Goal: Task Accomplishment & Management: Complete application form

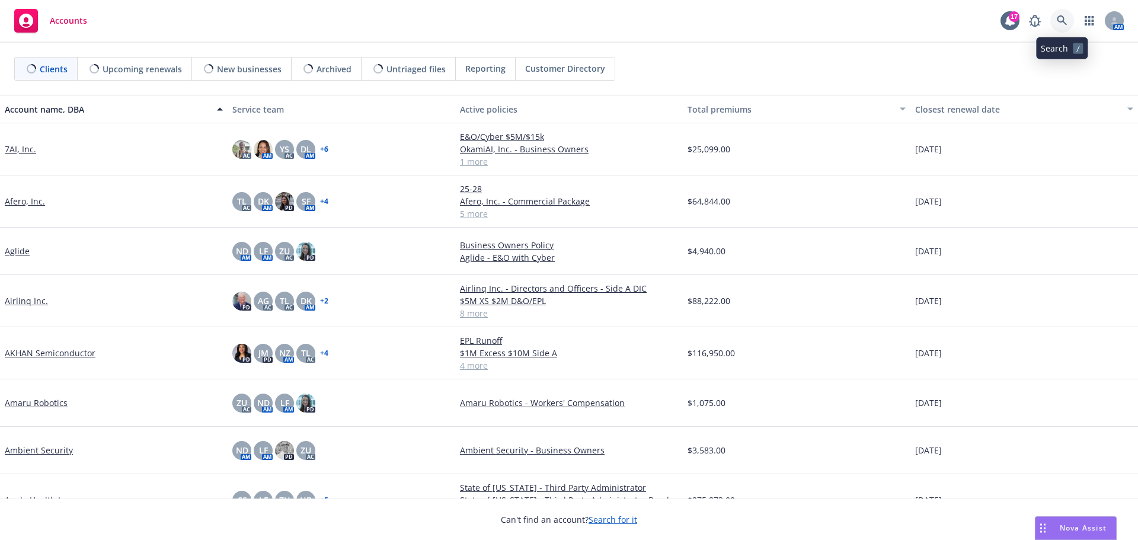
click at [1059, 20] on icon at bounding box center [1062, 20] width 11 height 11
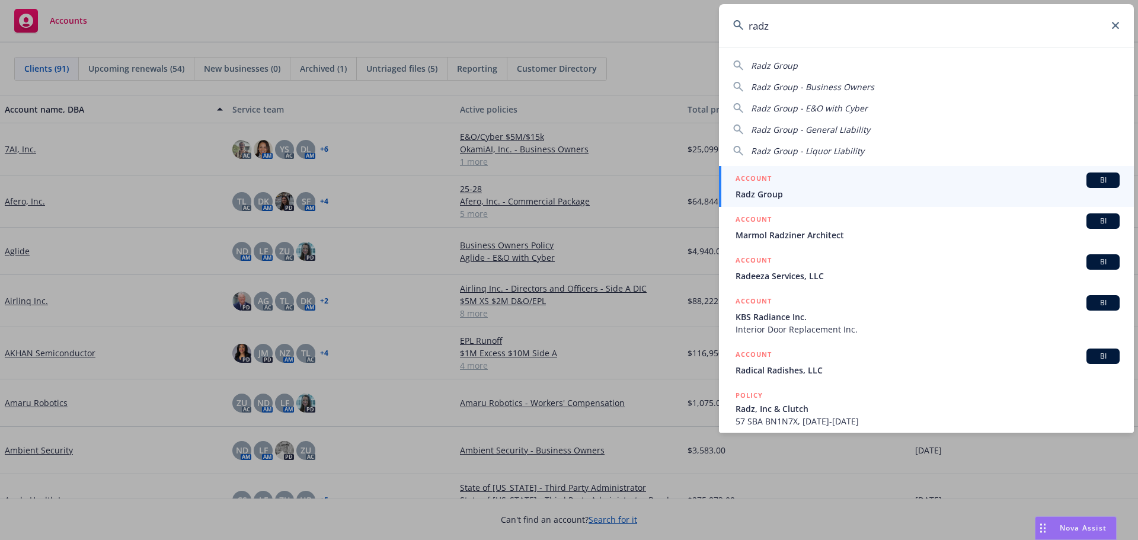
type input "radz"
click at [773, 190] on span "Radz Group" at bounding box center [927, 194] width 384 height 12
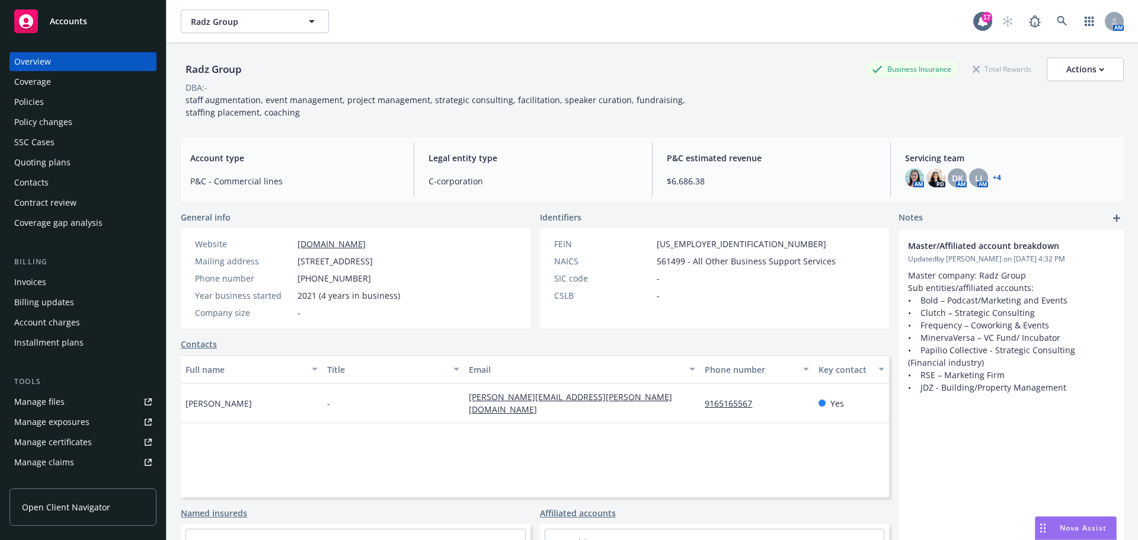
click at [38, 100] on div "Policies" at bounding box center [29, 101] width 30 height 19
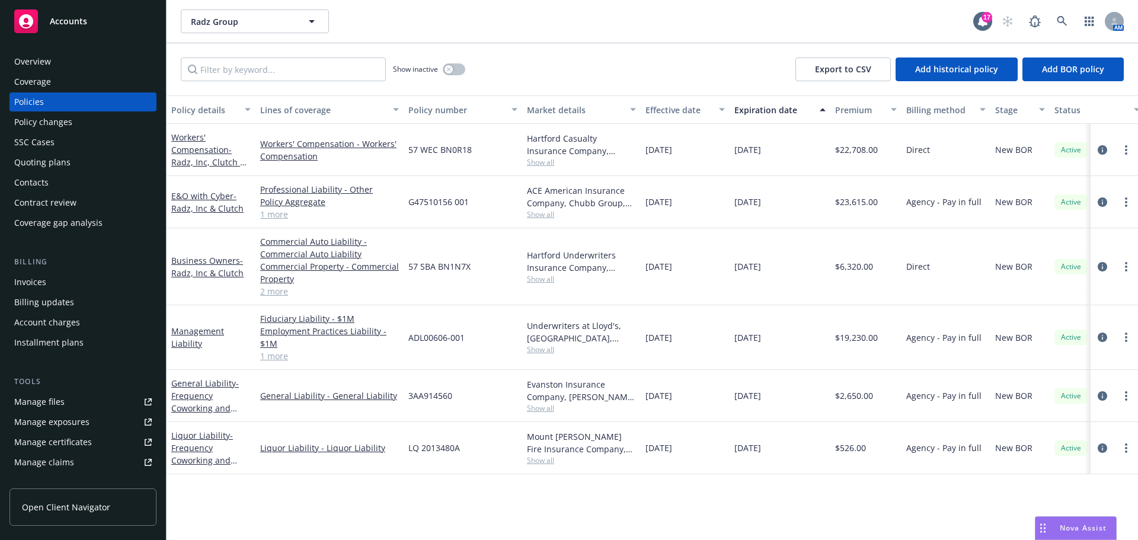
click at [28, 282] on div "Invoices" at bounding box center [30, 282] width 32 height 19
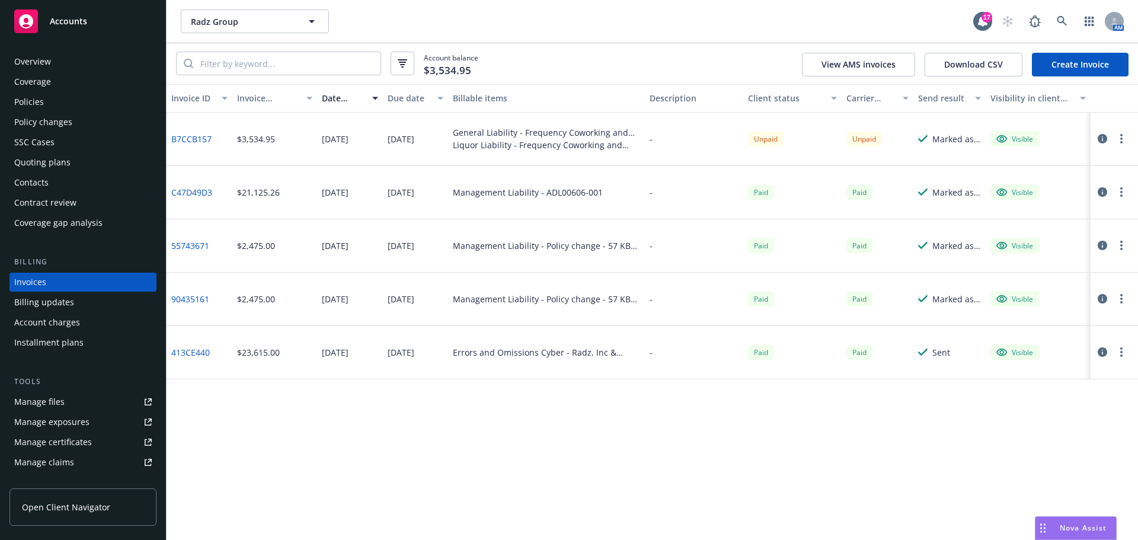
drag, startPoint x: 196, startPoint y: 137, endPoint x: 194, endPoint y: 154, distance: 17.3
click at [196, 137] on link "B7CCB157" at bounding box center [191, 139] width 40 height 12
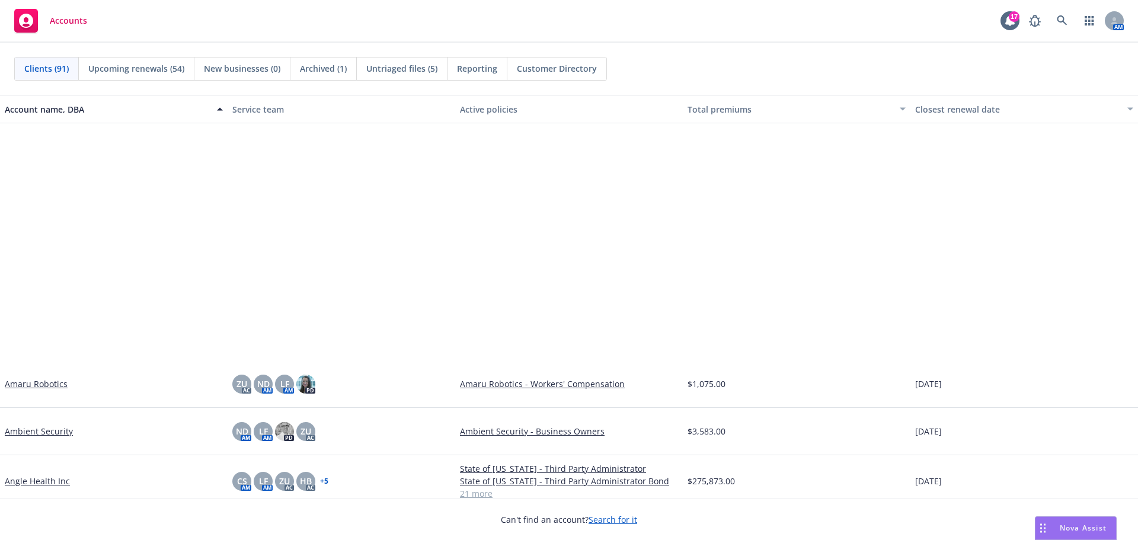
scroll to position [296, 0]
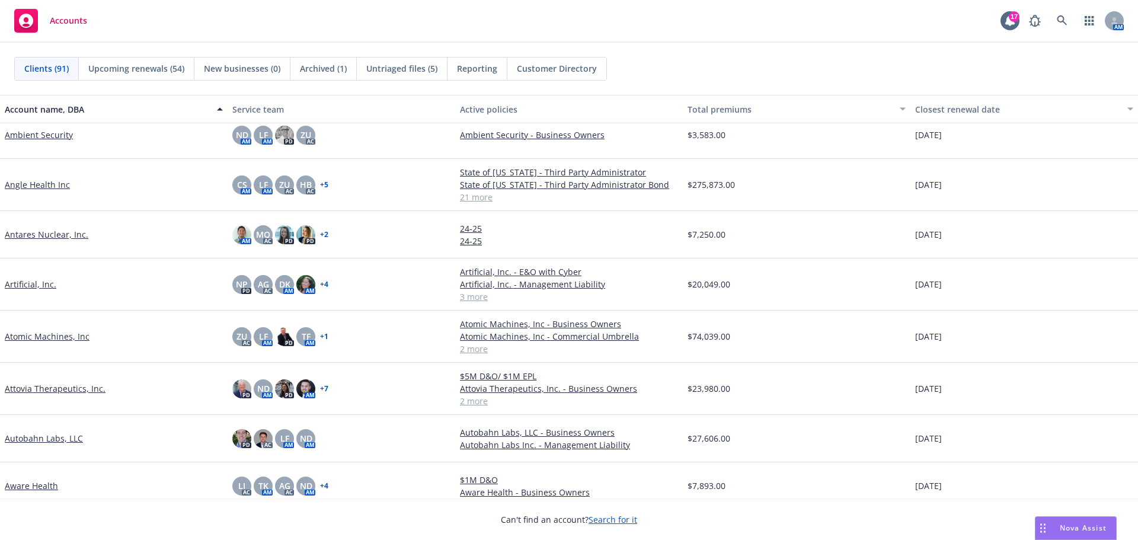
click at [51, 335] on link "Atomic Machines, Inc" at bounding box center [47, 336] width 85 height 12
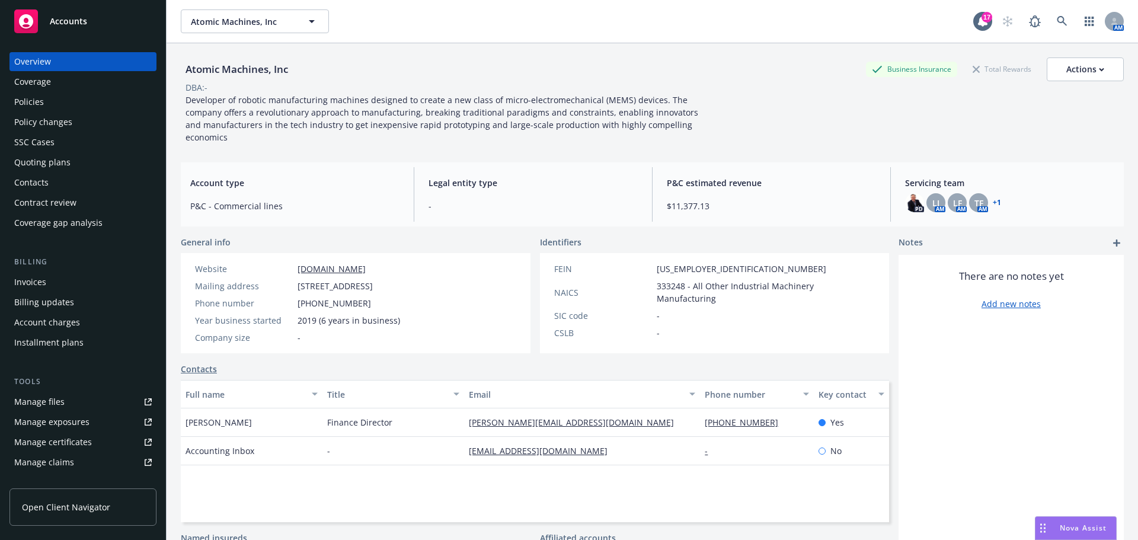
click at [44, 402] on div "Manage files" at bounding box center [39, 401] width 50 height 19
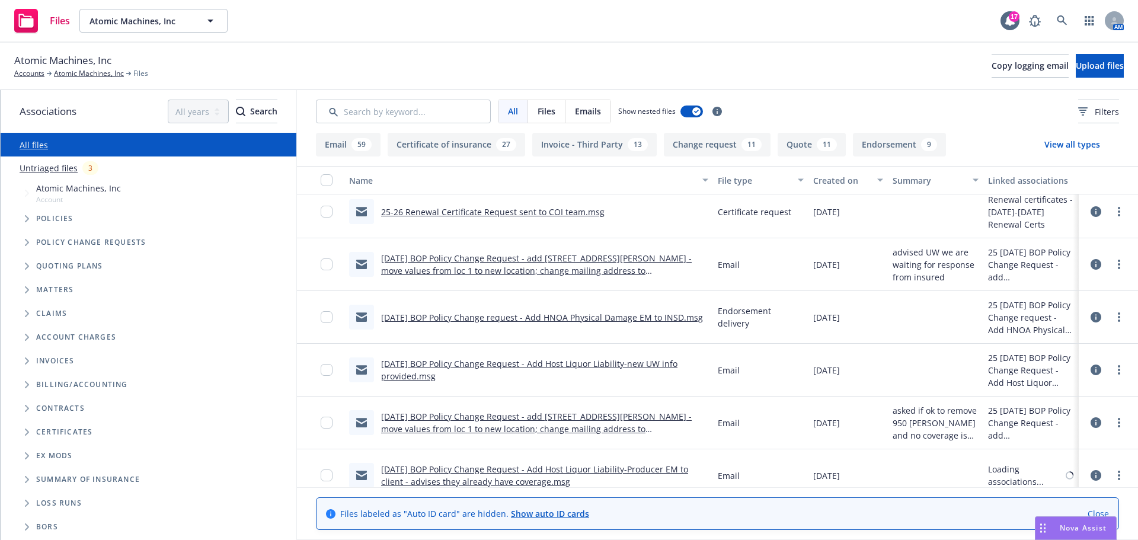
scroll to position [415, 0]
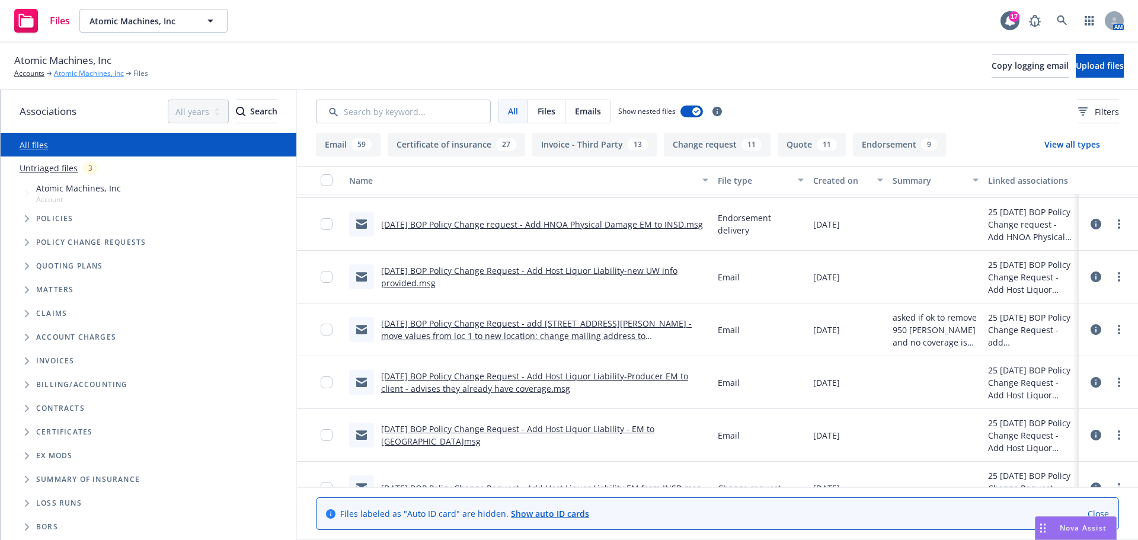
click at [89, 73] on link "Atomic Machines, Inc" at bounding box center [89, 73] width 70 height 11
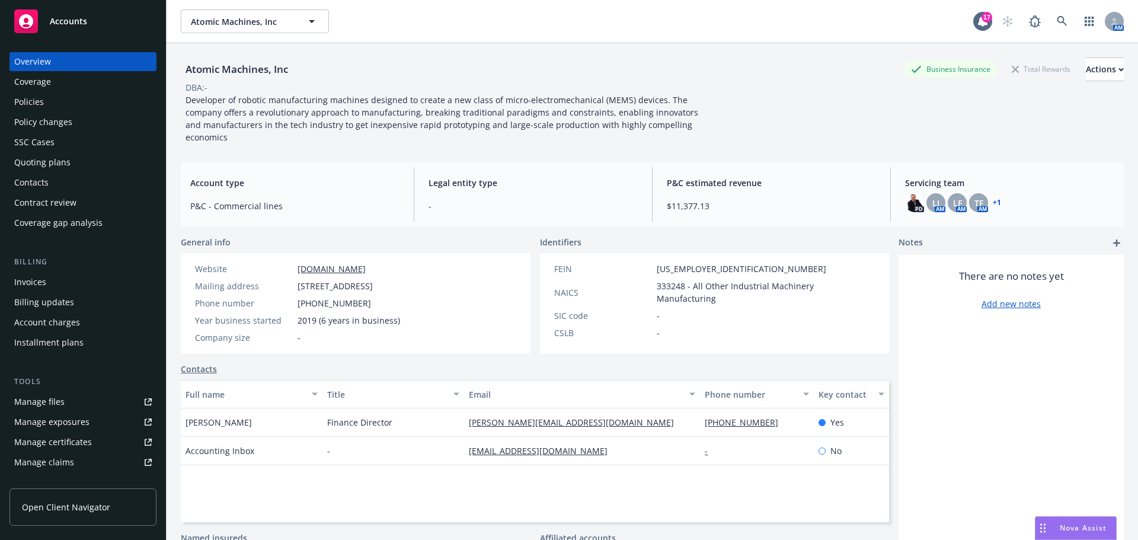
click at [34, 100] on div "Policies" at bounding box center [29, 101] width 30 height 19
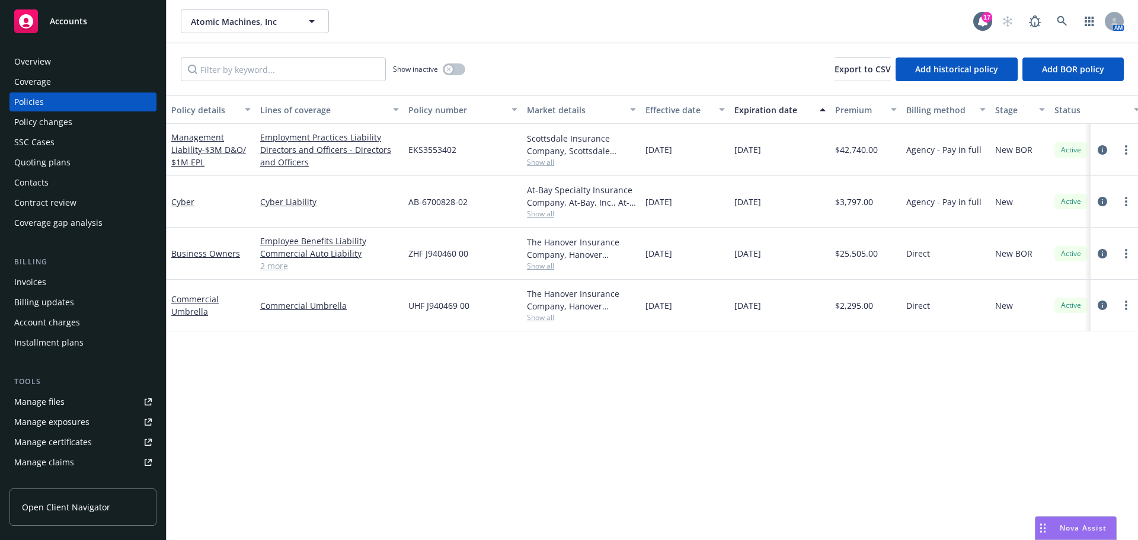
click at [279, 267] on link "2 more" at bounding box center [329, 266] width 139 height 12
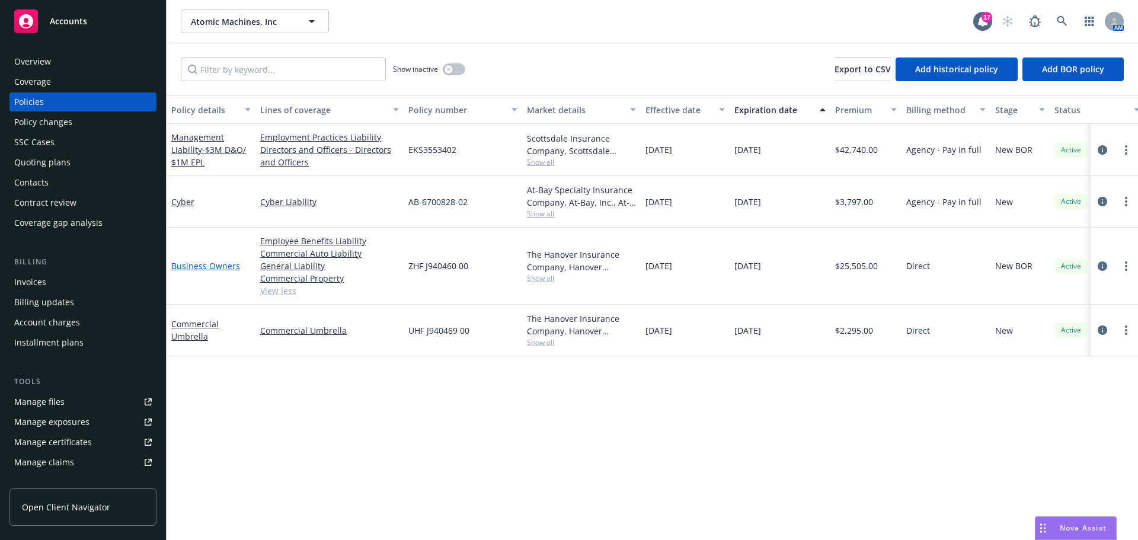
click at [194, 266] on link "Business Owners" at bounding box center [205, 265] width 69 height 11
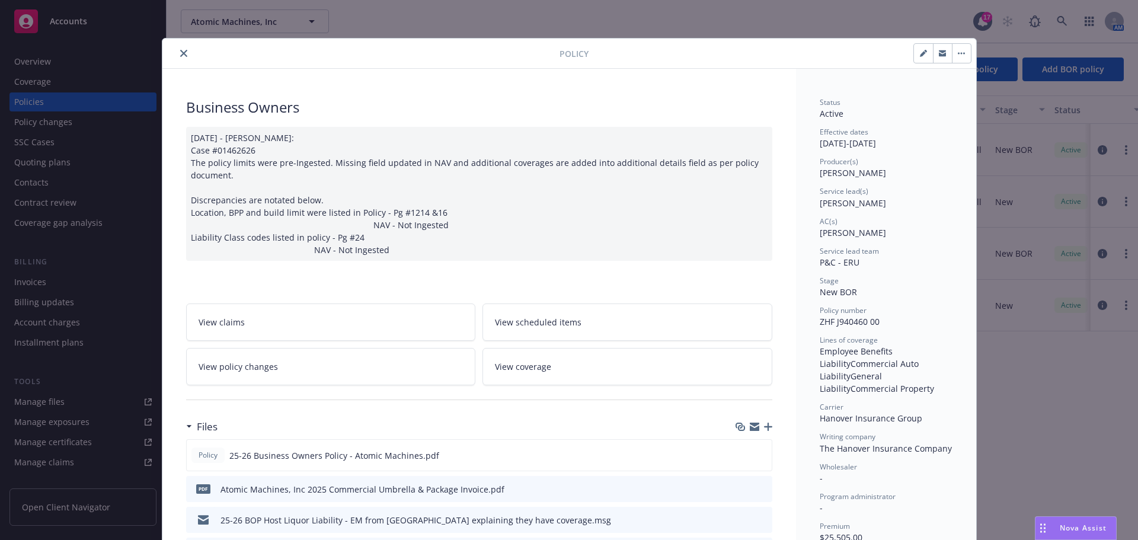
scroll to position [178, 0]
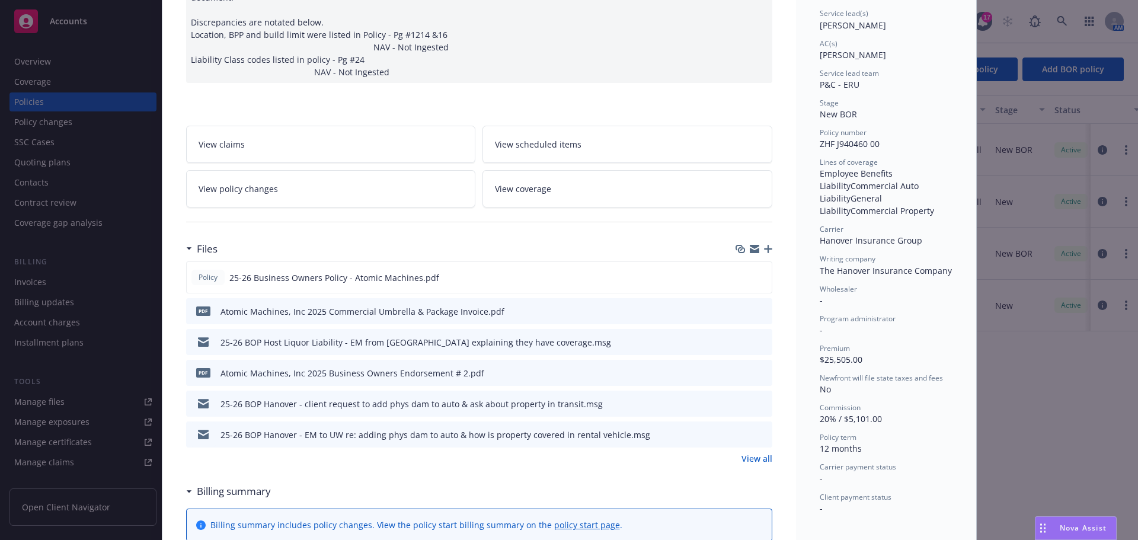
click at [756, 373] on icon "preview file" at bounding box center [761, 372] width 11 height 8
drag, startPoint x: 756, startPoint y: 459, endPoint x: 746, endPoint y: 463, distance: 10.3
click at [755, 459] on link "View all" at bounding box center [756, 458] width 31 height 12
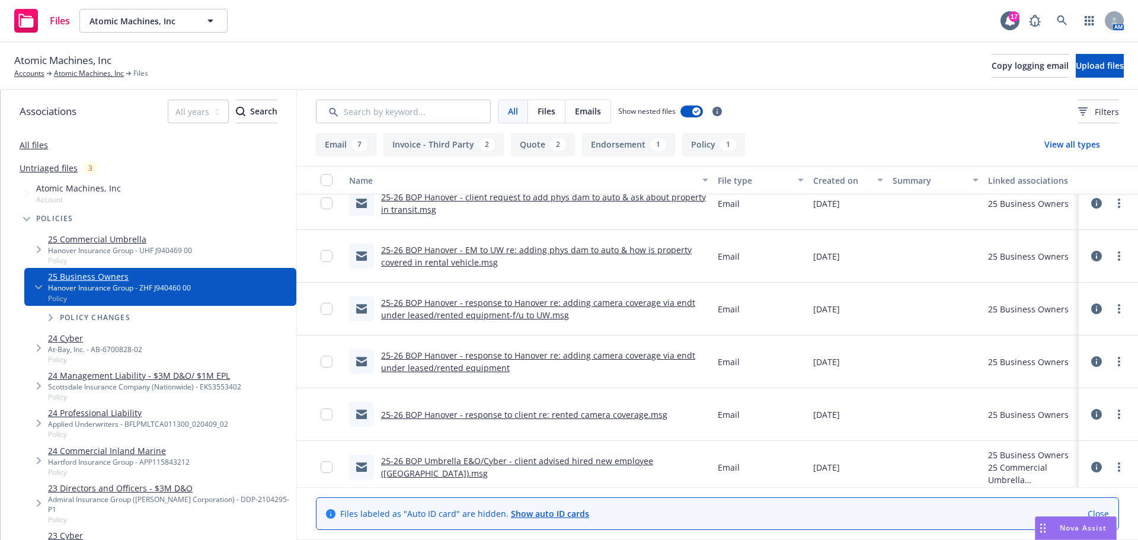
scroll to position [178, 0]
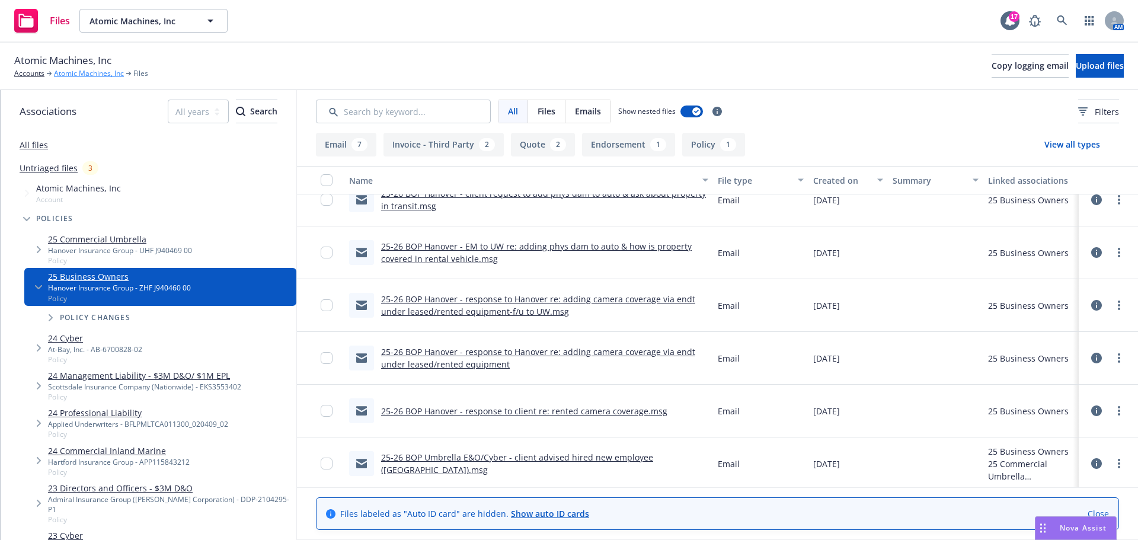
click at [78, 72] on link "Atomic Machines, Inc" at bounding box center [89, 73] width 70 height 11
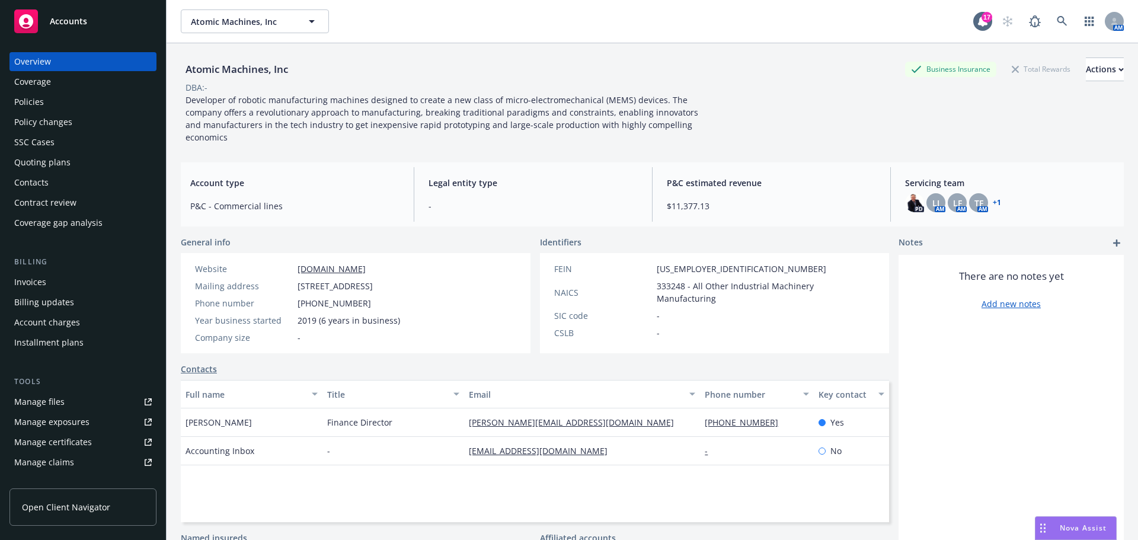
click at [59, 120] on div "Policy changes" at bounding box center [43, 122] width 58 height 19
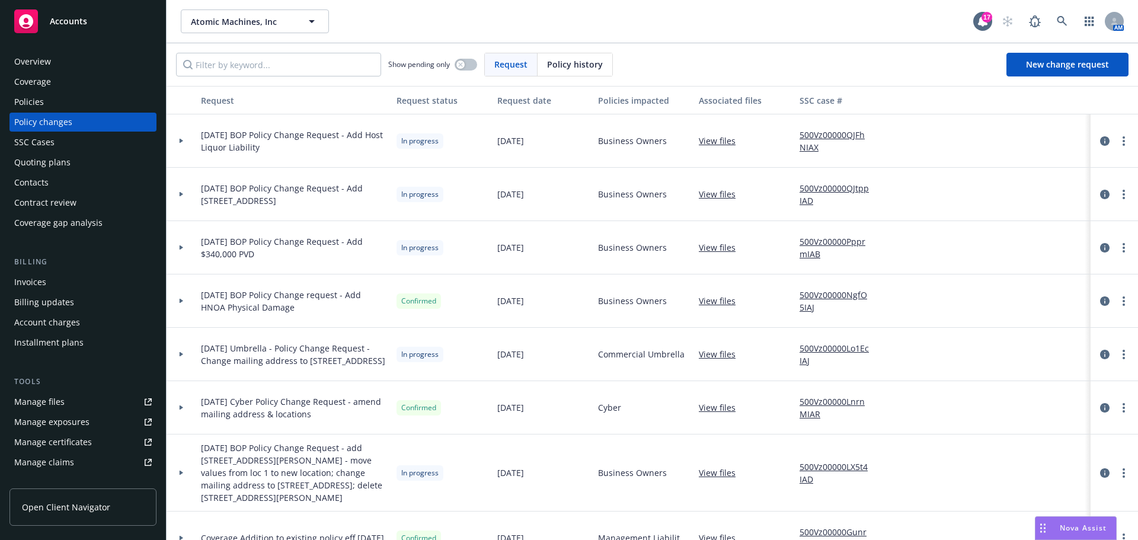
drag, startPoint x: 31, startPoint y: 103, endPoint x: 72, endPoint y: 121, distance: 45.4
click at [31, 103] on div "Policies" at bounding box center [29, 101] width 30 height 19
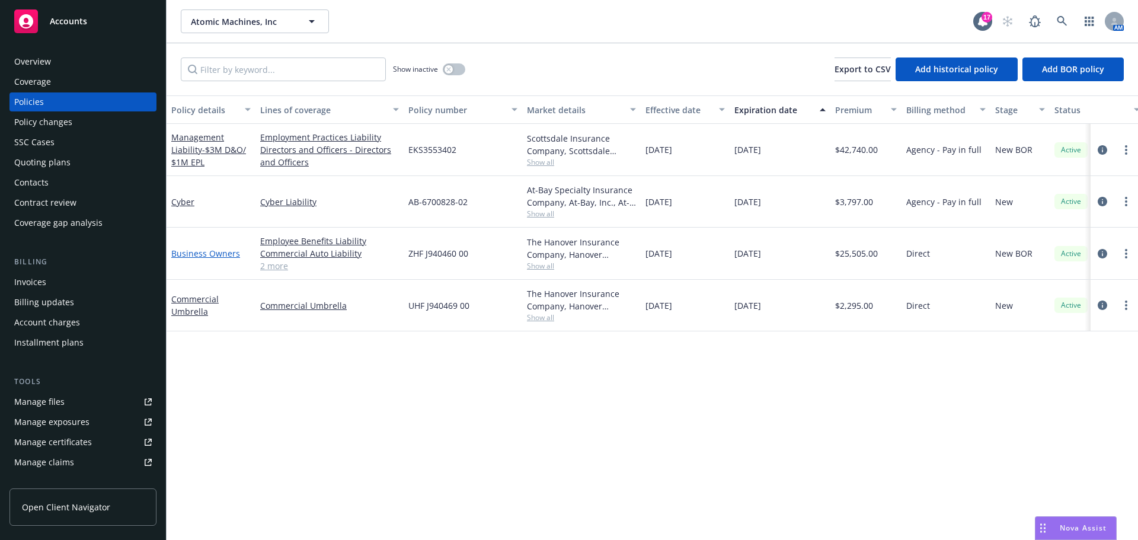
click at [210, 254] on link "Business Owners" at bounding box center [205, 253] width 69 height 11
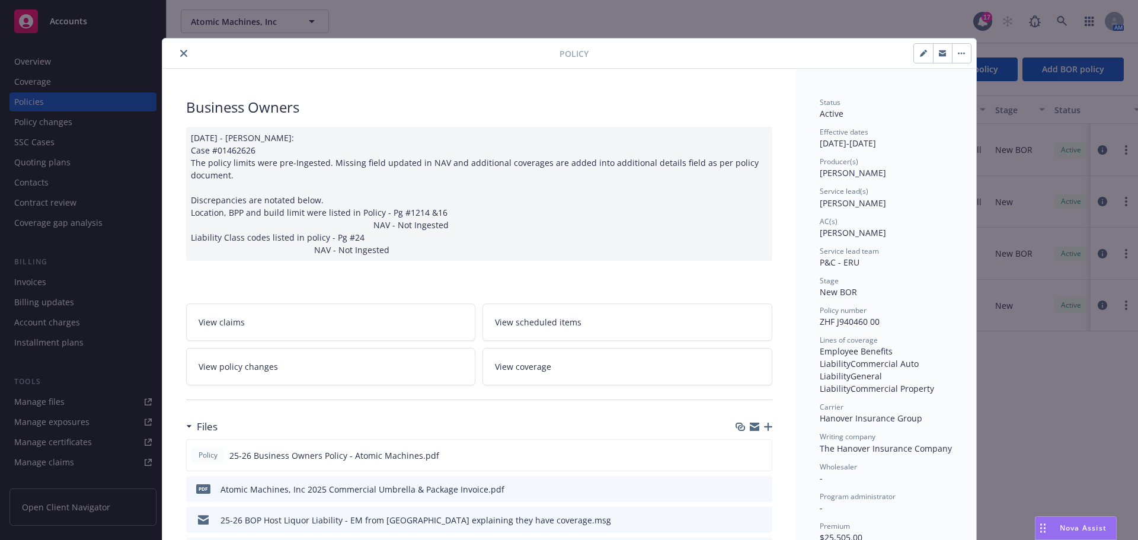
click at [241, 370] on span "View policy changes" at bounding box center [238, 366] width 79 height 12
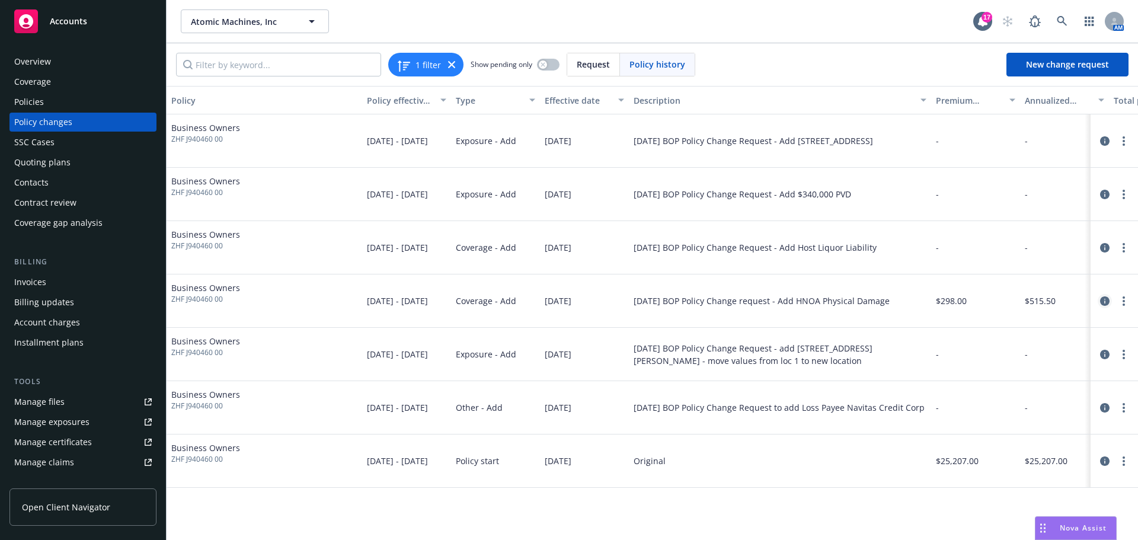
click at [1103, 302] on icon "circleInformation" at bounding box center [1104, 300] width 9 height 9
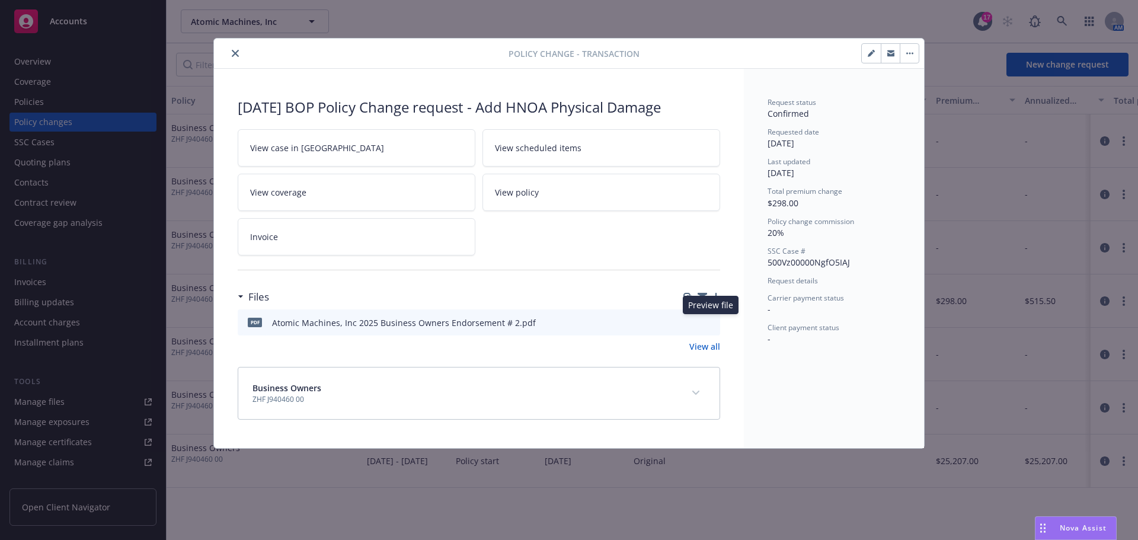
click at [707, 321] on icon "preview file" at bounding box center [708, 322] width 11 height 8
click at [238, 52] on icon "close" at bounding box center [235, 53] width 7 height 7
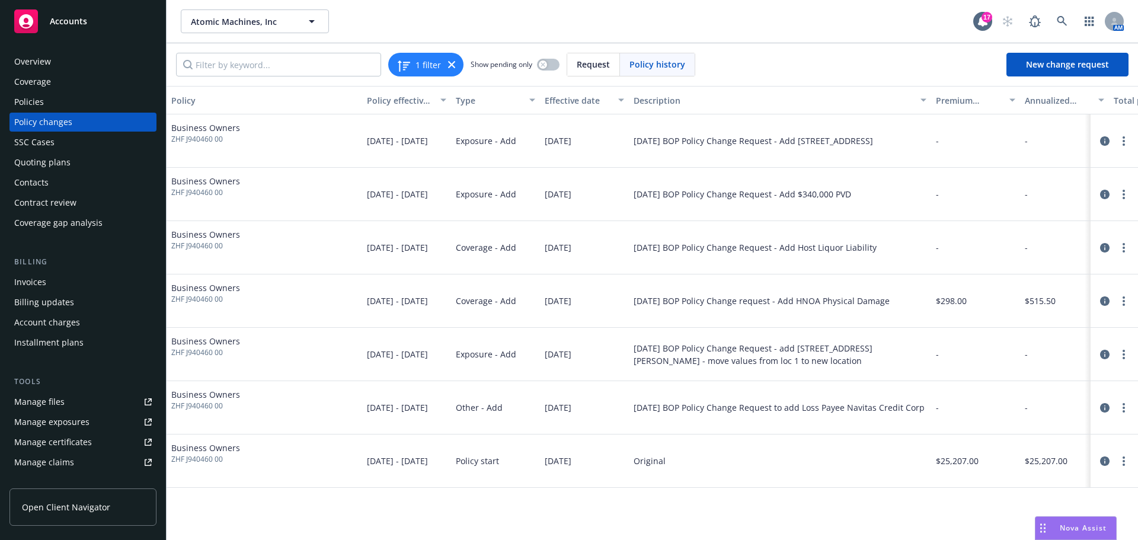
click at [44, 100] on div "Policies" at bounding box center [82, 101] width 137 height 19
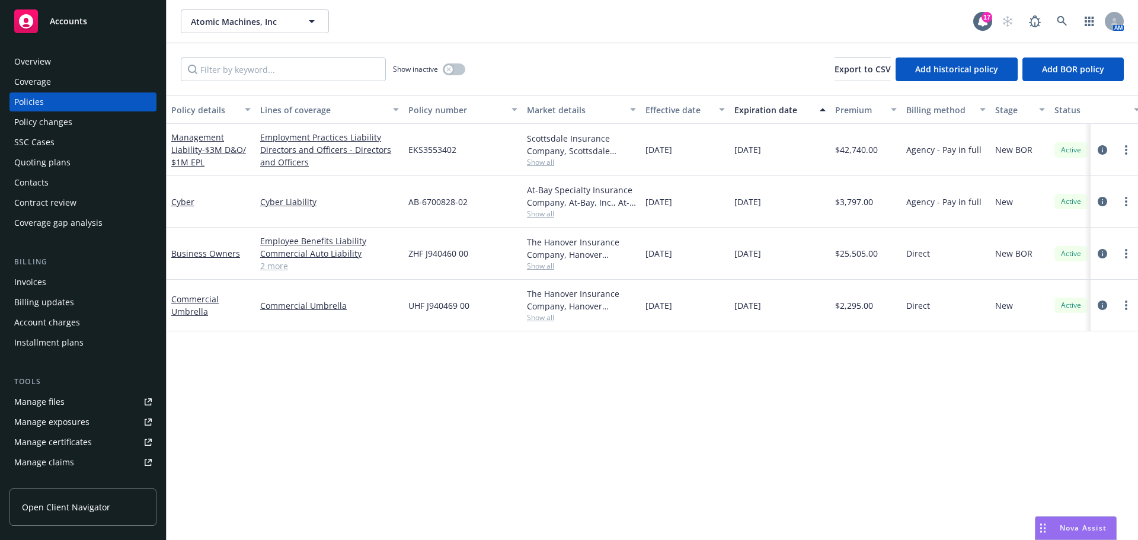
drag, startPoint x: 220, startPoint y: 250, endPoint x: 249, endPoint y: 250, distance: 28.5
click at [221, 250] on link "Business Owners" at bounding box center [205, 253] width 69 height 11
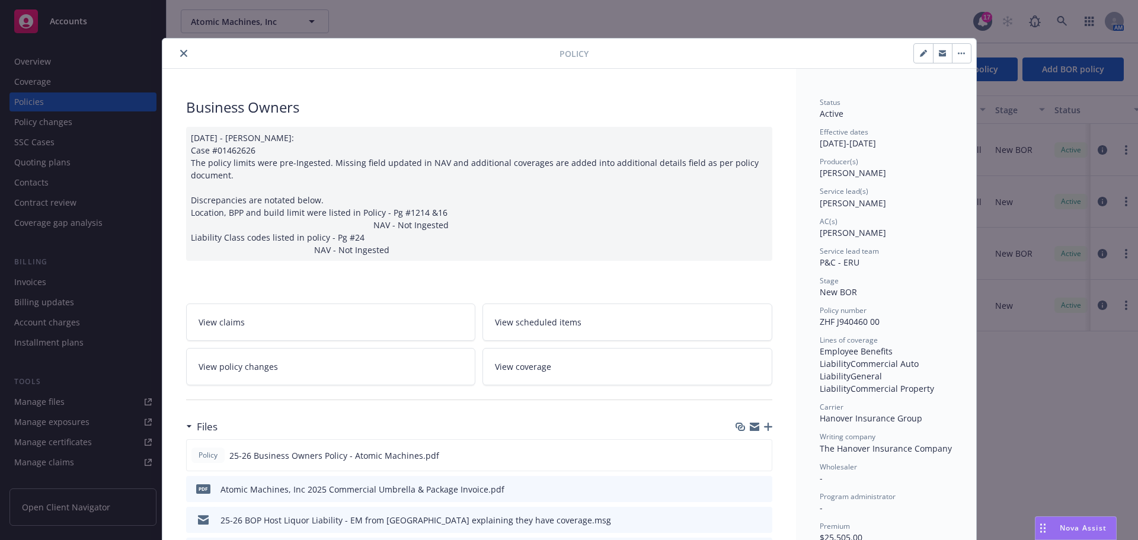
scroll to position [36, 0]
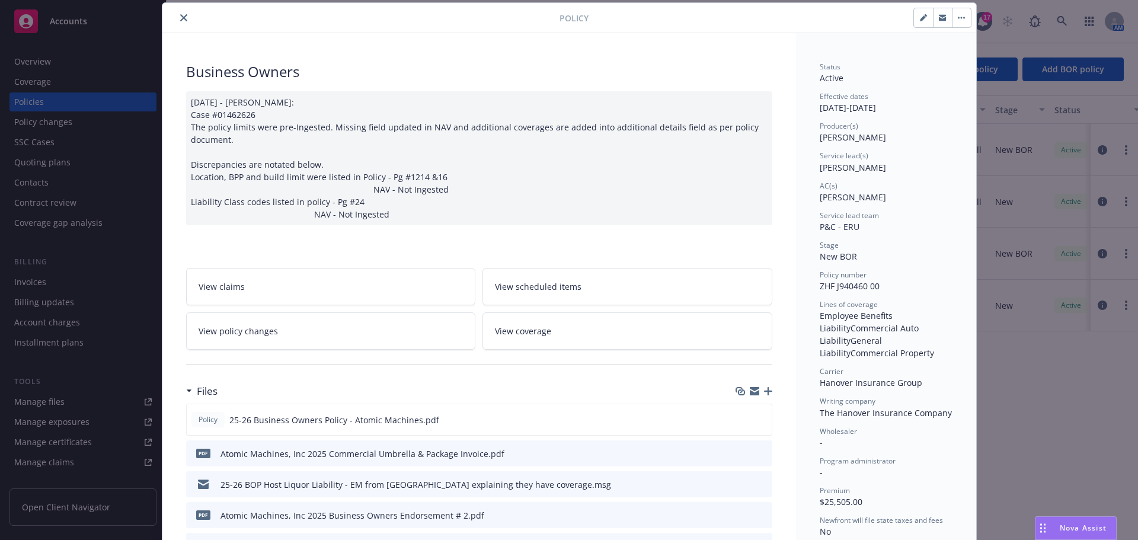
click at [765, 391] on icon "button" at bounding box center [768, 391] width 8 height 8
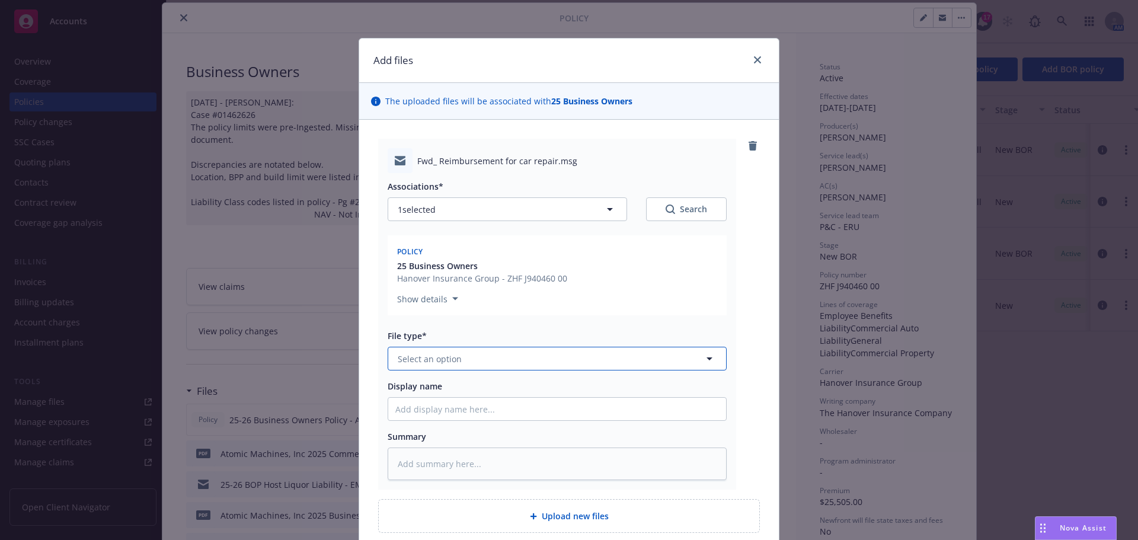
click at [415, 361] on span "Select an option" at bounding box center [430, 359] width 64 height 12
type input "CL"
click at [431, 383] on div "Claim" at bounding box center [557, 391] width 338 height 31
click at [472, 407] on input "Display name" at bounding box center [557, 409] width 338 height 23
type textarea "x"
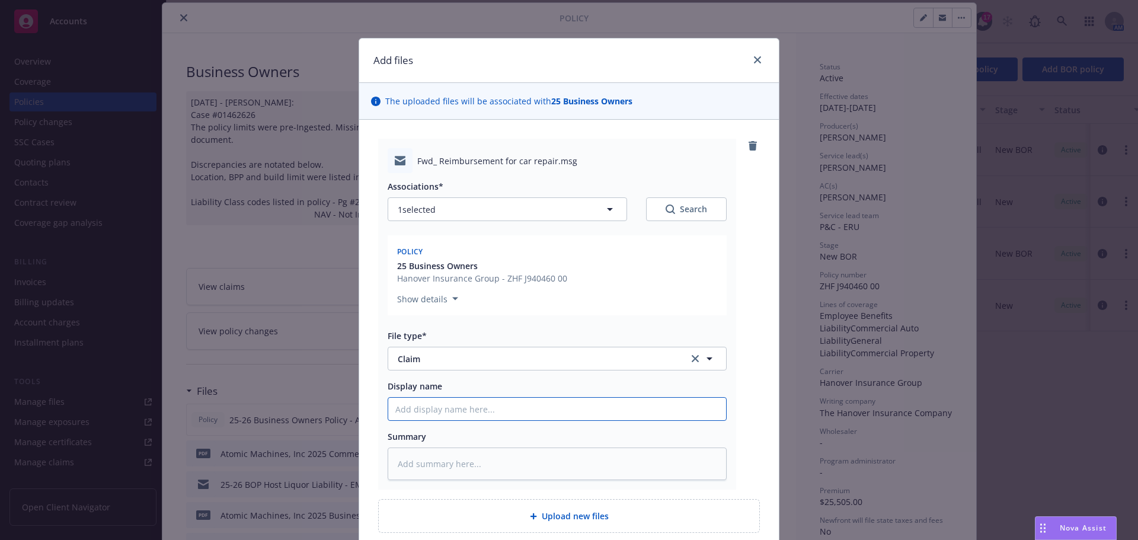
type input "2"
type textarea "x"
type input "25"
type textarea "x"
type input "25-"
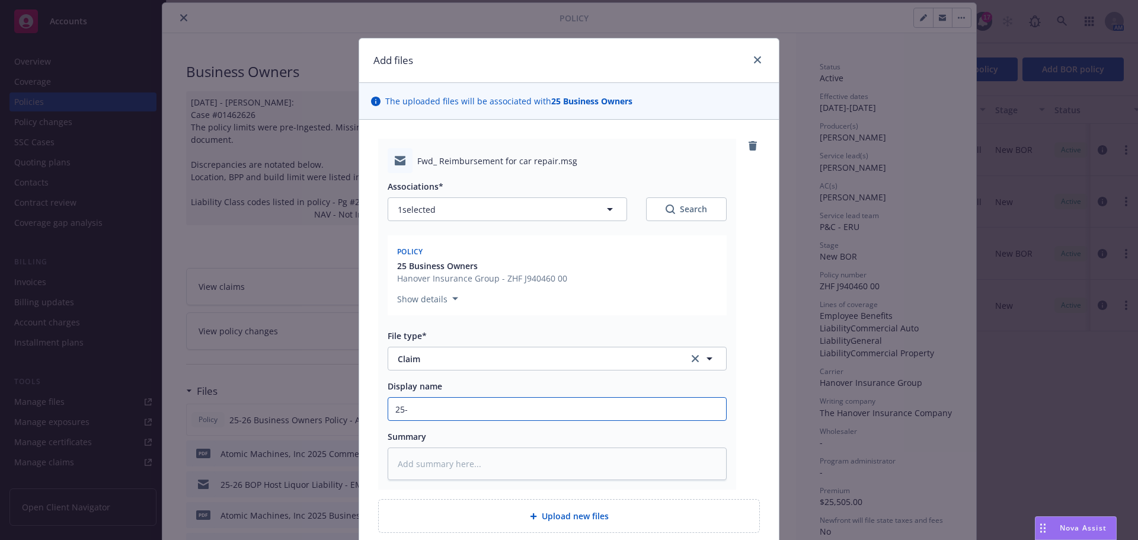
type textarea "x"
type input "25-2"
type textarea "x"
type input "25-26"
type textarea "x"
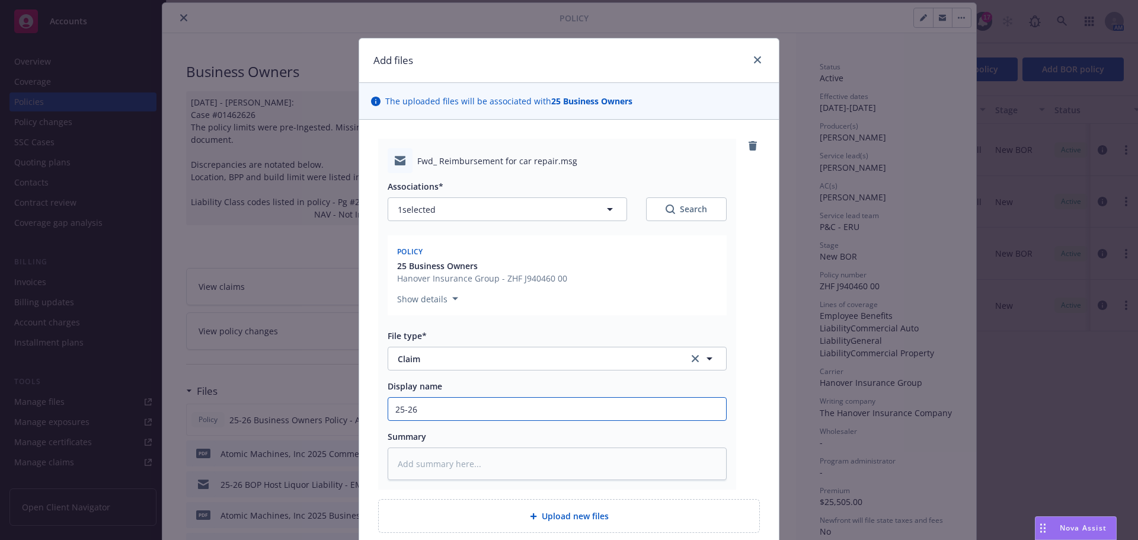
type input "25-26"
type textarea "x"
type input "25-26 b"
type textarea "x"
type input "25-26 bo"
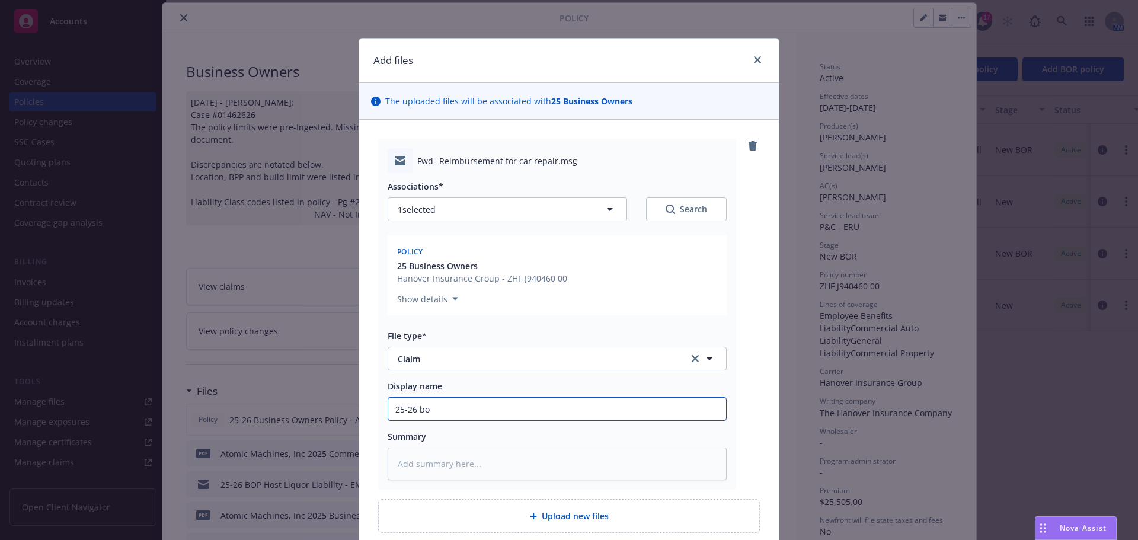
type textarea "x"
type input "25-26 bop"
type textarea "x"
type input "25-26 bop"
type textarea "x"
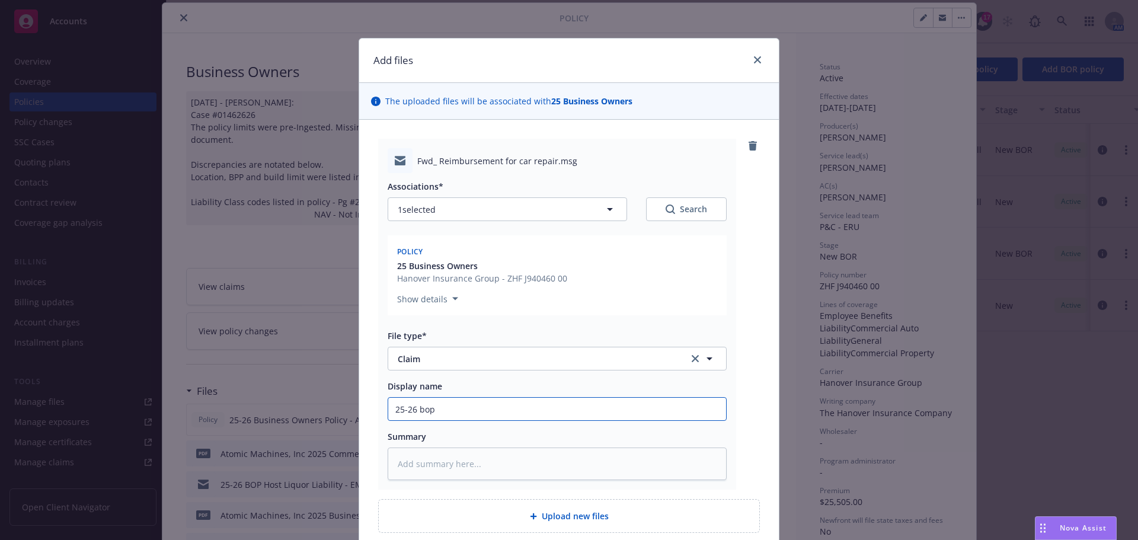
type input "25-26 bop a"
type textarea "x"
type input "25-26 bop aU"
type textarea "x"
type input "25-26 bop aUT"
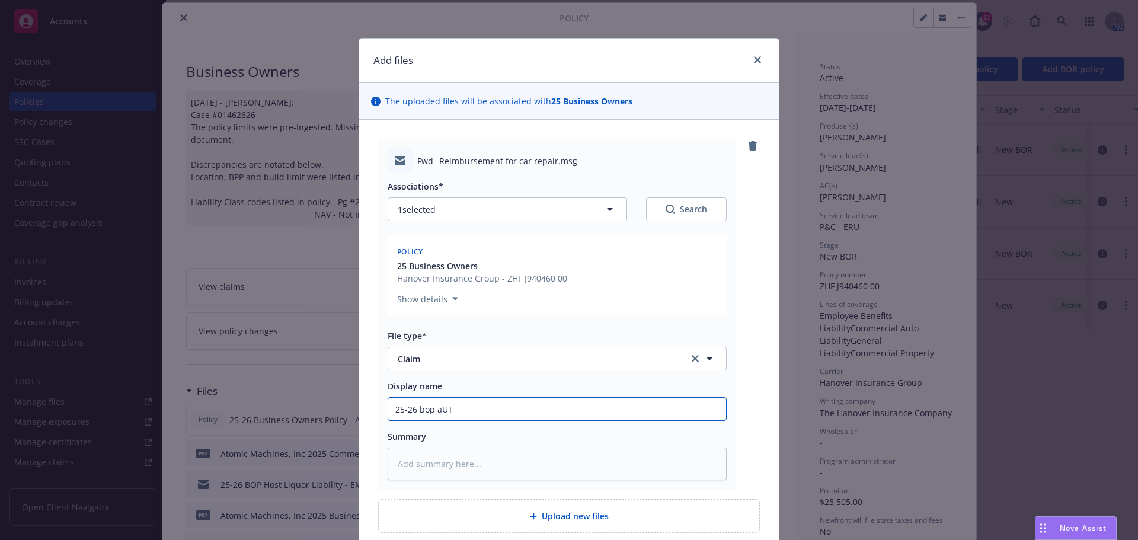
type textarea "x"
type input "25-26 bop aUTO"
type textarea "x"
type input "25-26 bop aUTO"
type textarea "x"
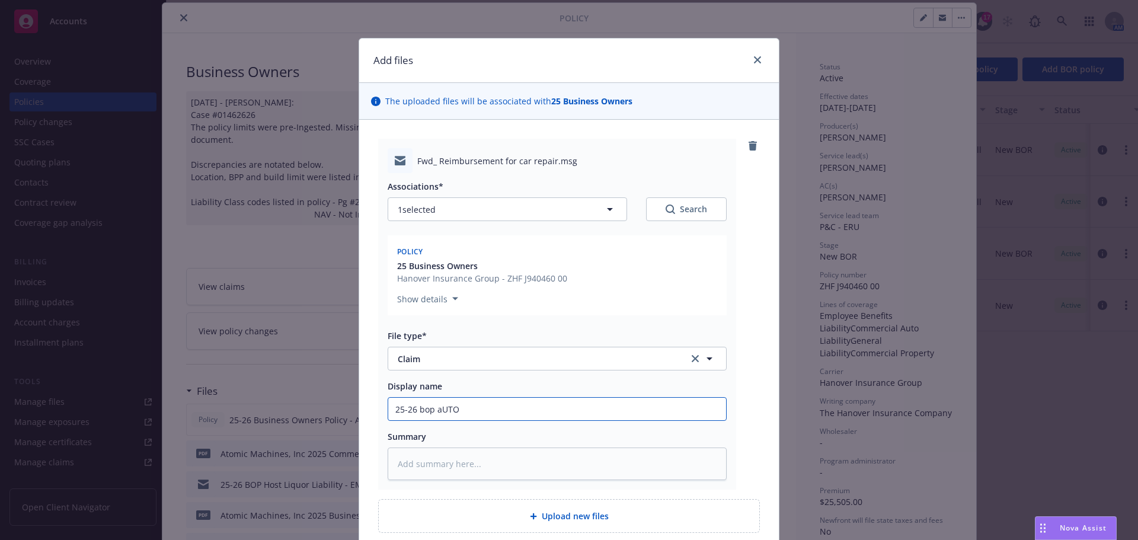
type input "25-26 bop aUTO"
type textarea "x"
type input "25-26 bop aUT"
type textarea "x"
type input "25-26 bop aU"
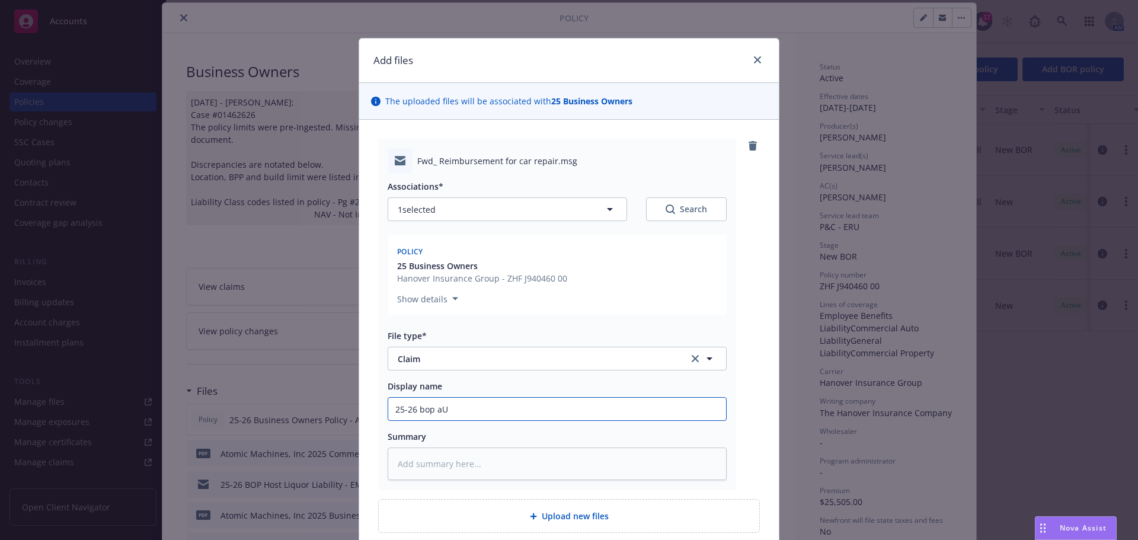
type textarea "x"
type input "25-26 bop a"
type textarea "x"
type input "25-26 bop"
type textarea "x"
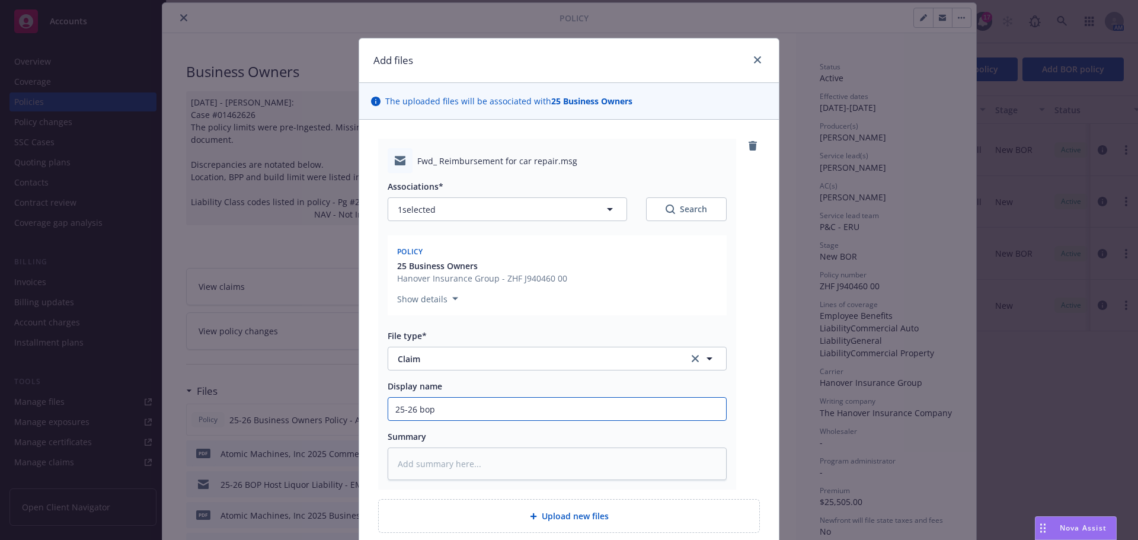
type input "25-26 bop"
type textarea "x"
type input "25-26 b"
type textarea "x"
type input "25-26"
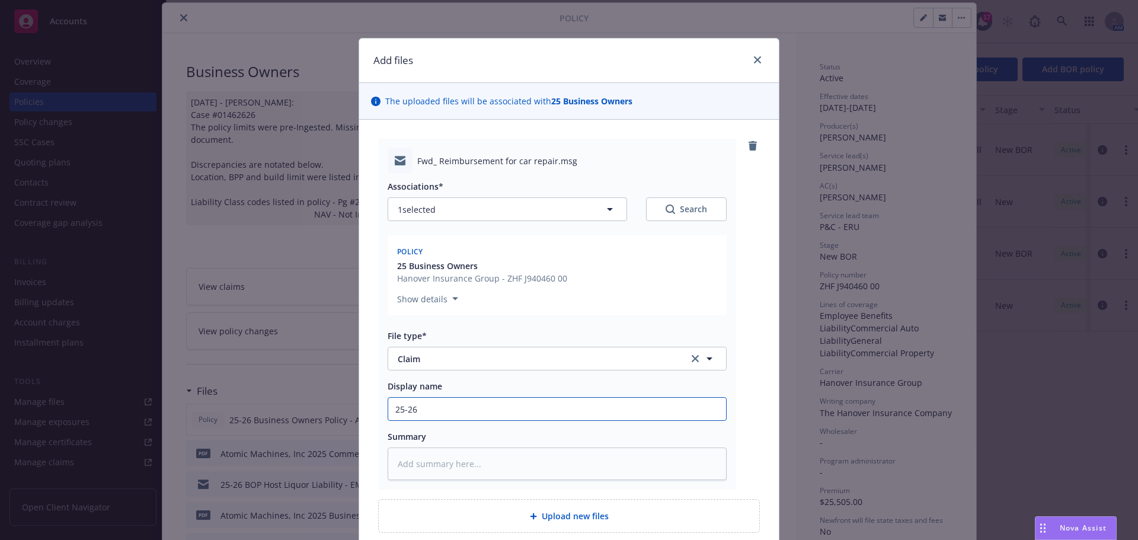
type textarea "x"
type input "25-26 B"
type textarea "x"
type input "25-26 BO"
type textarea "x"
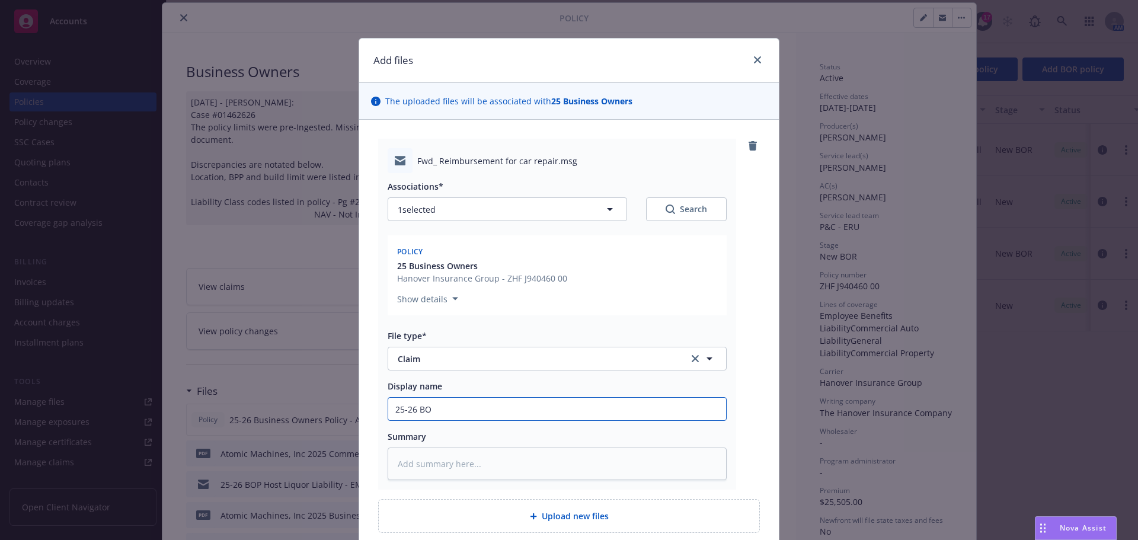
type input "25-26 BOP"
type textarea "x"
type input "25-26 BOP"
type textarea "x"
type input "25-26 BOP A"
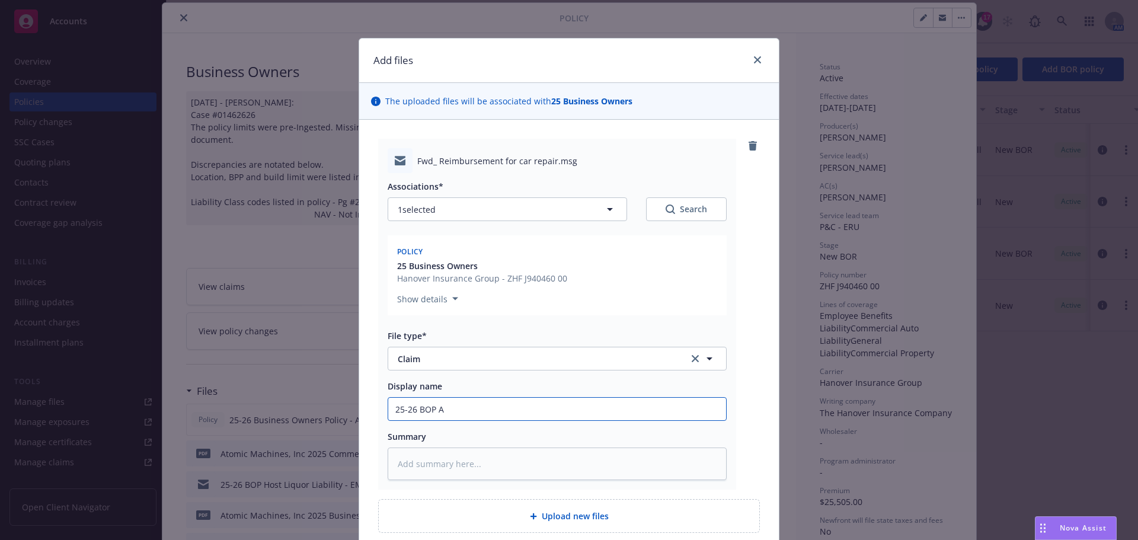
type textarea "x"
type input "25-26 BOP Au"
type textarea "x"
type input "25-26 BOP Aut"
type textarea "x"
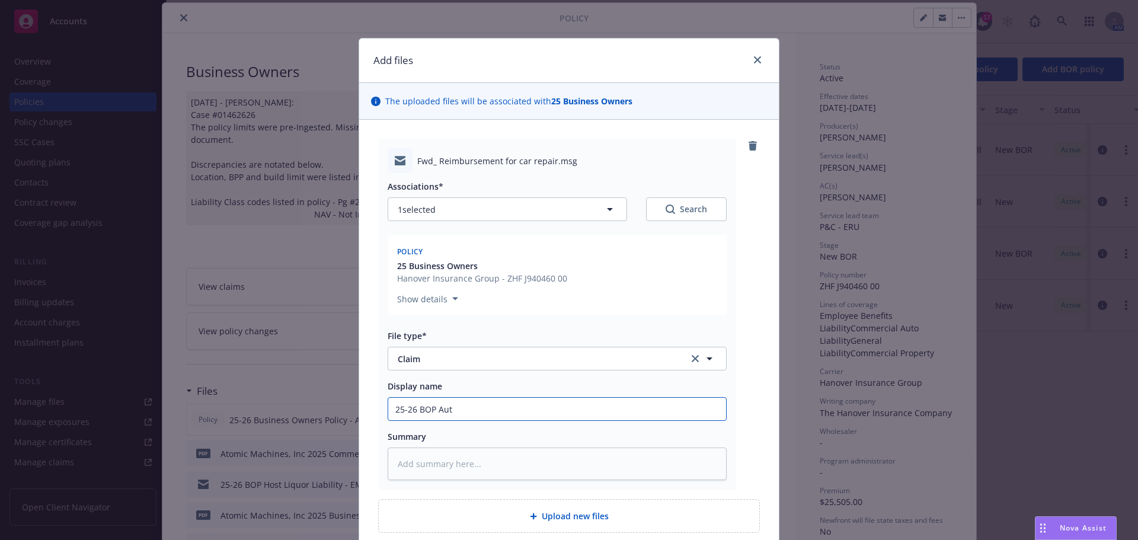
type input "25-26 BOP Auto"
type textarea "x"
type input "25-26 BOP Auto"
type textarea "x"
type input "25-26 BOP Auto C"
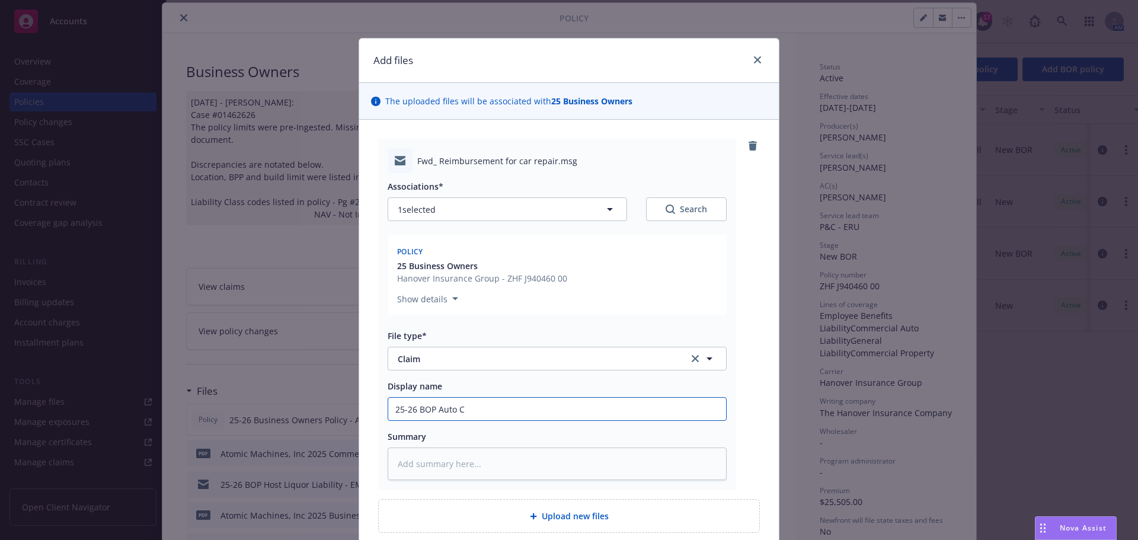
type textarea "x"
type input "25-26 BOP Auto Cl"
type textarea "x"
type input "25-26 BOP Auto Cla"
type textarea "x"
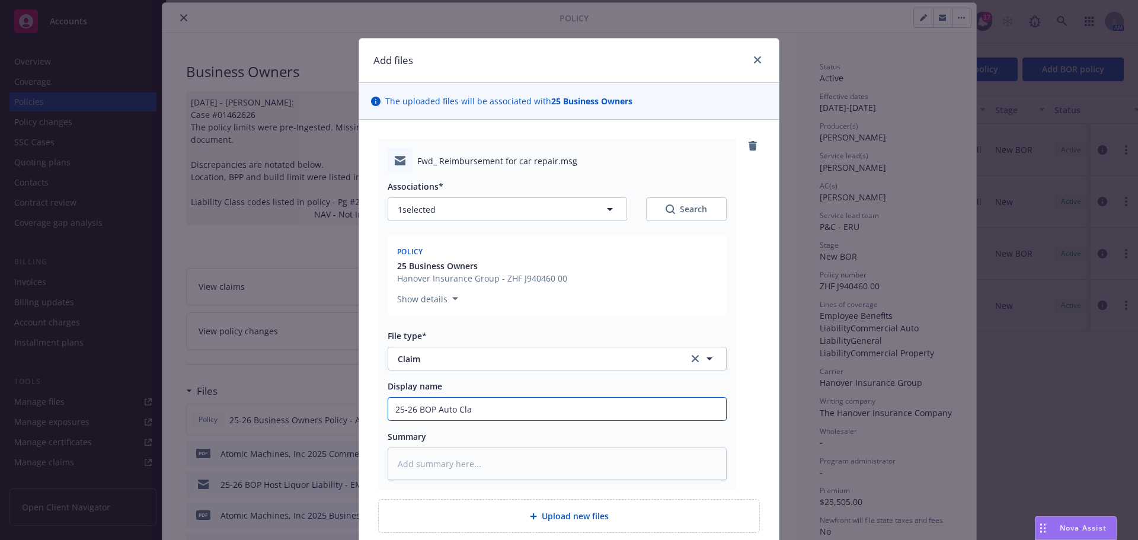
type input "25-26 BOP Auto Clai"
type textarea "x"
type input "25-26 BOP Auto Claim"
type textarea "x"
type input "25-26 BOP Auto Claim"
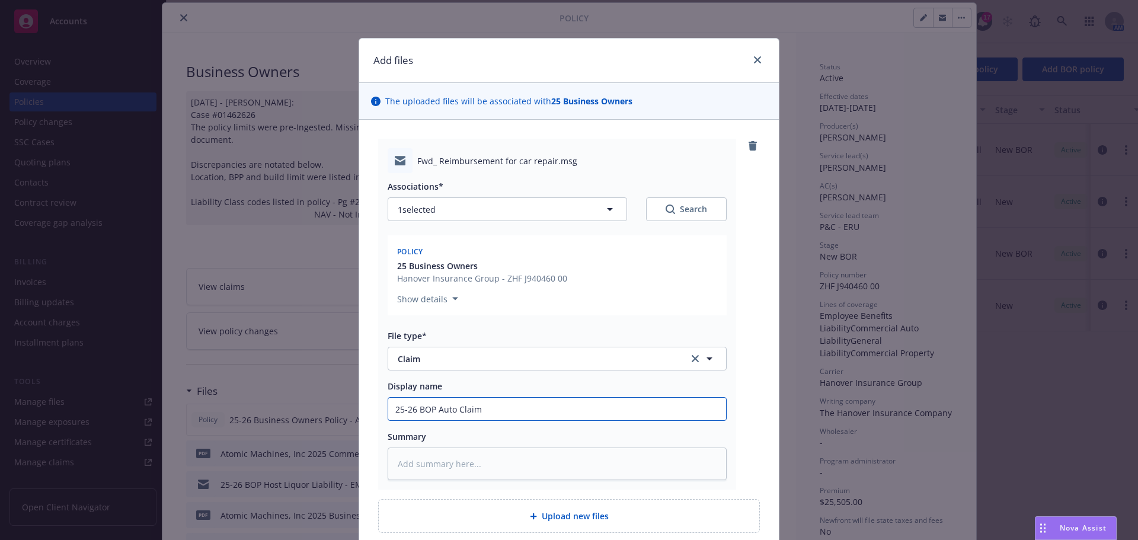
type textarea "x"
type input "25-26 BOP Auto Claim E"
type textarea "x"
type input "25-26 BOP Auto Claim EM"
type textarea "x"
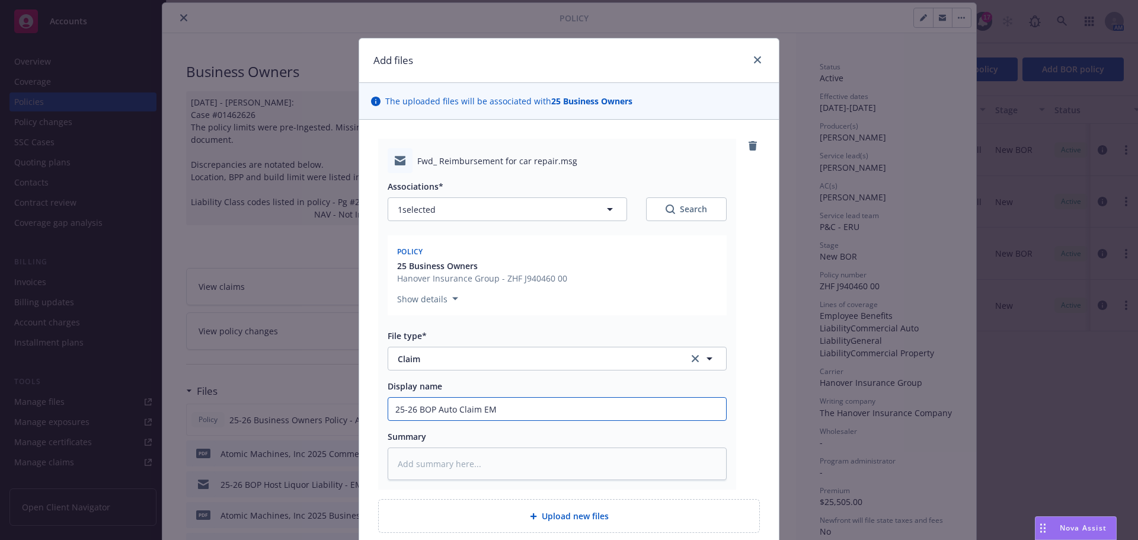
type input "25-26 BOP Auto Claim EM"
type textarea "x"
type input "25-26 BOP Auto Claim EM f"
type textarea "x"
type input "25-26 BOP Auto Claim EM fr"
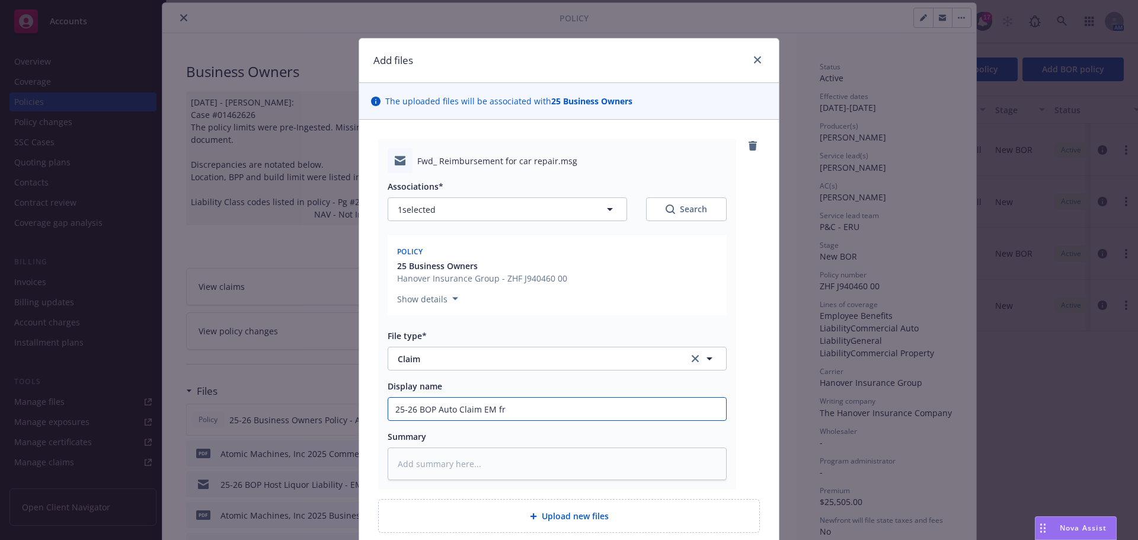
type textarea "x"
type input "25-26 BOP Auto Claim EM fro"
type textarea "x"
type input "25-26 BOP Auto Claim EM from"
type textarea "x"
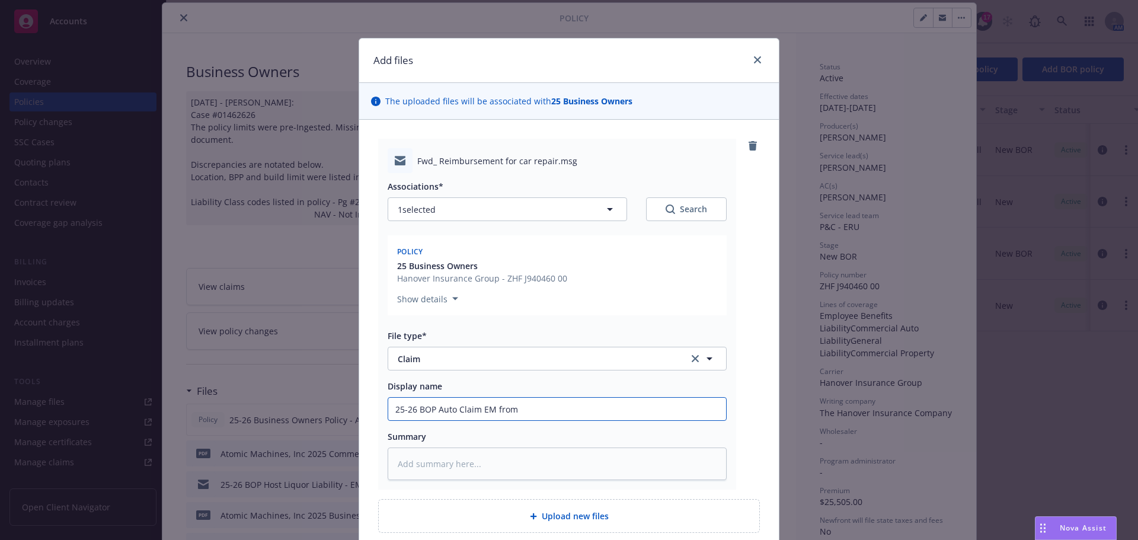
type input "25-26 BOP Auto Claim EM from"
type textarea "x"
type input "25-26 BOP Auto Claim EM from I"
type textarea "x"
type input "25-26 BOP Auto Claim EM from IN"
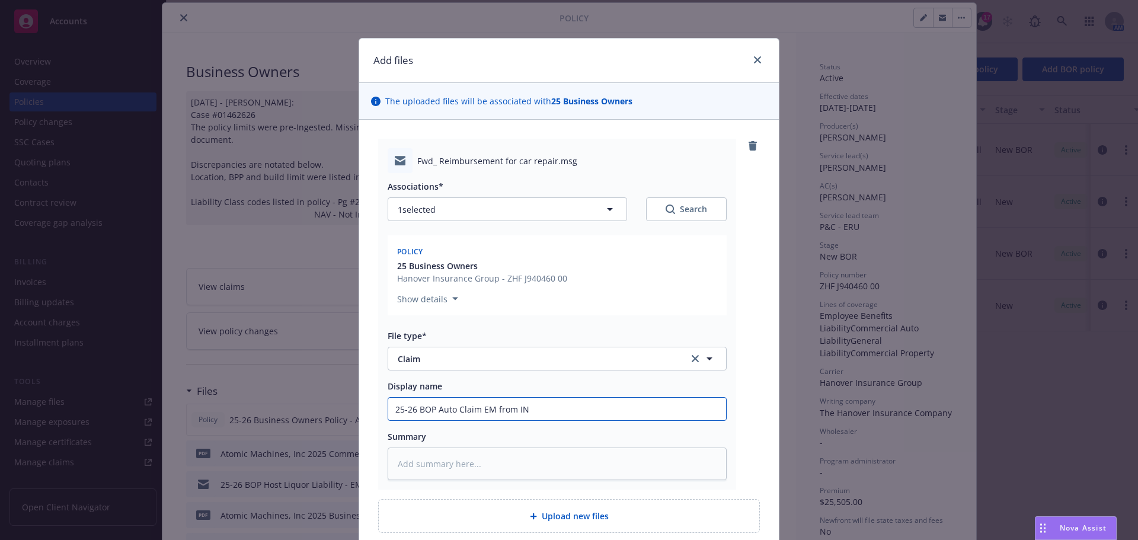
type textarea "x"
type input "25-26 BOP Auto Claim EM from INS"
type textarea "x"
type input "25-26 BOP Auto Claim EM from INSD"
type textarea "x"
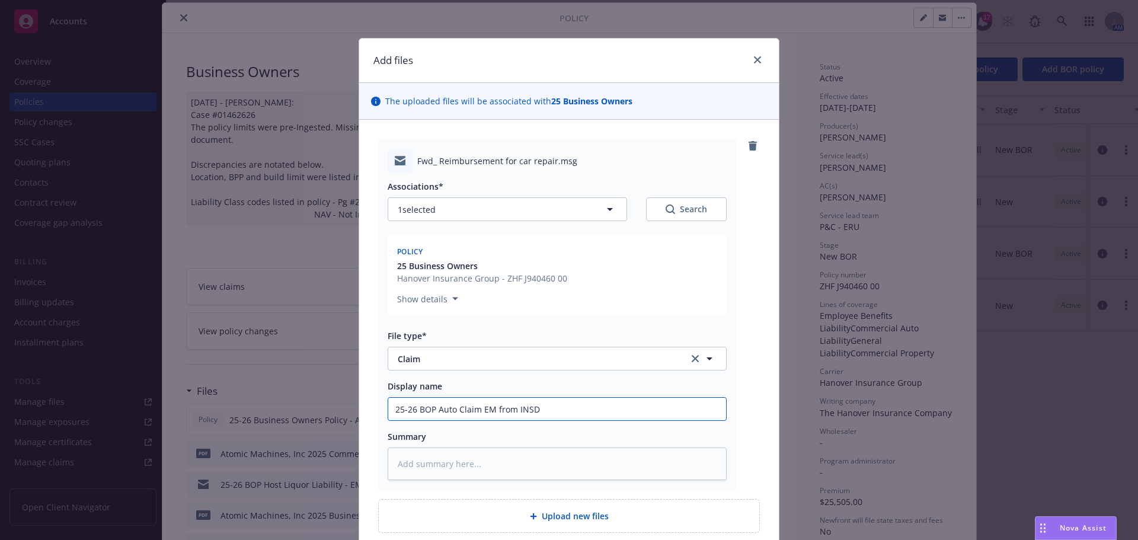
type input "25-26 BOP Auto Claim EM from INSD"
type textarea "x"
type input "25-26 BOP Auto Claim EM from INSD t"
type textarea "x"
type input "25-26 BOP Auto Claim EM from INSD to"
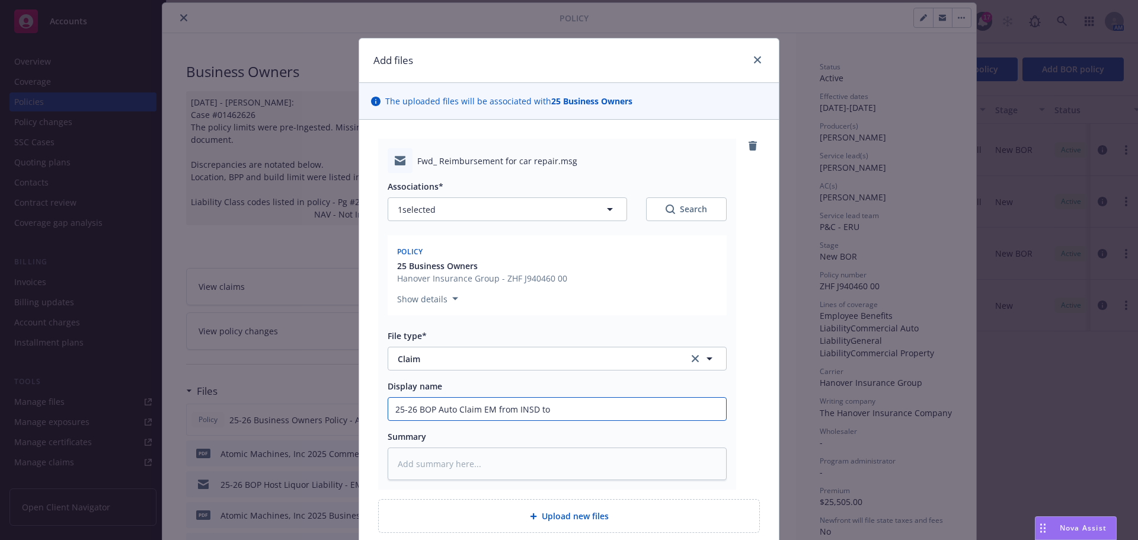
type textarea "x"
type input "25-26 BOP Auto Claim EM from INSD to"
type textarea "x"
type input "25-26 BOP Auto Claim EM from INSD to C"
type textarea "x"
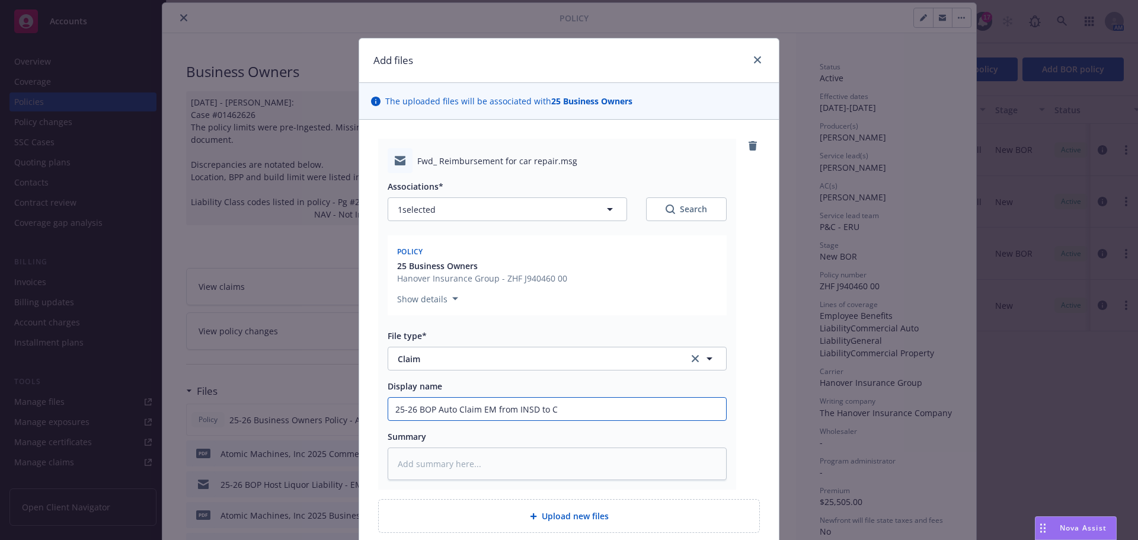
type input "25-26 BOP Auto Claim EM from INSD to Cl"
type textarea "x"
type input "25-26 BOP Auto Claim EM from INSD to Cla"
type textarea "x"
type input "25-26 BOP Auto Claim EM from INSD to Clai"
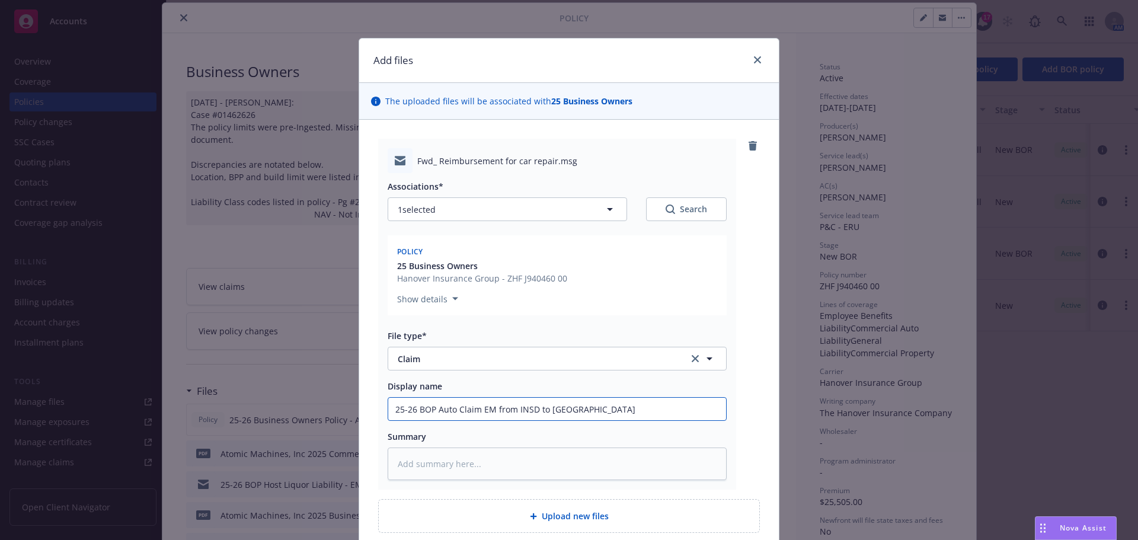
type textarea "x"
type input "25-26 BOP Auto Claim EM from INSD to Claim"
type textarea "x"
type input "25-26 BOP Auto Claim EM from INSD to Claims"
type textarea "x"
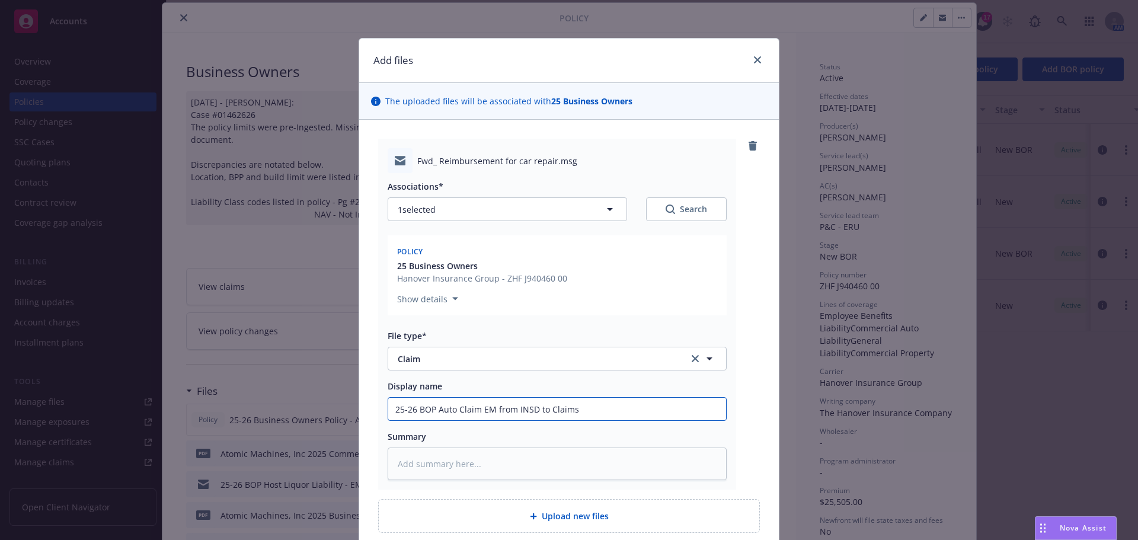
type input "25-26 BOP Auto Claim EM from INSD to Claims"
type textarea "x"
type input "25-26 BOP Auto Claim EM from INSD to Claims D"
type textarea "x"
type input "25-26 BOP Auto Claim EM from INSD to Claims De"
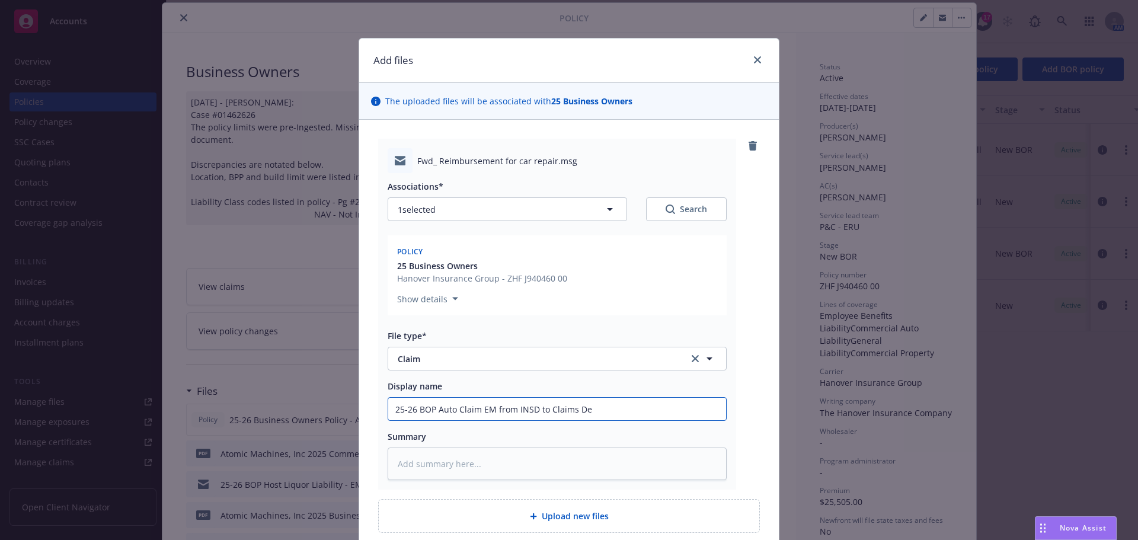
type textarea "x"
type input "25-26 BOP Auto Claim EM from INSD to Claims Dep"
type textarea "x"
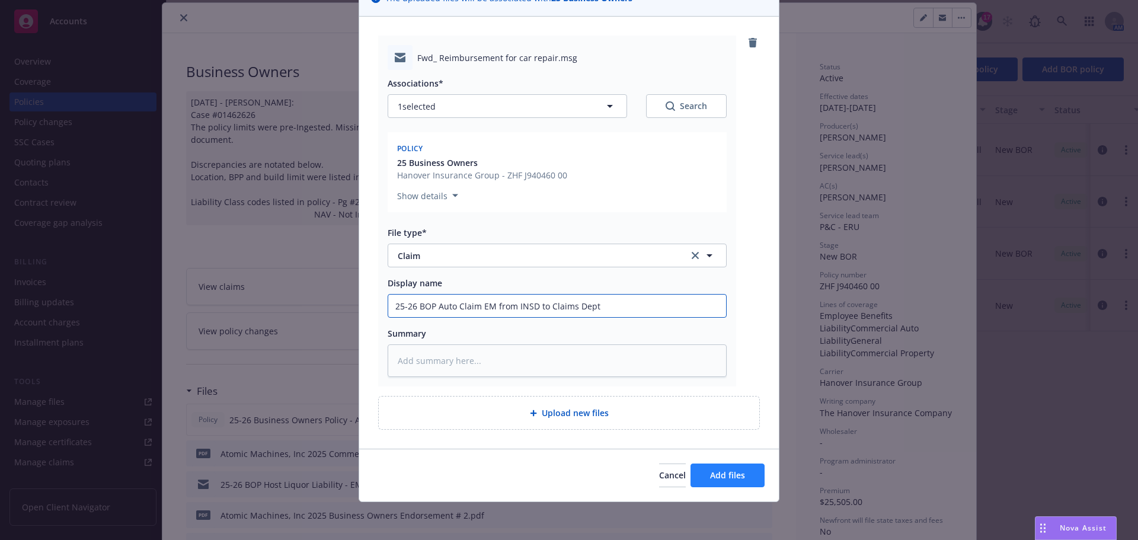
type input "25-26 BOP Auto Claim EM from INSD to Claims Dept"
click at [731, 479] on span "Add files" at bounding box center [727, 474] width 35 height 11
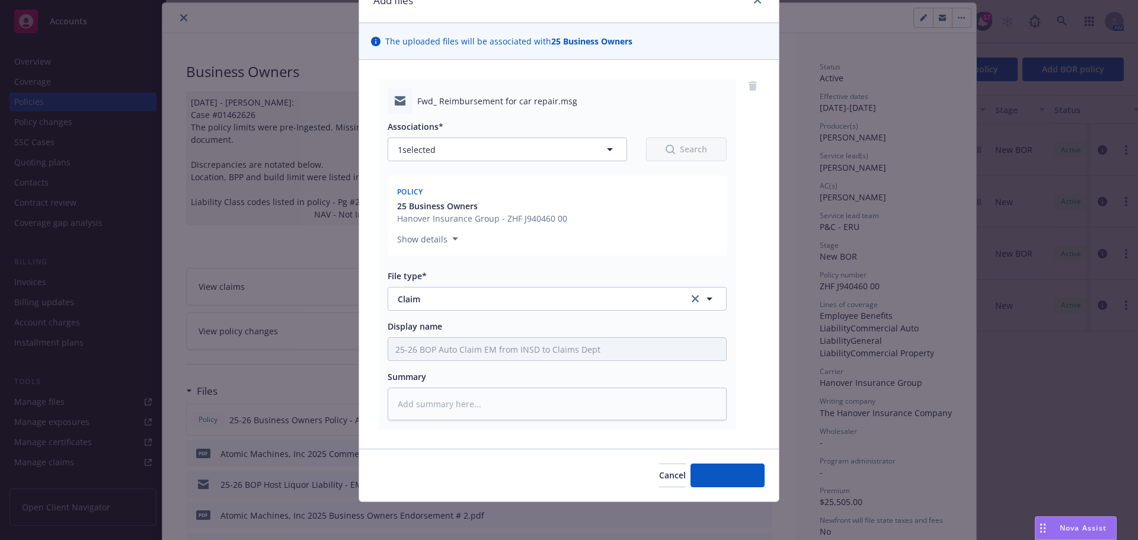
scroll to position [60, 0]
type textarea "x"
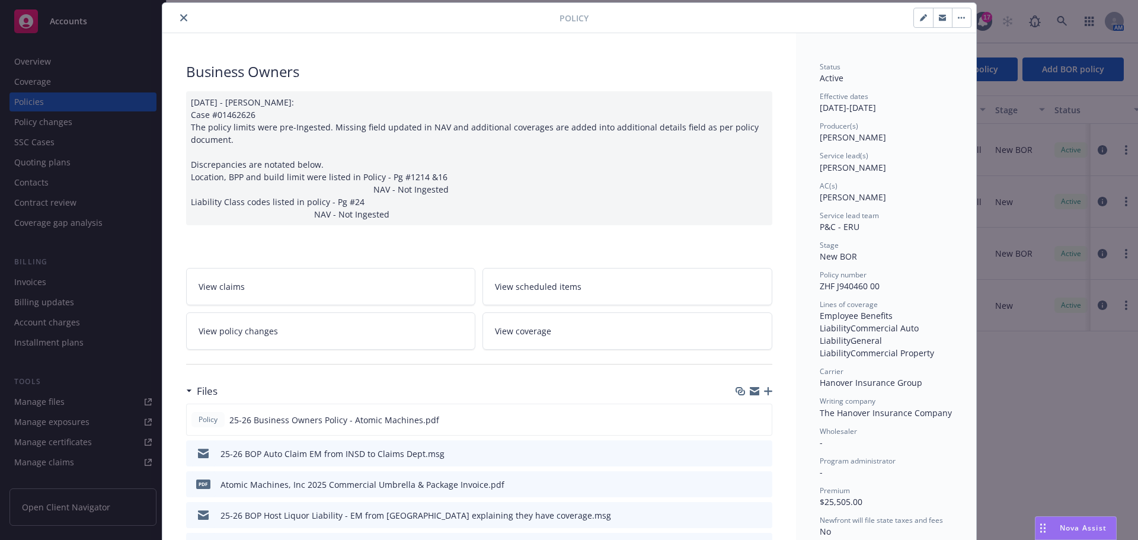
drag, startPoint x: 178, startPoint y: 15, endPoint x: 302, endPoint y: 1, distance: 125.2
click at [180, 15] on icon "close" at bounding box center [183, 17] width 7 height 7
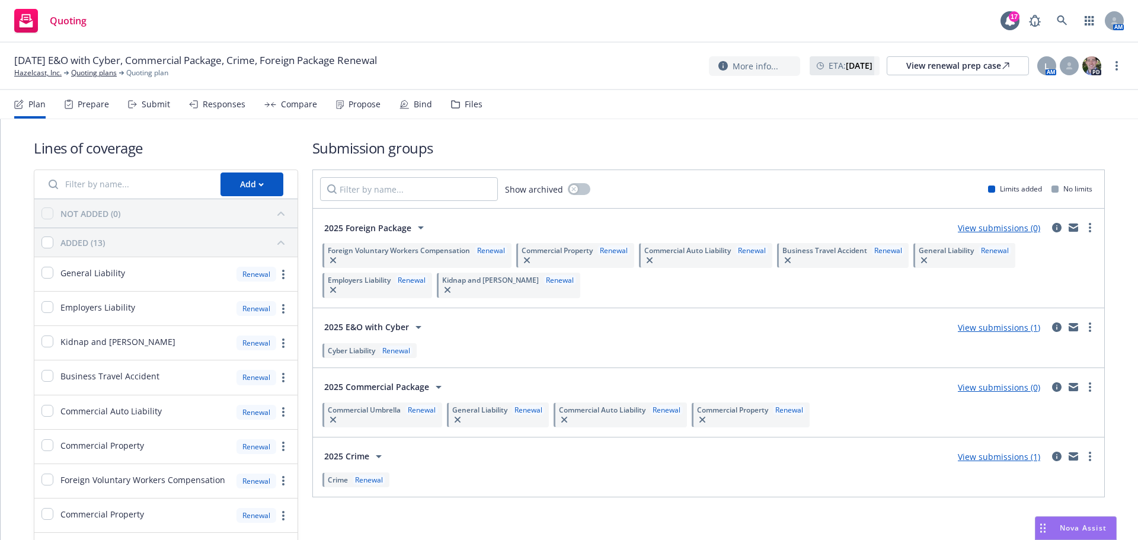
click at [145, 102] on div "Submit" at bounding box center [156, 104] width 28 height 9
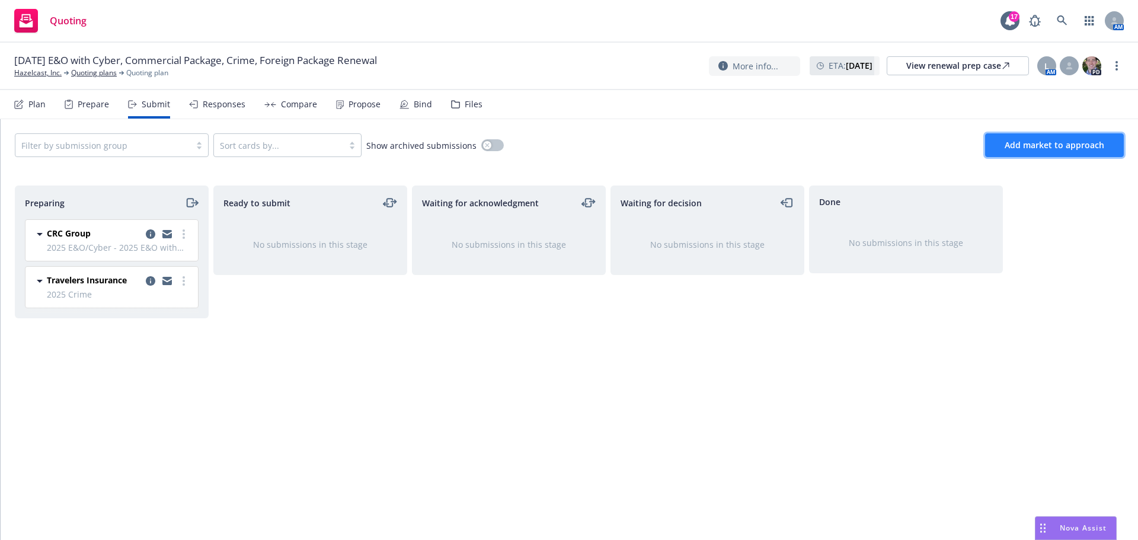
click at [1056, 143] on span "Add market to approach" at bounding box center [1055, 144] width 100 height 11
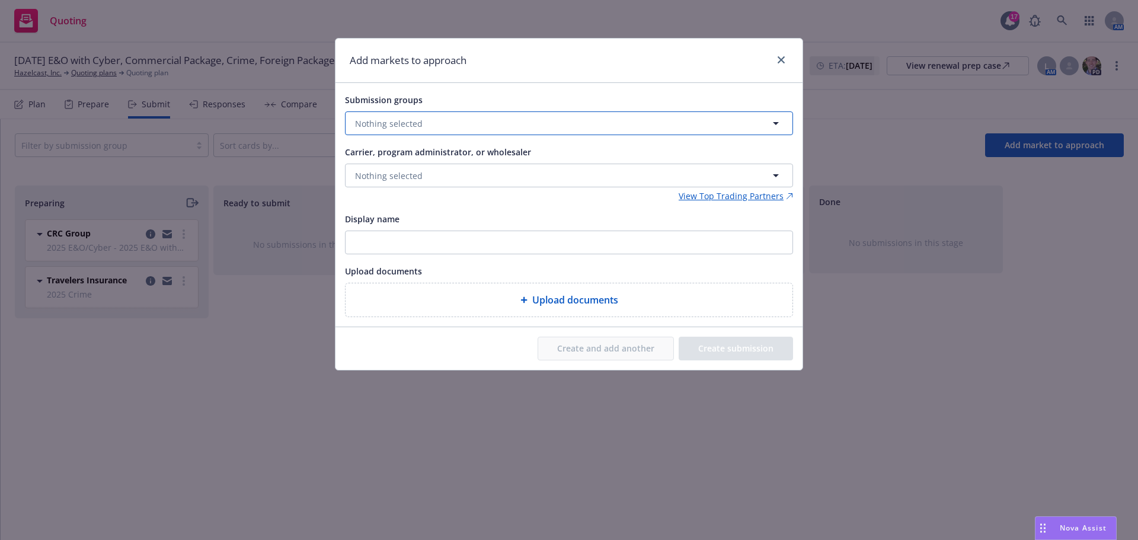
click at [427, 122] on button "Nothing selected" at bounding box center [569, 123] width 448 height 24
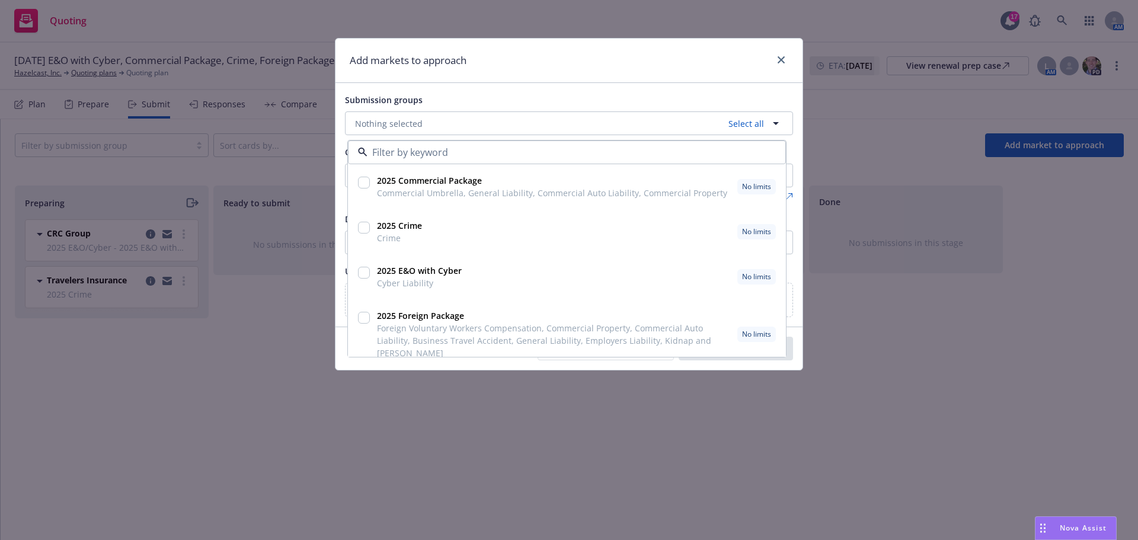
click at [364, 318] on input "checkbox" at bounding box center [364, 318] width 12 height 12
checkbox input "true"
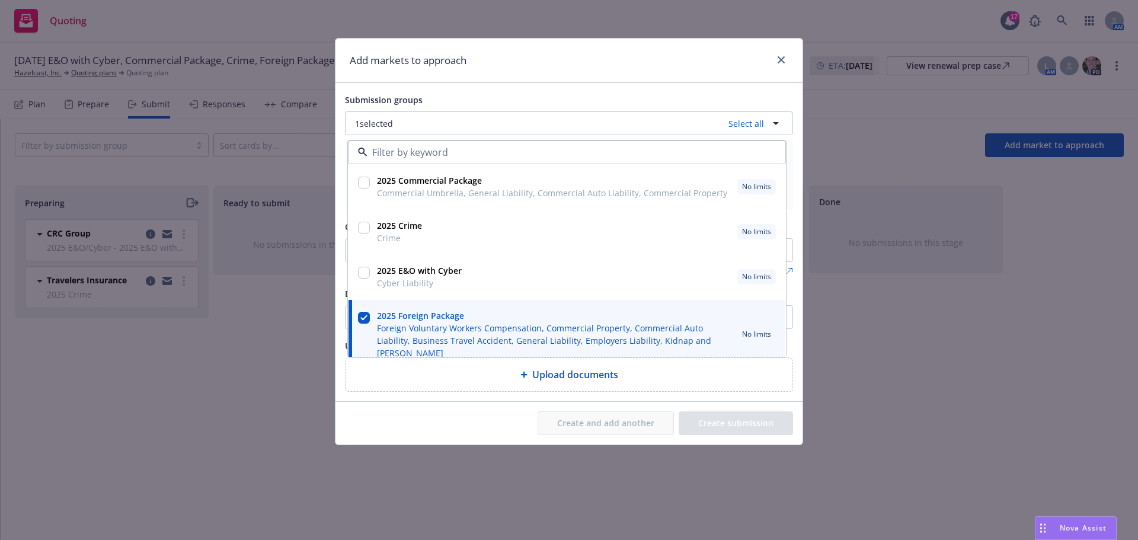
click at [244, 398] on div "Add markets to approach Submission groups 1 selected Select all 2025 Commercial…" at bounding box center [569, 270] width 1138 height 540
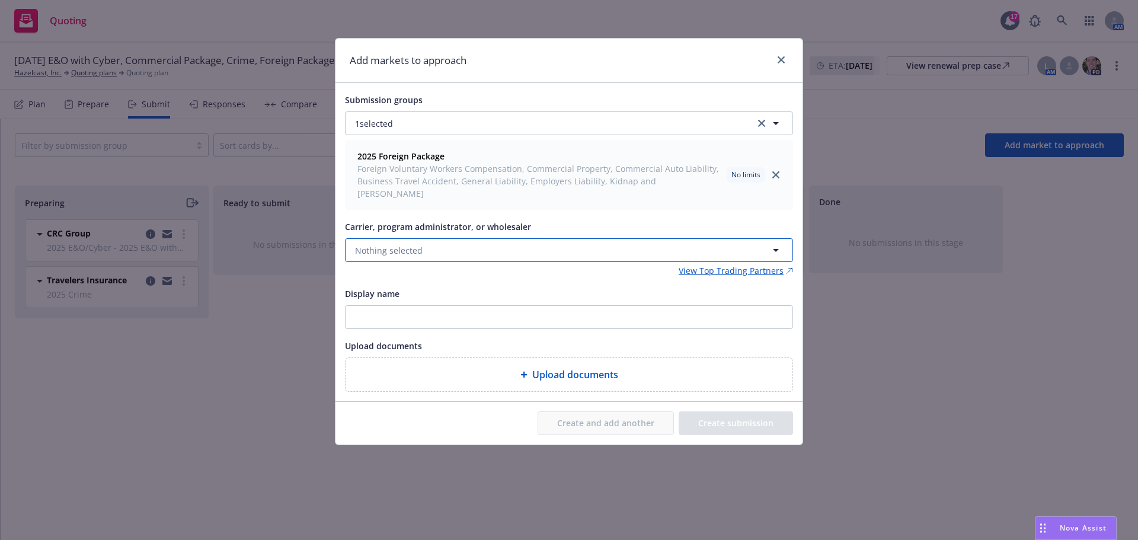
click at [377, 244] on span "Nothing selected" at bounding box center [389, 250] width 68 height 12
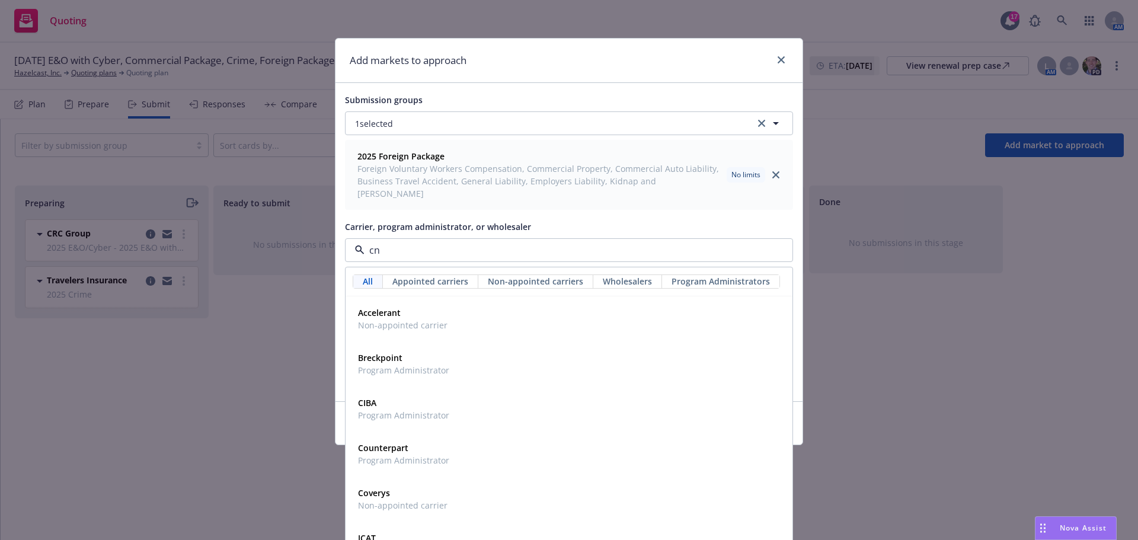
type input "cna"
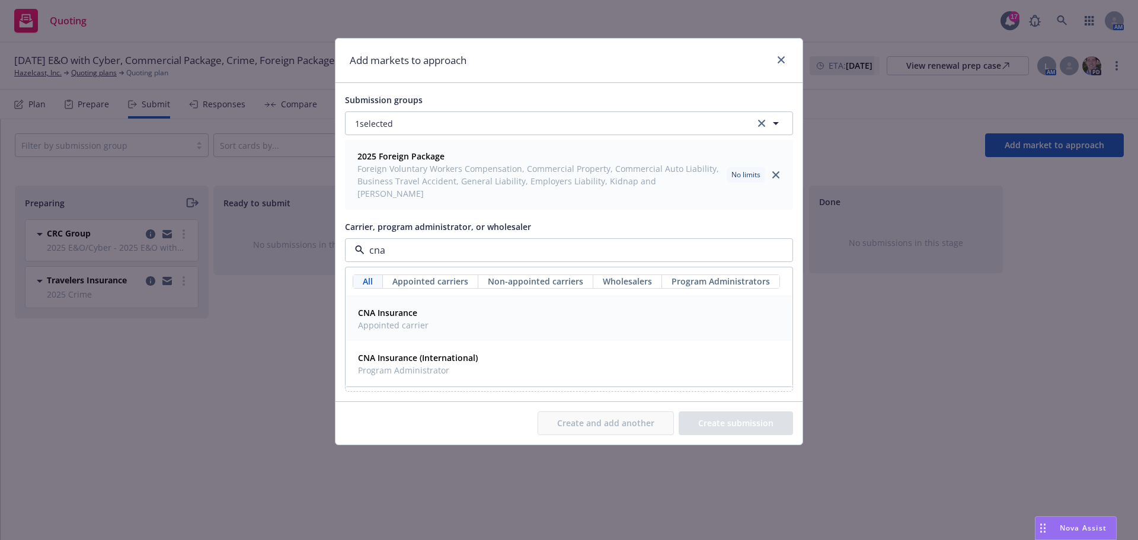
click at [396, 319] on span "Appointed carrier" at bounding box center [393, 325] width 71 height 12
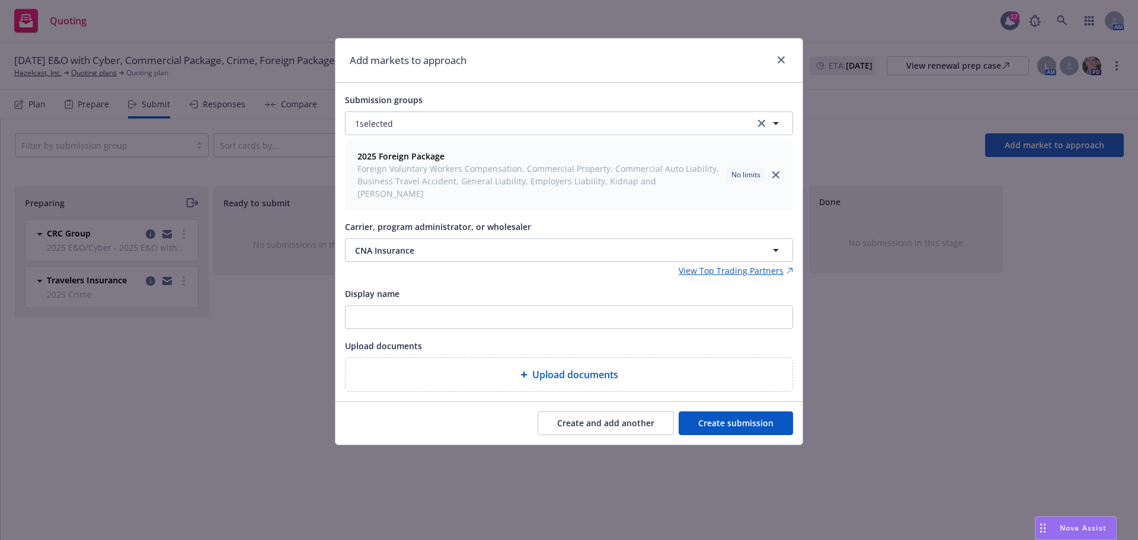
click at [702, 411] on button "Create submission" at bounding box center [736, 423] width 114 height 24
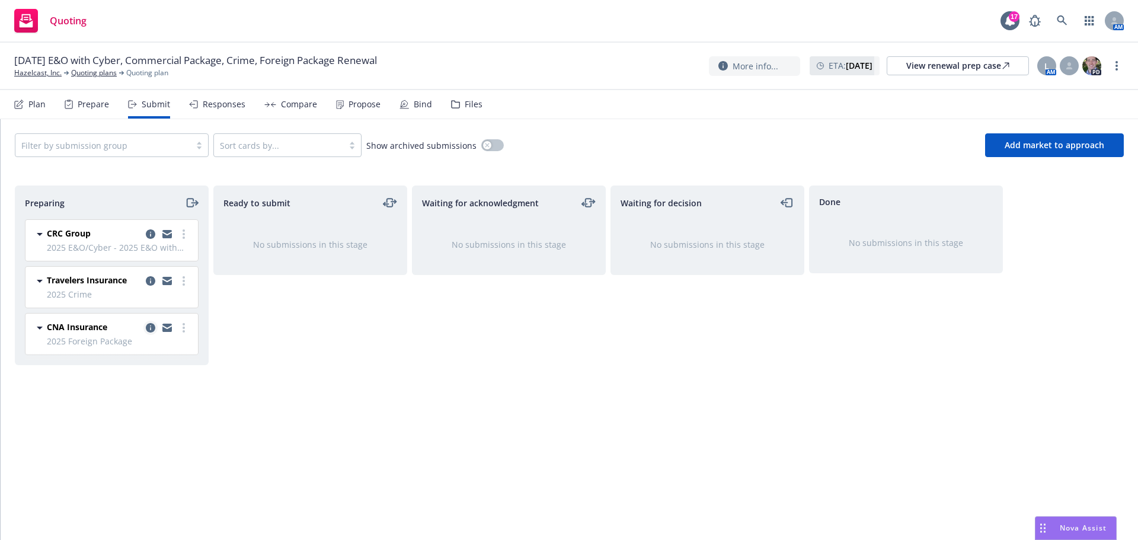
click at [149, 325] on icon "copy logging email" at bounding box center [150, 327] width 9 height 9
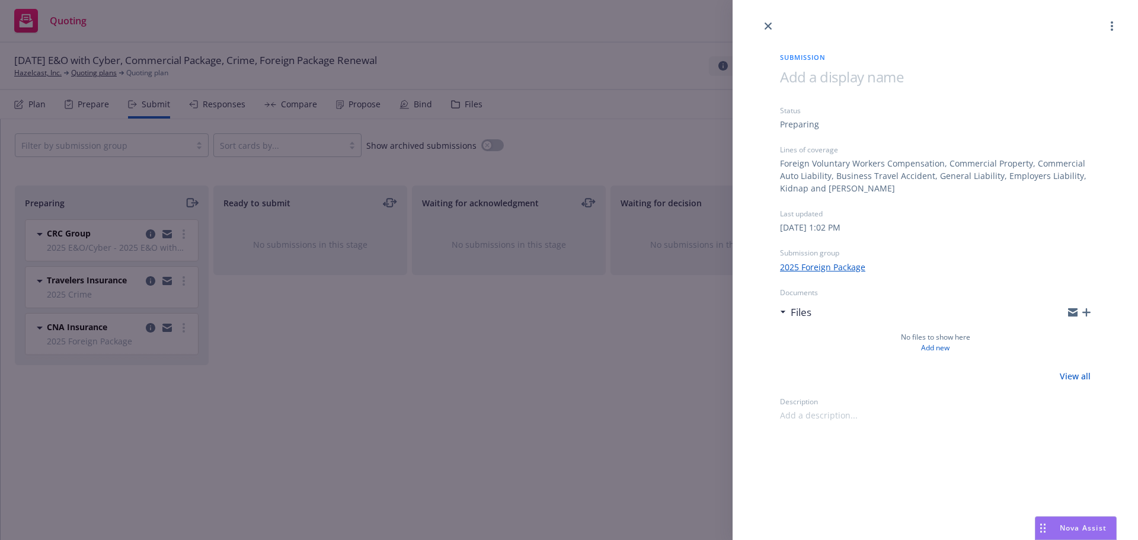
click at [1082, 311] on icon "button" at bounding box center [1086, 312] width 8 height 8
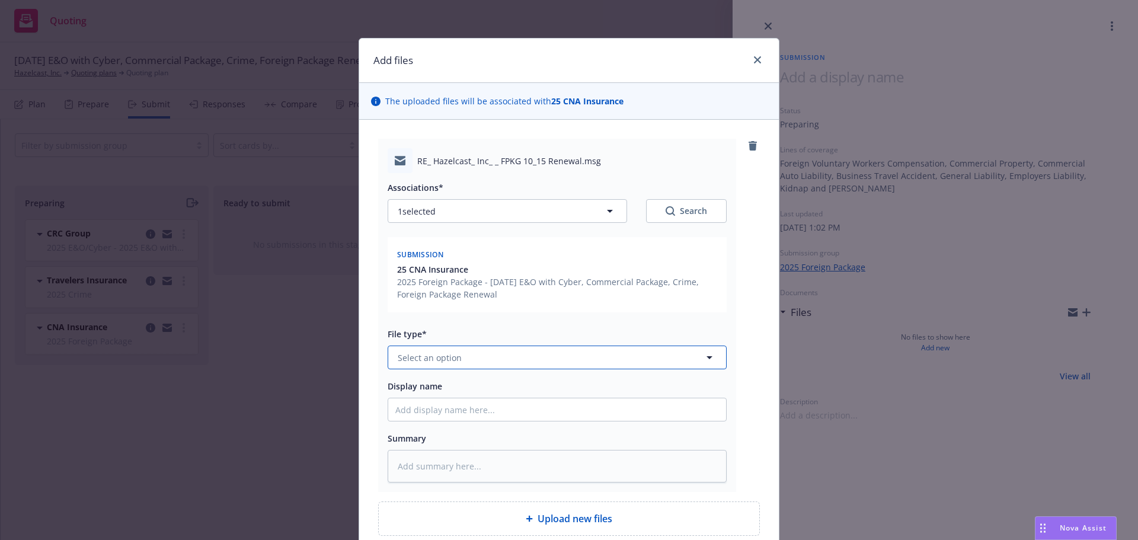
click at [429, 356] on span "Select an option" at bounding box center [430, 357] width 64 height 12
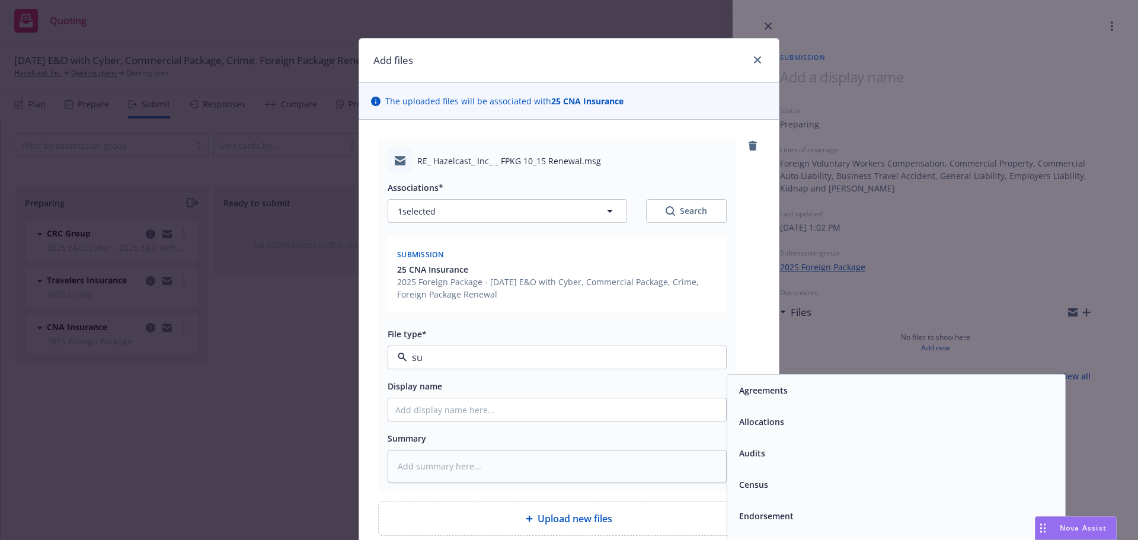
type input "sub"
click at [768, 416] on span "Submission" at bounding box center [762, 421] width 47 height 12
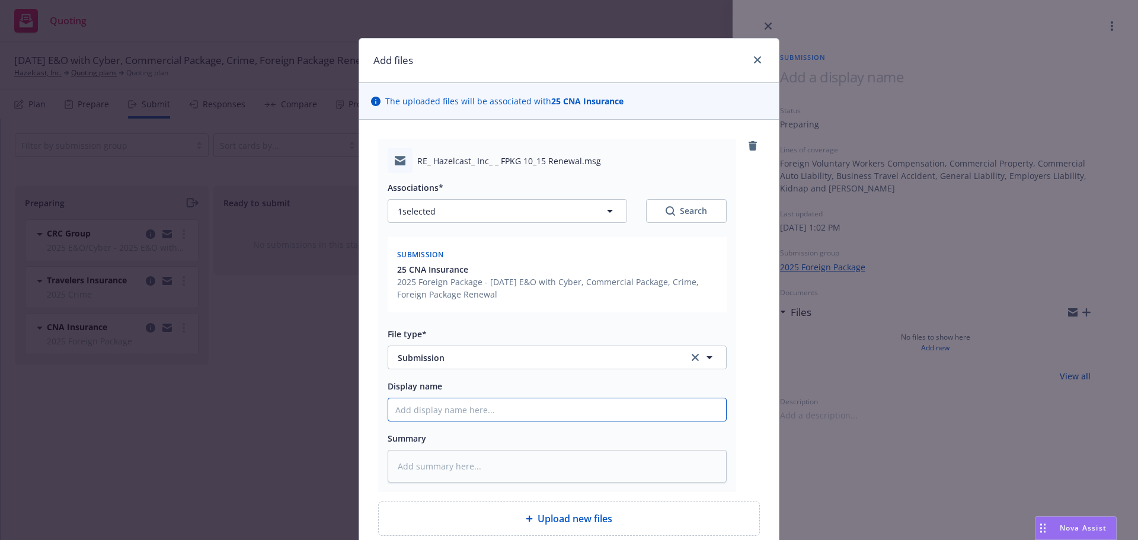
click at [426, 405] on input "Display name" at bounding box center [557, 409] width 338 height 23
type textarea "x"
type input "8"
type textarea "x"
type input "8/"
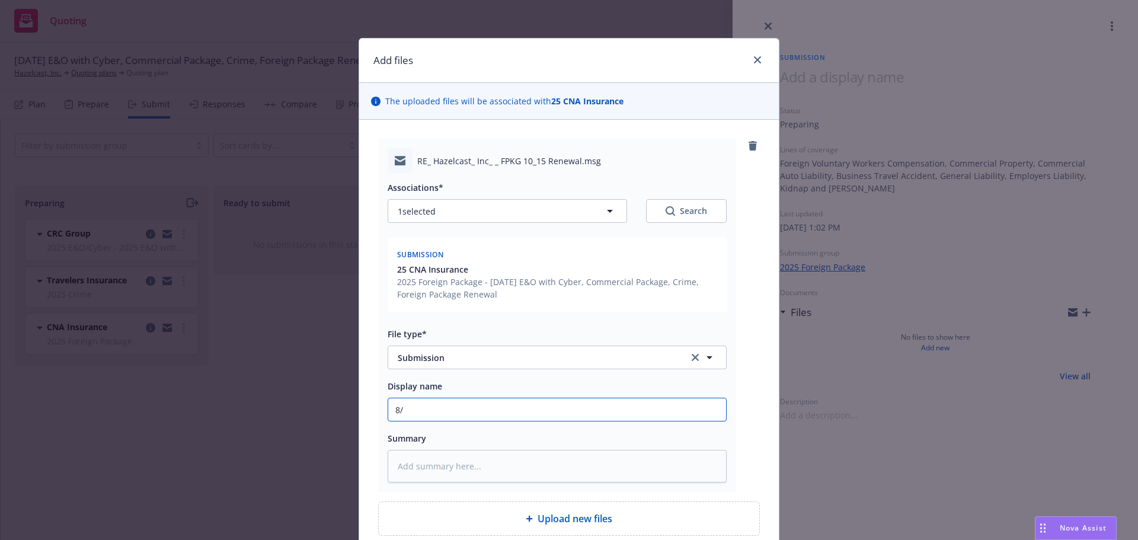
type textarea "x"
type input "8/2"
type textarea "x"
type input "8/21"
type textarea "x"
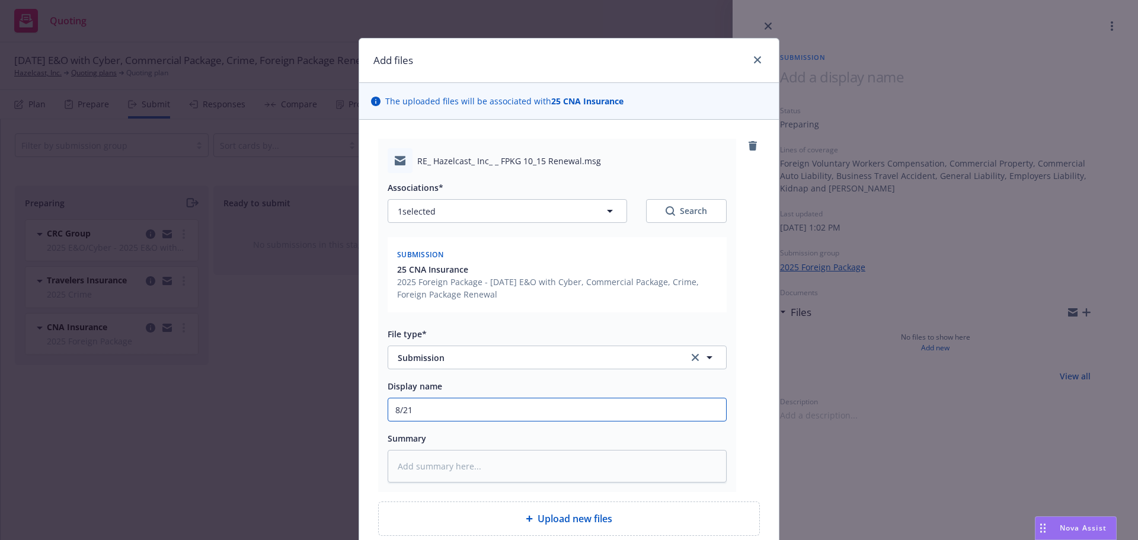
type input "8/21/"
type textarea "x"
type input "8/21/2"
type textarea "x"
type input "[DATE]"
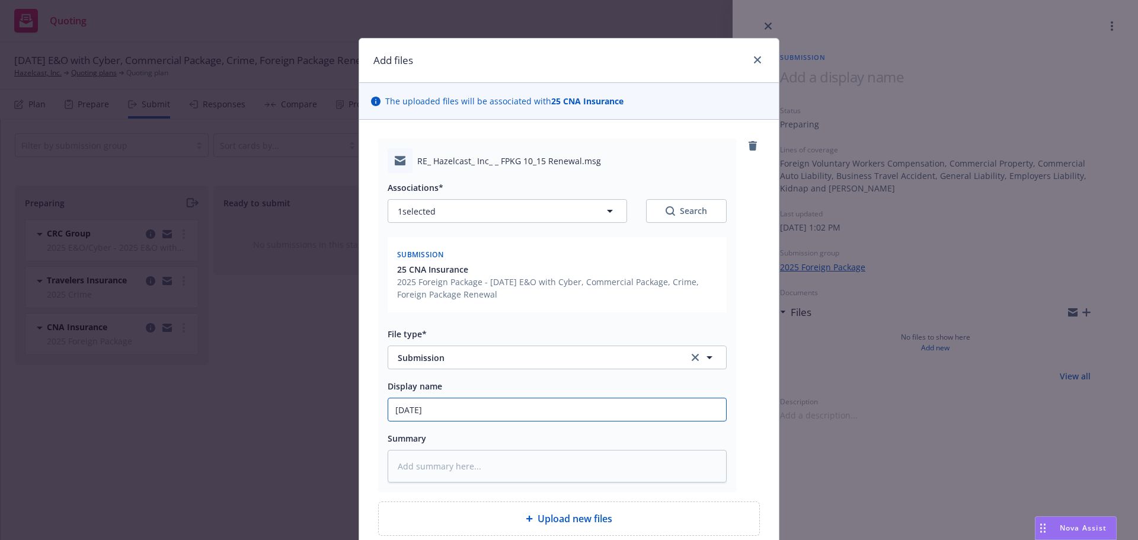
type textarea "x"
type input "8/21/202"
type textarea "x"
type input "[DATE]"
type textarea "x"
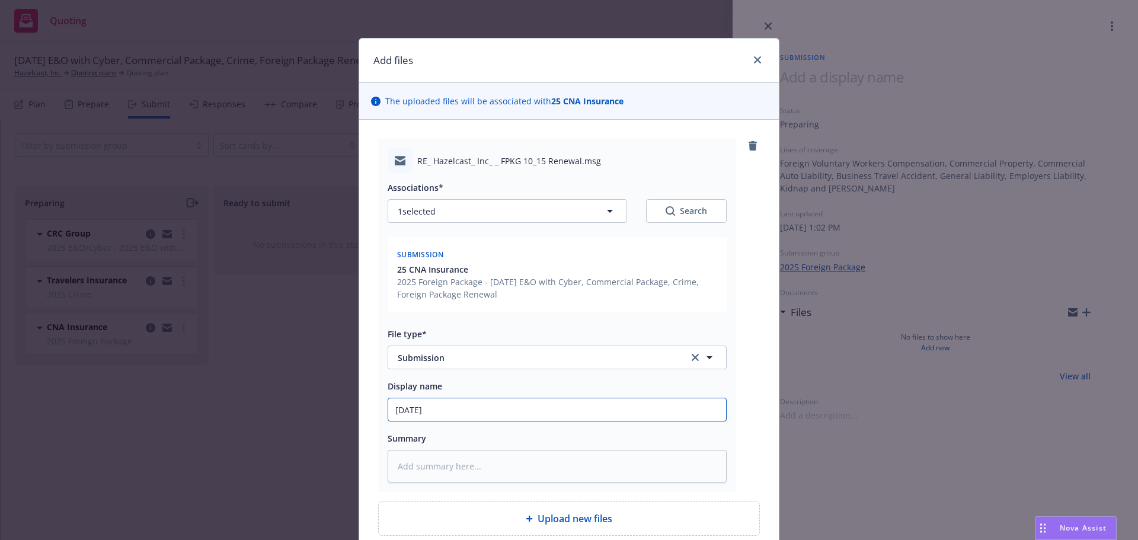
type input "[DATE]"
type textarea "x"
type input "[DATE] F"
type textarea "x"
type input "[DATE] Fo"
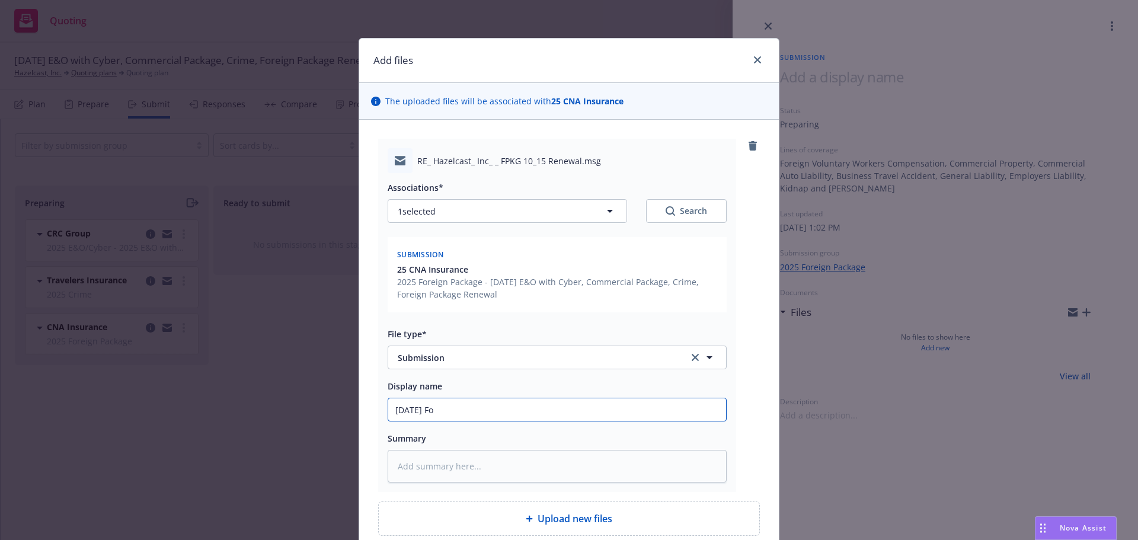
type textarea "x"
type input "[DATE] For"
type textarea "x"
type input "[DATE] Fore"
type textarea "x"
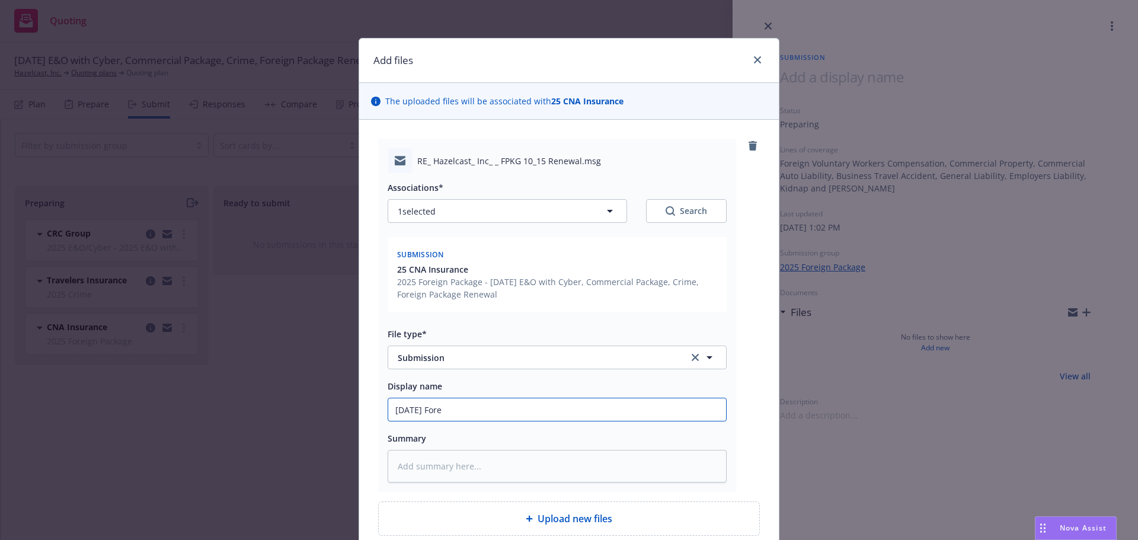
type input "[DATE] Forei"
type textarea "x"
type input "[DATE] Foreig"
type textarea "x"
type input "[DATE] Foreign"
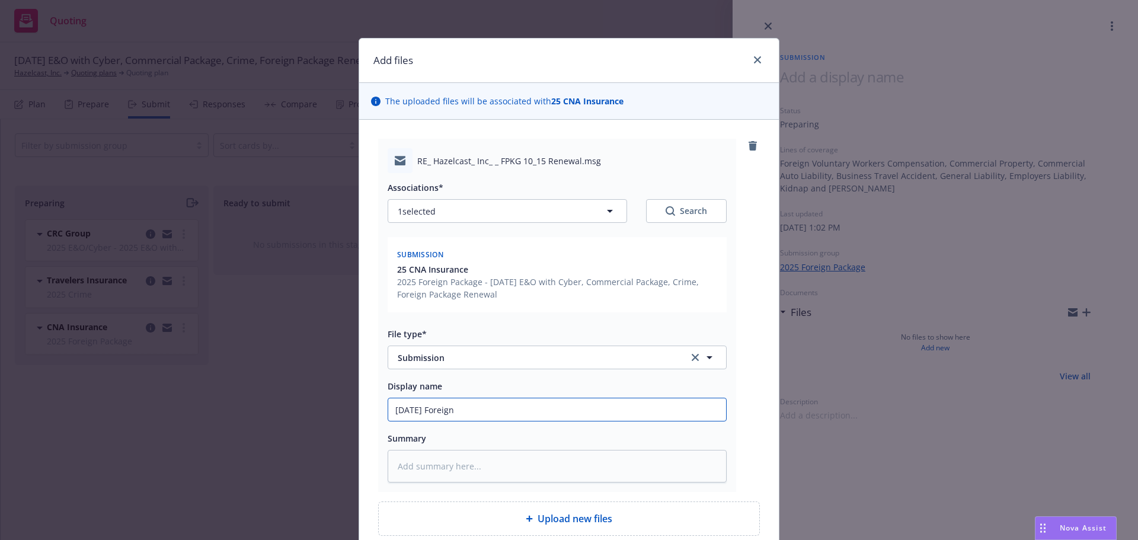
type textarea "x"
type input "[DATE] Foreign"
type textarea "x"
type input "[DATE] Foreign P"
type textarea "x"
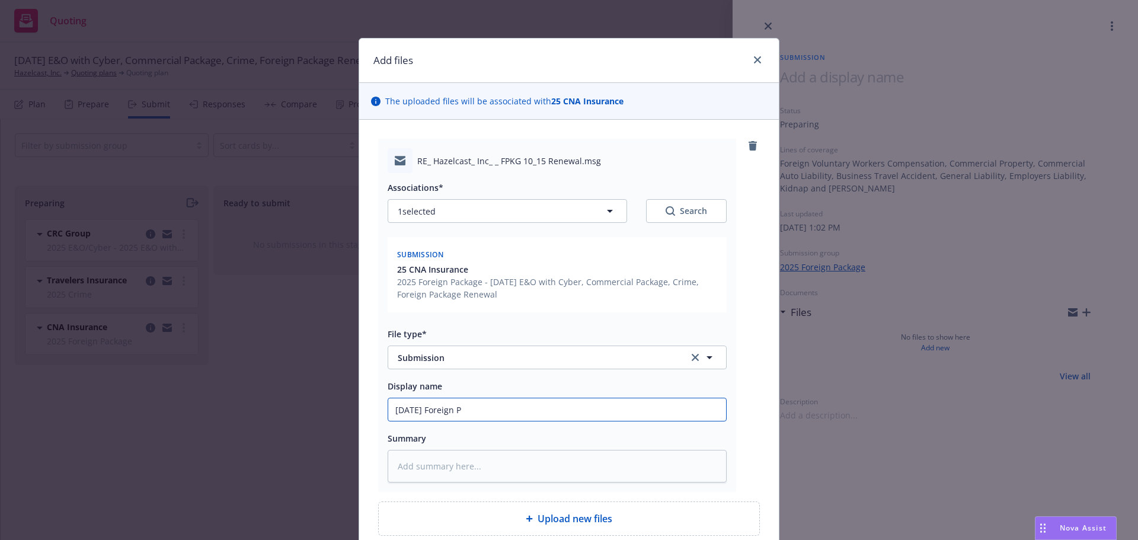
type input "[DATE] Foreign Pa"
type textarea "x"
type input "8/21/2025 Foreign Pac"
type textarea "x"
type input "8/21/2025 Foreign Packa"
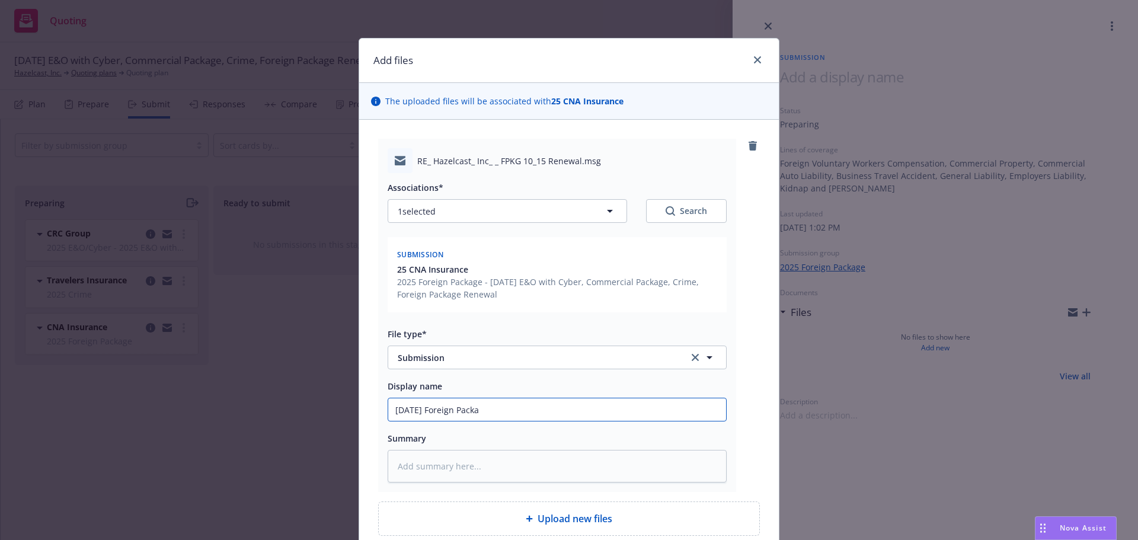
type textarea "x"
type input "8/21/2025 Foreign Packag"
type textarea "x"
type input "8/21/2025 Foreign Package"
type textarea "x"
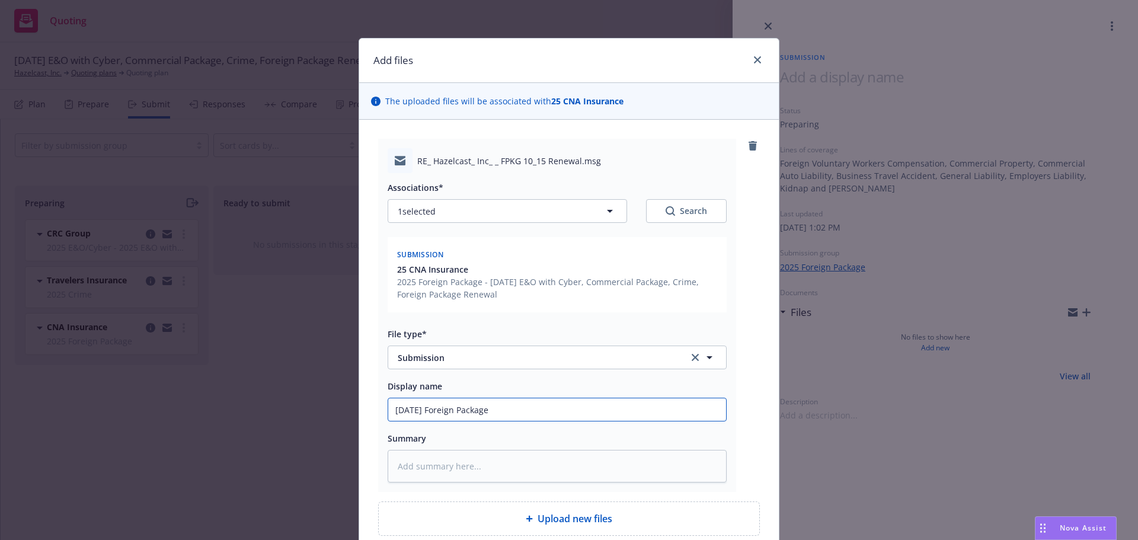
type input "8/21/2025 Foreign Package"
type textarea "x"
type input "8/21/2025 Foreign Package S"
type textarea "x"
type input "8/21/2025 Foreign Package Su"
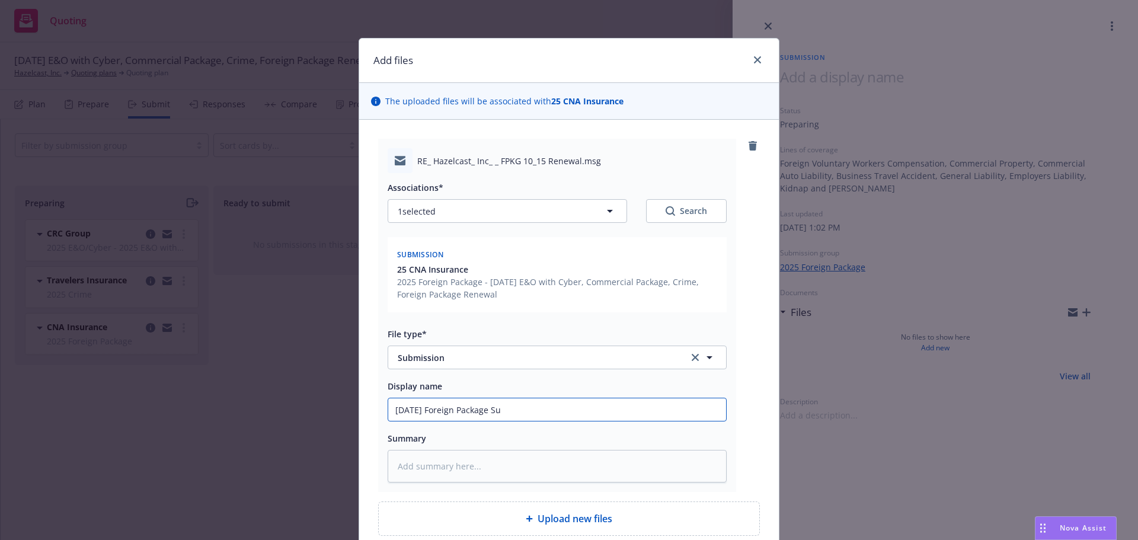
type textarea "x"
type input "8/21/2025 Foreign Package Sub"
type textarea "x"
type input "8/21/2025 Foreign Package Subm"
type textarea "x"
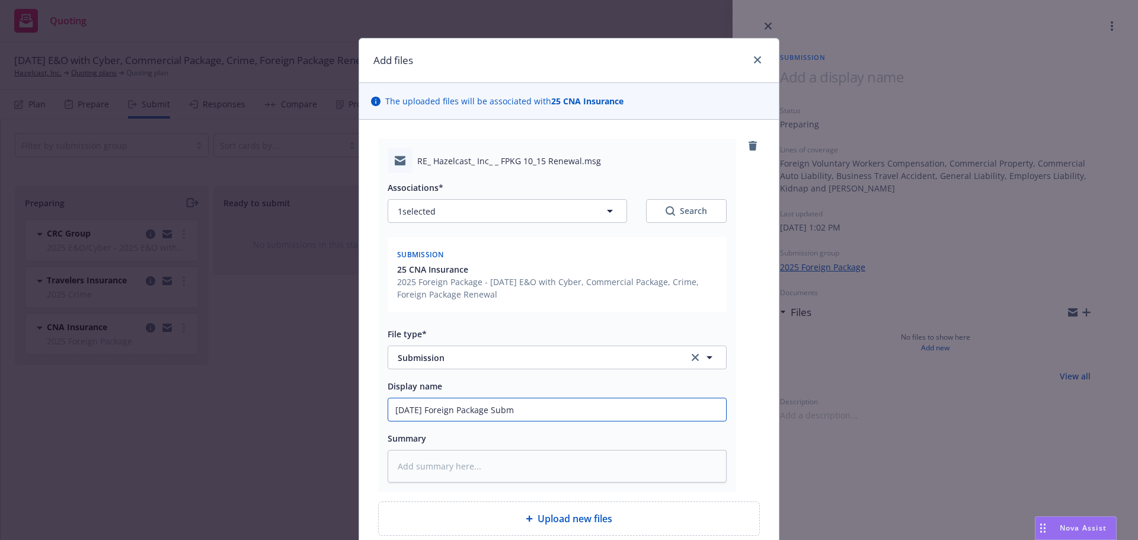
type input "8/21/2025 Foreign Package Submi"
type textarea "x"
type input "8/21/2025 Foreign Package Submis"
type textarea "x"
type input "8/21/2025 Foreign Package Submiss"
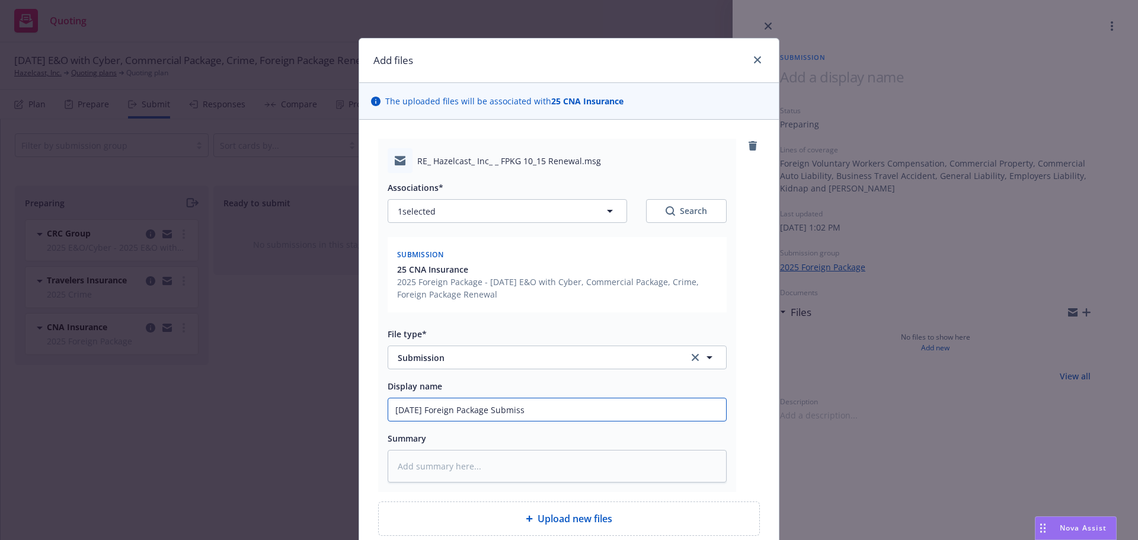
type textarea "x"
type input "8/21/2025 Foreign Package Submissi"
type textarea "x"
type input "8/21/2025 Foreign Package Submissio"
type textarea "x"
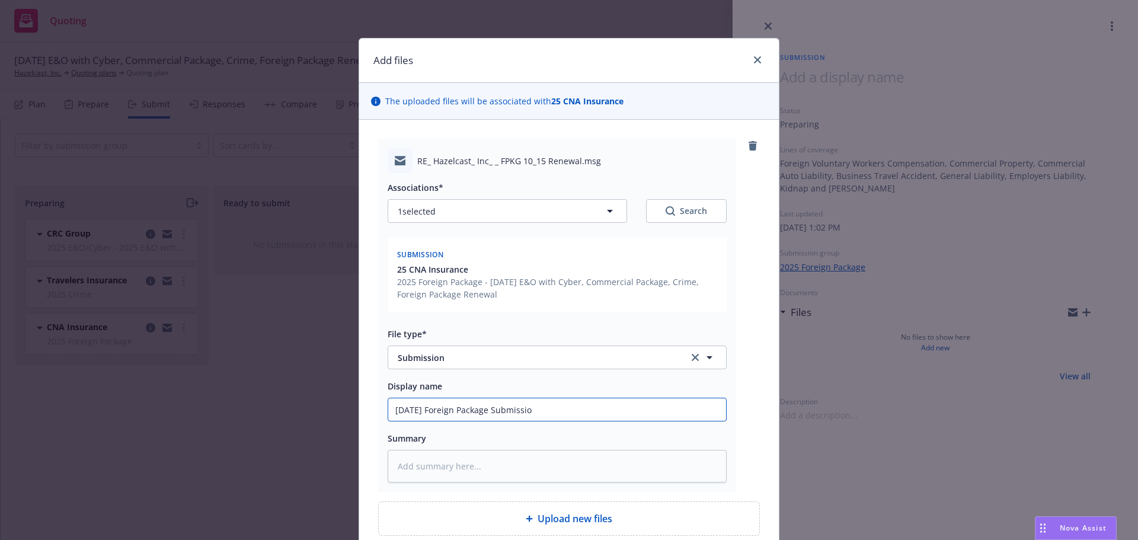
type input "8/21/2025 Foreign Package Submission"
type textarea "x"
type input "8/21/2025 Foreign Package Submission"
type textarea "x"
type input "8/21/2025 Foreign Package Submission t"
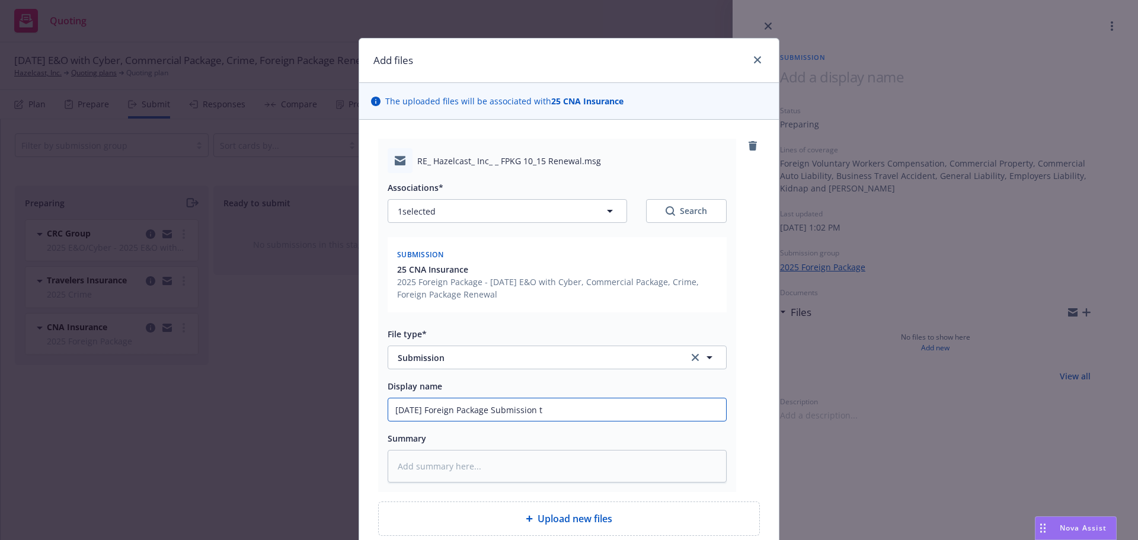
type textarea "x"
type input "8/21/2025 Foreign Package Submission to"
type textarea "x"
type input "8/21/2025 Foreign Package Submission to"
type textarea "x"
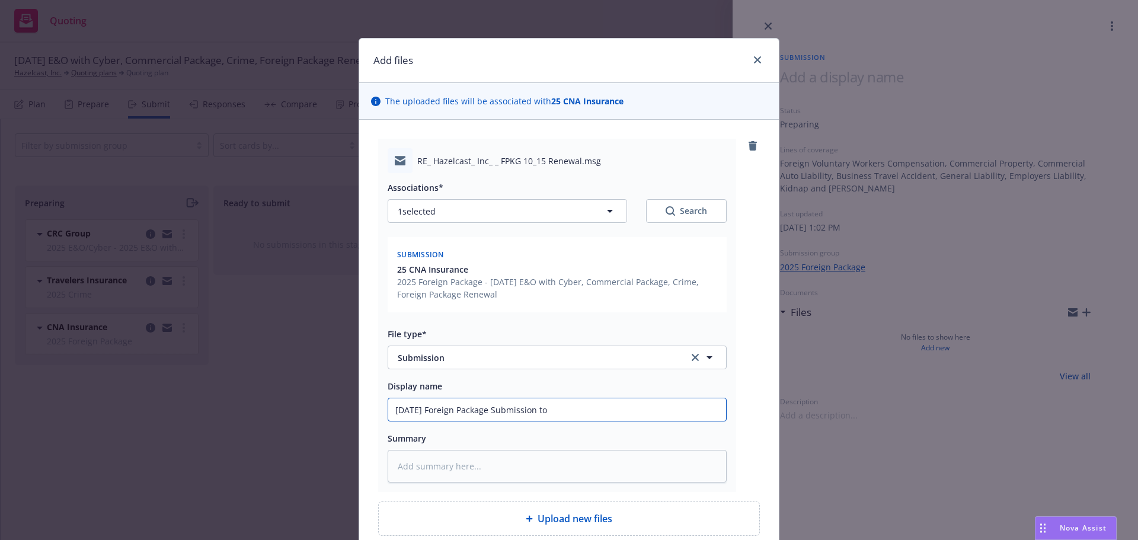
type input "8/21/2025 Foreign Package Submission to C"
type textarea "x"
type input "8/21/2025 Foreign Package Submission to CN"
type textarea "x"
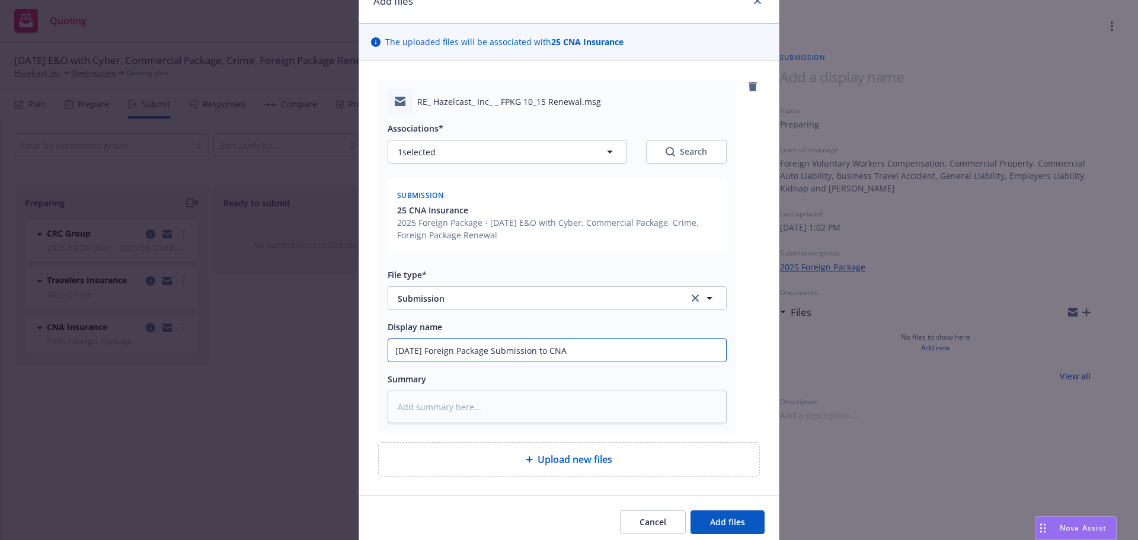
scroll to position [106, 0]
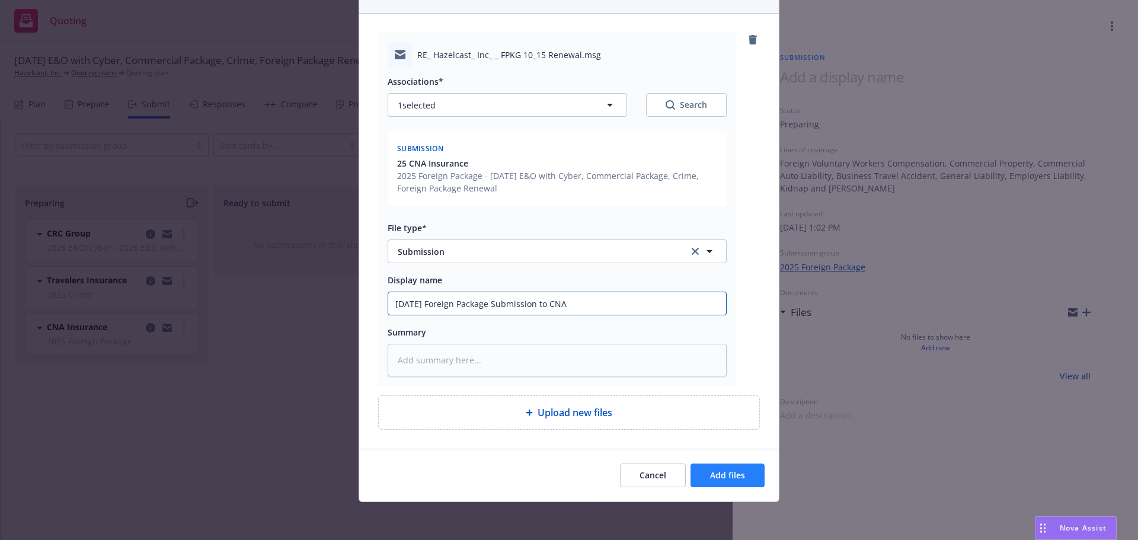
type input "8/21/2025 Foreign Package Submission to CNA"
click at [721, 477] on span "Add files" at bounding box center [727, 474] width 35 height 11
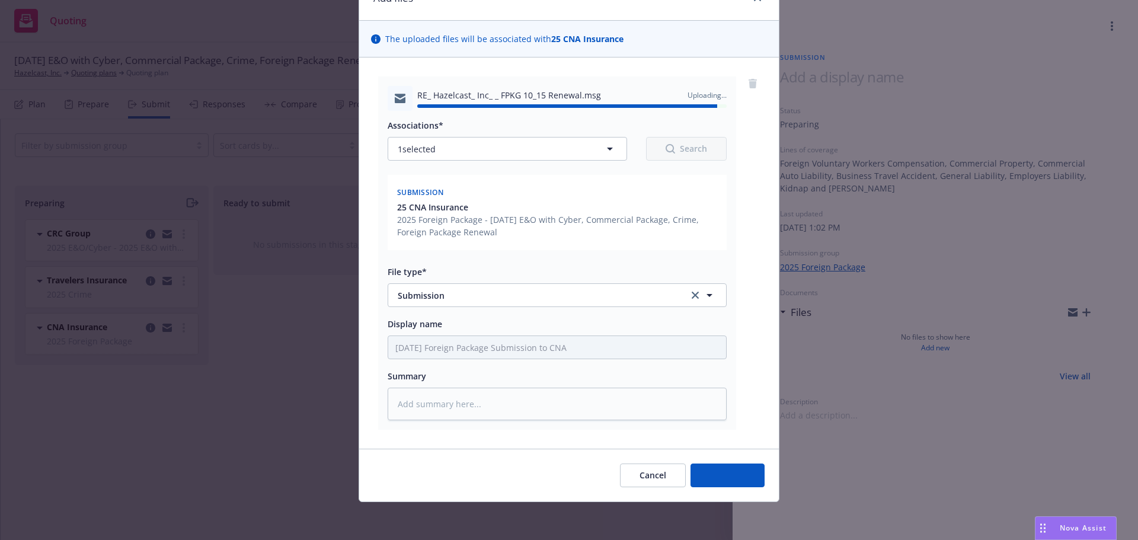
type textarea "x"
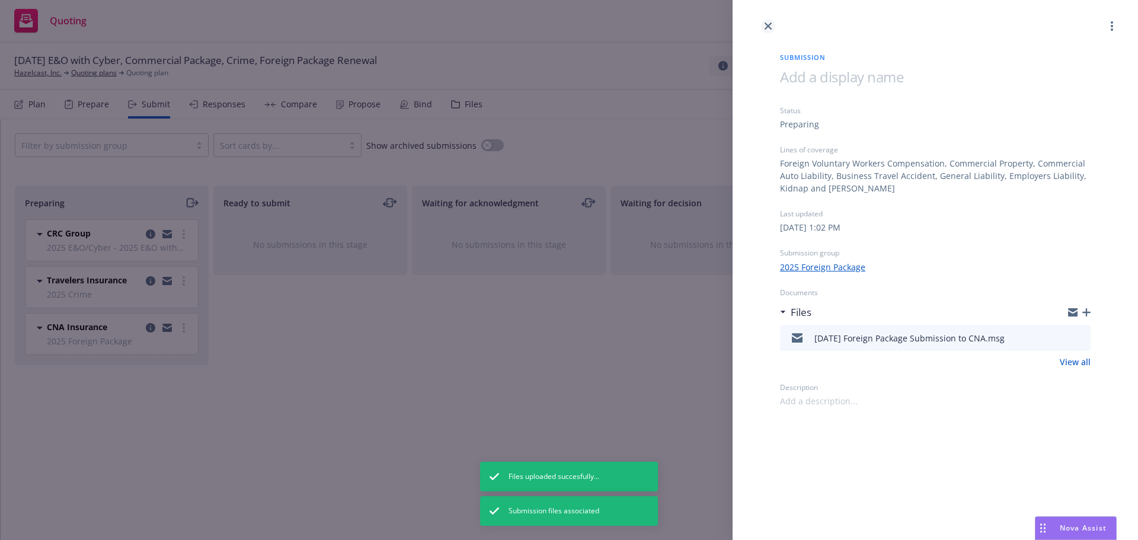
click at [766, 27] on icon "close" at bounding box center [768, 26] width 7 height 7
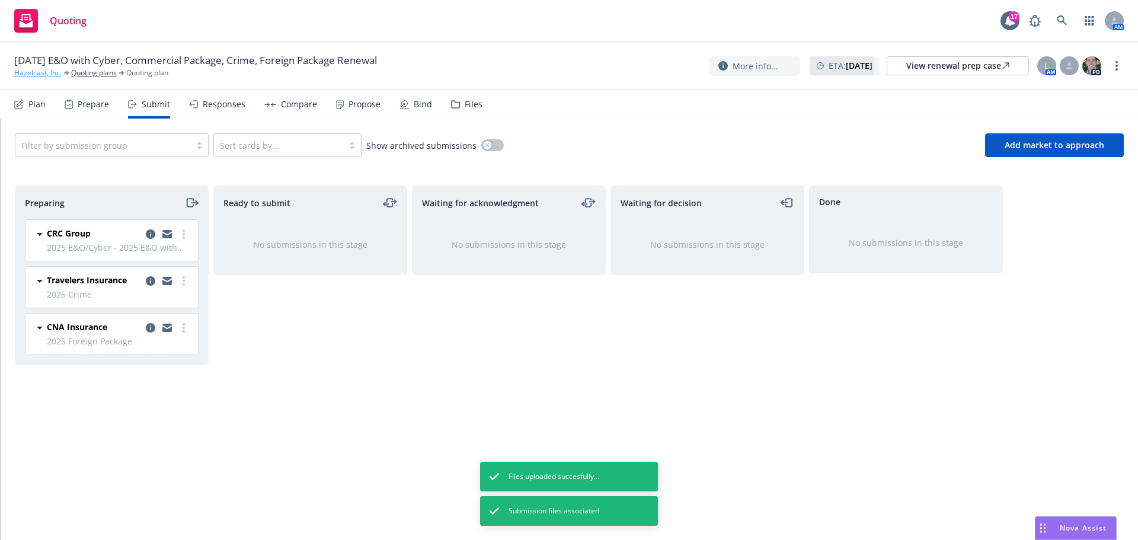
click at [21, 73] on link "Hazelcast, Inc." at bounding box center [37, 73] width 47 height 11
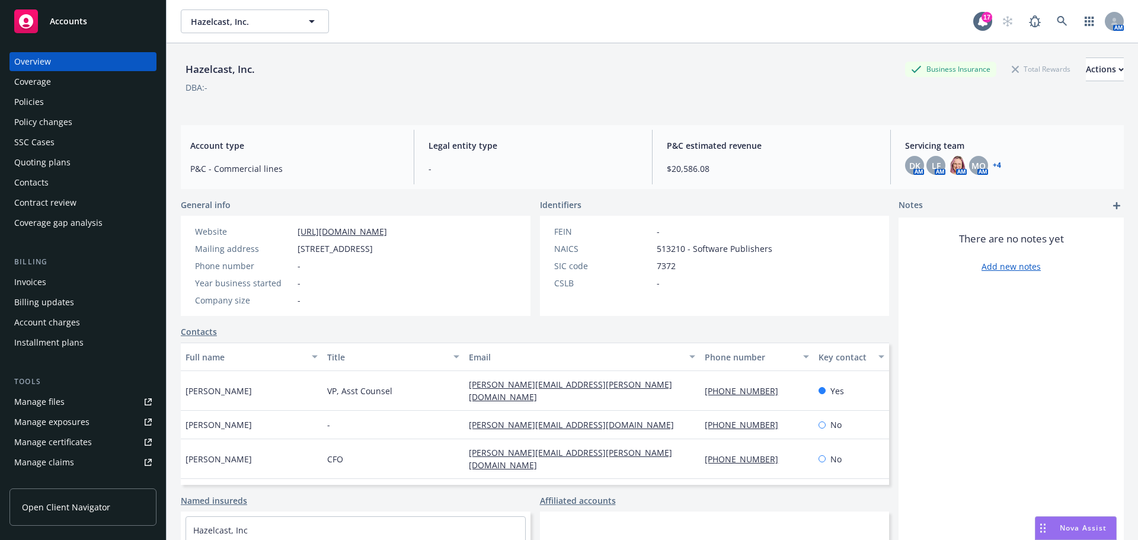
click at [44, 101] on div "Policies" at bounding box center [82, 101] width 137 height 19
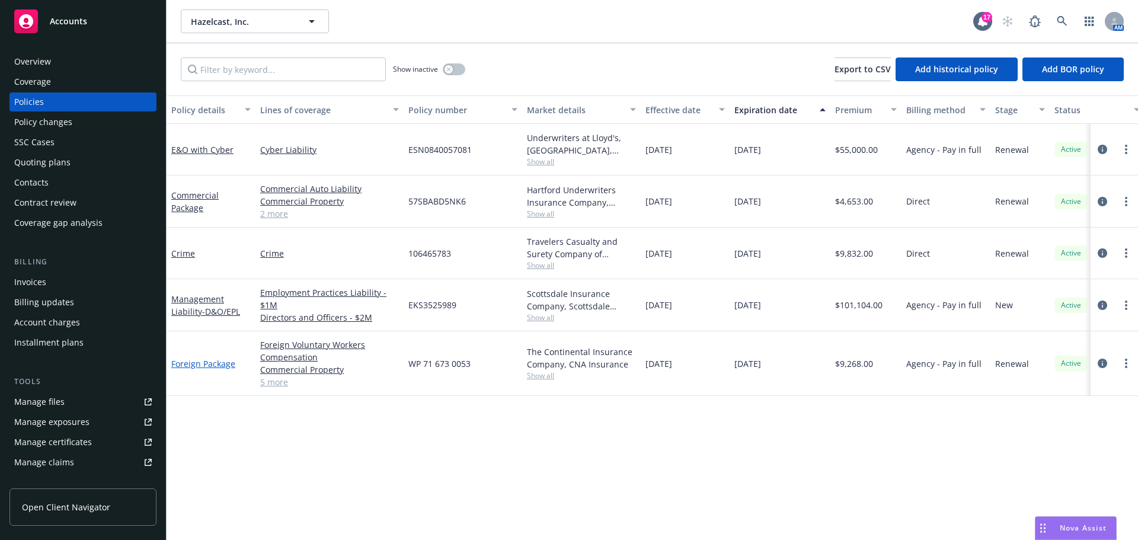
click at [188, 364] on link "Foreign Package" at bounding box center [203, 363] width 64 height 11
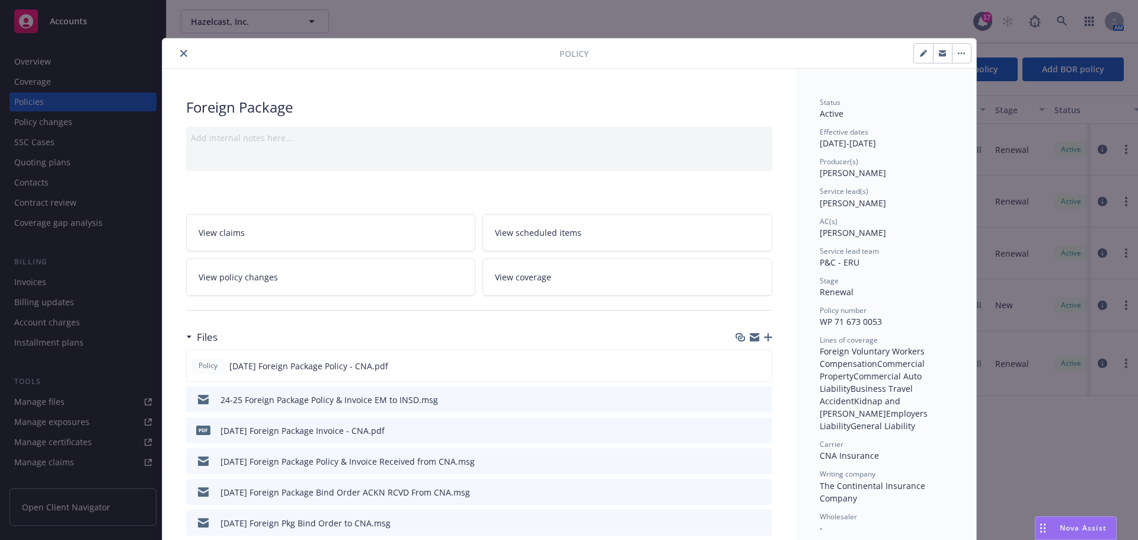
click at [315, 276] on link "View policy changes" at bounding box center [331, 276] width 290 height 37
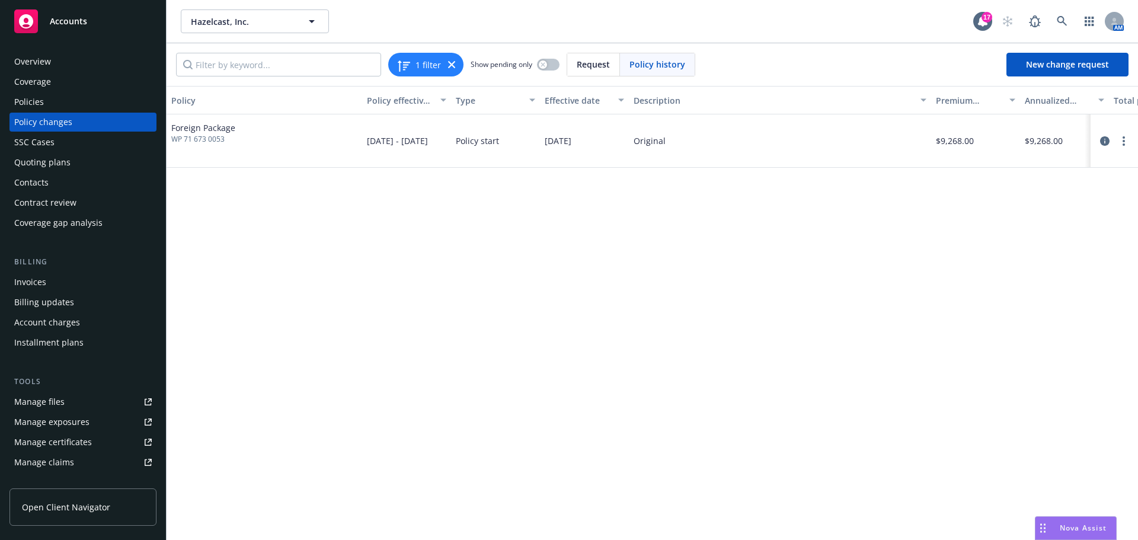
click at [46, 98] on div "Policies" at bounding box center [82, 101] width 137 height 19
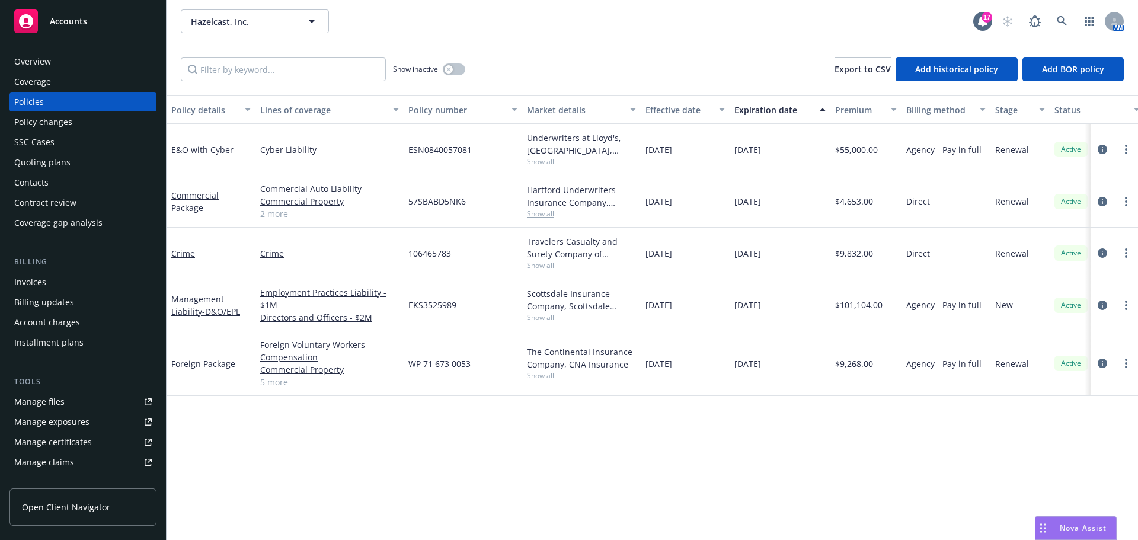
drag, startPoint x: 51, startPoint y: 125, endPoint x: 110, endPoint y: 129, distance: 59.4
click at [52, 125] on div "Policy changes" at bounding box center [43, 122] width 58 height 19
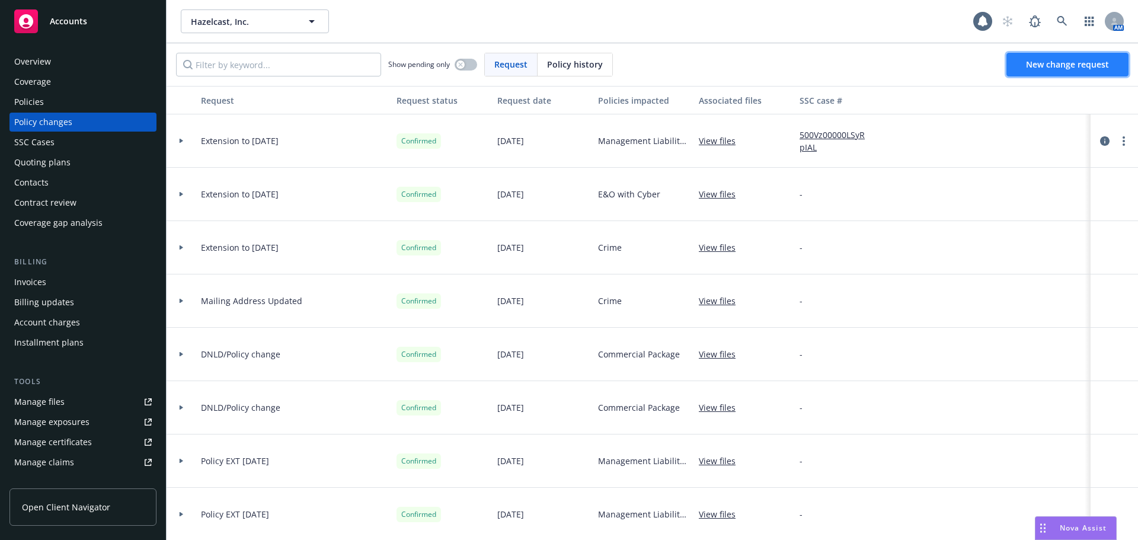
click at [1050, 60] on span "New change request" at bounding box center [1067, 64] width 83 height 11
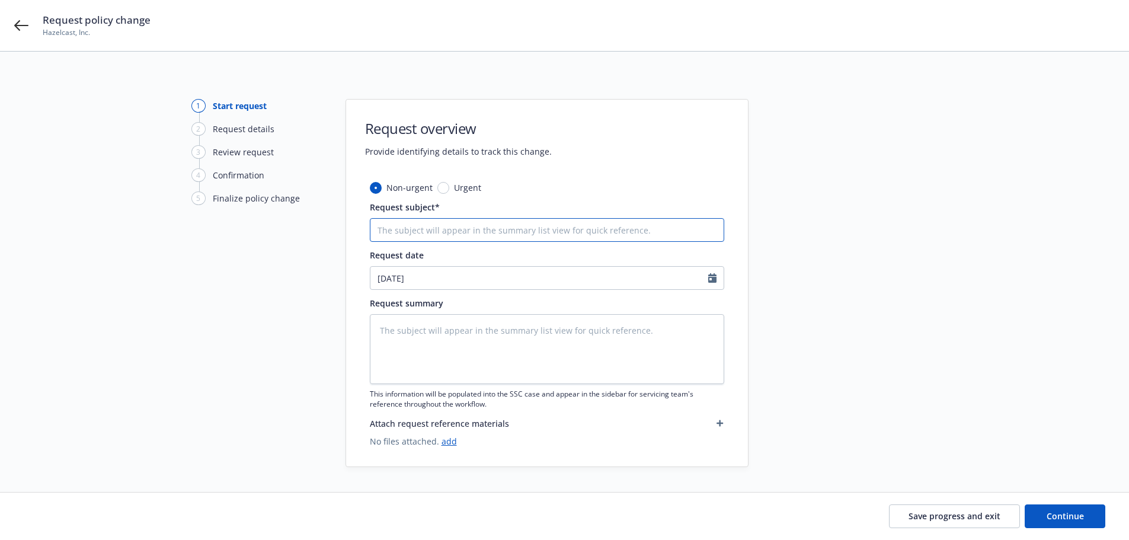
click at [396, 236] on input "Request subject*" at bounding box center [547, 230] width 354 height 24
type textarea "x"
type input "8"
type textarea "x"
type input "8/"
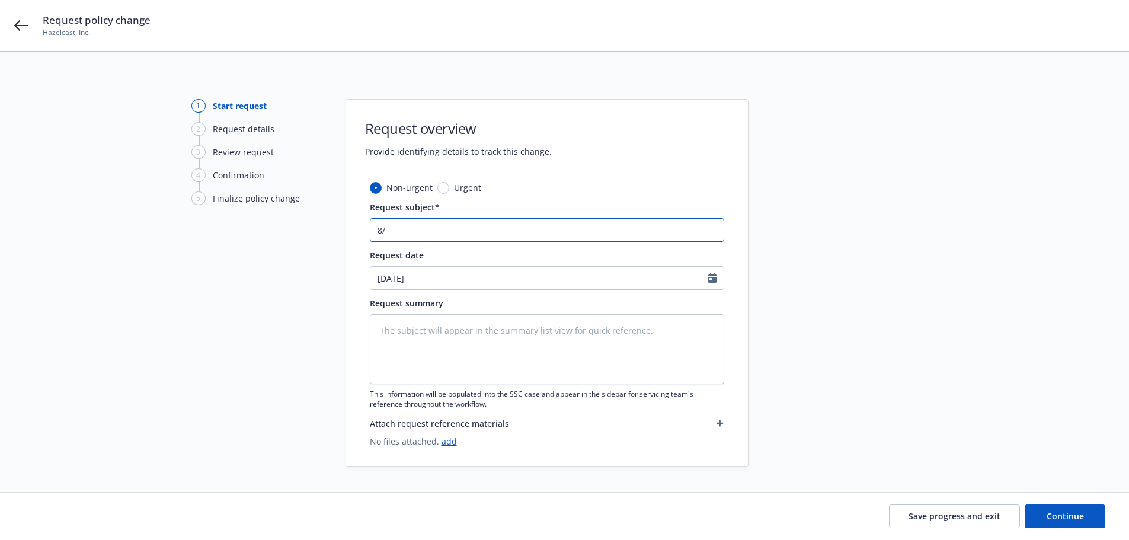
type textarea "x"
type input "8/2"
type textarea "x"
type input "8/21"
type textarea "x"
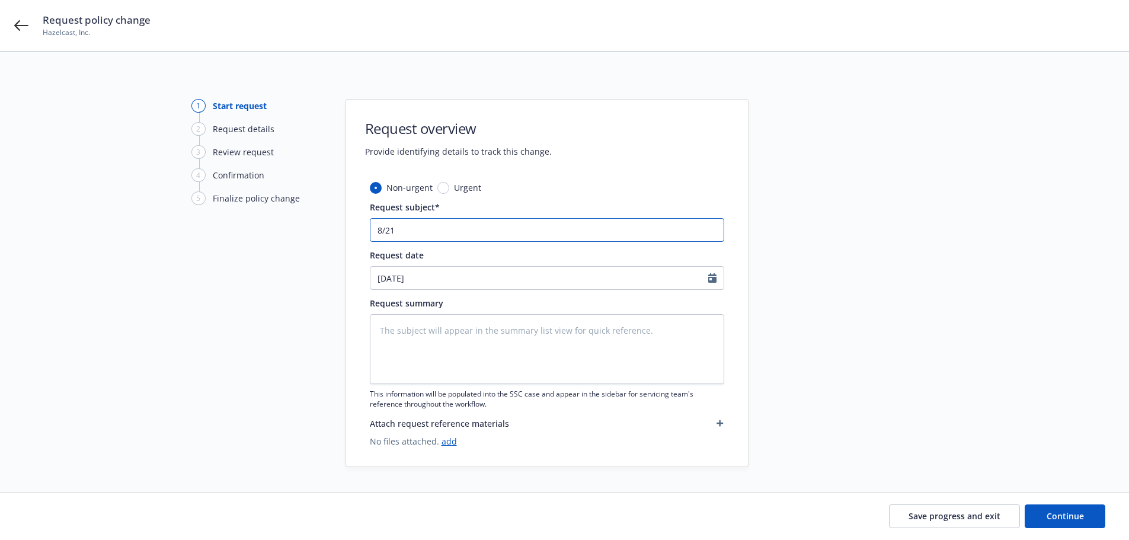
type input "8/21/"
type textarea "x"
type input "8/21/2"
type textarea "x"
type input "8/21/20"
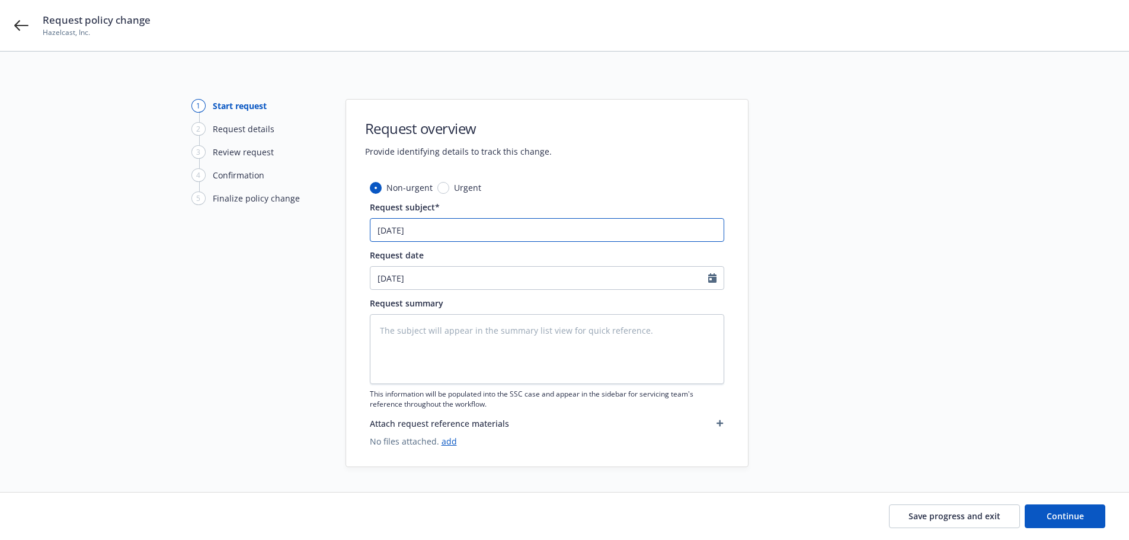
type textarea "x"
type input "8/21/202"
type textarea "x"
type input "8/21/2025"
type textarea "x"
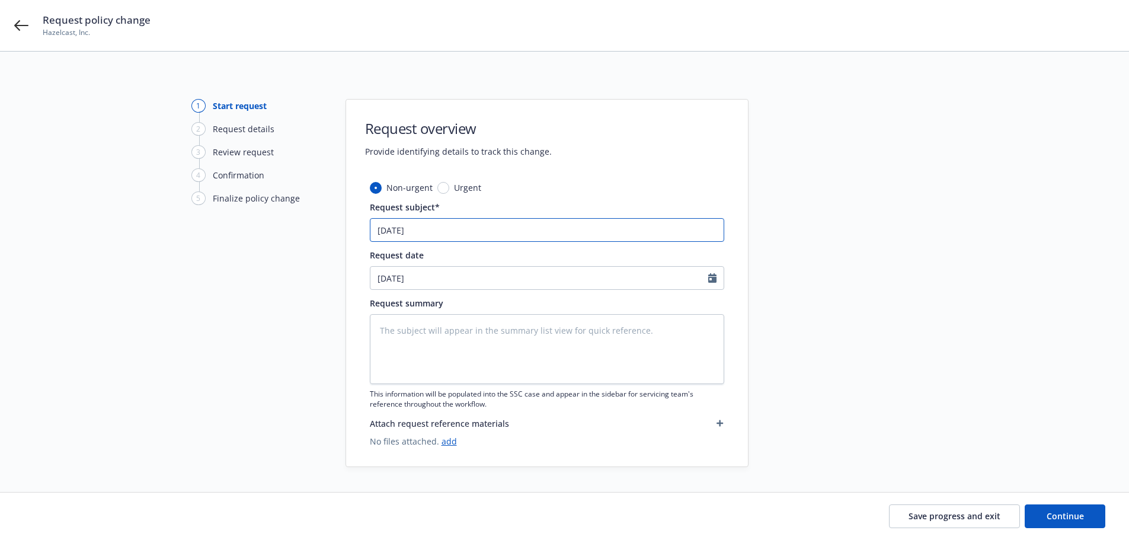
type input "8/21/2025"
type textarea "x"
type input "8/21/2025 F"
type textarea "x"
type input "8/21/2025 Fo"
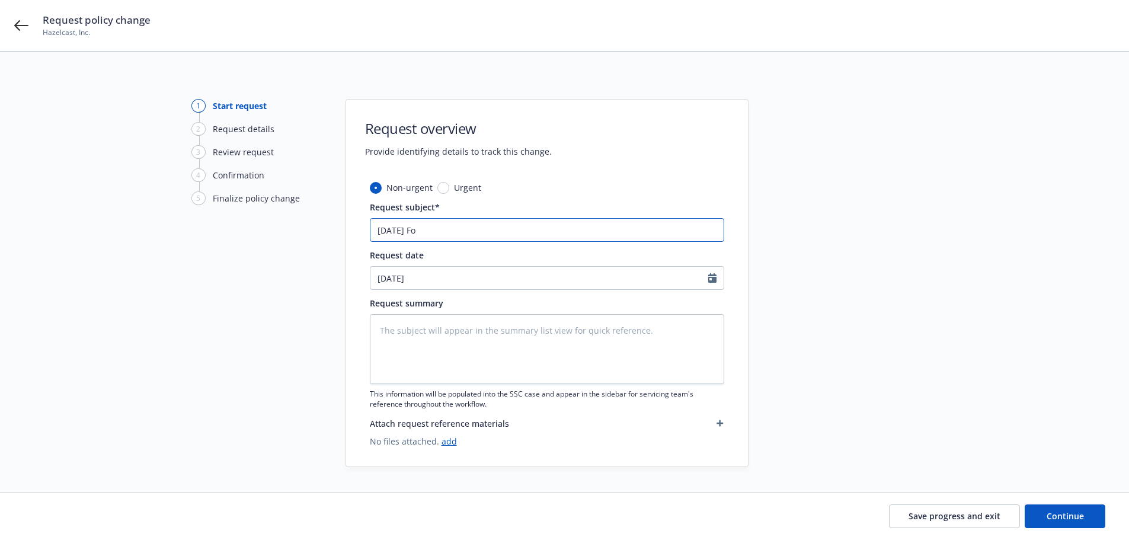
type textarea "x"
type input "8/21/2025 For"
type textarea "x"
type input "8/21/2025 Fore"
type textarea "x"
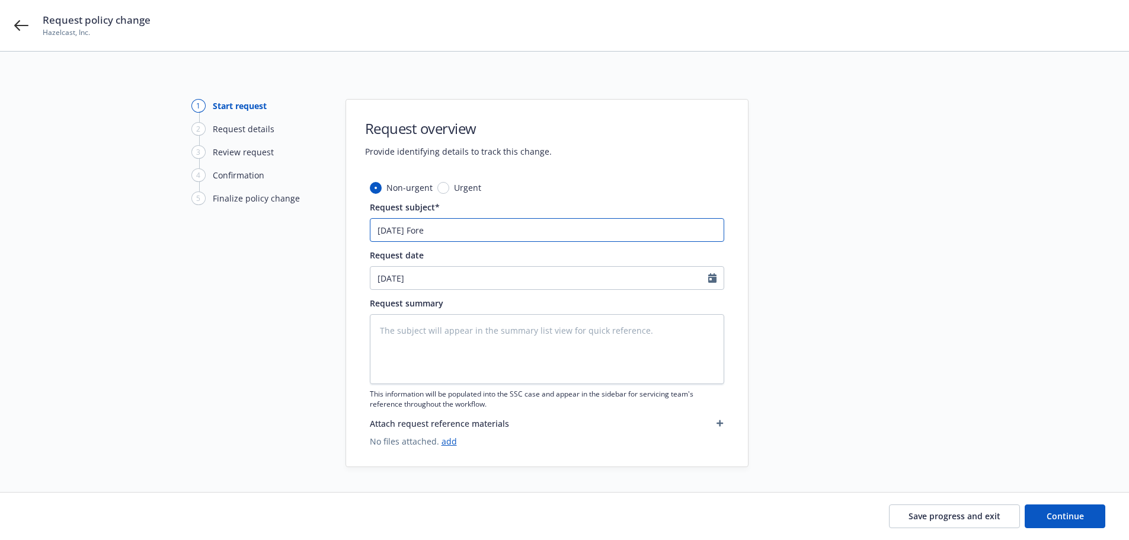
type input "8/21/2025 Forei"
type textarea "x"
type input "8/21/2025 Foreig"
type textarea "x"
type input "8/21/2025 Foreign"
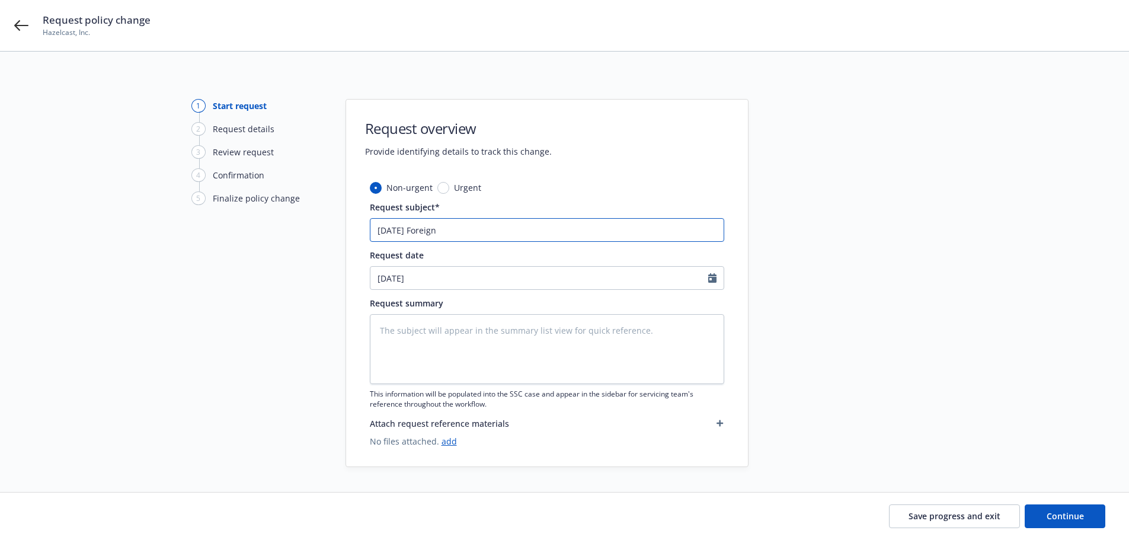
type textarea "x"
type input "8/21/2025 Foreign"
type textarea "x"
type input "8/21/2025 Foreign P"
type textarea "x"
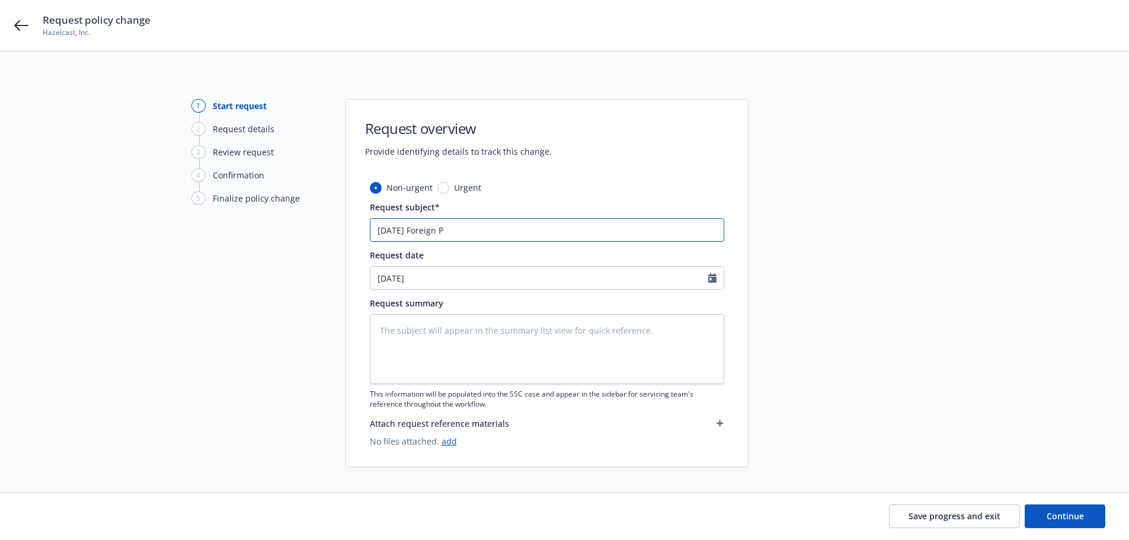
type input "8/21/2025 Foreign Pa"
type textarea "x"
type input "8/21/2025 Foreign Pac"
type textarea "x"
type input "8/21/2025 Foreign Pack"
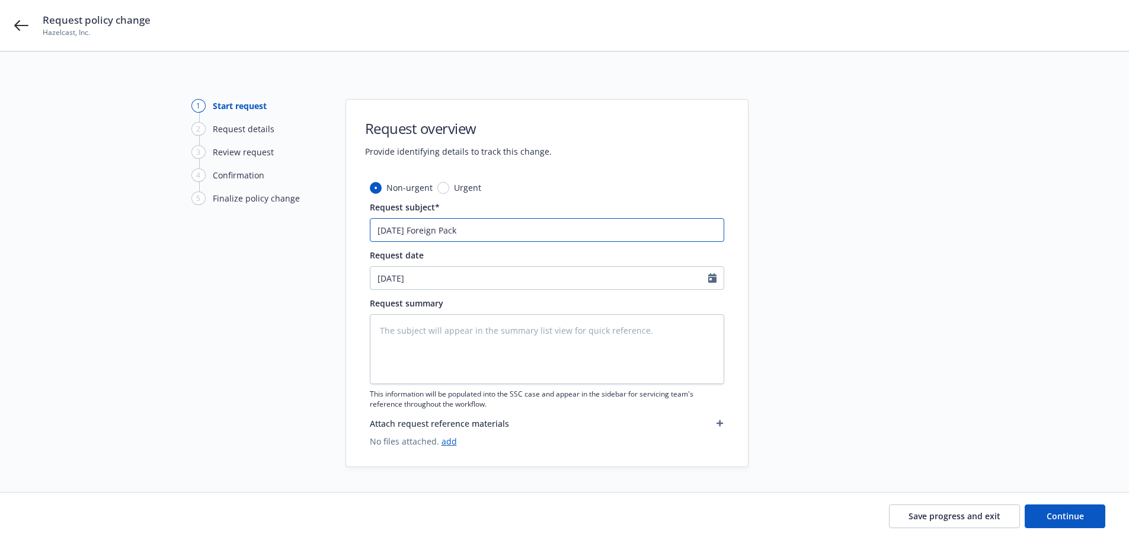
type textarea "x"
type input "8/21/2025 Foreign Packa"
type textarea "x"
type input "8/21/2025 Foreign Packae"
type textarea "x"
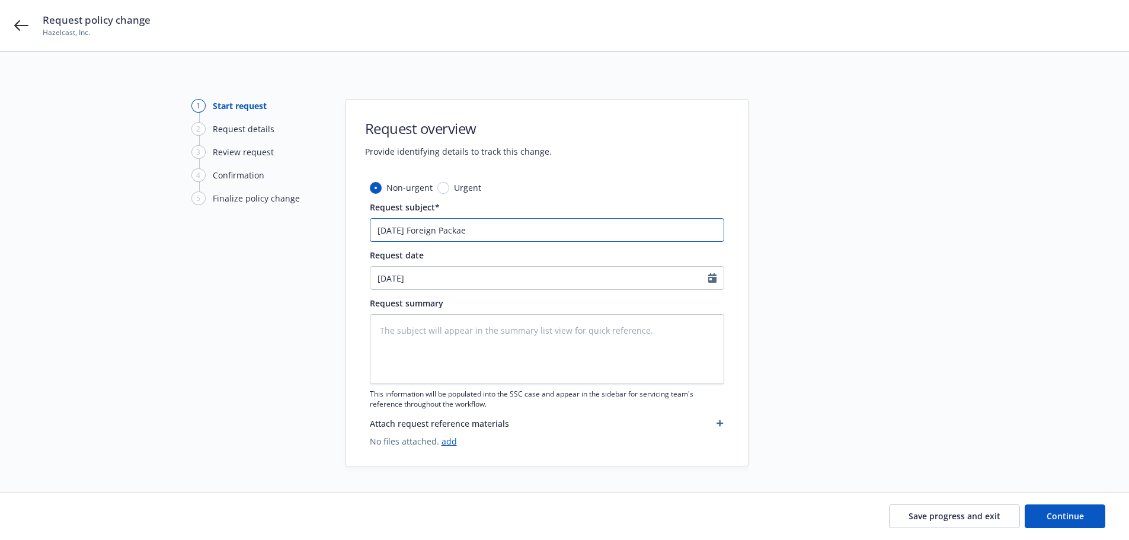
type input "8/21/2025 Foreign Packa"
type textarea "x"
type input "8/21/2025 Foreign Packag"
type textarea "x"
type input "8/21/2025 Foreign Package"
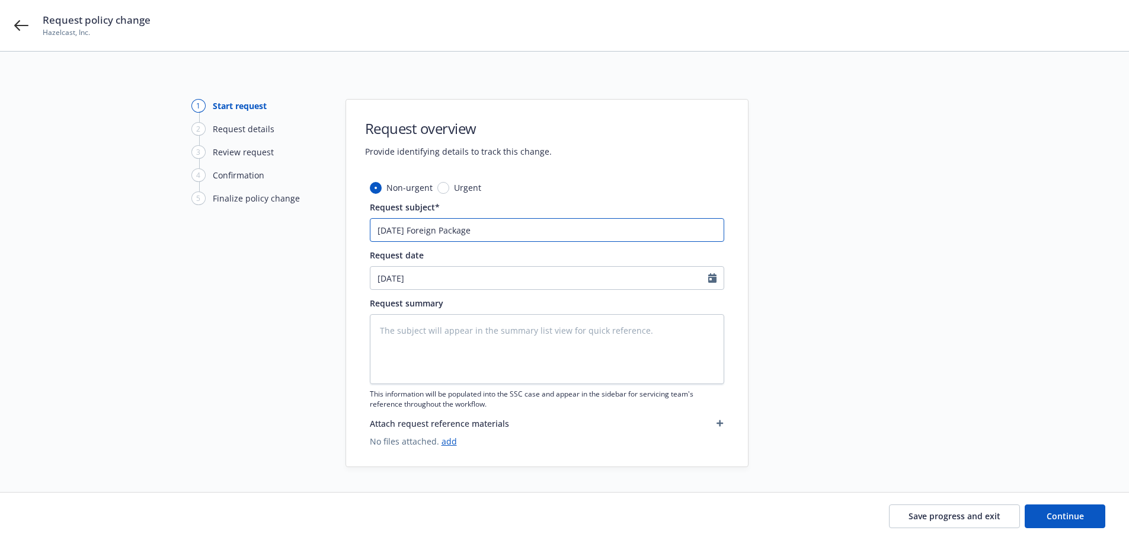
type textarea "x"
type input "8/21/2025 Foreign Package"
type textarea "x"
type input "8/21/2025 Foreign Package P"
type textarea "x"
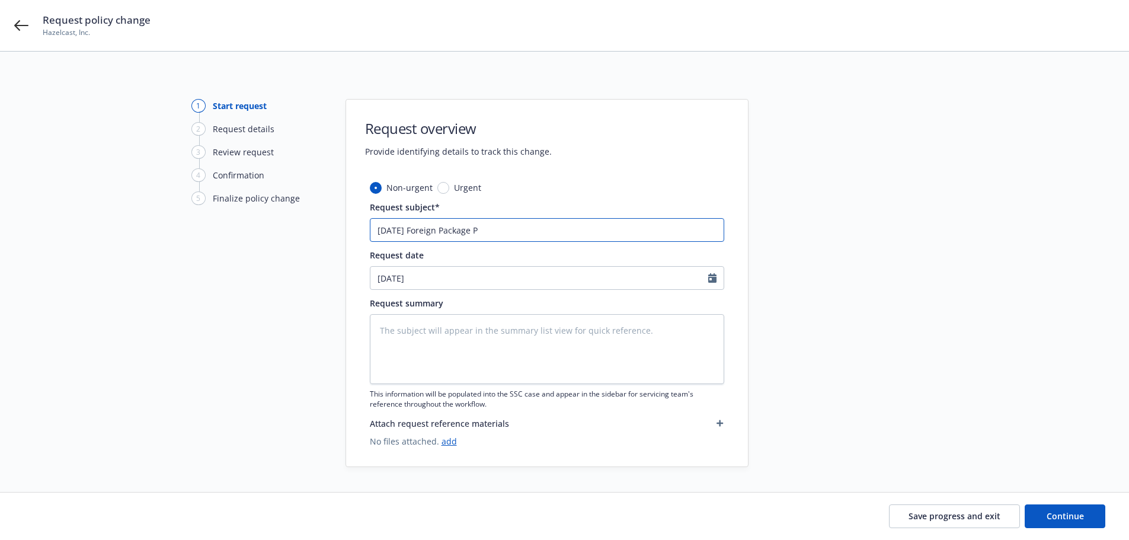
type input "8/21/2025 Foreign Package Po"
type textarea "x"
type input "8/21/2025 Foreign Package Pol"
type textarea "x"
type input "8/21/2025 Foreign Package Poli"
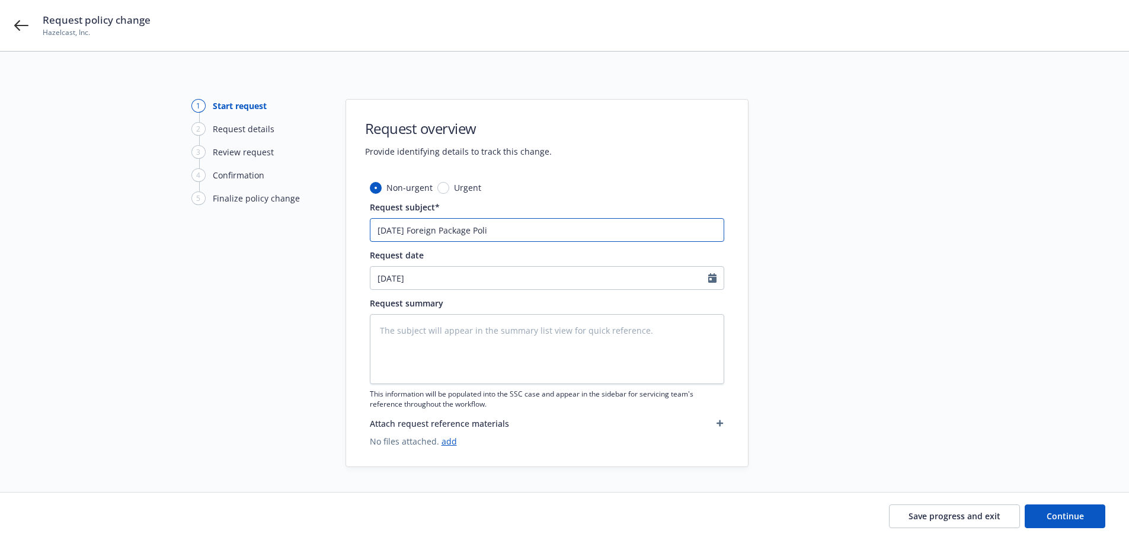
type textarea "x"
type input "8/21/2025 Foreign Package Polic"
type textarea "x"
type input "8/21/2025 Foreign Package Policy"
type textarea "x"
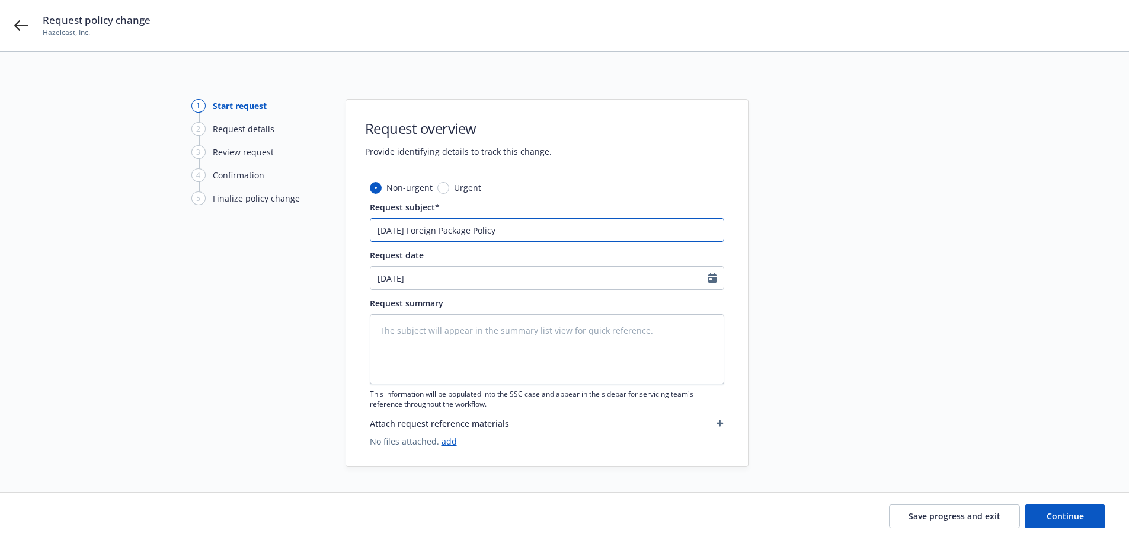
type input "8/21/2025 Foreign Package Policy"
type textarea "x"
type input "8/21/2025 Foreign Package Policy C"
type textarea "x"
type input "8/21/2025 Foreign Package Policy Ch"
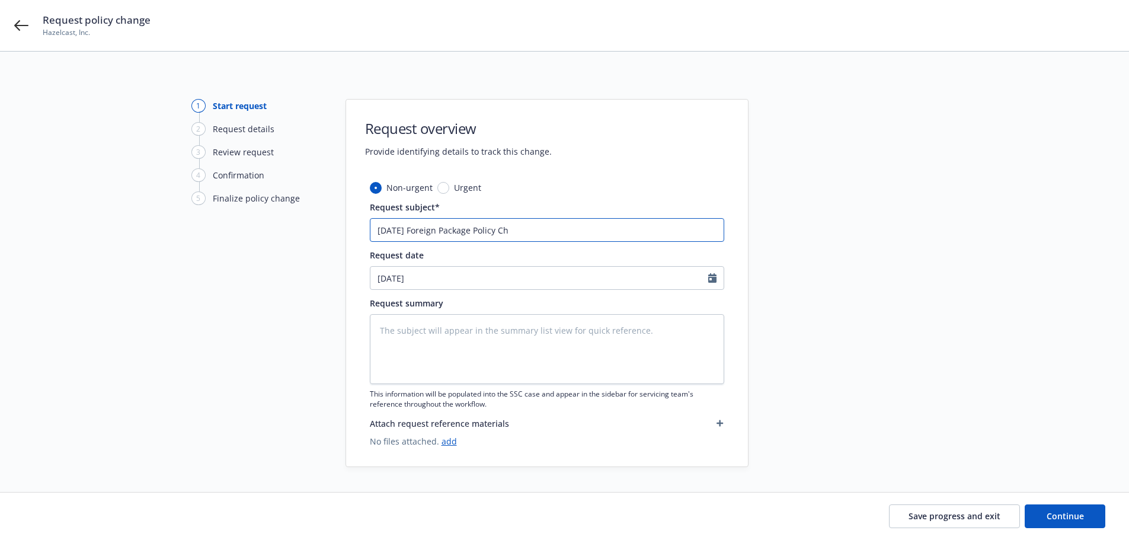
type textarea "x"
type input "8/21/2025 Foreign Package Policy Cha"
type textarea "x"
type input "8/21/2025 Foreign Package Policy Chan"
type textarea "x"
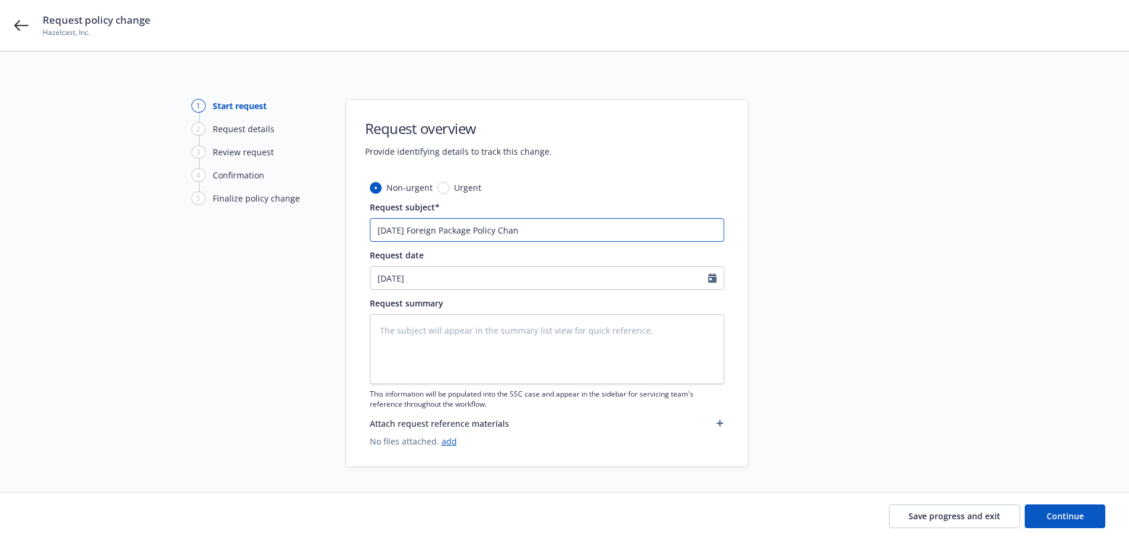
type input "8/21/2025 Foreign Package Policy Chang"
type textarea "x"
type input "8/21/2025 Foreign Package Policy Change"
type textarea "x"
type input "8/21/2025 Foreign Package Policy Change"
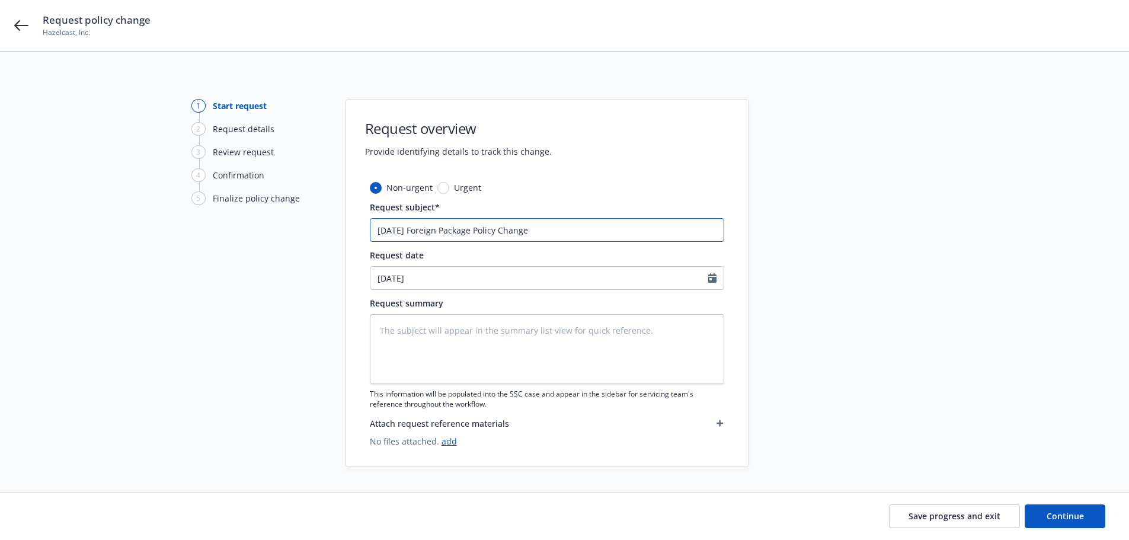
type textarea "x"
type input "8/21/2025 Foreign Package Policy Change E"
type textarea "x"
type input "8/21/2025 Foreign Package Policy Change En"
type textarea "x"
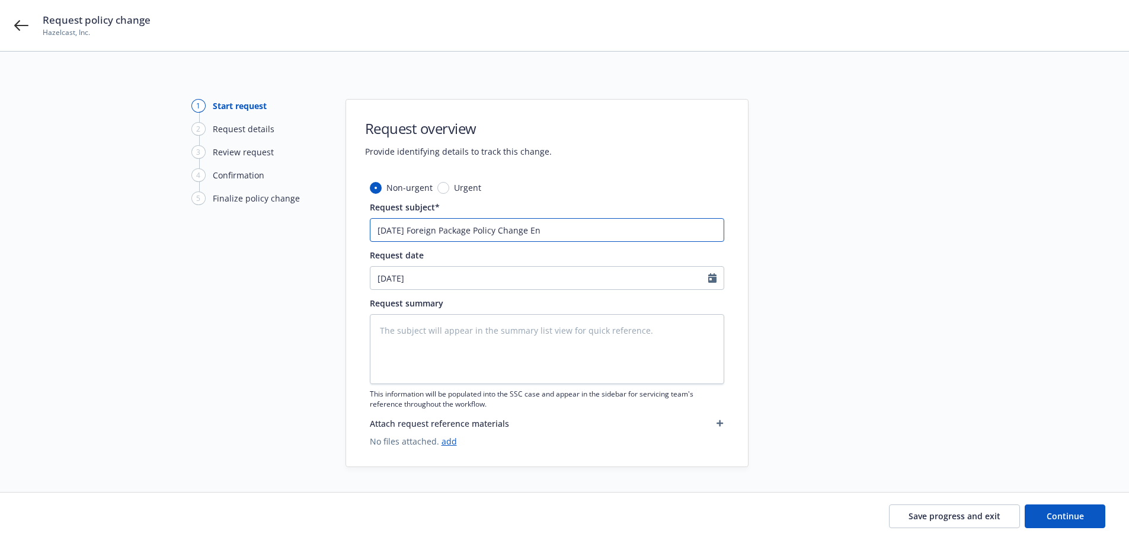
type input "8/21/2025 Foreign Package Policy Change End"
type textarea "x"
type input "8/21/2025 Foreign Package Policy Change Endo"
type textarea "x"
type input "8/21/2025 Foreign Package Policy Change Endor"
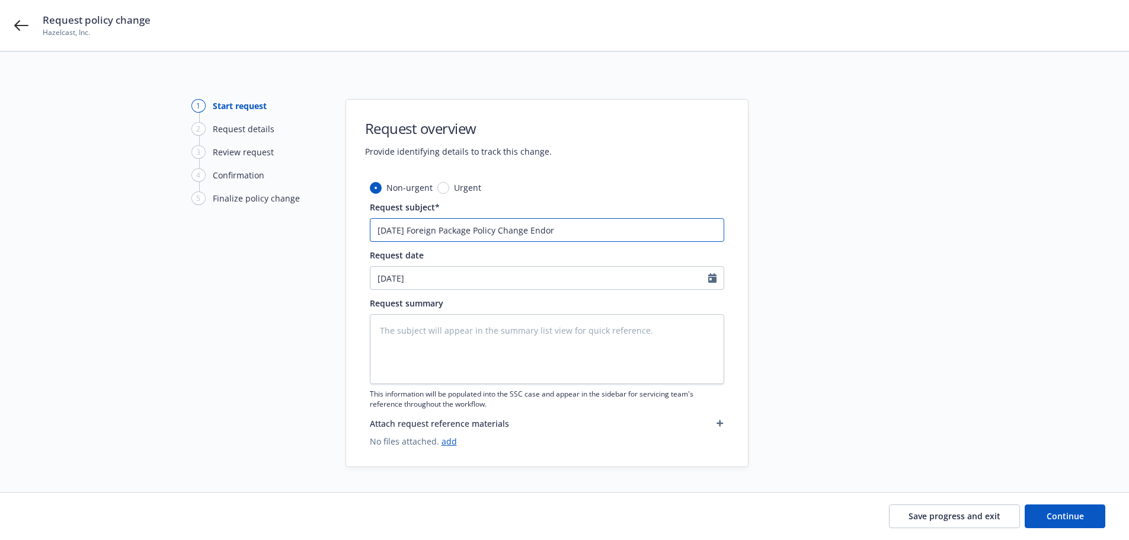
type textarea "x"
type input "8/21/2025 Foreign Package Policy Change Endors"
type textarea "x"
type input "8/21/2025 Foreign Package Policy Change Endorse"
type textarea "x"
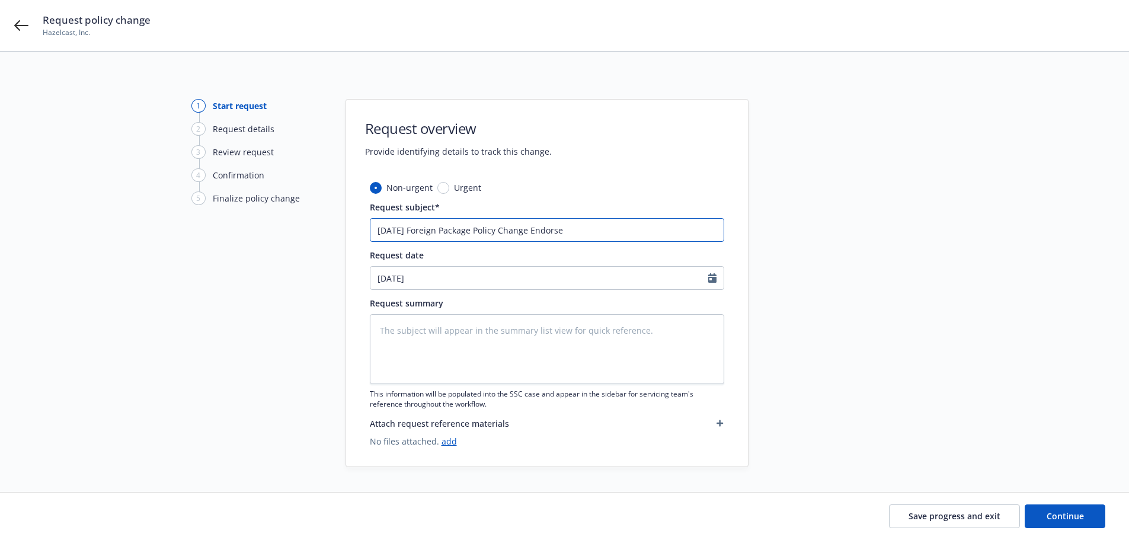
type input "8/21/2025 Foreign Package Policy Change Endorsem"
type textarea "x"
type input "8/21/2025 Foreign Package Policy Change Endorseme"
type textarea "x"
type input "8/21/2025 Foreign Package Policy Change Endorsemen"
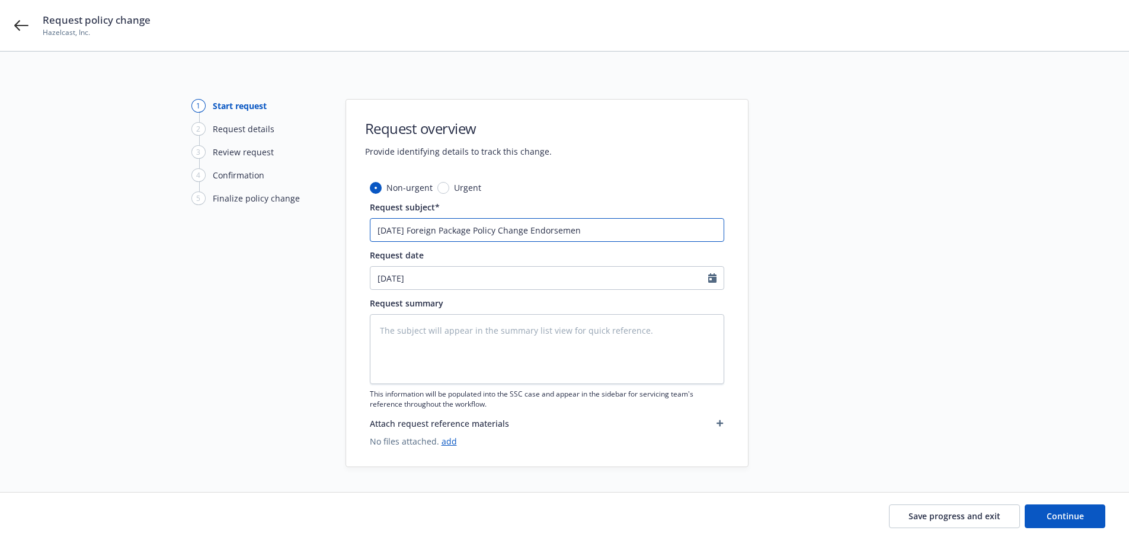
type textarea "x"
type input "8/21/2025 Foreign Package Policy Change Endorsement"
type textarea "x"
type input "8/21/2025 Foreign Package Policy Change Endorsement"
type textarea "x"
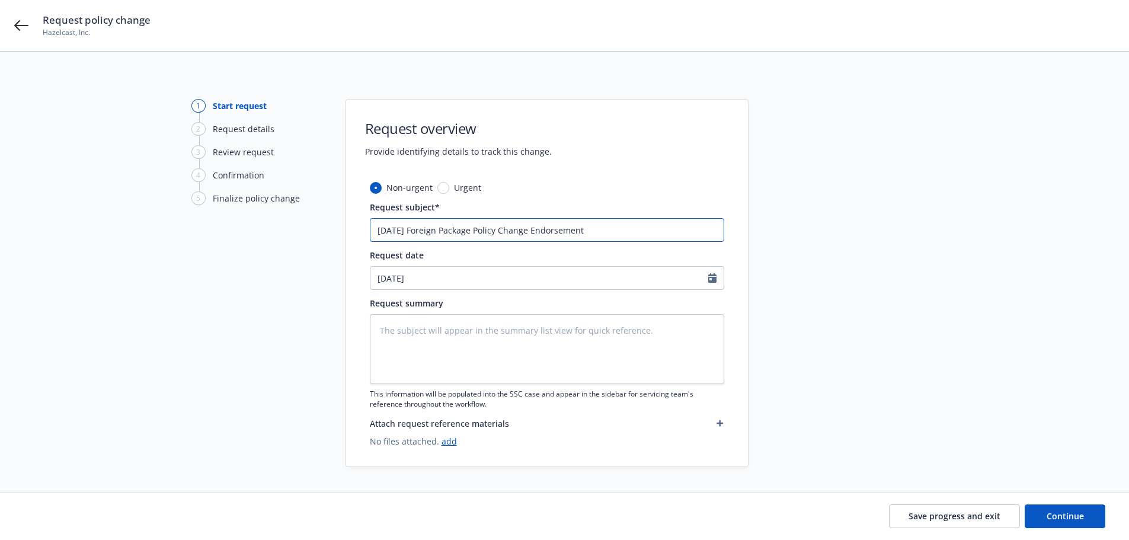
type input "8/21/2025 Foreign Package Policy Change Endorsement -"
type textarea "x"
type input "8/21/2025 Foreign Package Policy Change Endorsement -"
type textarea "x"
type input "8/21/2025 Foreign Package Policy Change Endorsement - C"
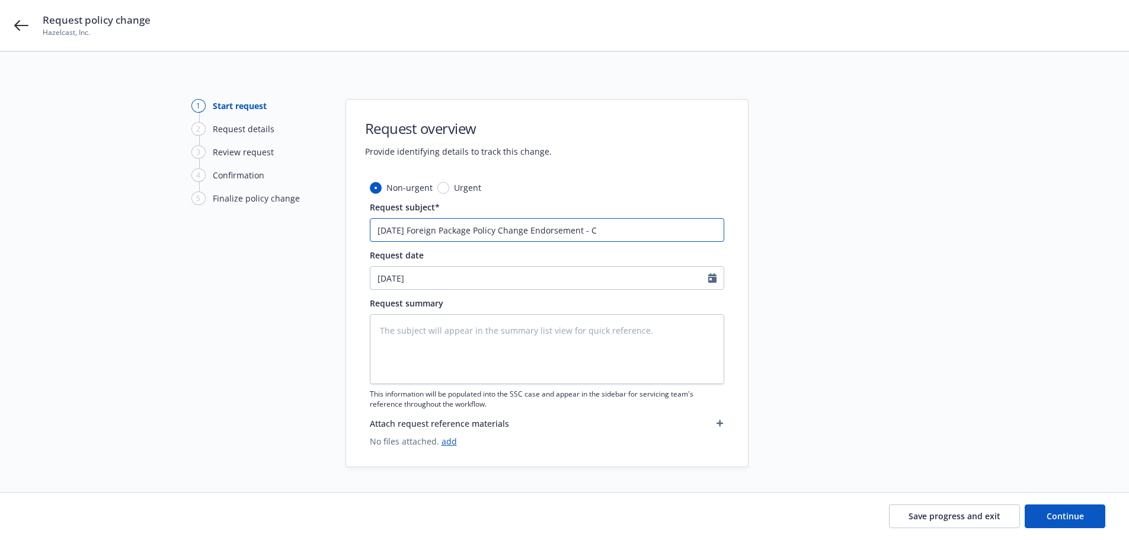
type textarea "x"
type input "8/21/2025 Foreign Package Policy Change Endorsement - CR"
type textarea "x"
type input "8/21/2025 Foreign Package Policy Change Endorsement - CRW"
click at [1067, 511] on span "Continue" at bounding box center [1065, 515] width 37 height 11
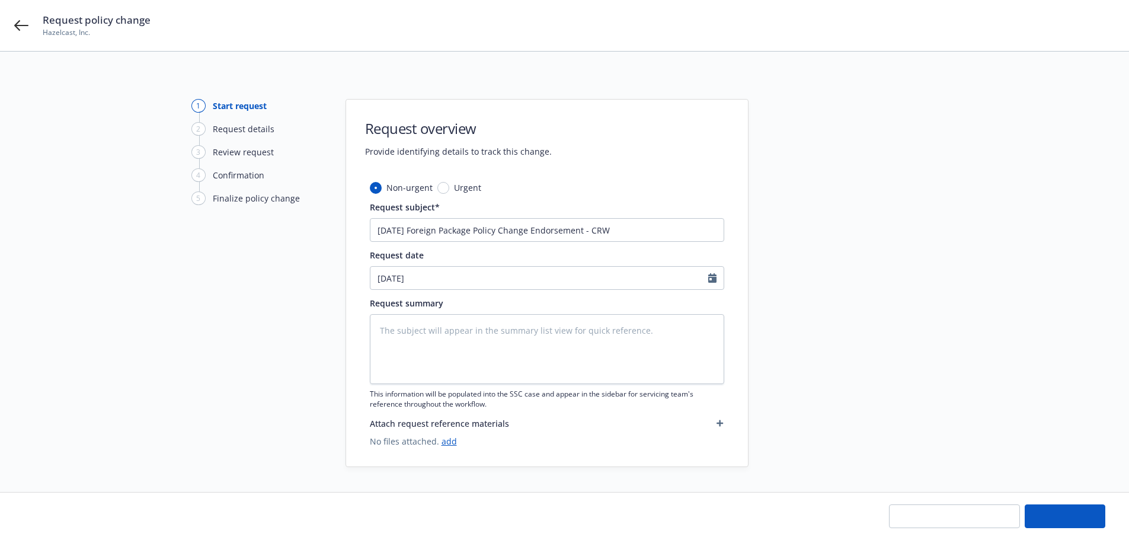
type textarea "x"
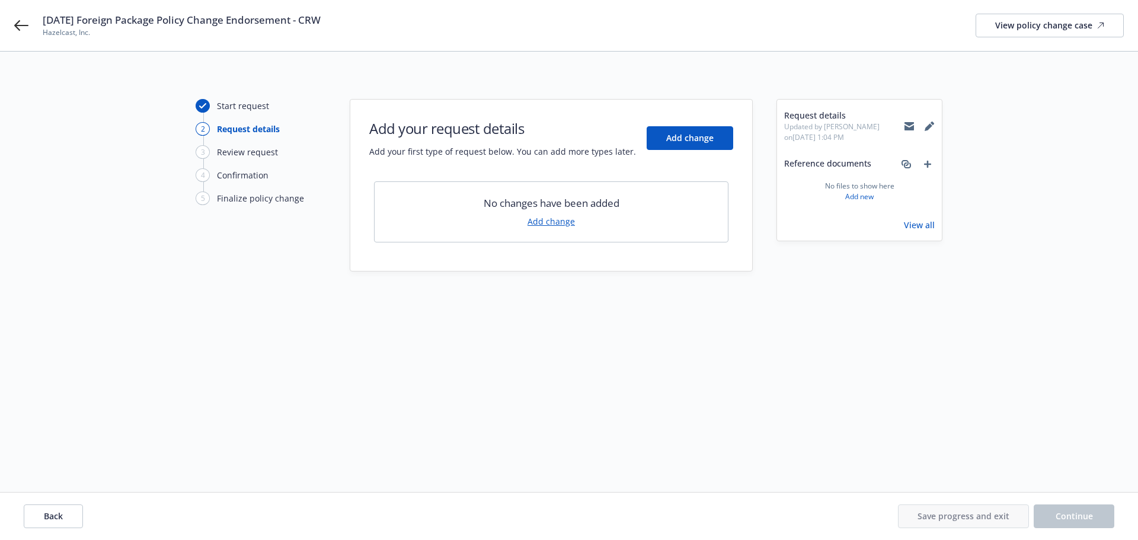
click at [556, 219] on link "Add change" at bounding box center [550, 221] width 47 height 12
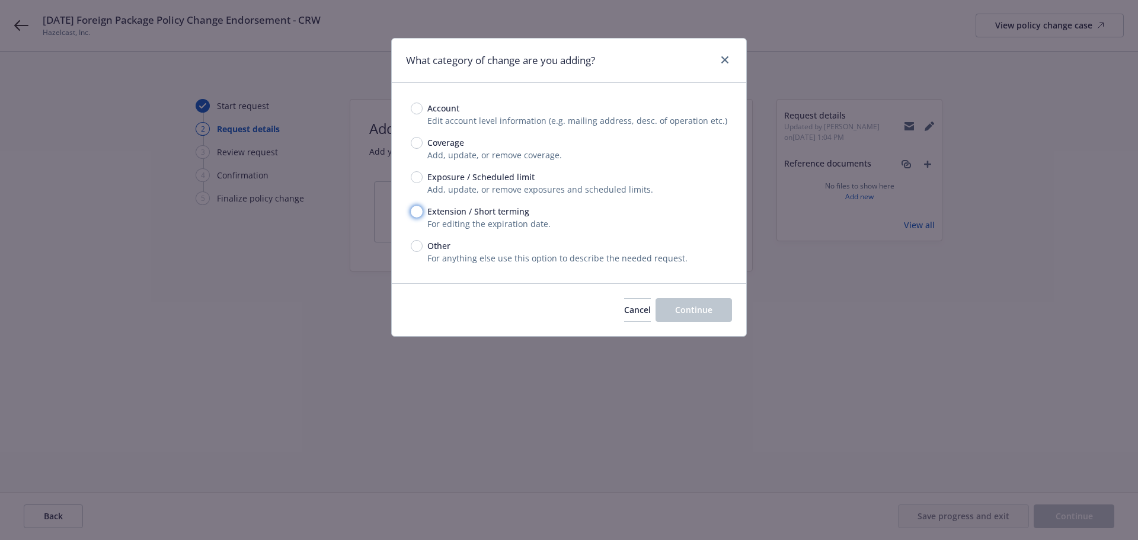
click at [420, 213] on input "Extension / Short terming" at bounding box center [417, 212] width 12 height 12
radio input "true"
click at [705, 314] on span "Continue" at bounding box center [693, 309] width 37 height 11
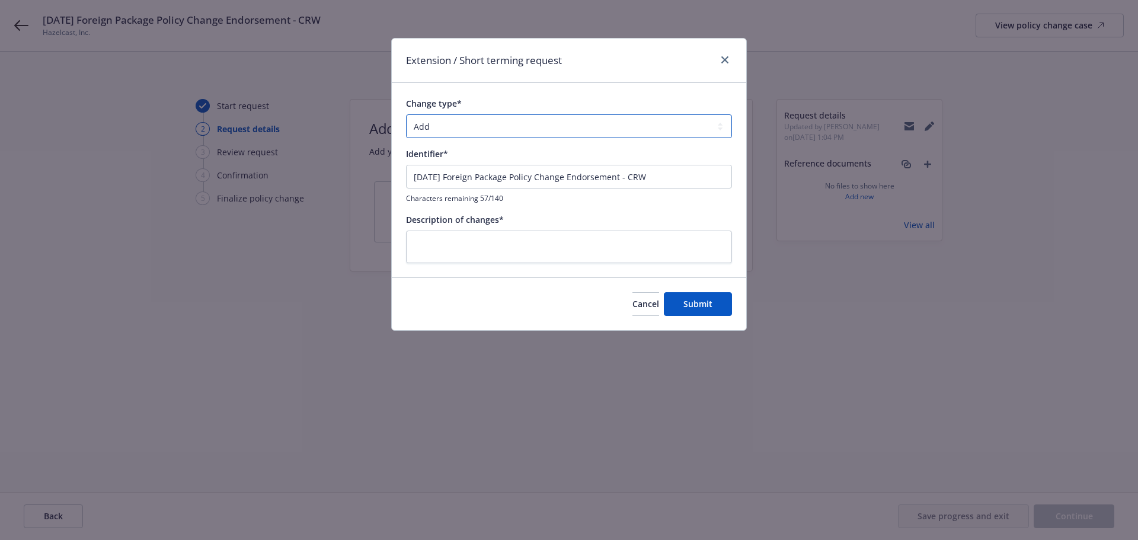
click at [436, 124] on select "Add Audit Change Remove" at bounding box center [569, 126] width 326 height 24
select select "CHANGE"
click at [406, 114] on select "Add Audit Change Remove" at bounding box center [569, 126] width 326 height 24
click at [456, 244] on textarea at bounding box center [569, 247] width 326 height 33
type textarea "x"
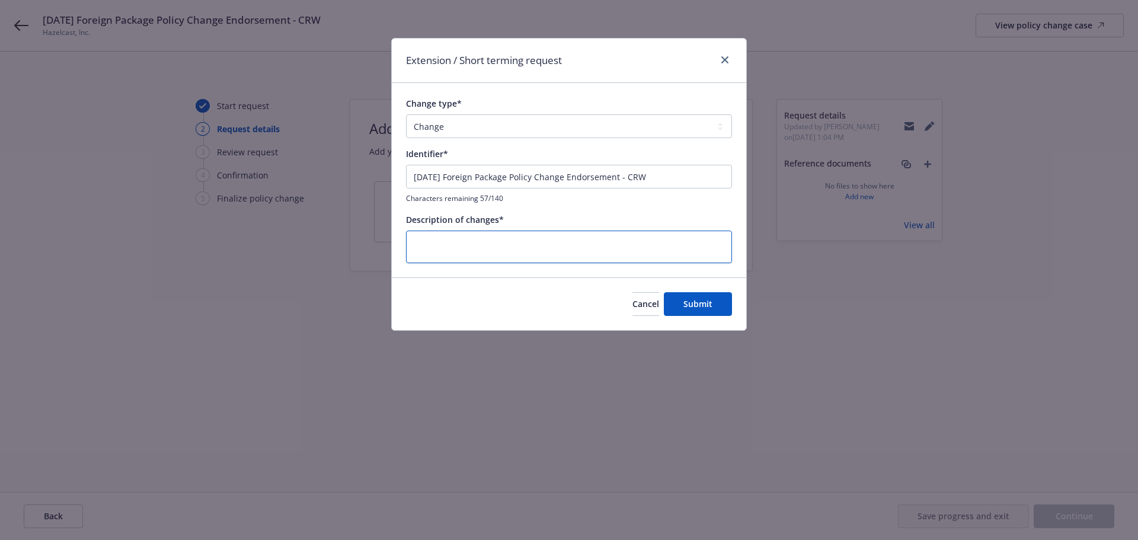
type textarea "c"
type textarea "x"
type textarea "ch"
type textarea "x"
type textarea "cha"
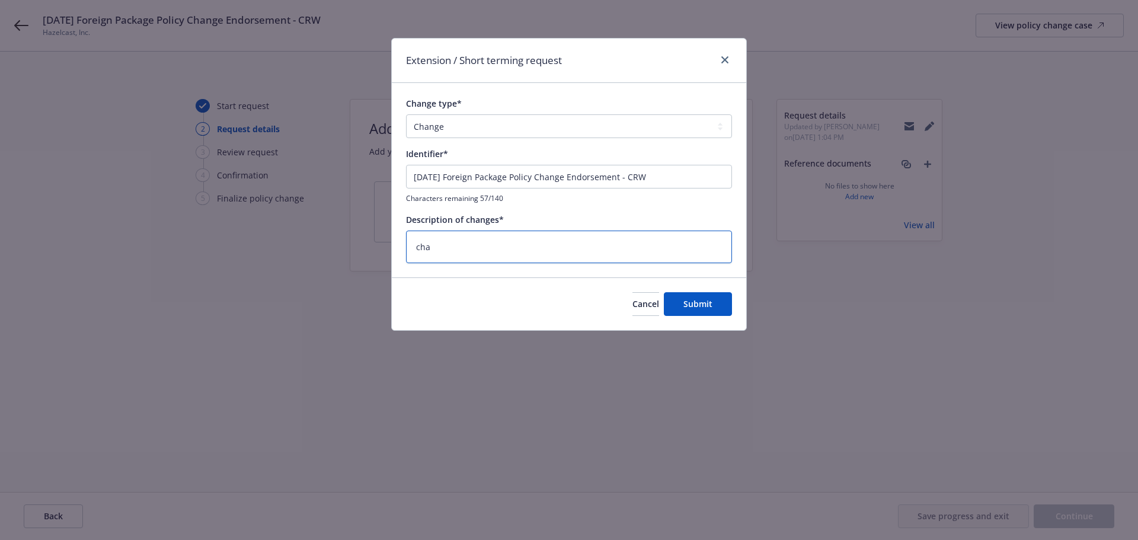
type textarea "x"
type textarea "chan"
type textarea "x"
type textarea "chang"
type textarea "x"
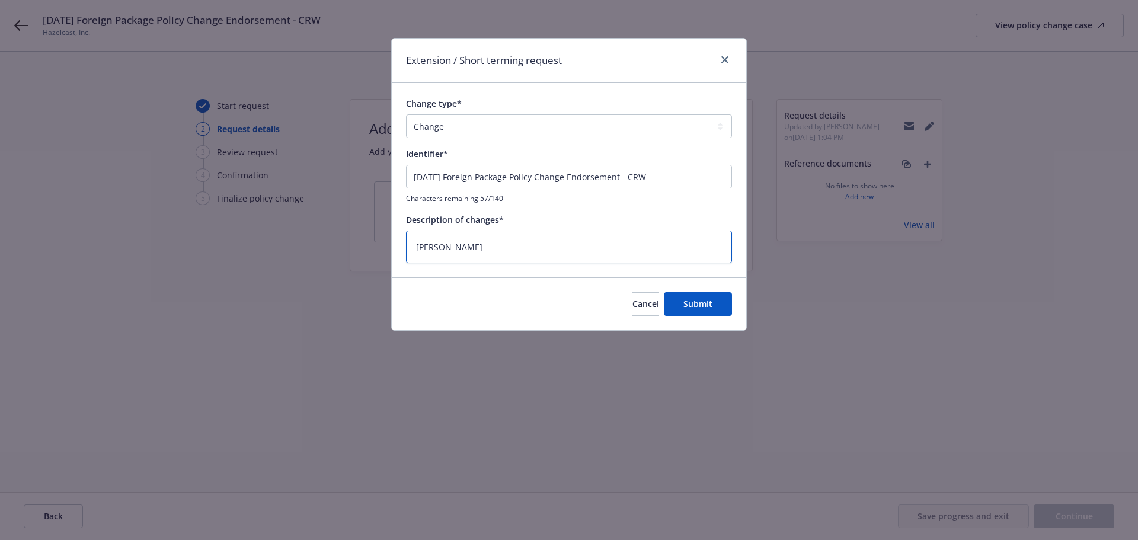
type textarea "change"
type textarea "x"
type textarea "change"
type textarea "x"
type textarea "change e"
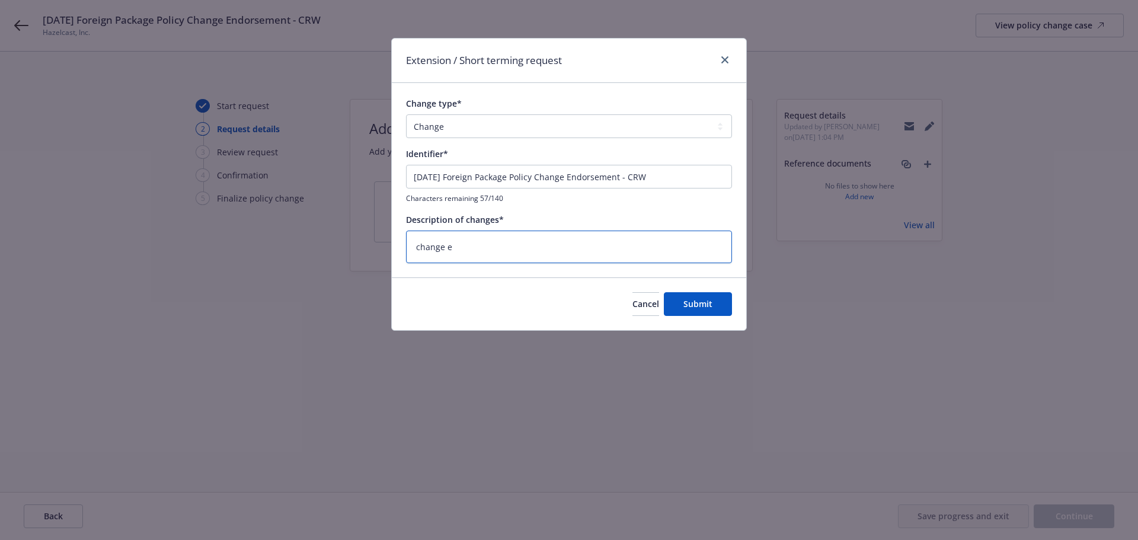
type textarea "x"
type textarea "change ex"
type textarea "x"
type textarea "change exp"
type textarea "x"
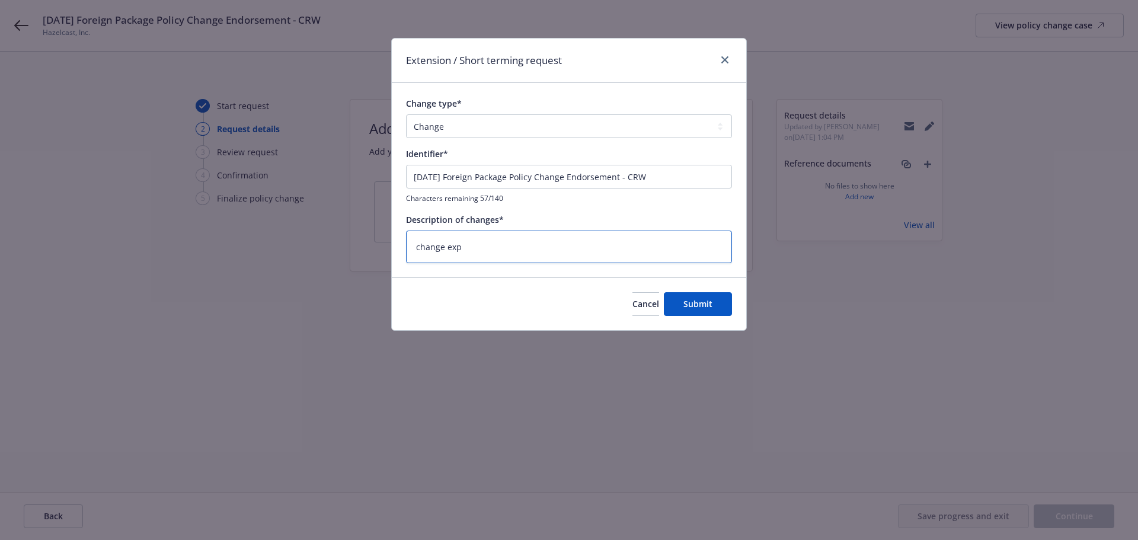
type textarea "change expi"
type textarea "x"
type textarea "change expir"
type textarea "x"
type textarea "change expira"
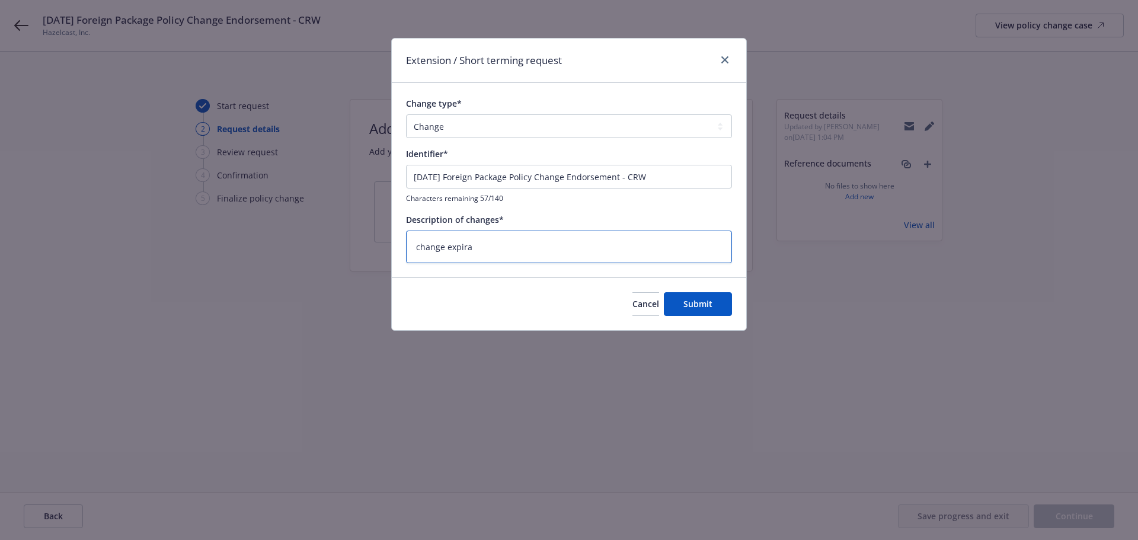
type textarea "x"
type textarea "change expirat"
type textarea "x"
type textarea "change expirati"
type textarea "x"
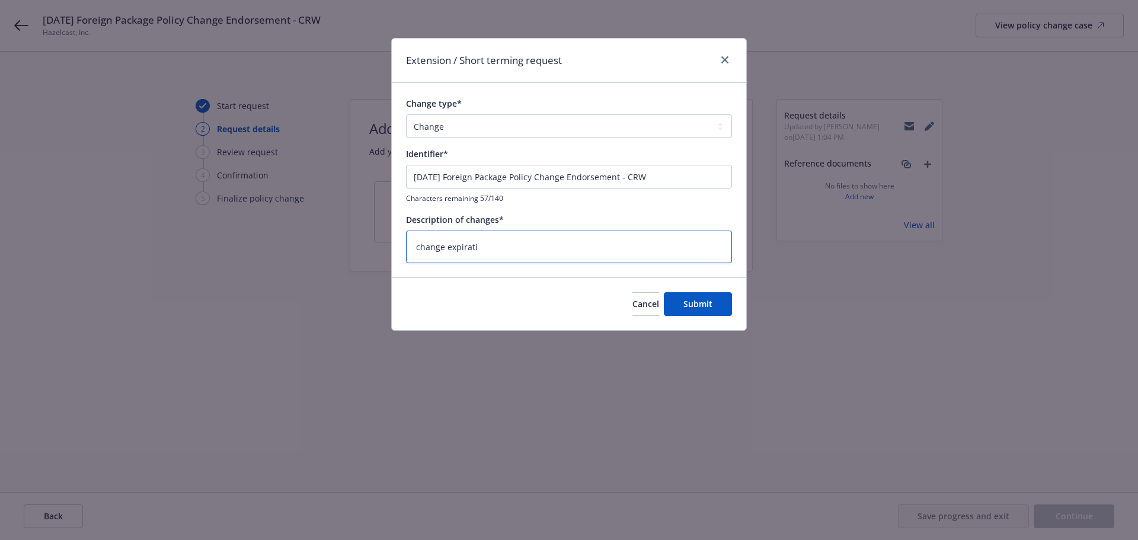
type textarea "change expiratio"
type textarea "x"
type textarea "change expiration"
type textarea "x"
type textarea "change expiration"
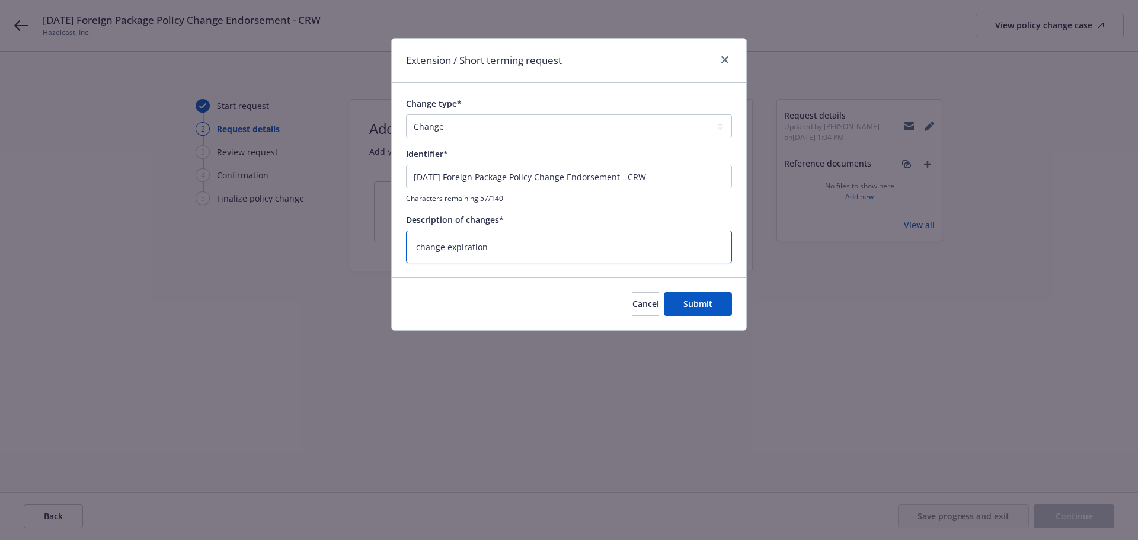
type textarea "x"
type textarea "change expiration t"
type textarea "x"
type textarea "change expiration to"
type textarea "x"
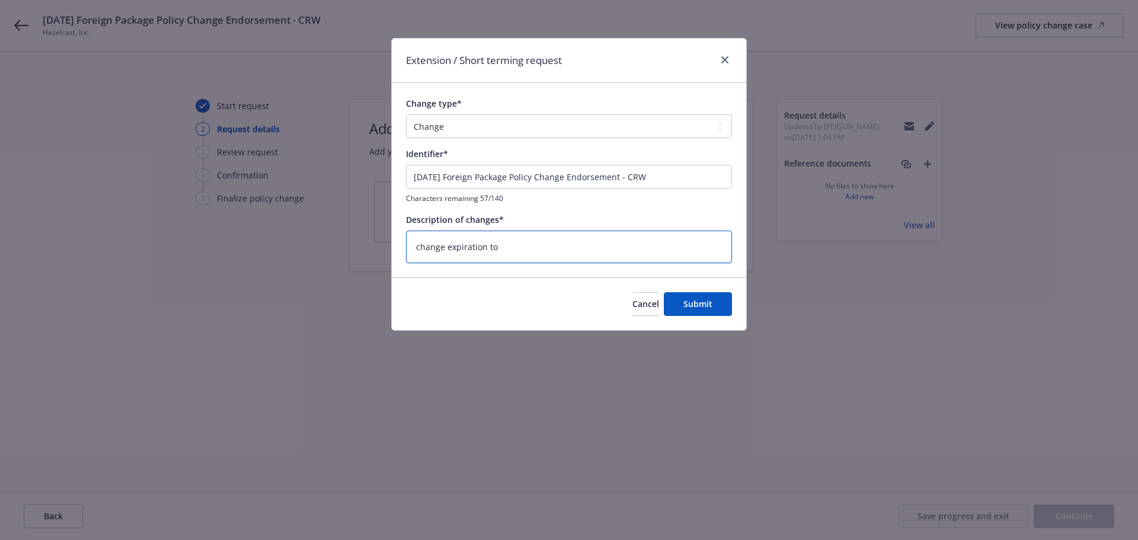
type textarea "change expiration to"
type textarea "x"
type textarea "change expiration to 8"
type textarea "x"
type textarea "change expiration to 8/"
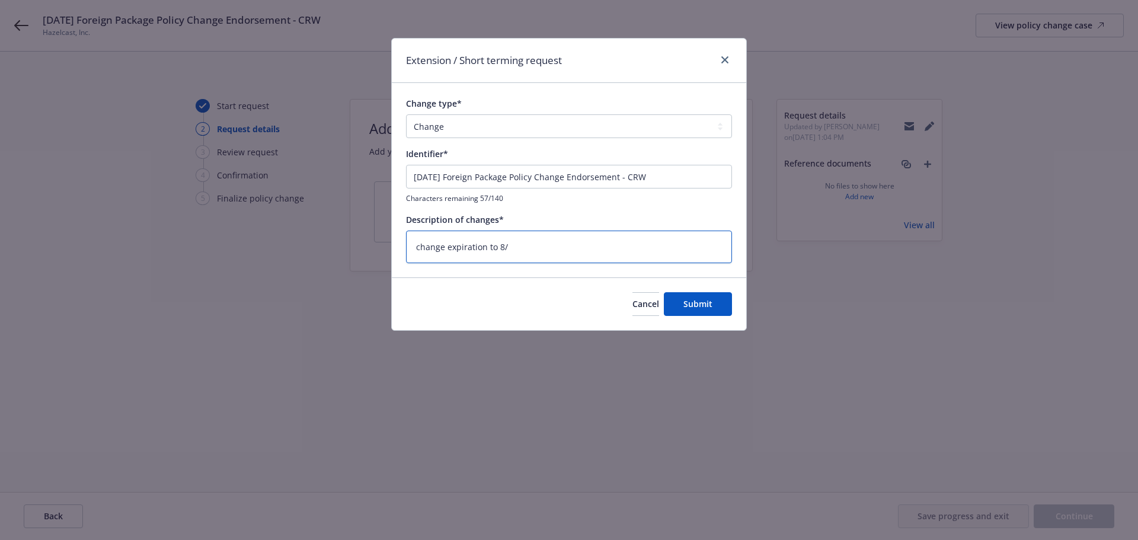
type textarea "x"
type textarea "change expiration to 8/2"
type textarea "x"
type textarea "change expiration to 8/21"
type textarea "x"
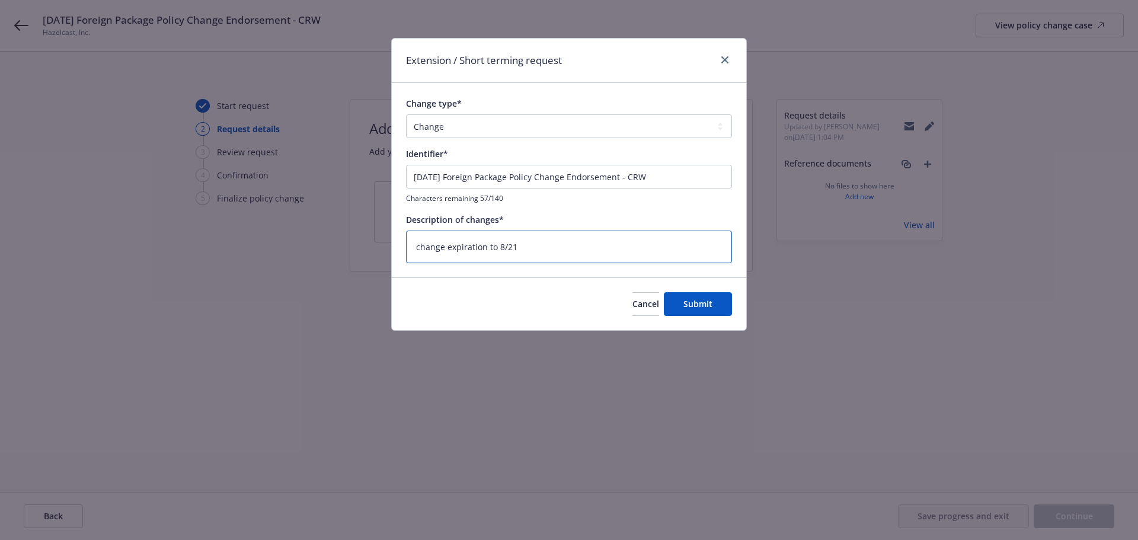
type textarea "change expiration to 8/21/"
type textarea "x"
type textarea "change expiration to 8/21/2"
type textarea "x"
type textarea "change expiration to 8/21/20"
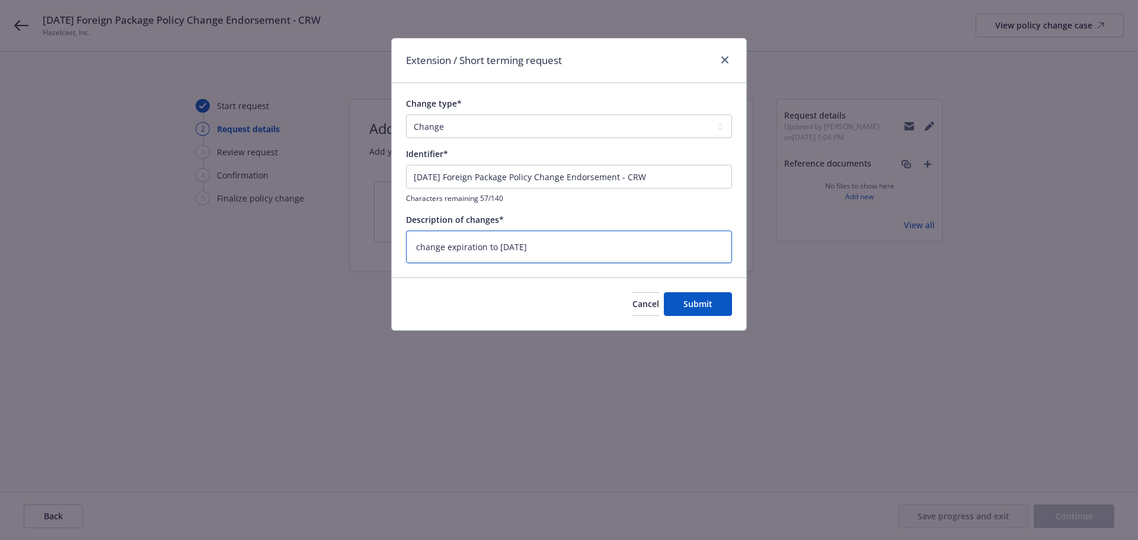
type textarea "x"
type textarea "change expiration to 8/21/202"
type textarea "x"
type textarea "change expiration to 8/21/2025"
click at [678, 295] on button "Submit" at bounding box center [698, 304] width 68 height 24
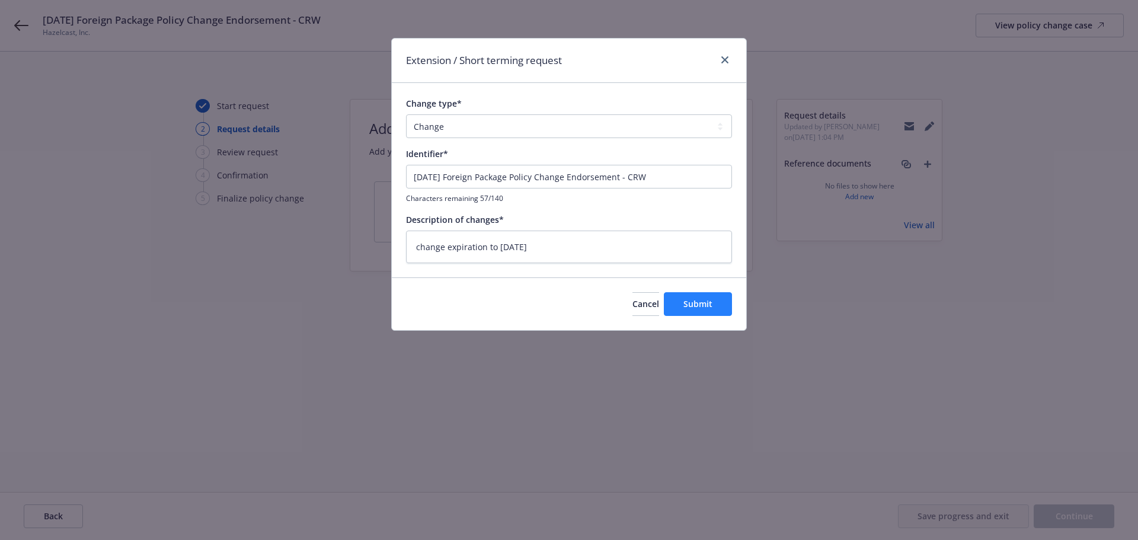
type textarea "x"
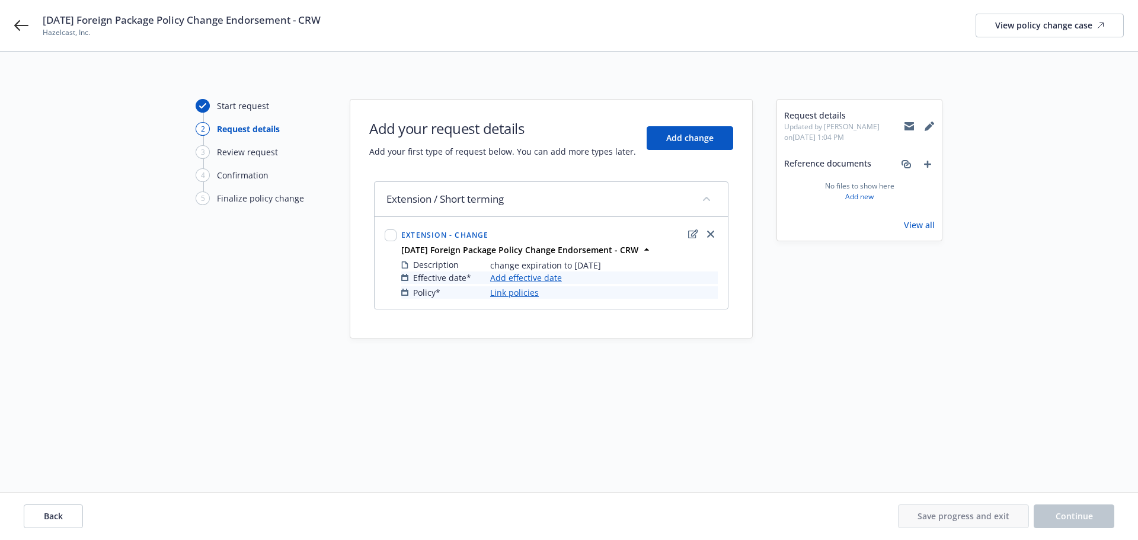
click at [533, 277] on link "Add effective date" at bounding box center [526, 277] width 72 height 12
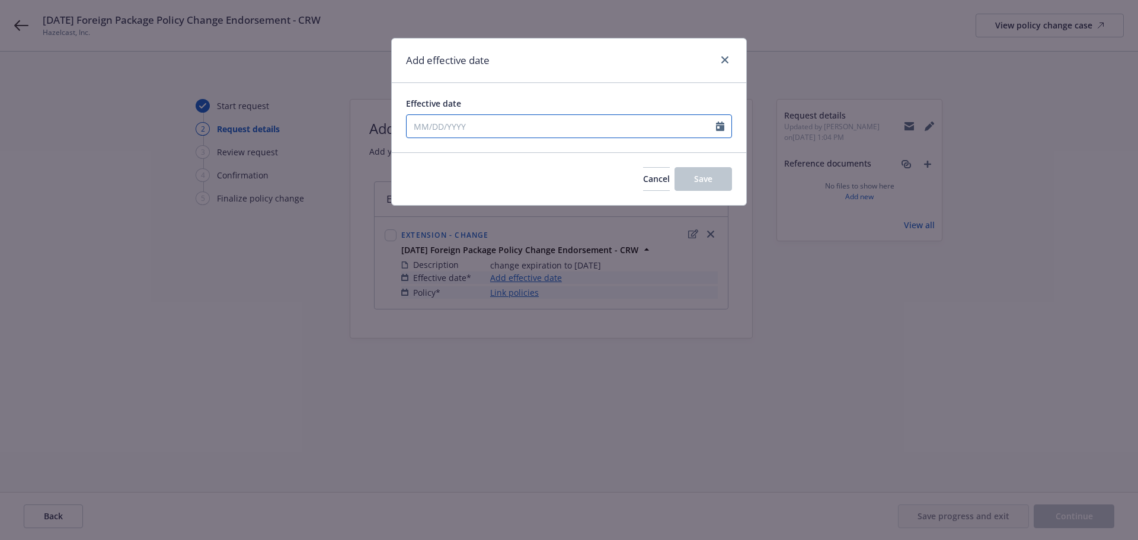
click at [721, 128] on icon "Calendar" at bounding box center [720, 125] width 8 height 9
select select "8"
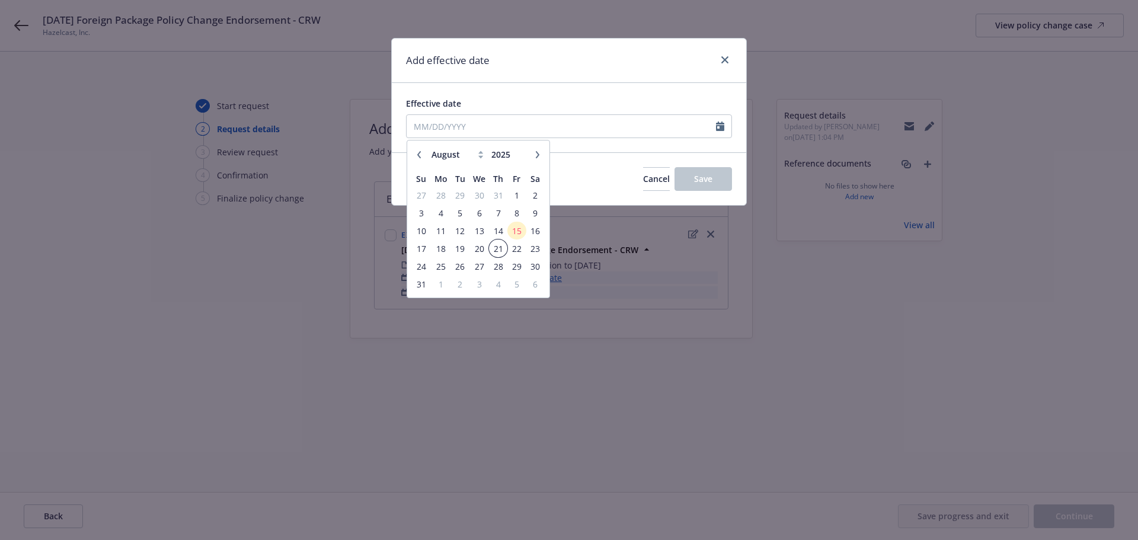
click at [497, 249] on span "21" at bounding box center [498, 248] width 16 height 15
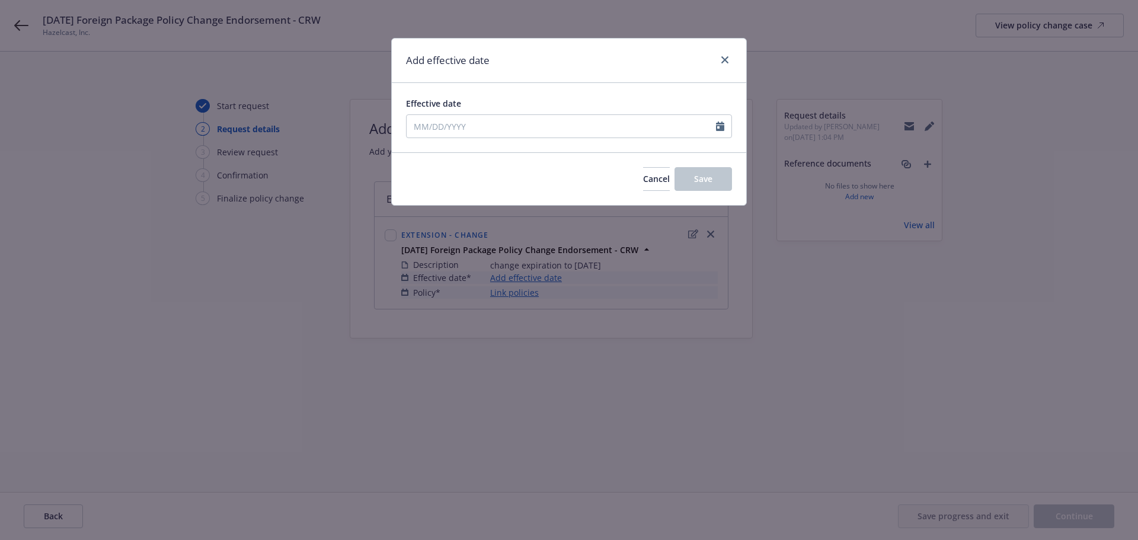
type input "08/21/2025"
click at [705, 175] on span "Save" at bounding box center [703, 178] width 18 height 11
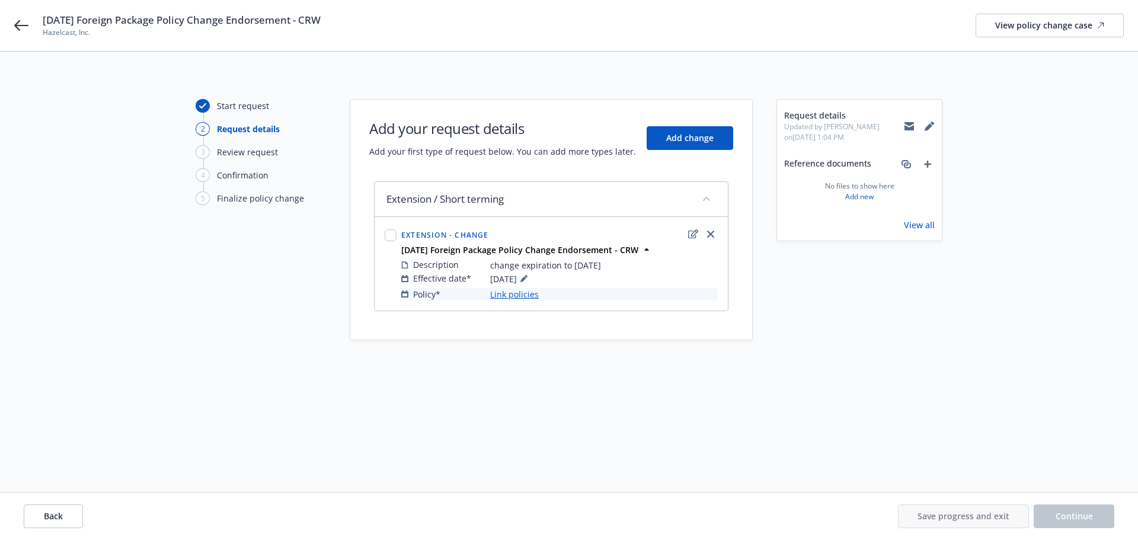
click at [511, 296] on link "Link policies" at bounding box center [514, 294] width 49 height 12
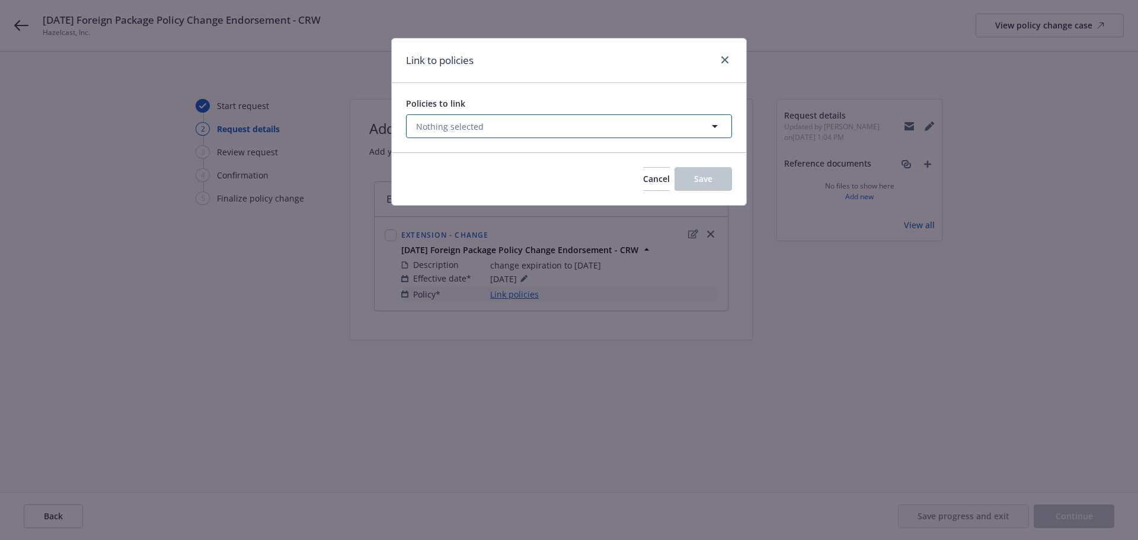
click at [655, 123] on button "Nothing selected" at bounding box center [569, 126] width 326 height 24
select select "ACTIVE"
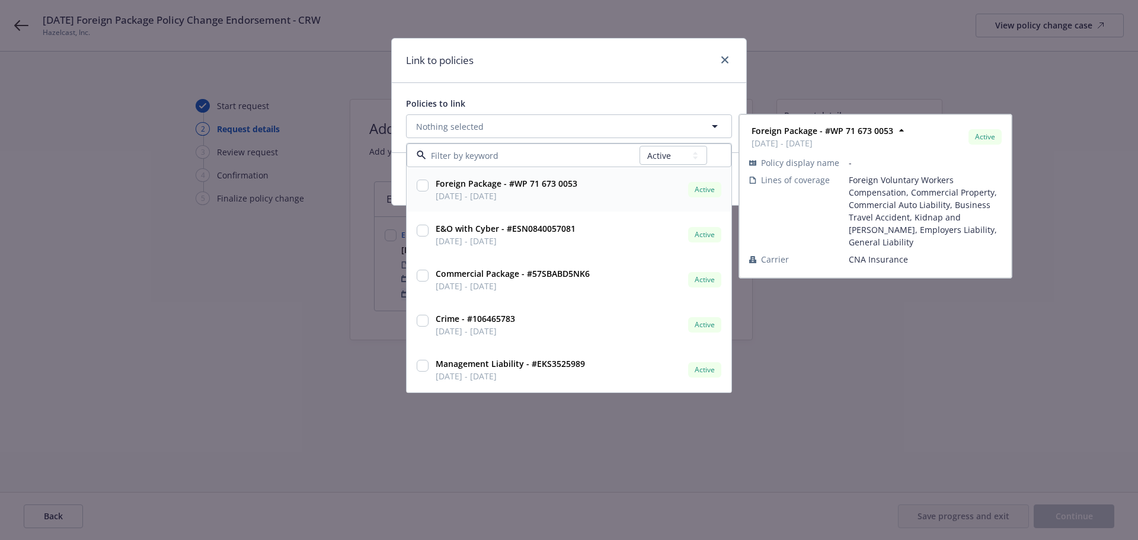
drag, startPoint x: 415, startPoint y: 184, endPoint x: 424, endPoint y: 208, distance: 25.7
click at [418, 196] on div at bounding box center [422, 190] width 17 height 30
checkbox input "true"
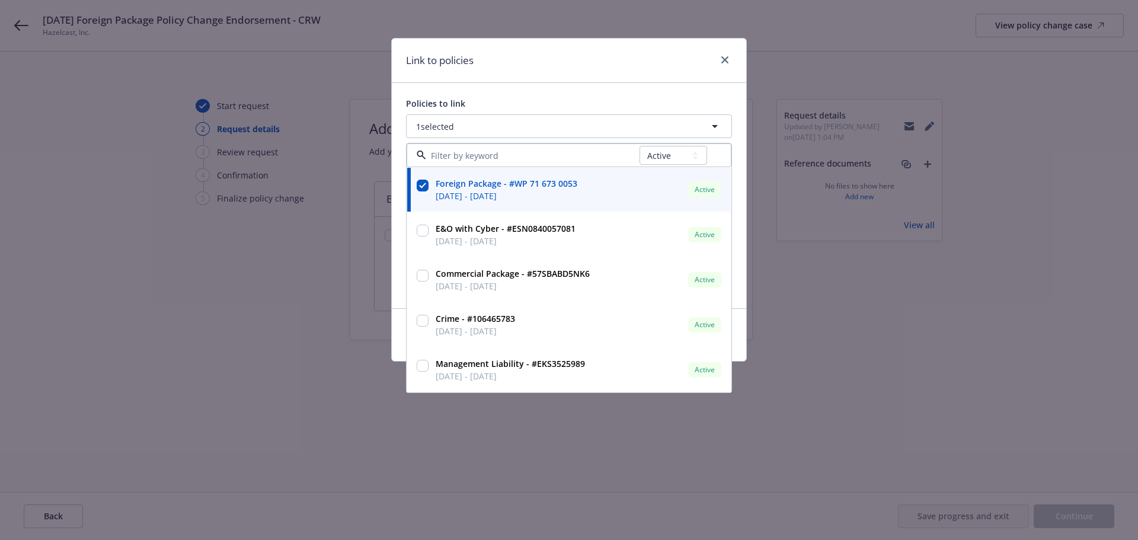
click at [164, 362] on div "Link to policies Policies to link 1 selected All Active Upcoming Expired Cancel…" at bounding box center [569, 270] width 1138 height 540
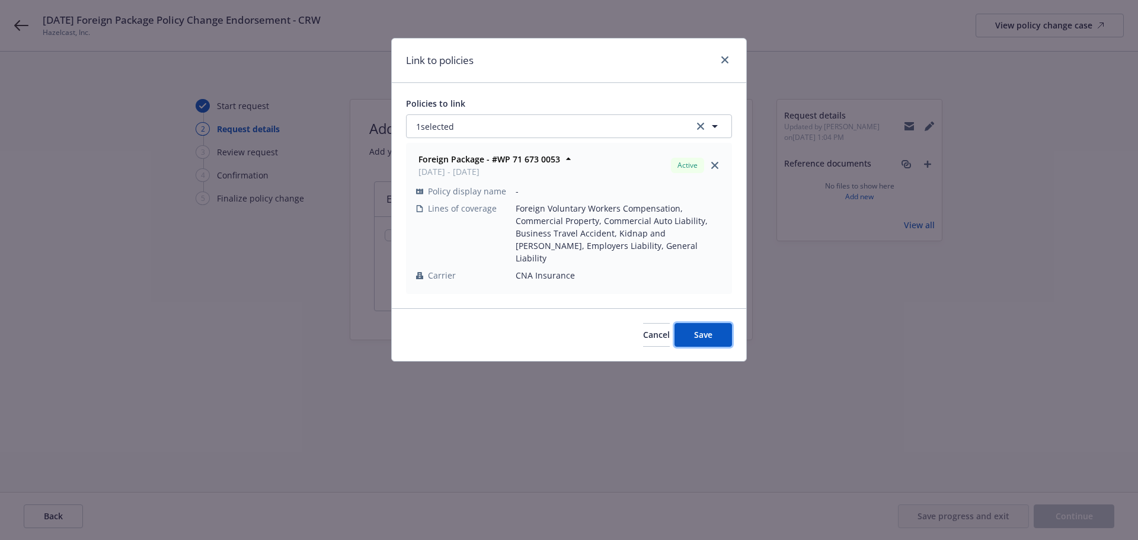
drag, startPoint x: 718, startPoint y: 317, endPoint x: 711, endPoint y: 318, distance: 7.8
click at [718, 323] on button "Save" at bounding box center [702, 335] width 57 height 24
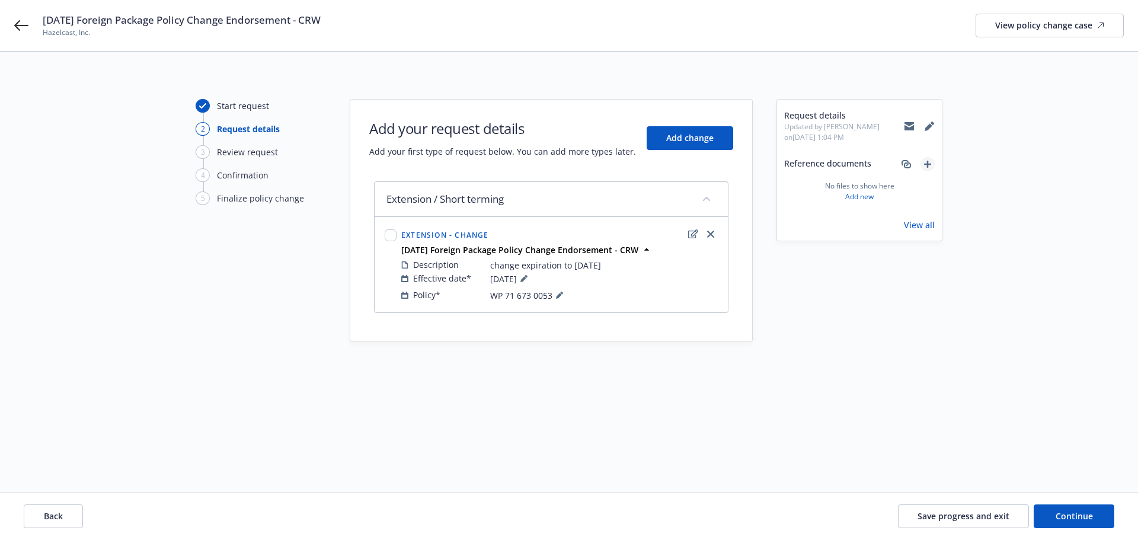
click at [925, 162] on icon "add" at bounding box center [927, 164] width 7 height 7
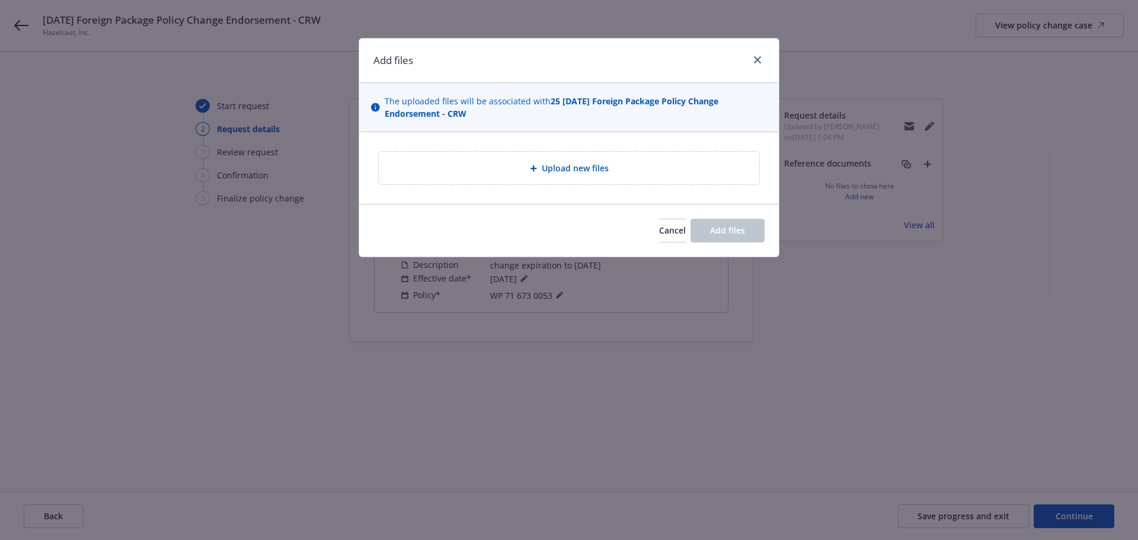
type textarea "x"
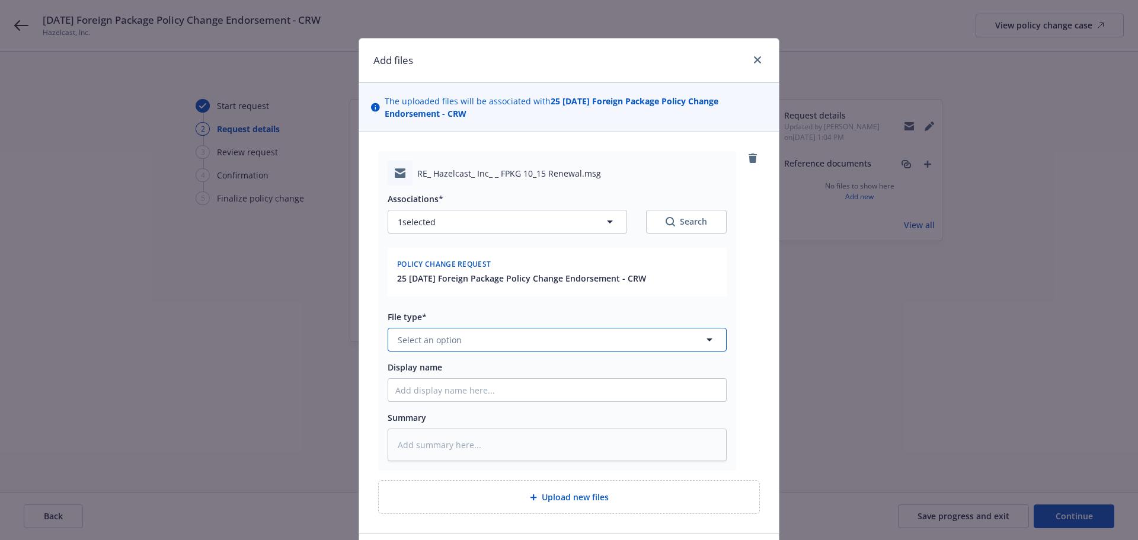
click at [431, 337] on span "Select an option" at bounding box center [430, 340] width 64 height 12
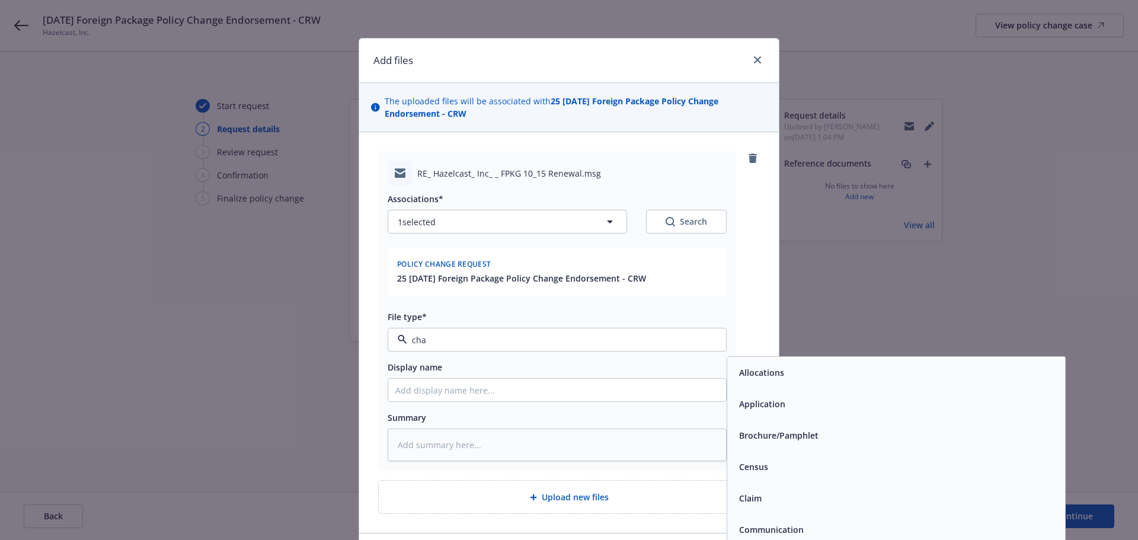
type input "chan"
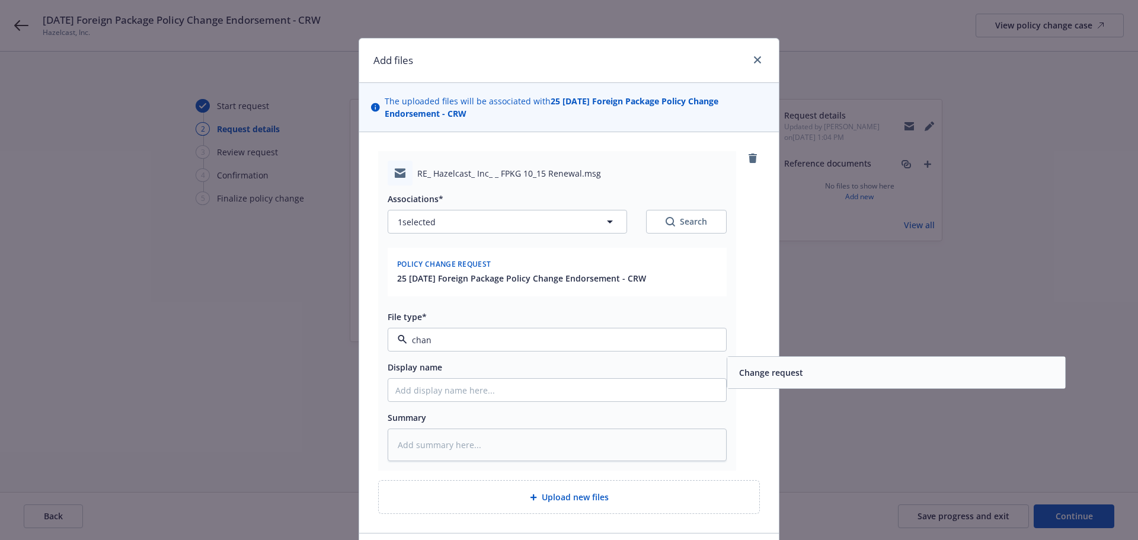
click at [822, 373] on div "Change request" at bounding box center [896, 372] width 324 height 17
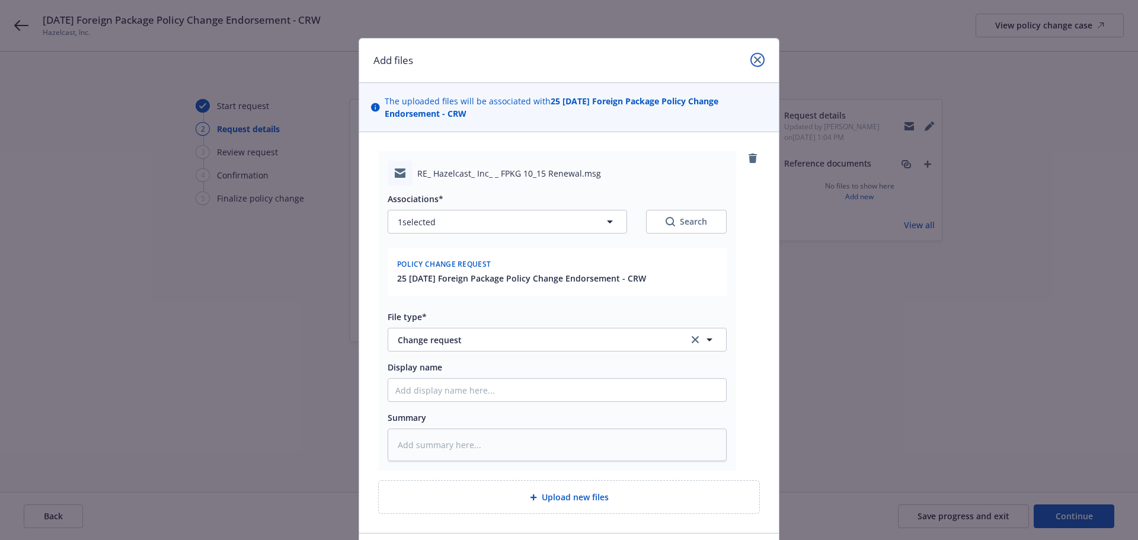
drag, startPoint x: 752, startPoint y: 57, endPoint x: 752, endPoint y: 64, distance: 7.1
click at [754, 57] on icon "close" at bounding box center [757, 59] width 7 height 7
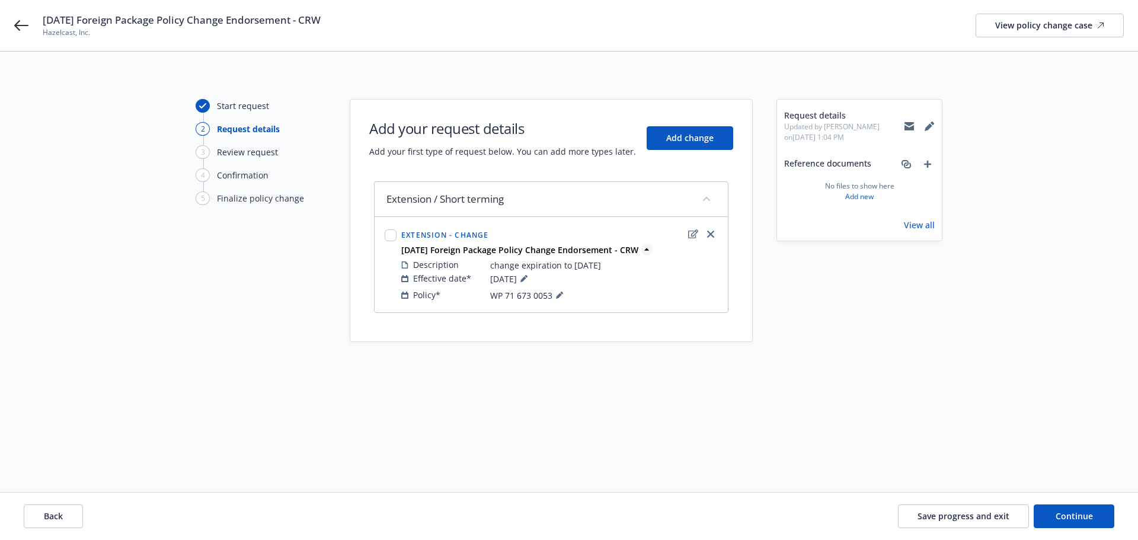
click at [613, 246] on strong "8/21/2025 Foreign Package Policy Change Endorsement - CRW" at bounding box center [519, 249] width 237 height 11
click at [614, 244] on span "8/21/2025 Foreign Package Policy Change Endorsement - CRW" at bounding box center [519, 250] width 237 height 12
click at [929, 159] on link "add" at bounding box center [927, 164] width 14 height 14
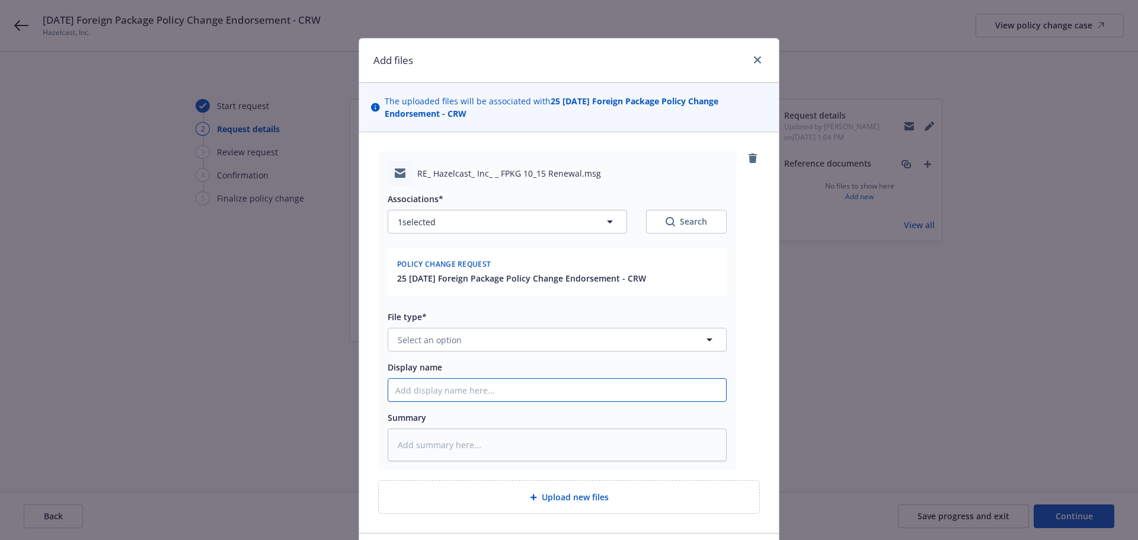
drag, startPoint x: 415, startPoint y: 386, endPoint x: 431, endPoint y: 389, distance: 16.2
click at [419, 389] on input "Display name" at bounding box center [557, 390] width 338 height 23
type textarea "x"
type input "8"
type textarea "x"
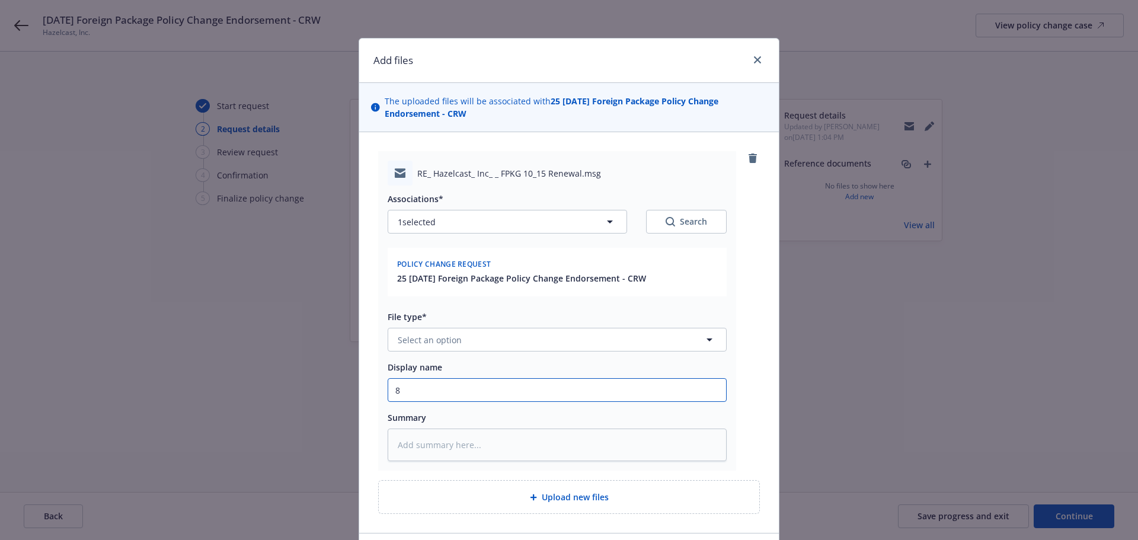
type input "8/"
type textarea "x"
type input "8/2"
type textarea "x"
type input "8/21"
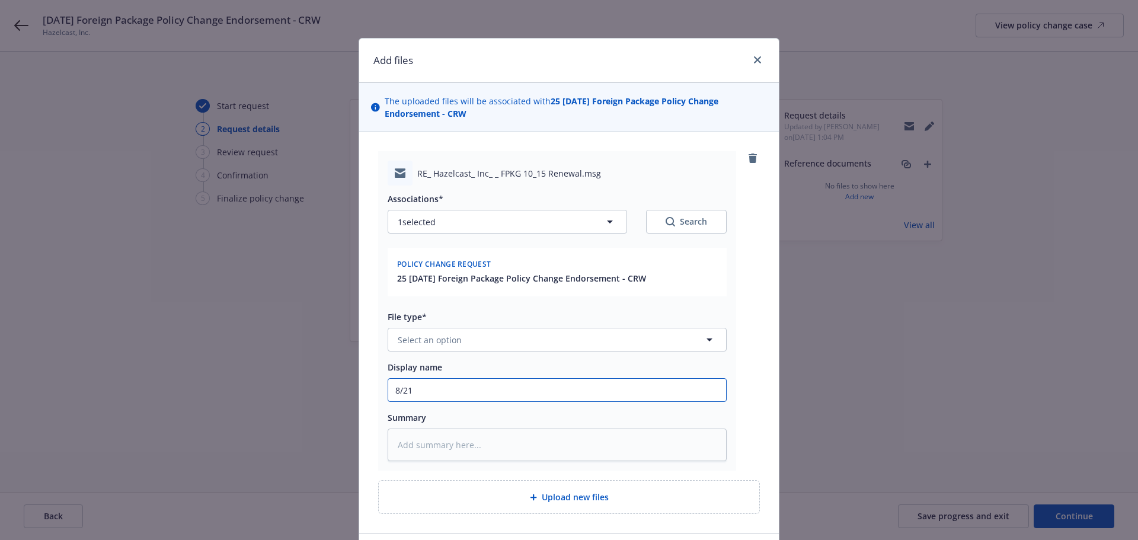
type textarea "x"
type input "8/21/"
type textarea "x"
type input "8/21/2"
click at [444, 338] on span "Select an option" at bounding box center [430, 340] width 64 height 12
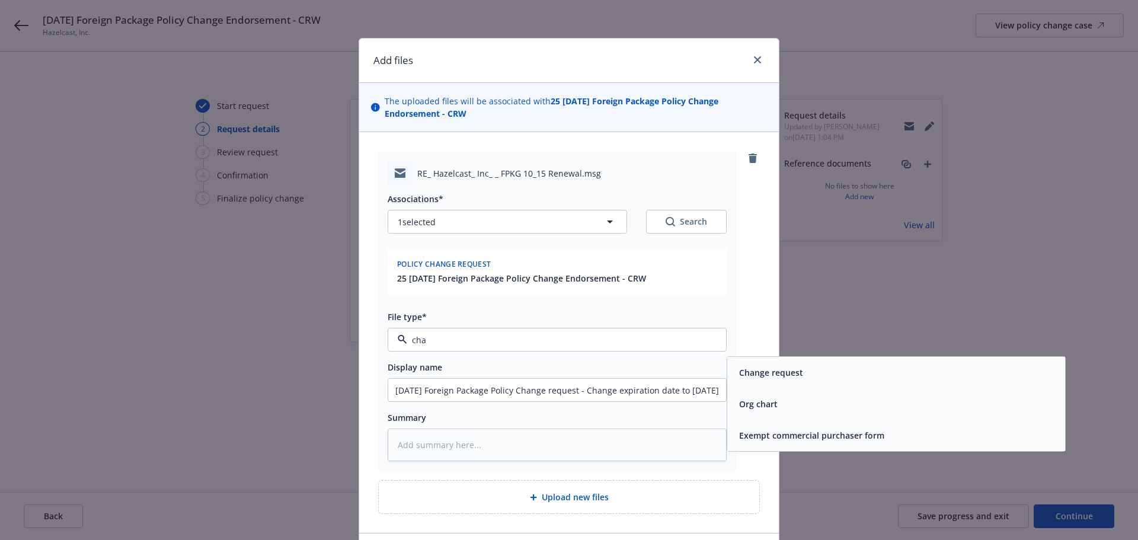
drag, startPoint x: 785, startPoint y: 366, endPoint x: 778, endPoint y: 369, distance: 7.7
click at [785, 367] on span "Change request" at bounding box center [771, 372] width 64 height 12
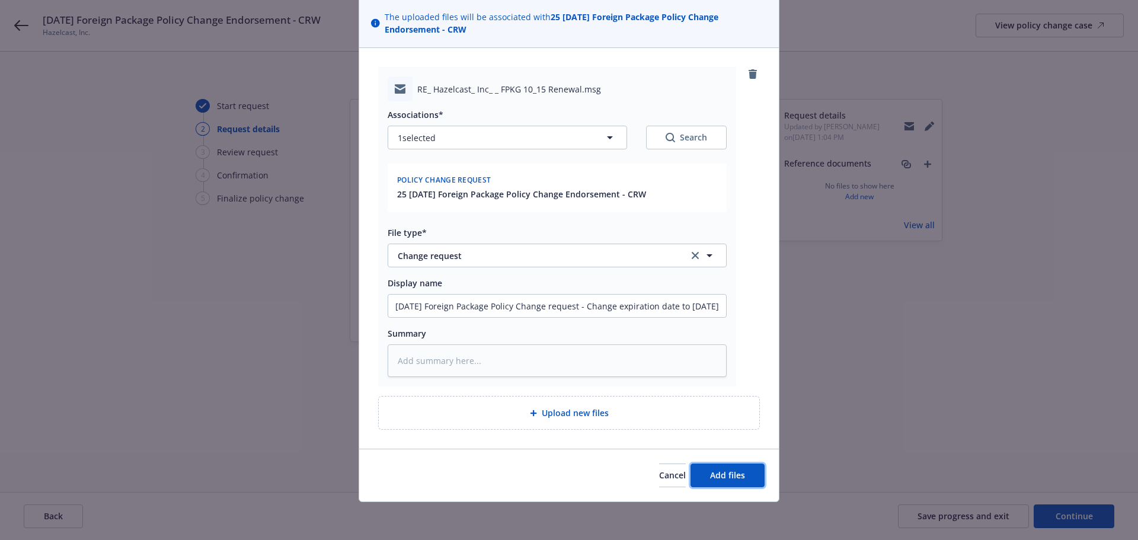
drag, startPoint x: 717, startPoint y: 480, endPoint x: 675, endPoint y: 495, distance: 44.6
click at [717, 479] on span "Add files" at bounding box center [727, 474] width 35 height 11
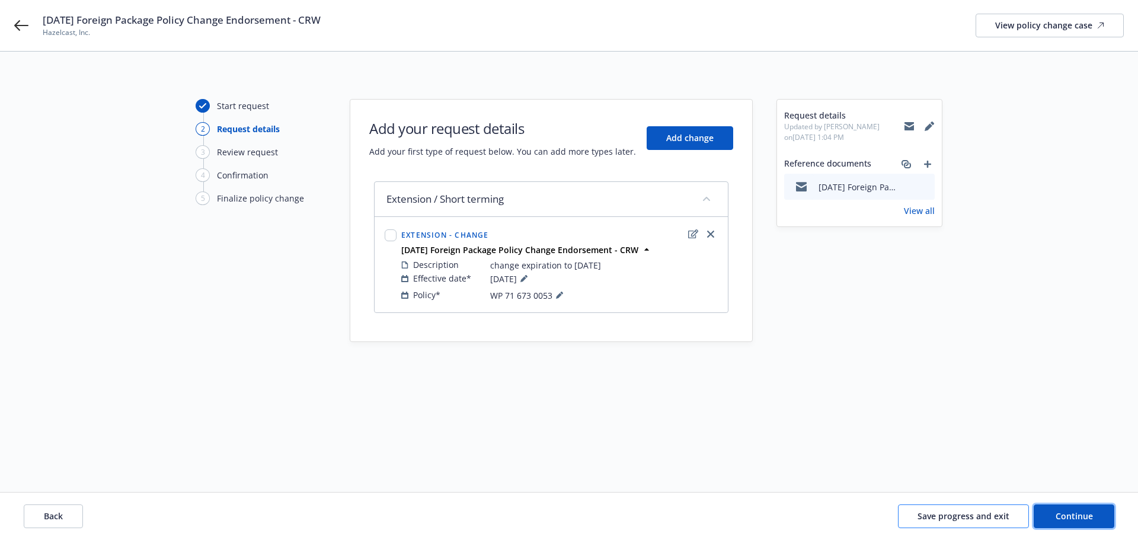
drag, startPoint x: 1067, startPoint y: 514, endPoint x: 983, endPoint y: 524, distance: 84.8
click at [1067, 514] on span "Continue" at bounding box center [1073, 515] width 37 height 11
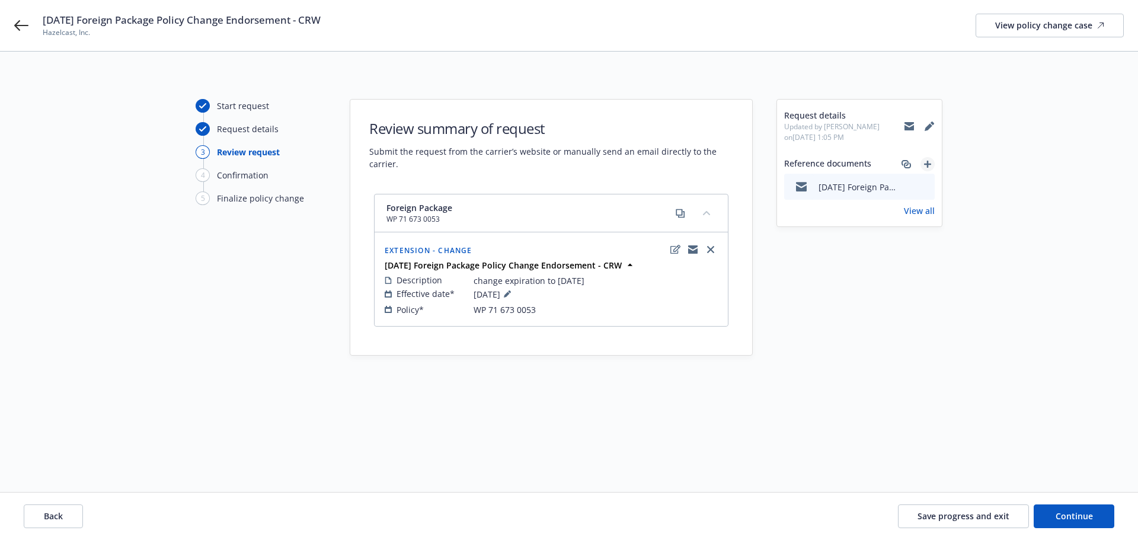
click at [927, 163] on icon "add" at bounding box center [927, 164] width 7 height 7
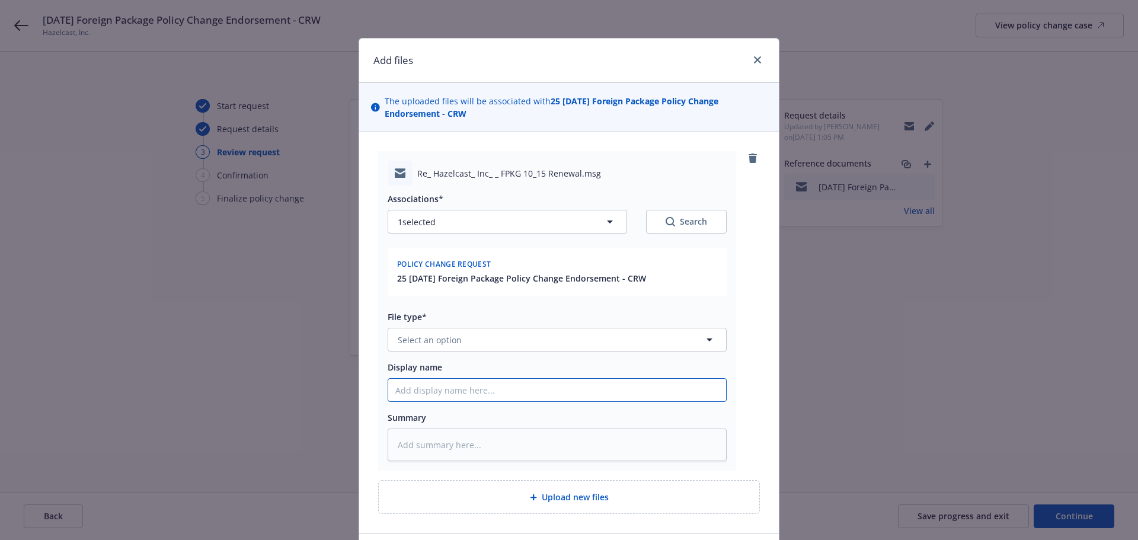
click at [432, 392] on input "Display name" at bounding box center [557, 390] width 338 height 23
click at [496, 388] on input "8/21/2025 Foreign Package Policy Change Request - Chnage expiration date to 8/2…" at bounding box center [557, 390] width 338 height 23
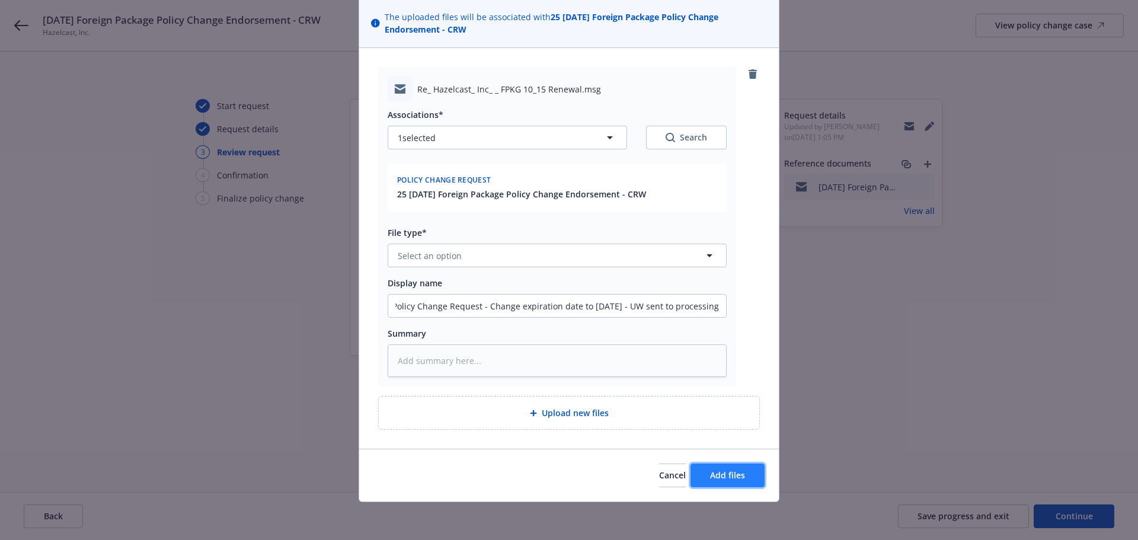
scroll to position [0, 0]
click at [734, 466] on button "Add files" at bounding box center [727, 475] width 74 height 24
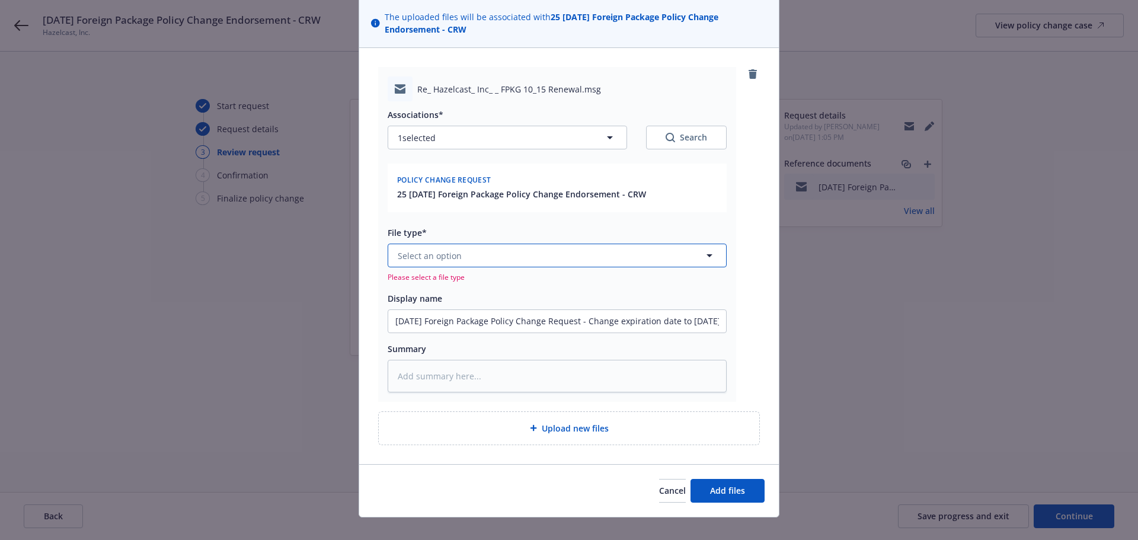
click at [469, 260] on button "Select an option" at bounding box center [557, 256] width 339 height 24
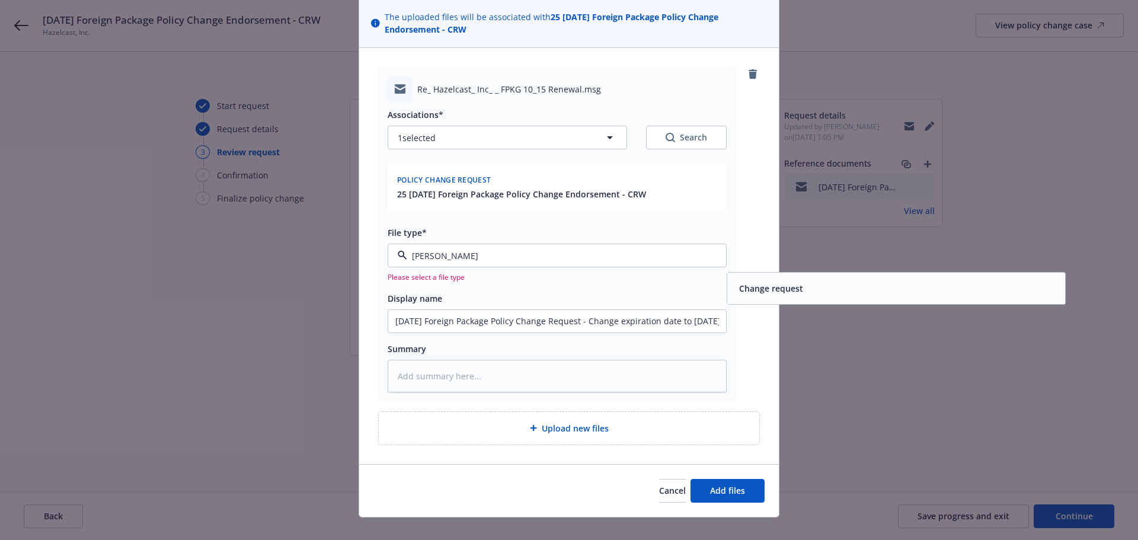
drag, startPoint x: 847, startPoint y: 299, endPoint x: 811, endPoint y: 313, distance: 38.1
click at [849, 299] on div "Change request" at bounding box center [896, 288] width 338 height 31
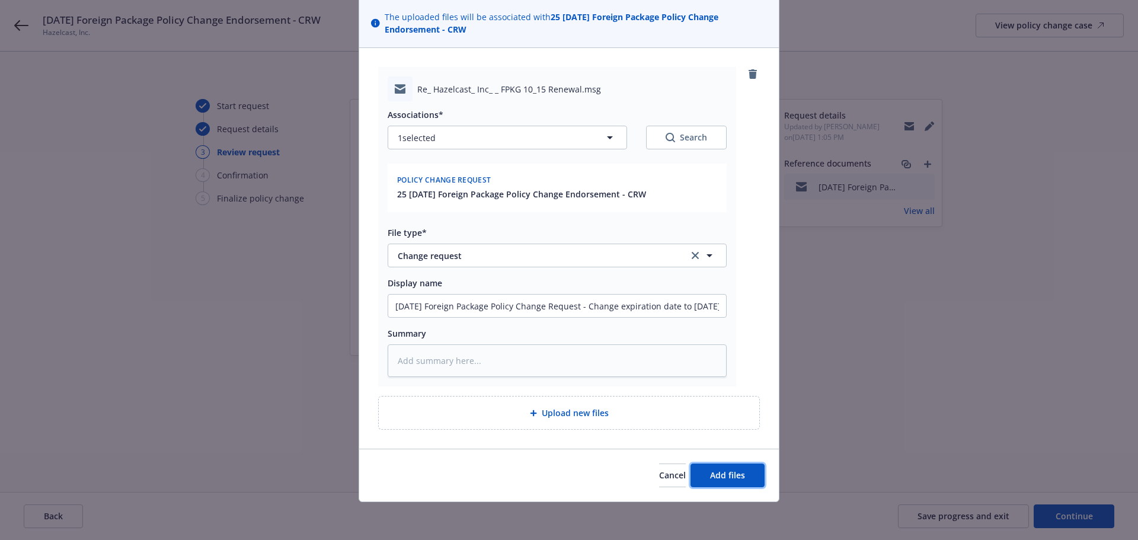
drag, startPoint x: 726, startPoint y: 473, endPoint x: 747, endPoint y: 461, distance: 24.4
click at [727, 472] on span "Add files" at bounding box center [727, 474] width 35 height 11
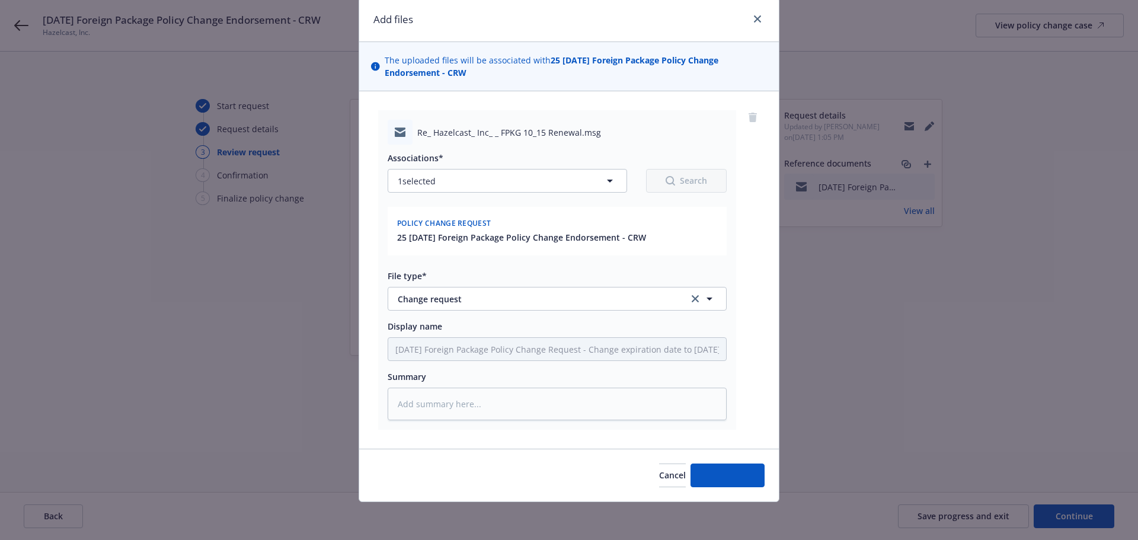
scroll to position [41, 0]
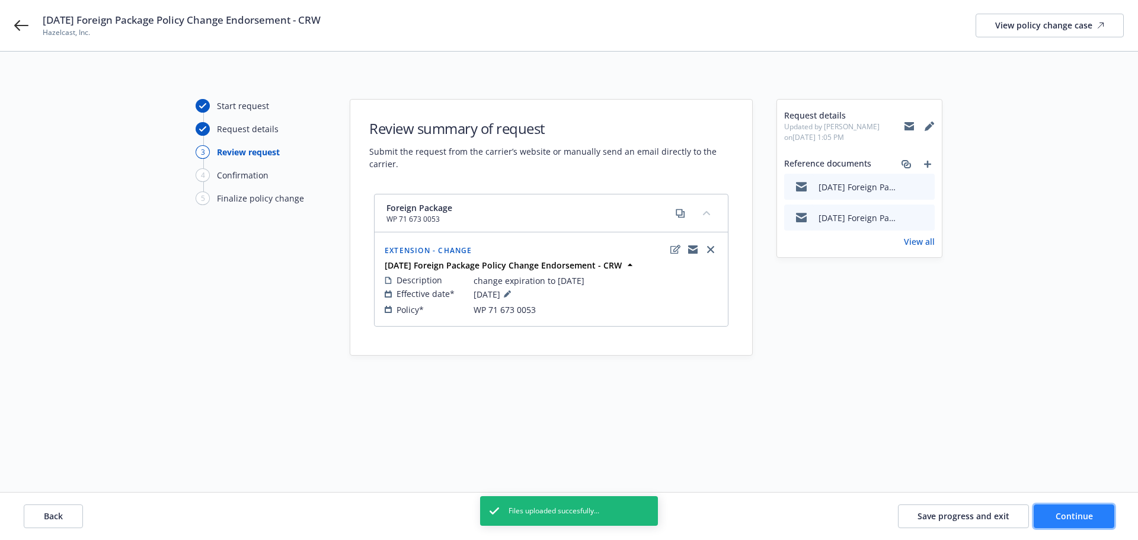
click at [1055, 511] on button "Continue" at bounding box center [1074, 516] width 81 height 24
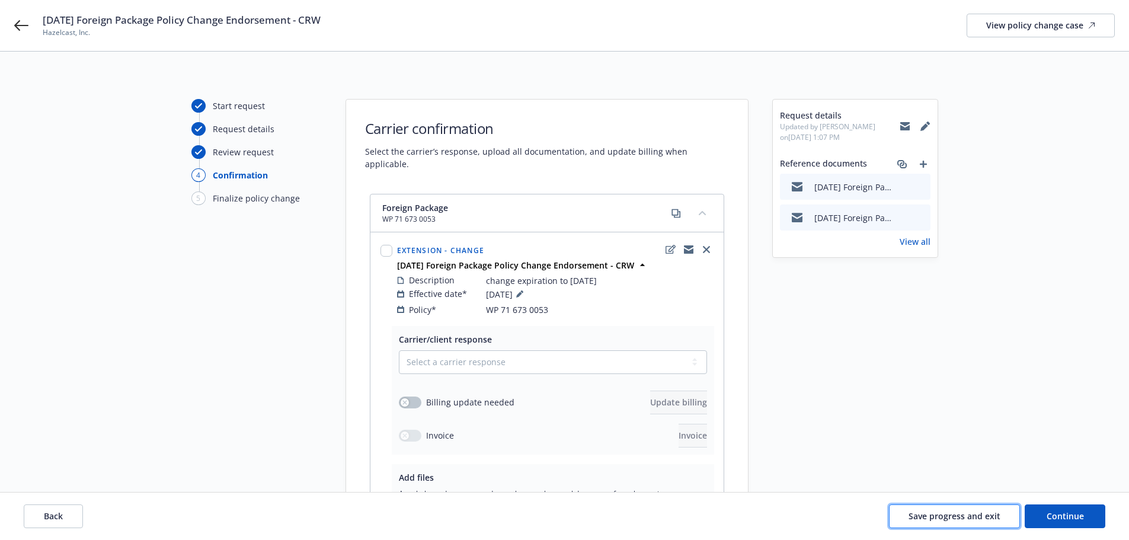
click at [959, 513] on span "Save progress and exit" at bounding box center [955, 515] width 92 height 11
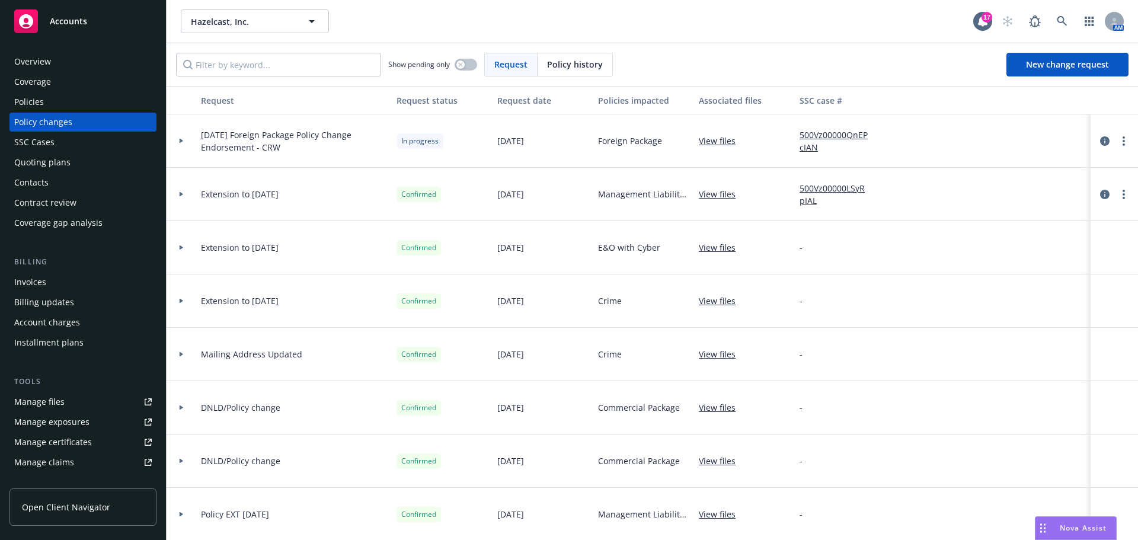
drag, startPoint x: 50, startPoint y: 164, endPoint x: 81, endPoint y: 173, distance: 32.1
click at [50, 164] on div "Quoting plans" at bounding box center [42, 162] width 56 height 19
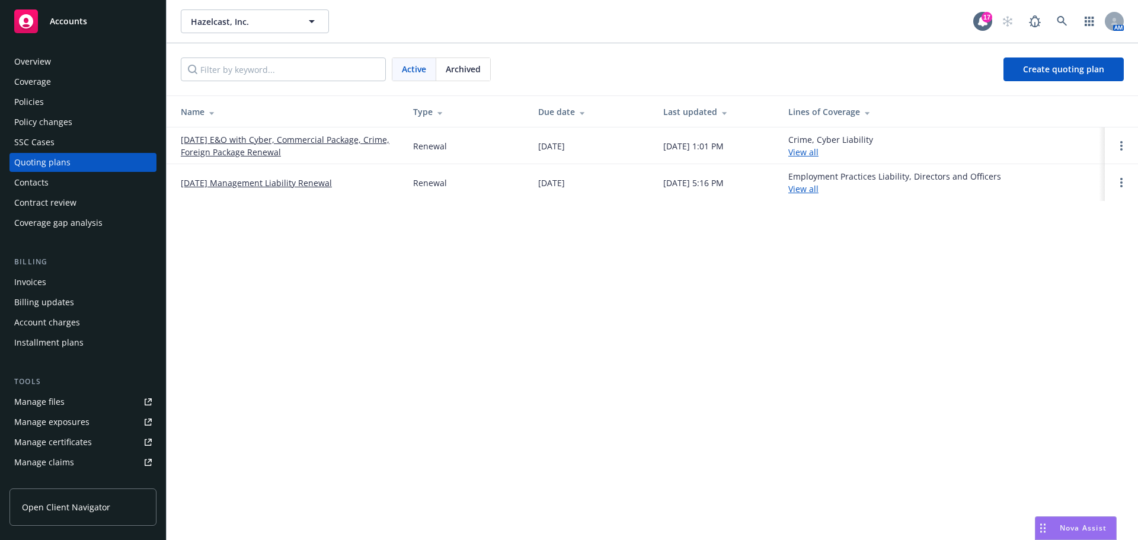
click at [37, 98] on div "Policies" at bounding box center [29, 101] width 30 height 19
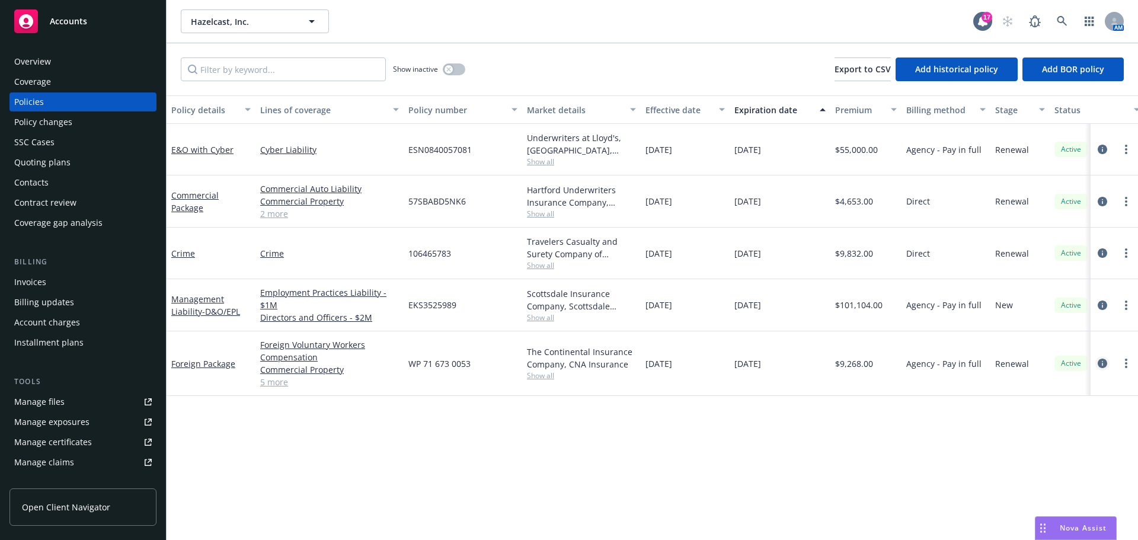
click at [1102, 359] on icon "circleInformation" at bounding box center [1102, 363] width 9 height 9
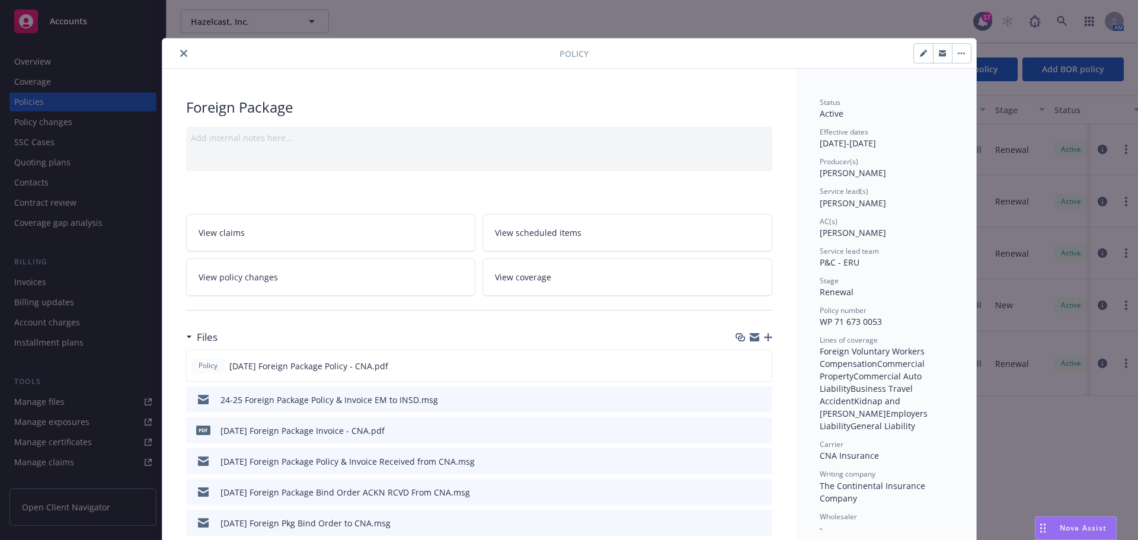
scroll to position [36, 0]
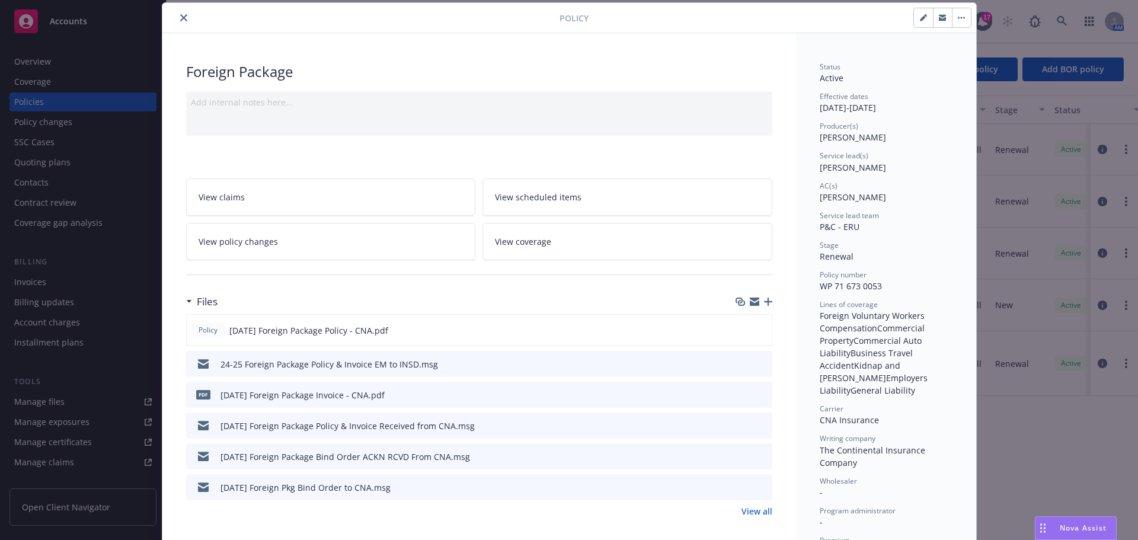
click at [920, 20] on icon "button" at bounding box center [923, 18] width 6 height 6
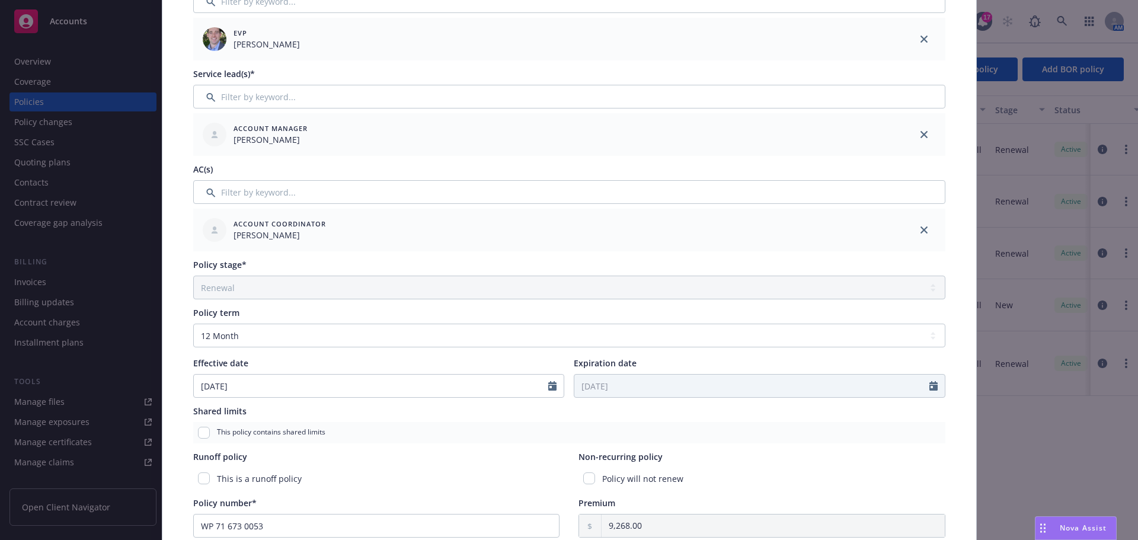
scroll to position [332, 0]
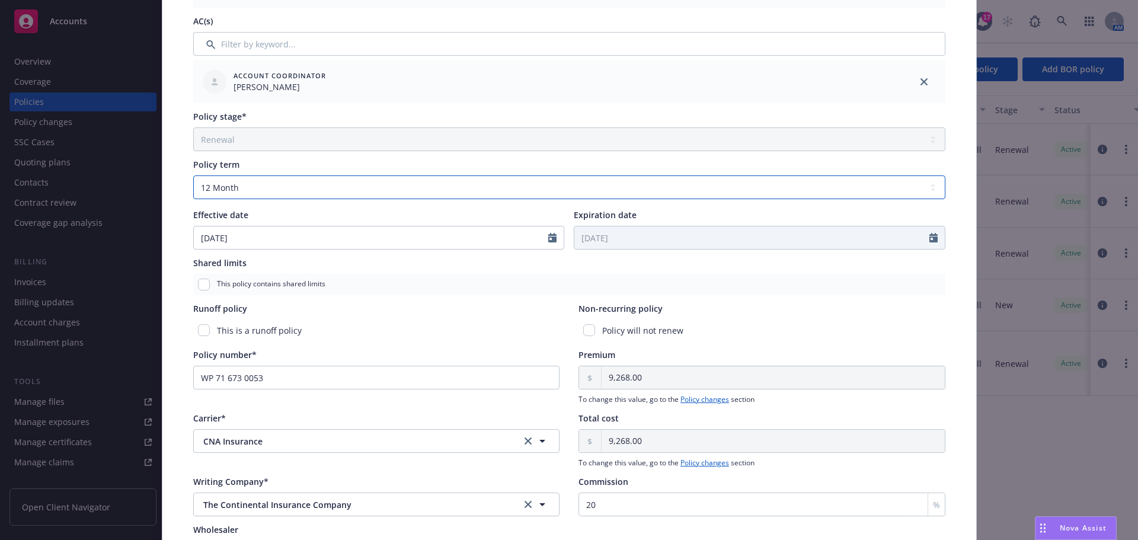
click at [350, 177] on select "Select policy term 12 Month 6 Month 4 Month 3 Month 2 Month 1 Month 36 Month (3…" at bounding box center [569, 187] width 752 height 24
click at [193, 175] on select "Select policy term 12 Month 6 Month 4 Month 3 Month 2 Month 1 Month 36 Month (3…" at bounding box center [569, 187] width 752 height 24
click at [673, 244] on input "Expiration date" at bounding box center [751, 237] width 355 height 23
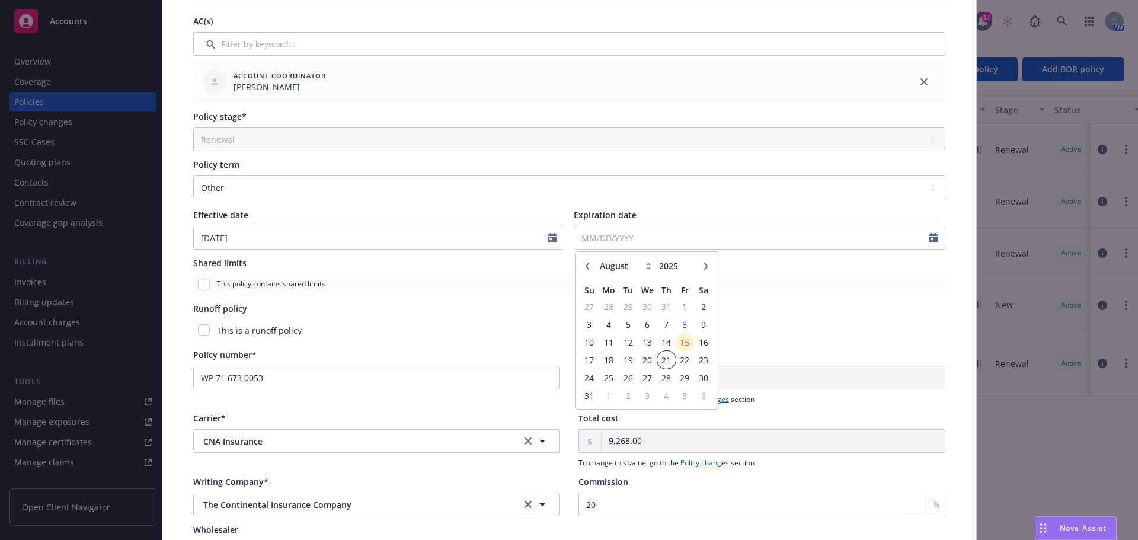
click at [658, 357] on span "21" at bounding box center [666, 360] width 16 height 15
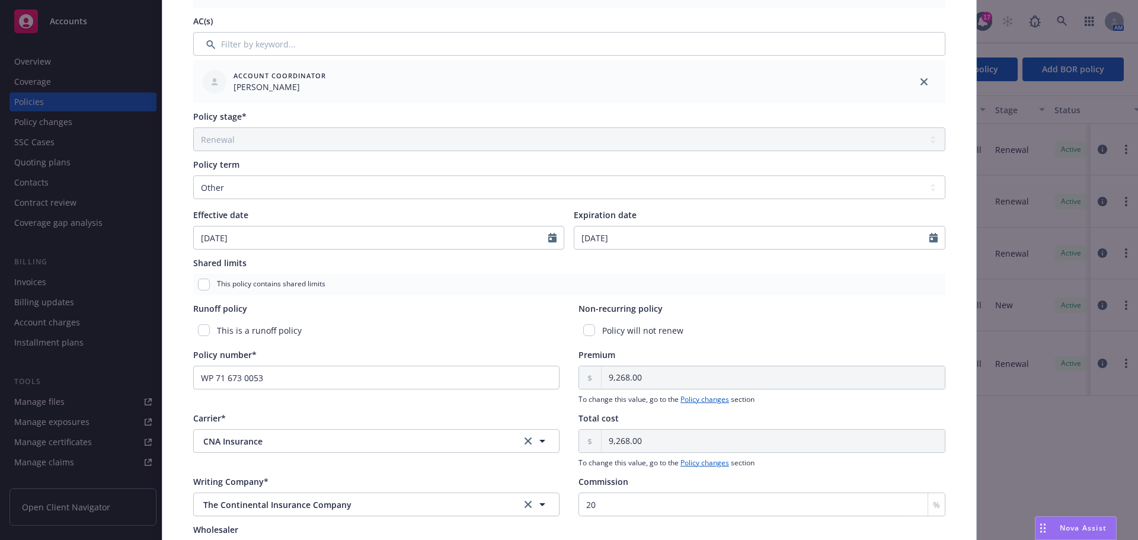
scroll to position [0, 0]
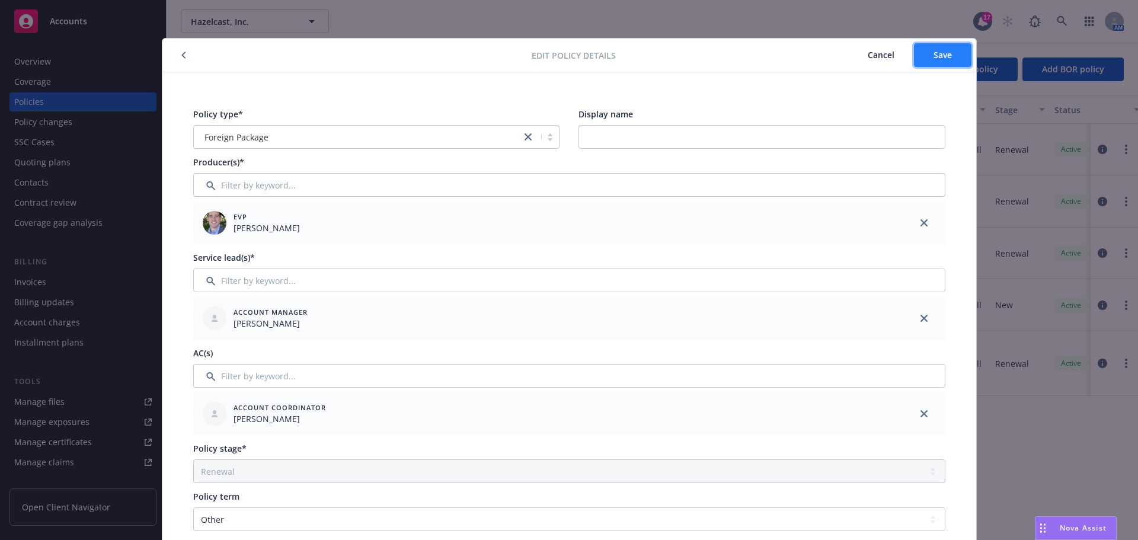
click at [936, 55] on span "Save" at bounding box center [942, 54] width 18 height 11
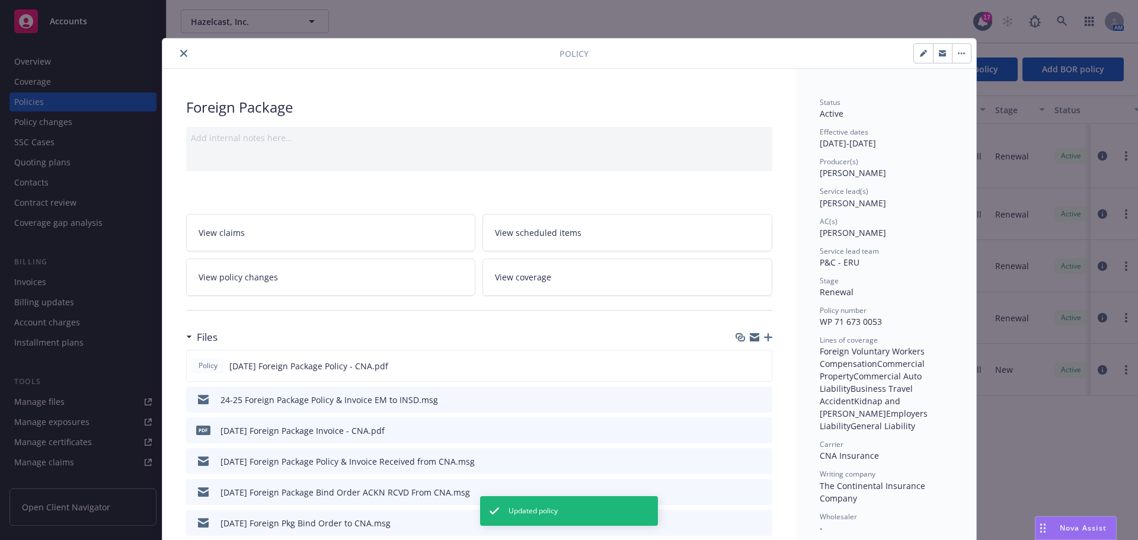
click at [181, 52] on icon "close" at bounding box center [183, 53] width 7 height 7
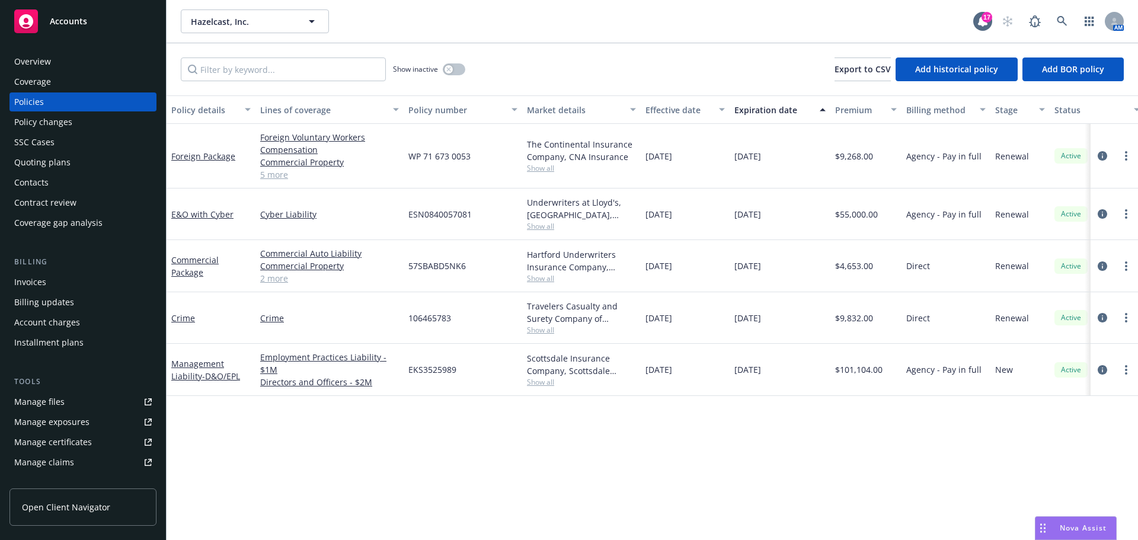
click at [49, 167] on div "Quoting plans" at bounding box center [42, 162] width 56 height 19
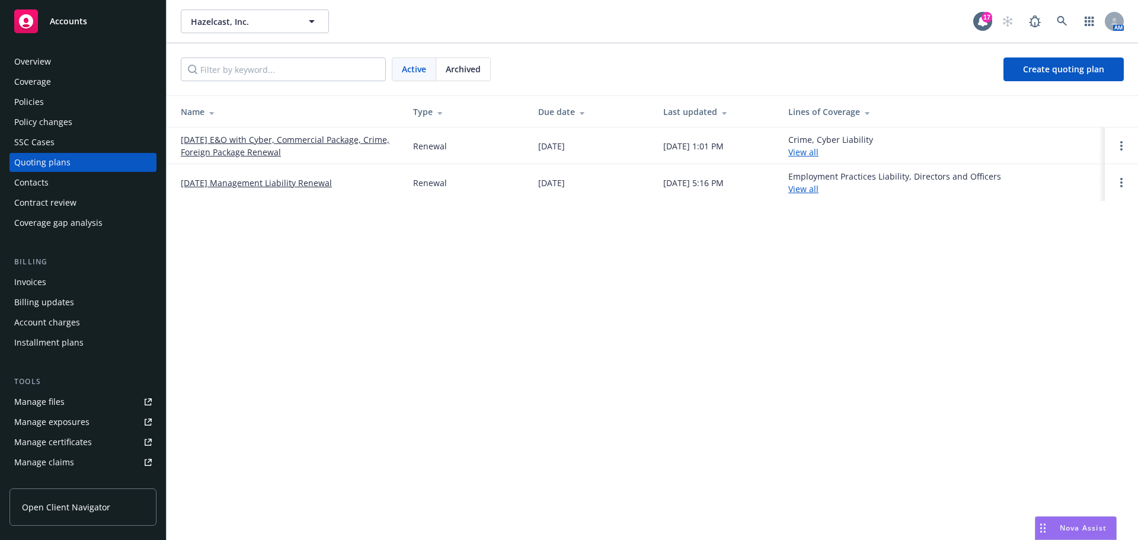
click at [271, 140] on link "08/21/25 E&O with Cyber, Commercial Package, Crime, Foreign Package Renewal" at bounding box center [287, 145] width 213 height 25
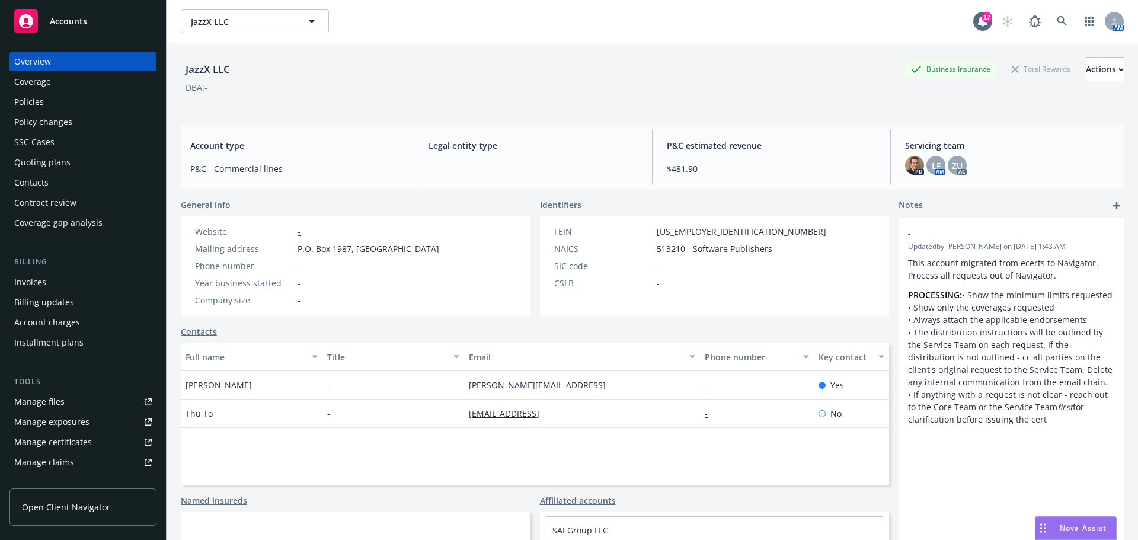
drag, startPoint x: 0, startPoint y: 0, endPoint x: 42, endPoint y: 101, distance: 109.2
click at [42, 101] on div "Policies" at bounding box center [29, 101] width 30 height 19
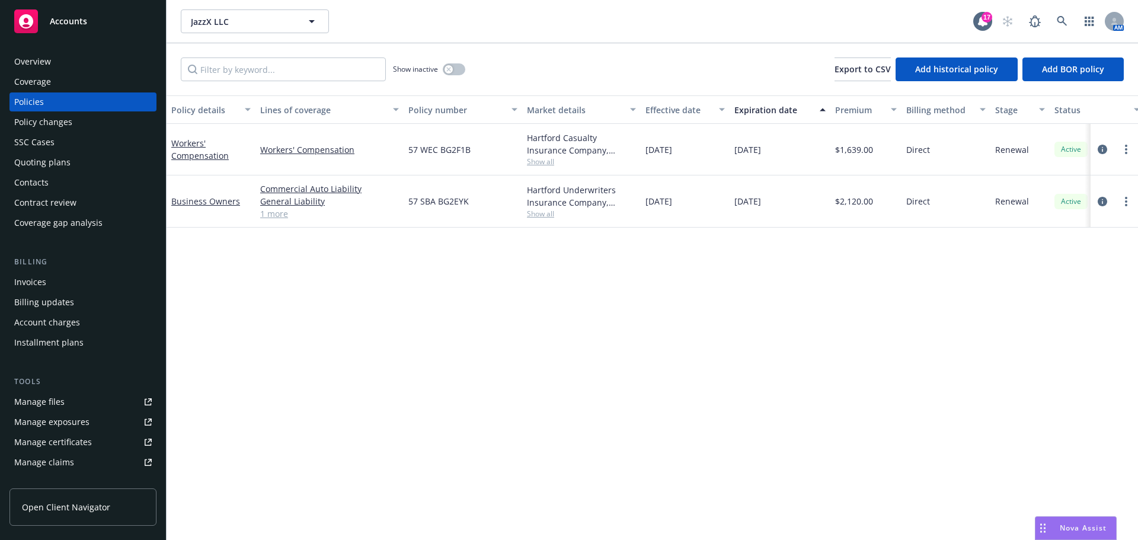
click at [27, 180] on div "Contacts" at bounding box center [31, 182] width 34 height 19
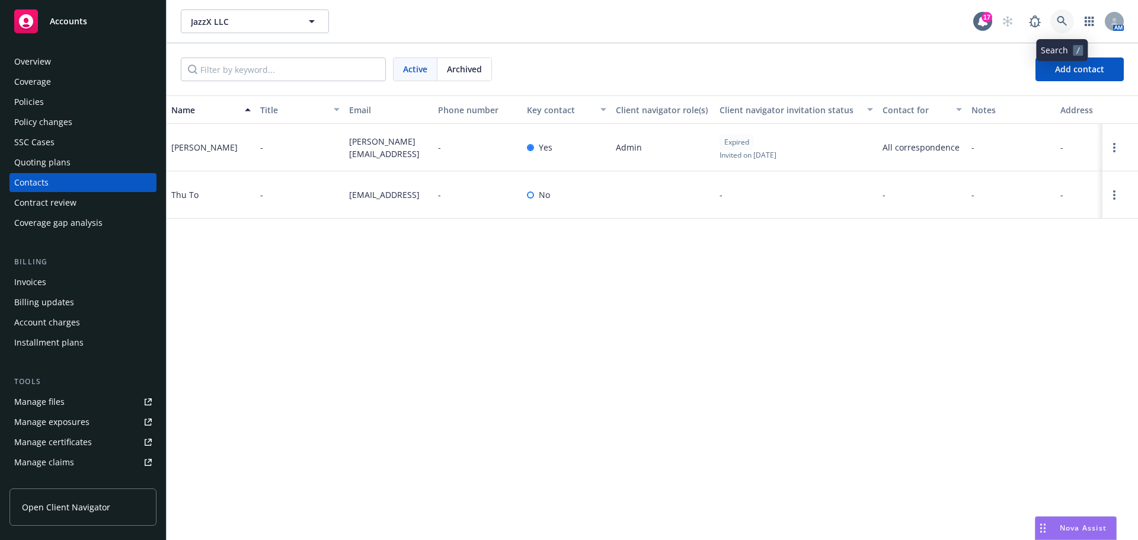
click at [1060, 18] on icon at bounding box center [1062, 21] width 11 height 11
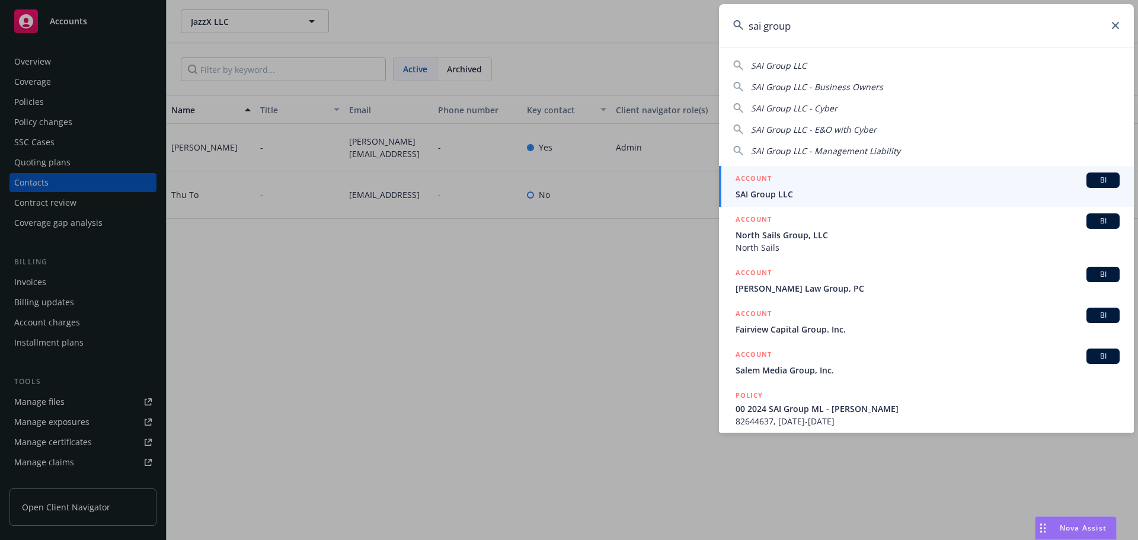
type input "sai group"
click at [783, 185] on div "ACCOUNT BI" at bounding box center [927, 179] width 384 height 15
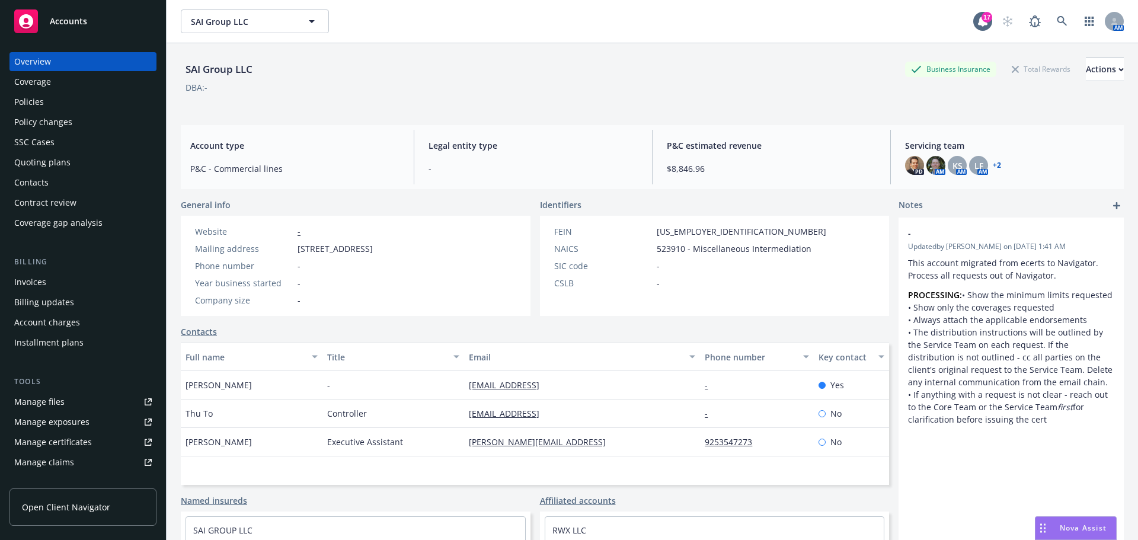
click at [41, 183] on div "Contacts" at bounding box center [31, 182] width 34 height 19
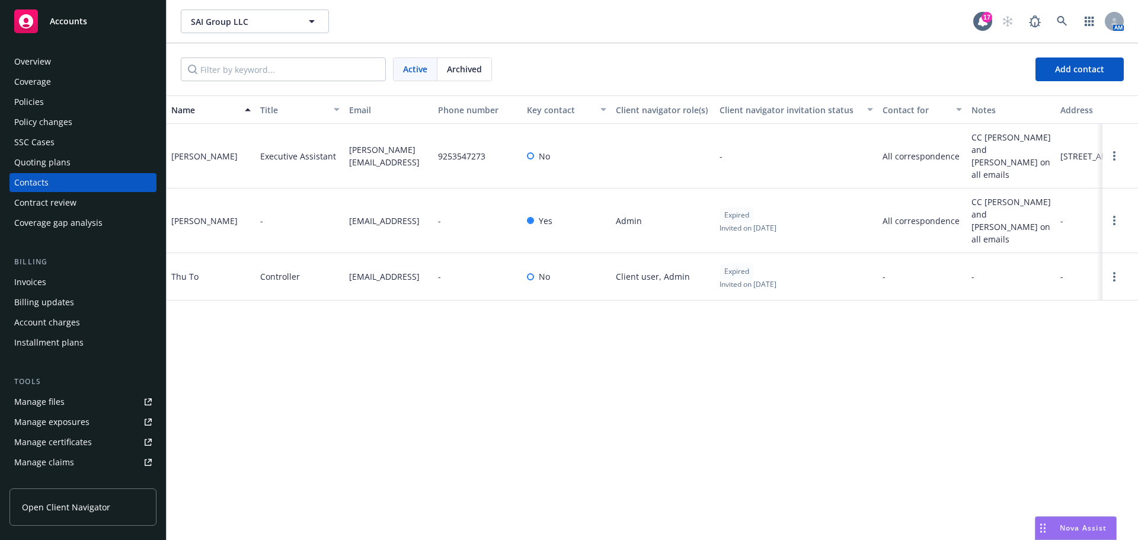
click at [39, 101] on div "Policies" at bounding box center [29, 101] width 30 height 19
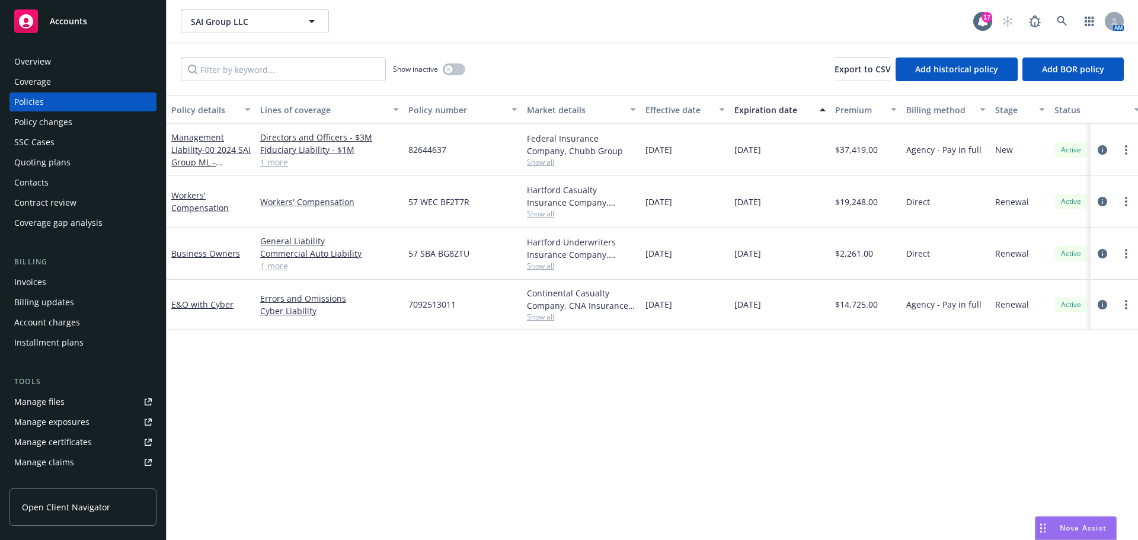
click at [24, 175] on div "Contacts" at bounding box center [31, 182] width 34 height 19
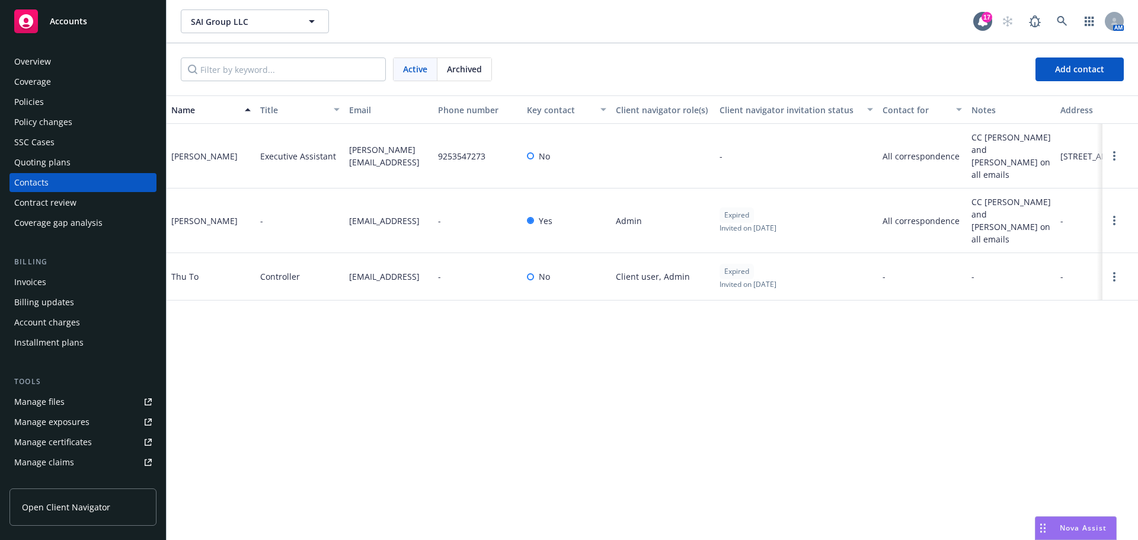
click at [45, 98] on div "Policies" at bounding box center [82, 101] width 137 height 19
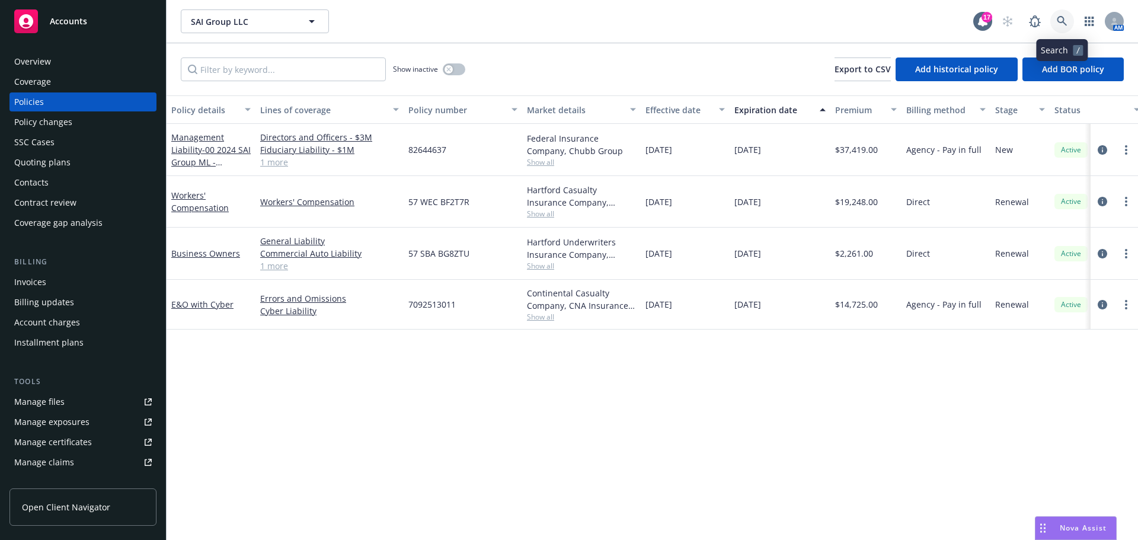
click at [1063, 22] on icon at bounding box center [1062, 21] width 10 height 10
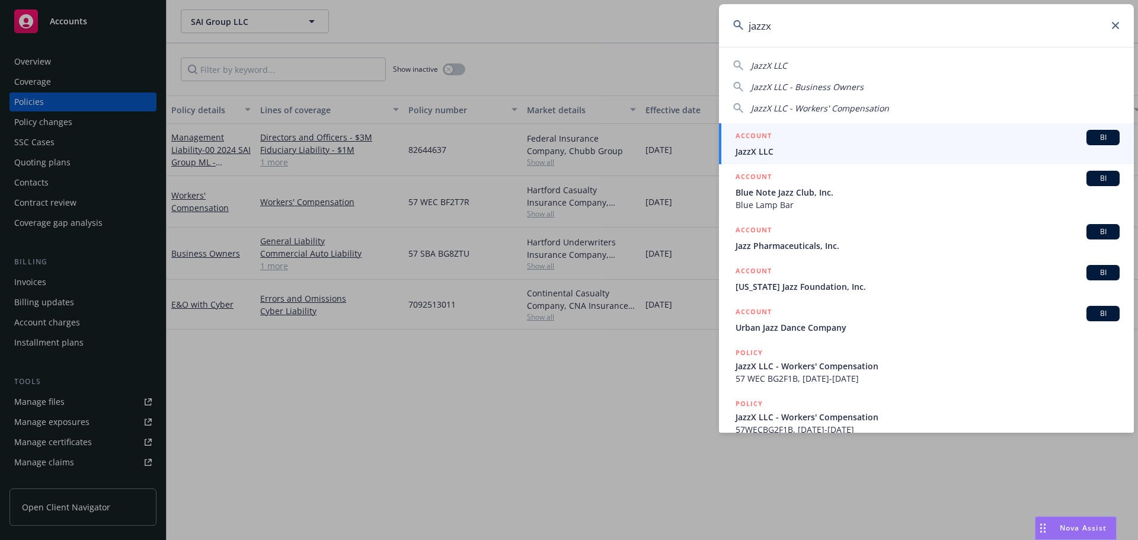
type input "jazzx"
click at [754, 142] on h5 "ACCOUNT" at bounding box center [753, 137] width 36 height 14
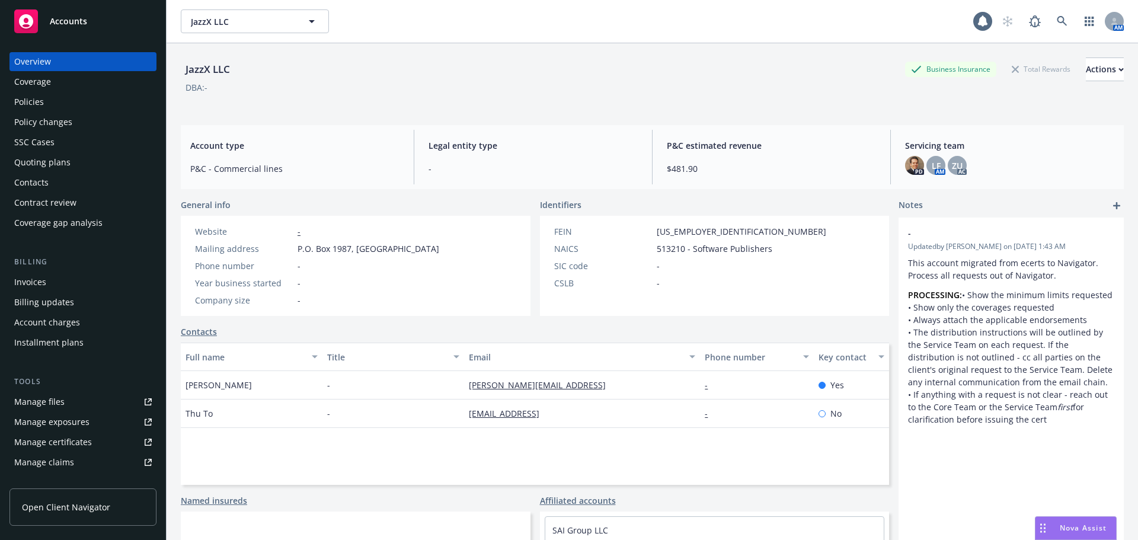
click at [61, 104] on div "Policies" at bounding box center [82, 101] width 137 height 19
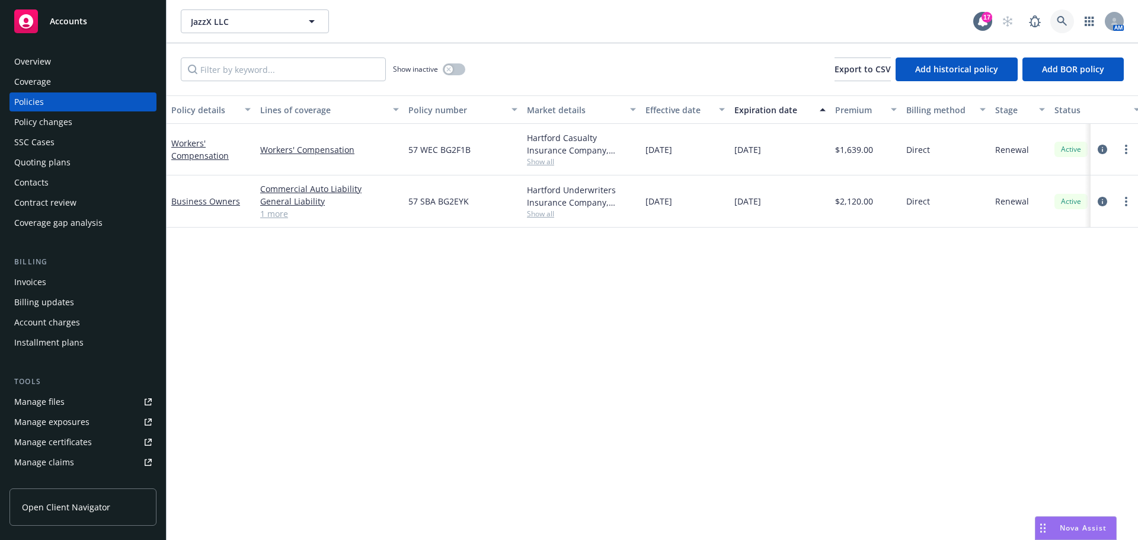
click at [1058, 18] on link at bounding box center [1062, 21] width 24 height 24
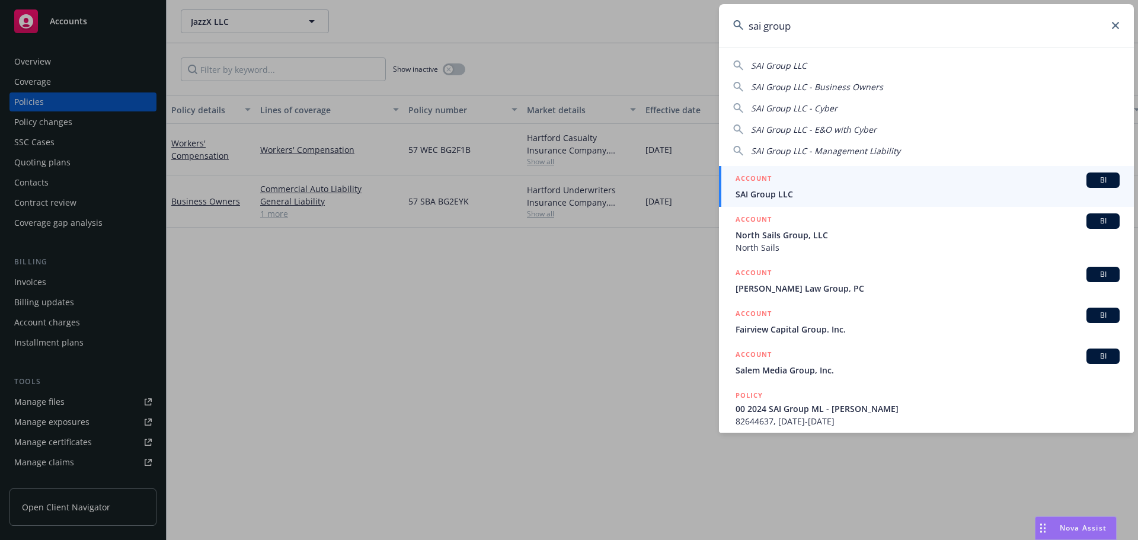
type input "sai group"
click at [763, 199] on span "SAI Group LLC" at bounding box center [927, 194] width 384 height 12
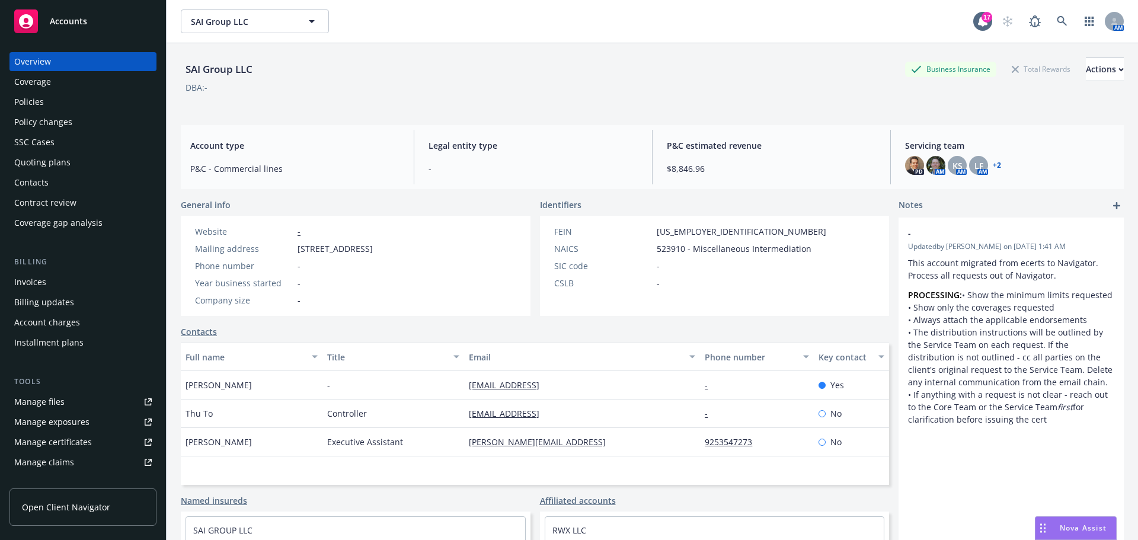
click at [48, 100] on div "Policies" at bounding box center [82, 101] width 137 height 19
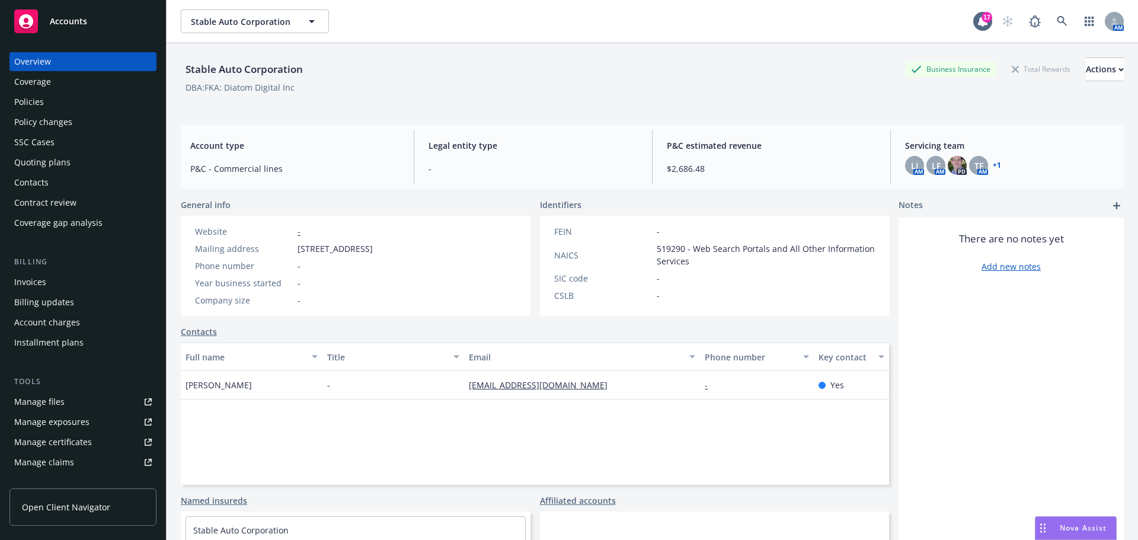
drag, startPoint x: 36, startPoint y: 160, endPoint x: 63, endPoint y: 161, distance: 27.9
click at [36, 161] on div "Quoting plans" at bounding box center [42, 162] width 56 height 19
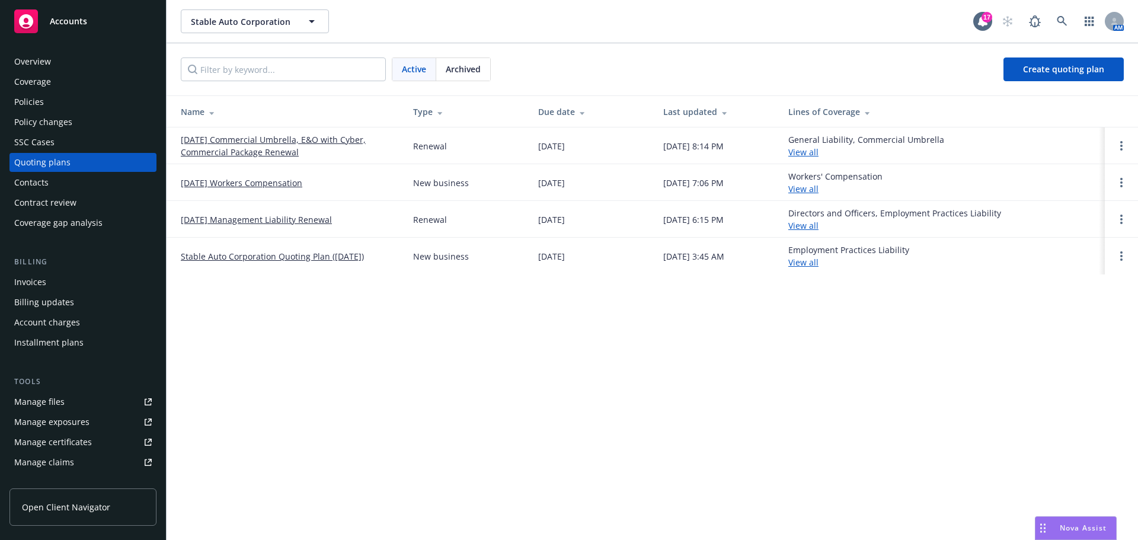
click at [228, 218] on link "[DATE] Management Liability Renewal" at bounding box center [256, 219] width 151 height 12
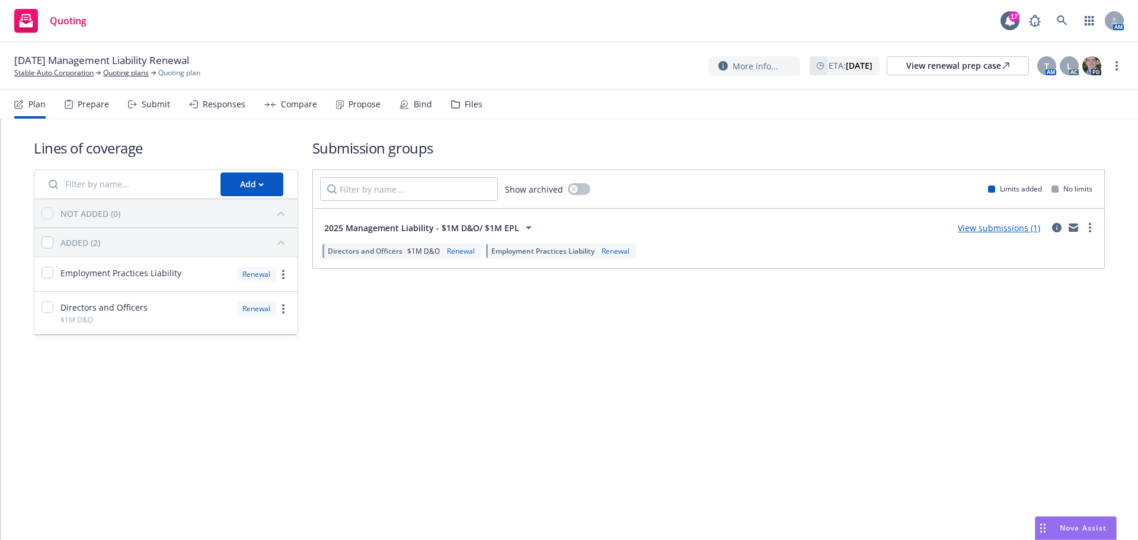
click at [146, 100] on div "Submit" at bounding box center [156, 104] width 28 height 9
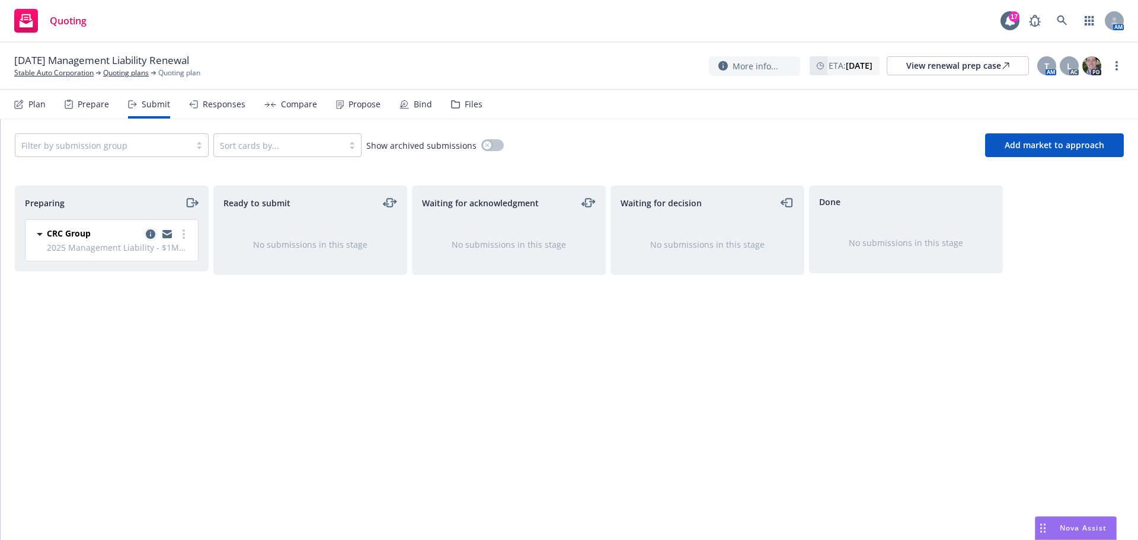
click at [153, 231] on icon "copy logging email" at bounding box center [150, 233] width 9 height 9
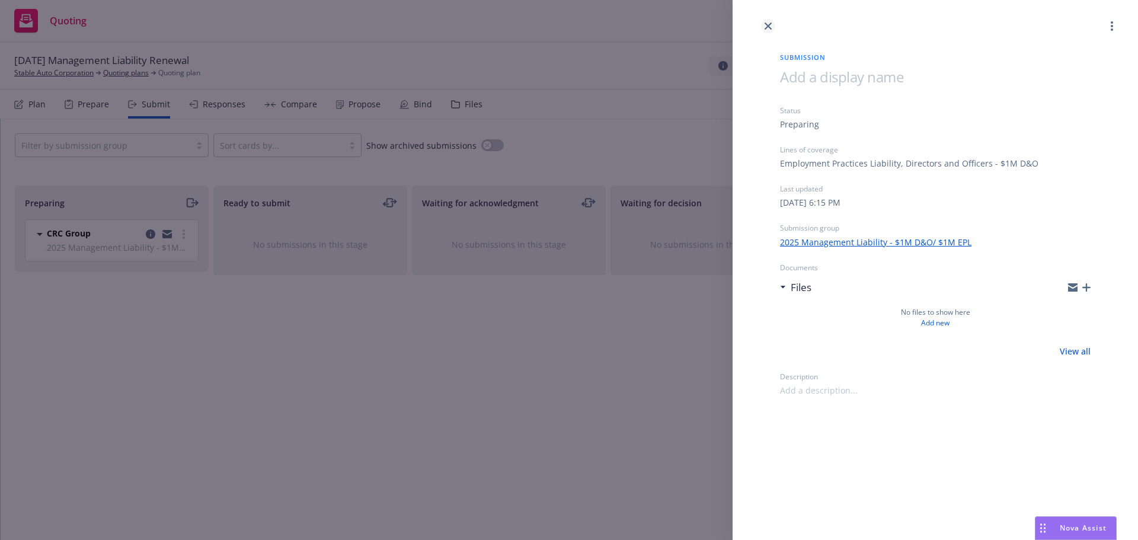
click at [765, 23] on icon "close" at bounding box center [768, 26] width 7 height 7
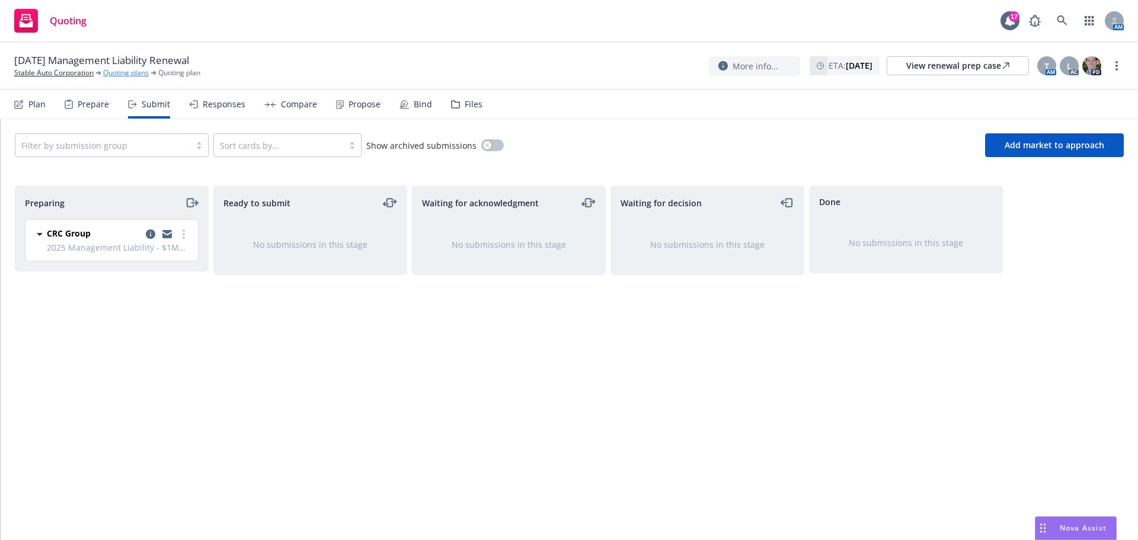
click at [131, 75] on link "Quoting plans" at bounding box center [126, 73] width 46 height 11
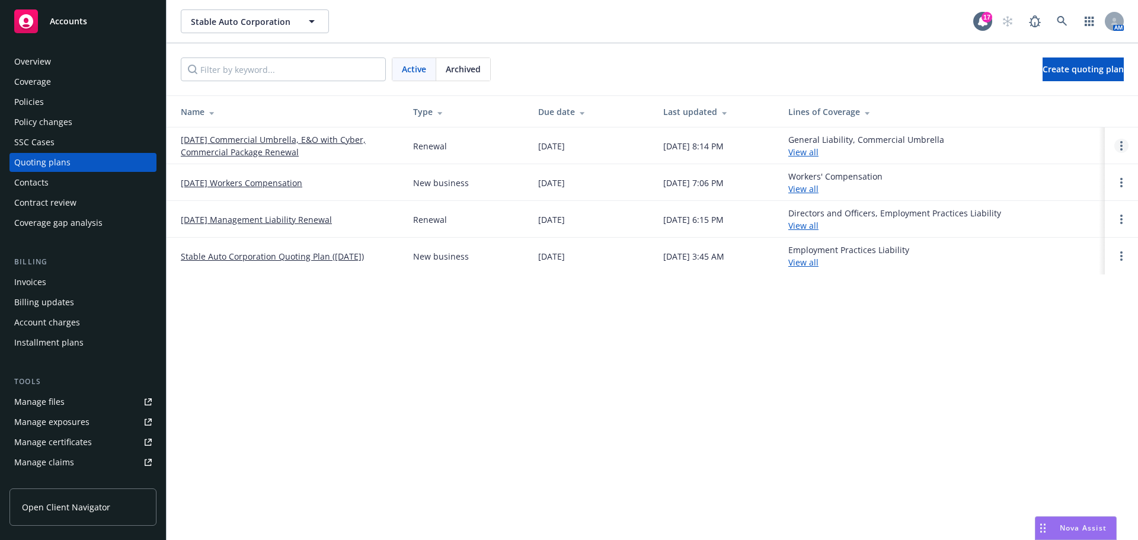
click at [1122, 145] on link "Open options" at bounding box center [1121, 146] width 14 height 14
click at [1068, 85] on span "Rename" at bounding box center [1039, 89] width 61 height 11
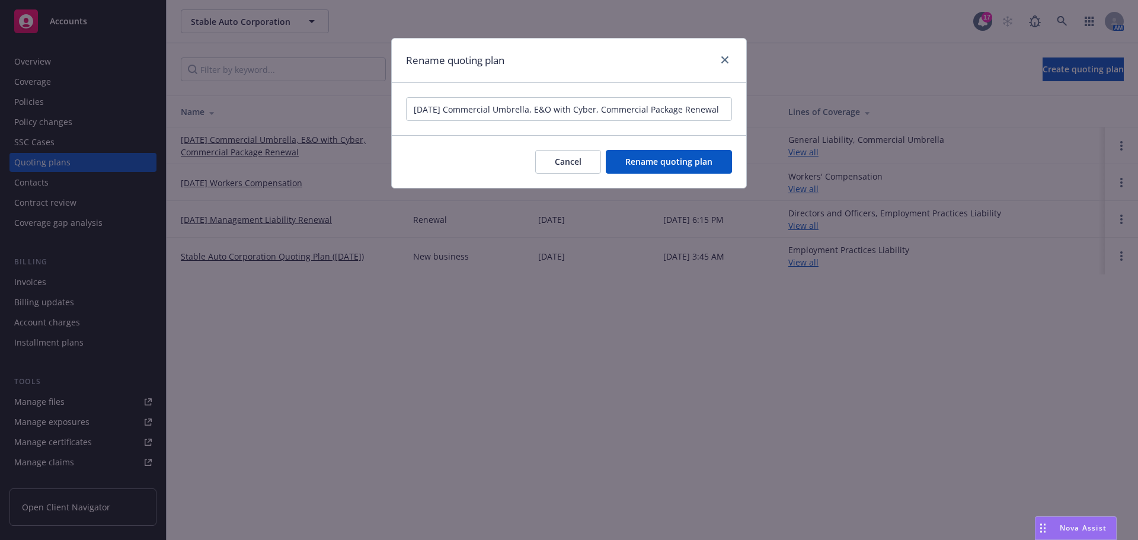
click at [655, 111] on input "[DATE] Commercial Umbrella, E&O with Cyber, Commercial Package Renewal" at bounding box center [569, 109] width 326 height 24
type input "[DATE] Commercial Umbrella, E&O with Cyber, Commercial Package Renewal, Managem…"
click at [676, 162] on span "Rename quoting plan" at bounding box center [668, 161] width 87 height 11
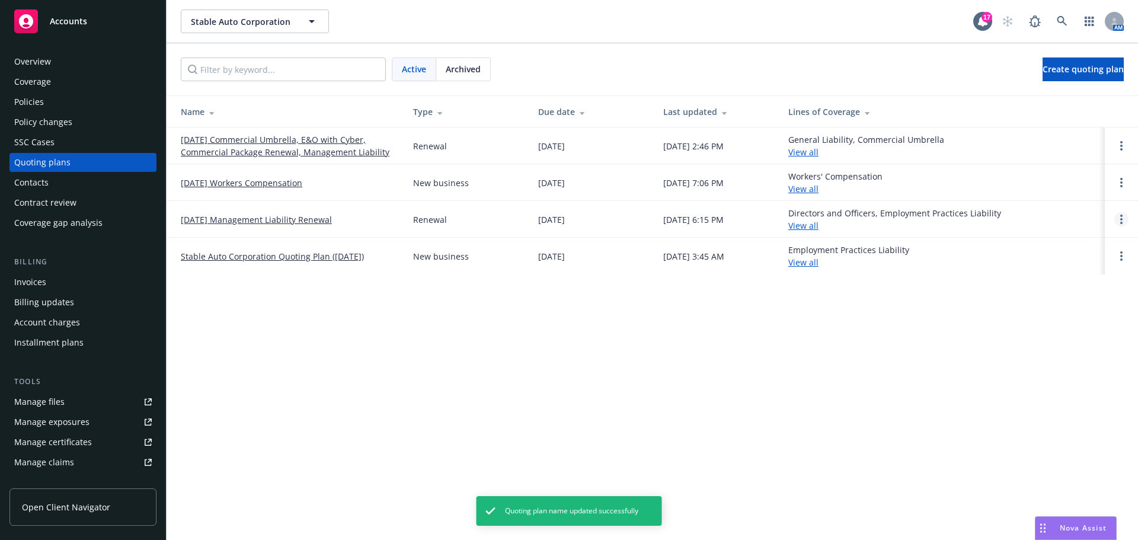
click at [1119, 219] on link "Open options" at bounding box center [1121, 219] width 14 height 14
drag, startPoint x: 1053, startPoint y: 208, endPoint x: 1047, endPoint y: 211, distance: 6.1
click at [1052, 208] on span "Archive" at bounding box center [1038, 209] width 58 height 11
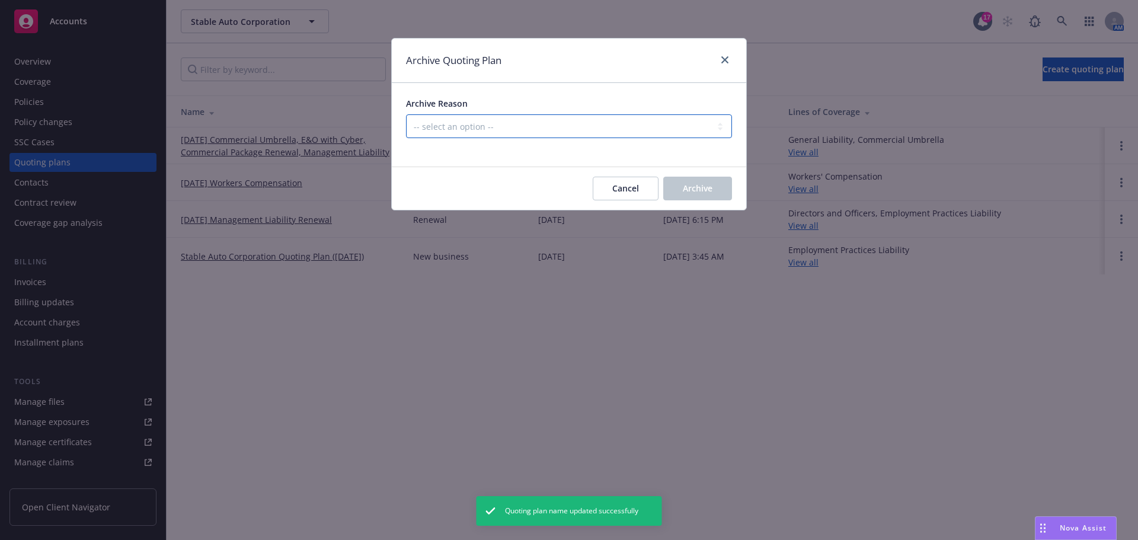
click at [526, 130] on select "-- select an option -- All policies in this renewal plan are auto-renewed Creat…" at bounding box center [569, 126] width 326 height 24
select select "ARCHIVED_CREATED_IN_ERROR"
click at [406, 114] on select "-- select an option -- All policies in this renewal plan are auto-renewed Creat…" at bounding box center [569, 126] width 326 height 24
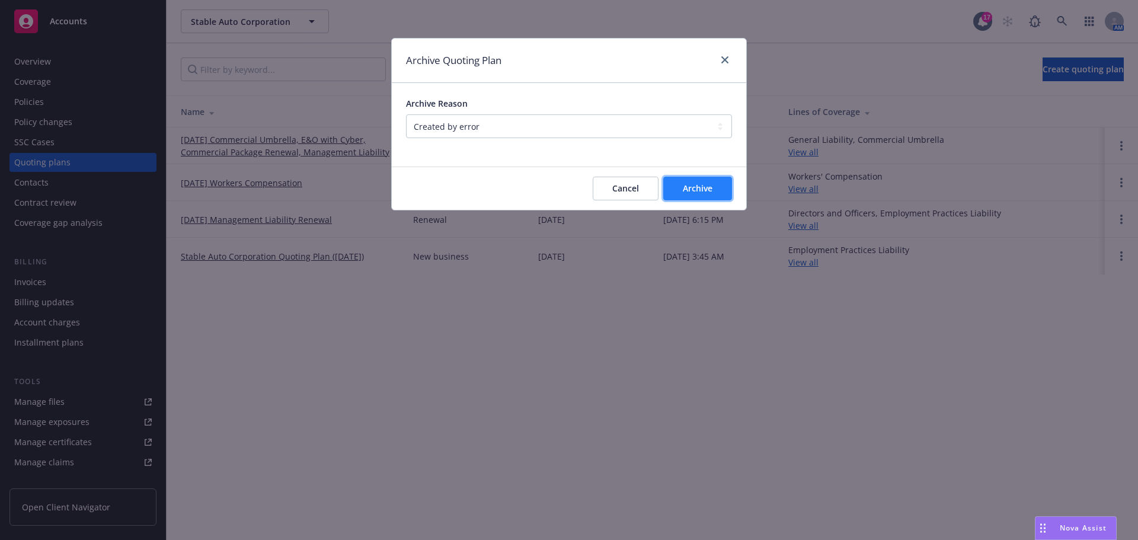
drag, startPoint x: 692, startPoint y: 185, endPoint x: 603, endPoint y: 200, distance: 90.6
click at [692, 186] on span "Archive" at bounding box center [698, 188] width 30 height 11
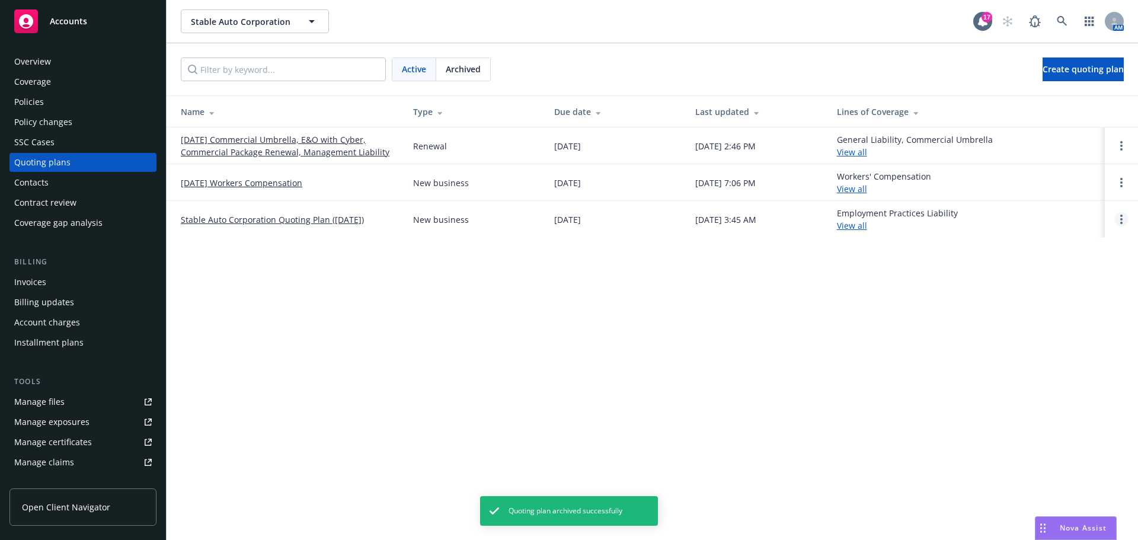
click at [1118, 216] on link "Open options" at bounding box center [1121, 219] width 14 height 14
click at [1042, 210] on span "Archive" at bounding box center [1038, 209] width 58 height 11
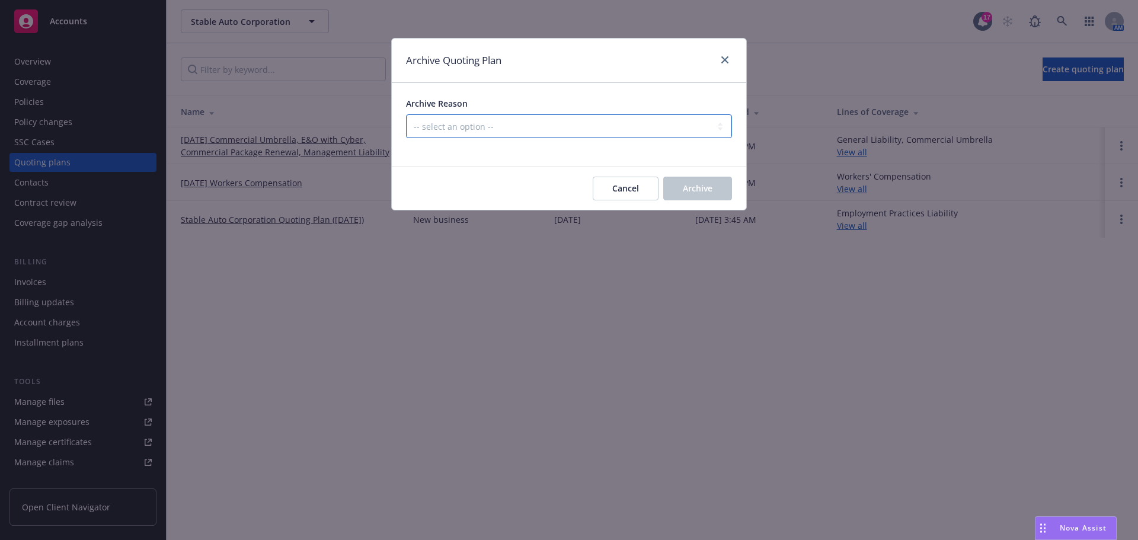
drag, startPoint x: 604, startPoint y: 126, endPoint x: 601, endPoint y: 131, distance: 6.4
click at [604, 126] on select "-- select an option -- Created by error Duplicate New business opportunity lost…" at bounding box center [569, 126] width 326 height 24
select select "ARCHIVED_NEW_BUSINESS_COMPLETED"
click at [406, 114] on select "-- select an option -- Created by error Duplicate New business opportunity lost…" at bounding box center [569, 126] width 326 height 24
drag, startPoint x: 702, startPoint y: 193, endPoint x: 603, endPoint y: 216, distance: 101.5
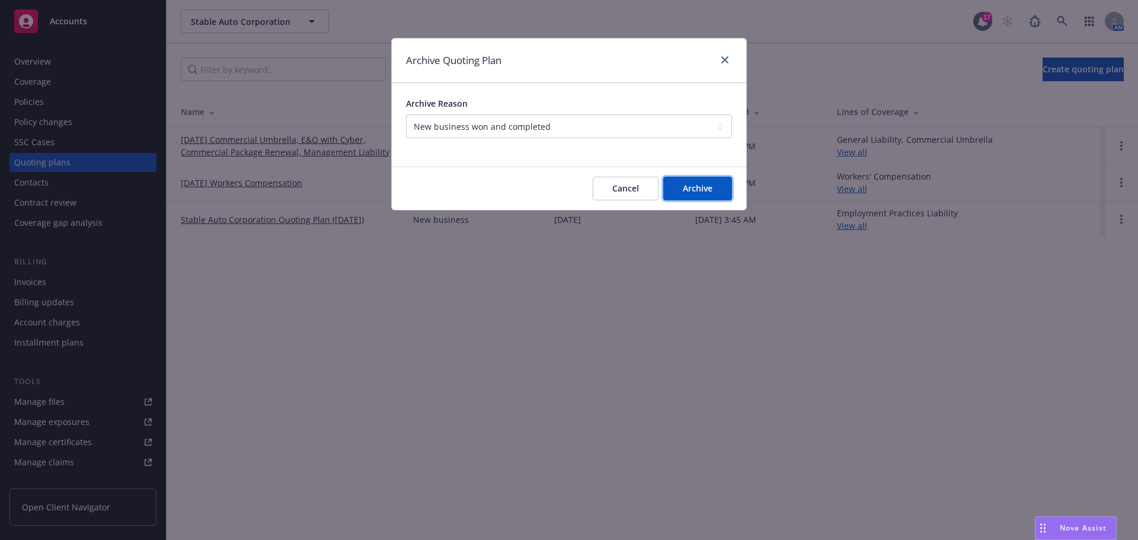
click at [702, 193] on span "Archive" at bounding box center [698, 188] width 30 height 11
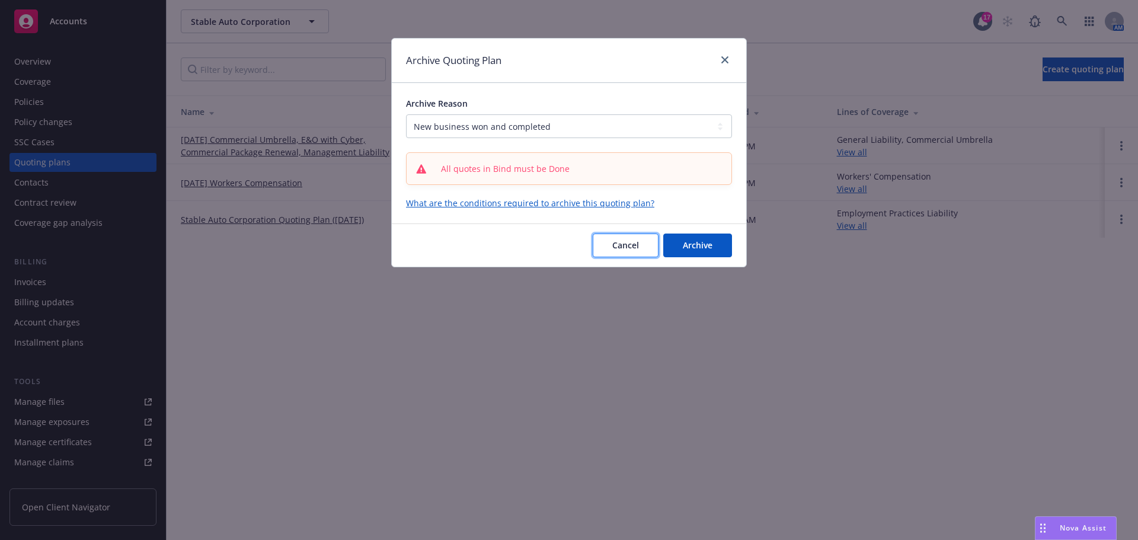
click at [639, 245] on button "Cancel" at bounding box center [626, 245] width 66 height 24
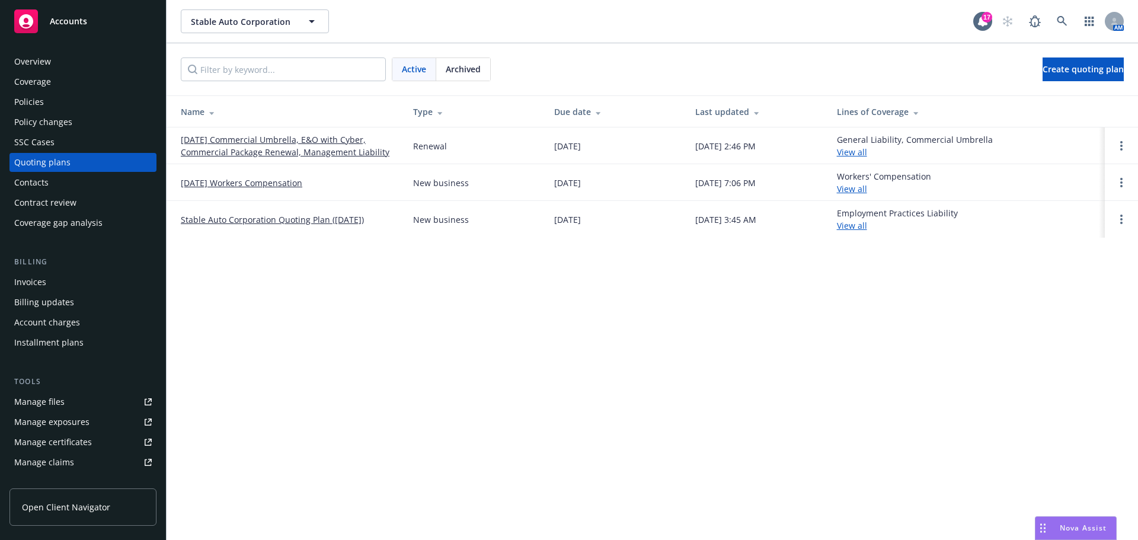
click at [242, 151] on link "[DATE] Commercial Umbrella, E&O with Cyber, Commercial Package Renewal, Managem…" at bounding box center [287, 145] width 213 height 25
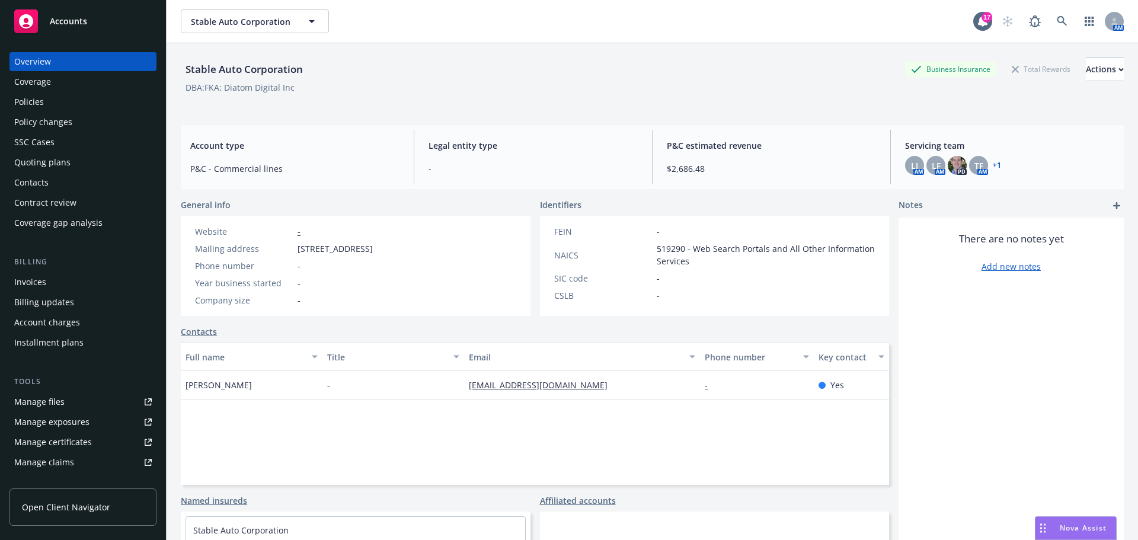
click at [34, 101] on div "Policies" at bounding box center [29, 101] width 30 height 19
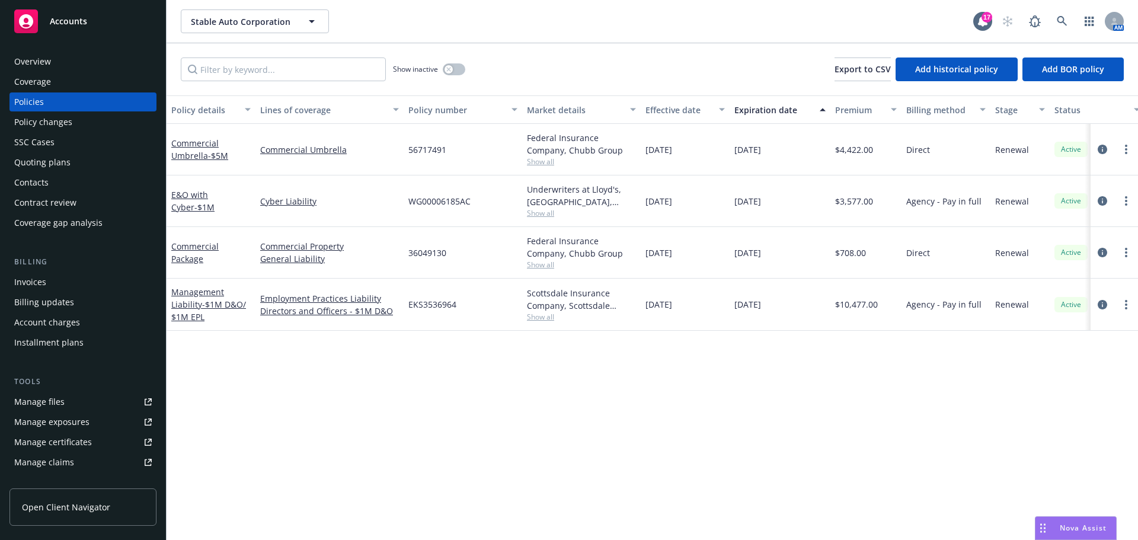
drag, startPoint x: 50, startPoint y: 58, endPoint x: 52, endPoint y: 71, distance: 12.5
click at [50, 59] on div "Overview" at bounding box center [82, 61] width 137 height 19
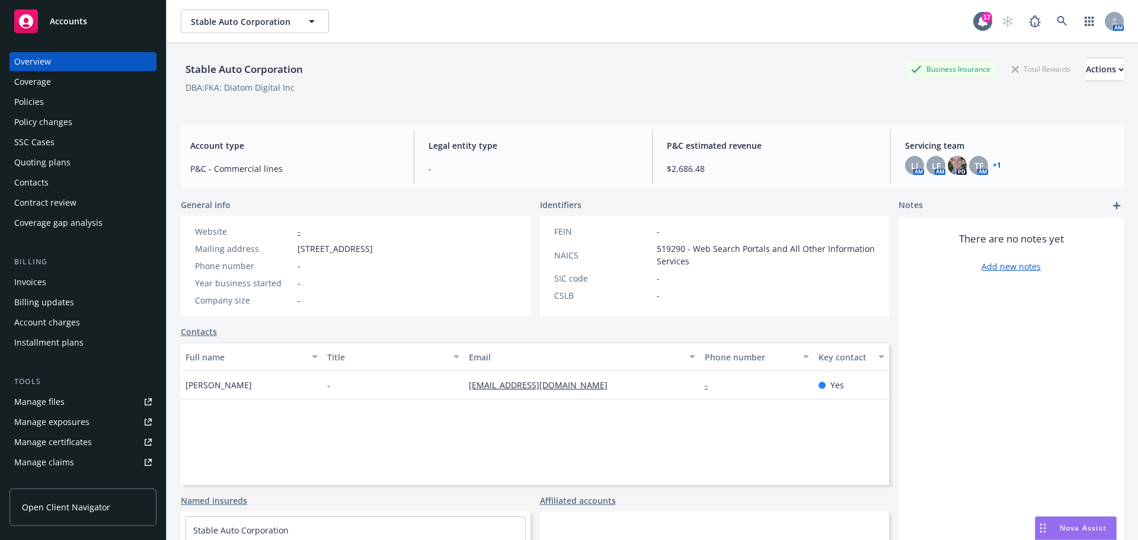
click at [56, 97] on div "Policies" at bounding box center [82, 101] width 137 height 19
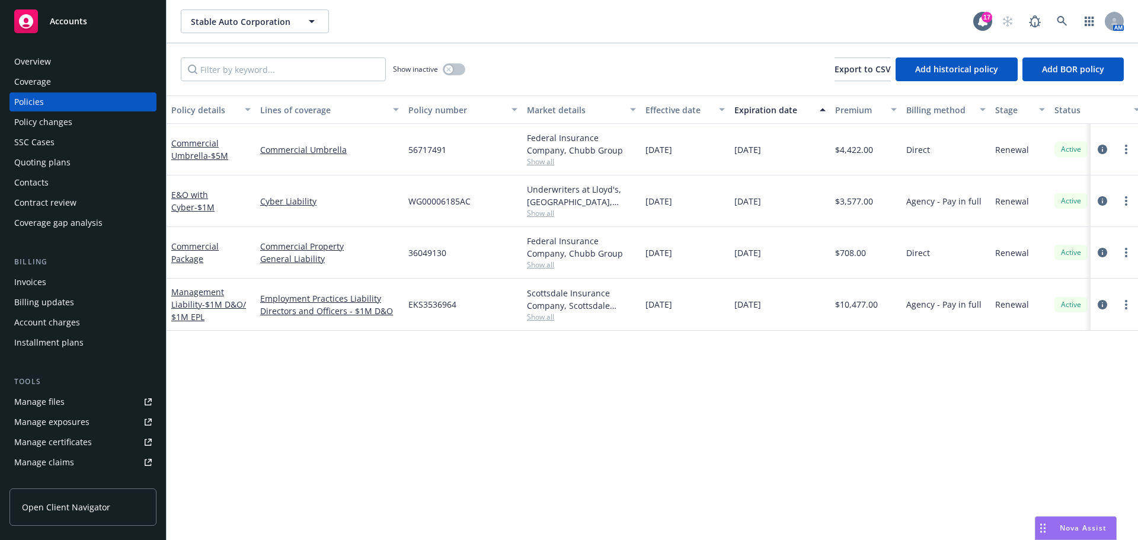
click at [540, 316] on span "Show all" at bounding box center [581, 317] width 109 height 10
click at [252, 389] on div "Policy details Lines of coverage Policy number Market details Effective date Ex…" at bounding box center [652, 317] width 971 height 444
click at [52, 162] on div "Quoting plans" at bounding box center [42, 162] width 56 height 19
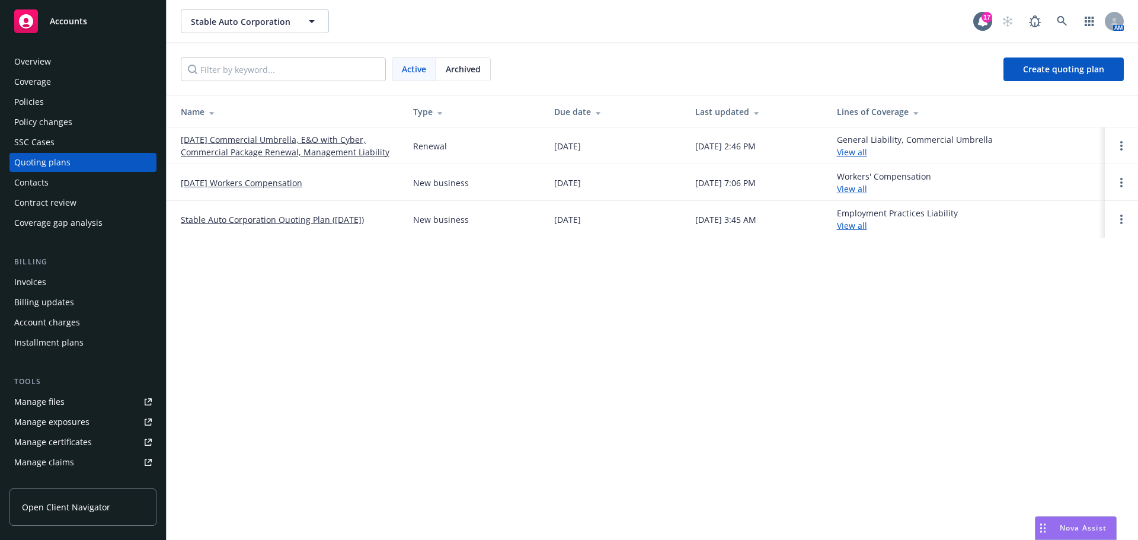
click at [237, 149] on link "[DATE] Commercial Umbrella, E&O with Cyber, Commercial Package Renewal, Managem…" at bounding box center [287, 145] width 213 height 25
click at [41, 101] on div "Policies" at bounding box center [29, 101] width 30 height 19
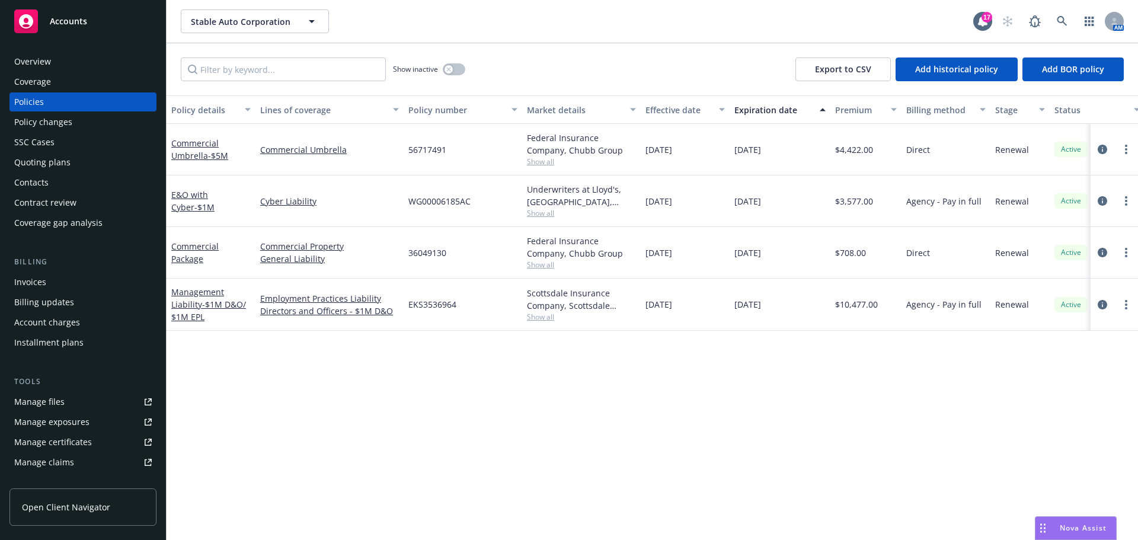
click at [549, 216] on span "Show all" at bounding box center [581, 213] width 109 height 10
drag, startPoint x: 394, startPoint y: 395, endPoint x: 404, endPoint y: 391, distance: 11.1
click at [395, 394] on div "Policy details Lines of coverage Policy number Market details Effective date Ex…" at bounding box center [652, 317] width 971 height 444
click at [50, 56] on div "Overview" at bounding box center [82, 61] width 137 height 19
